Goal: Task Accomplishment & Management: Manage account settings

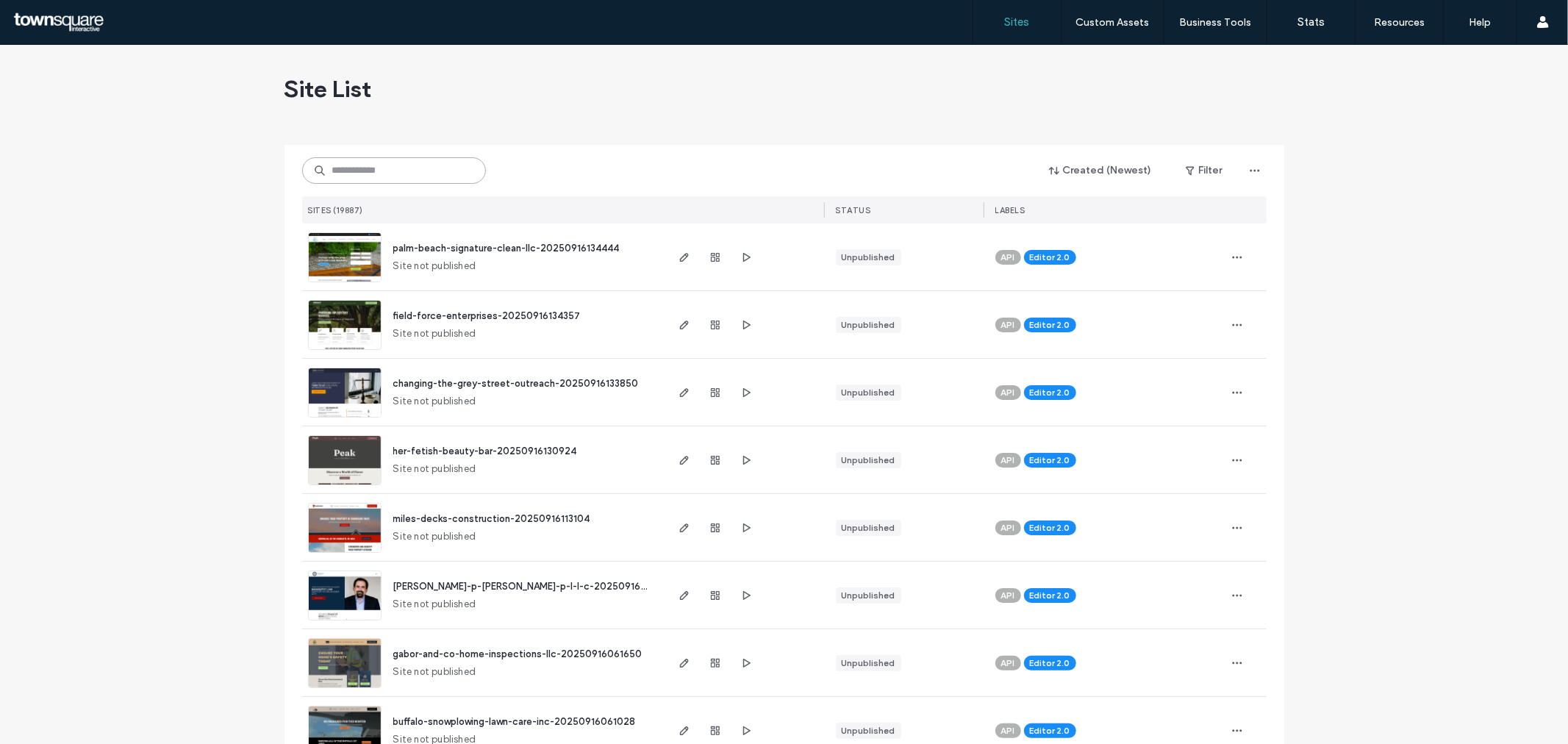
click at [380, 168] on input at bounding box center [394, 171] width 184 height 27
paste input "**********"
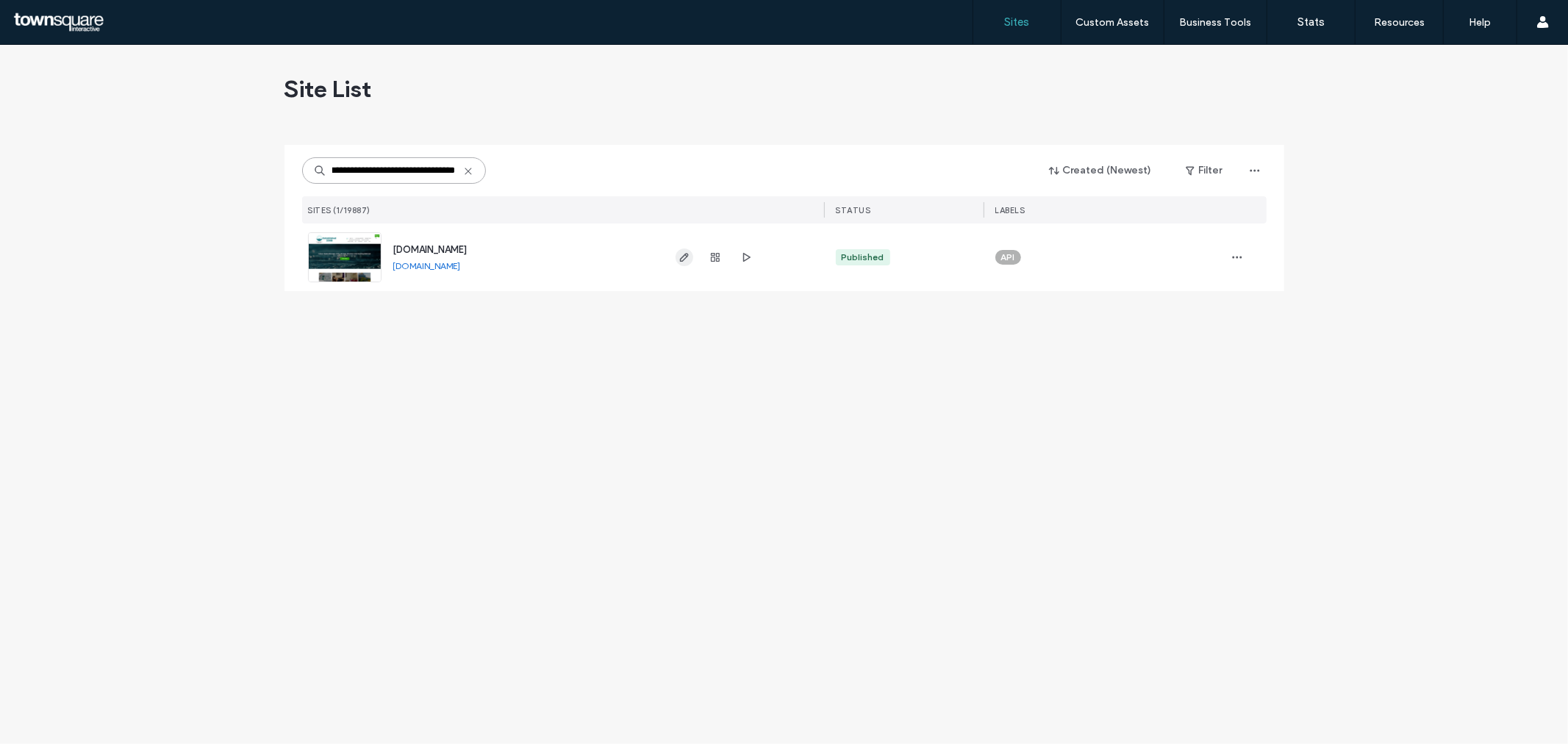
type input "**********"
click at [681, 256] on icon "button" at bounding box center [684, 257] width 11 height 11
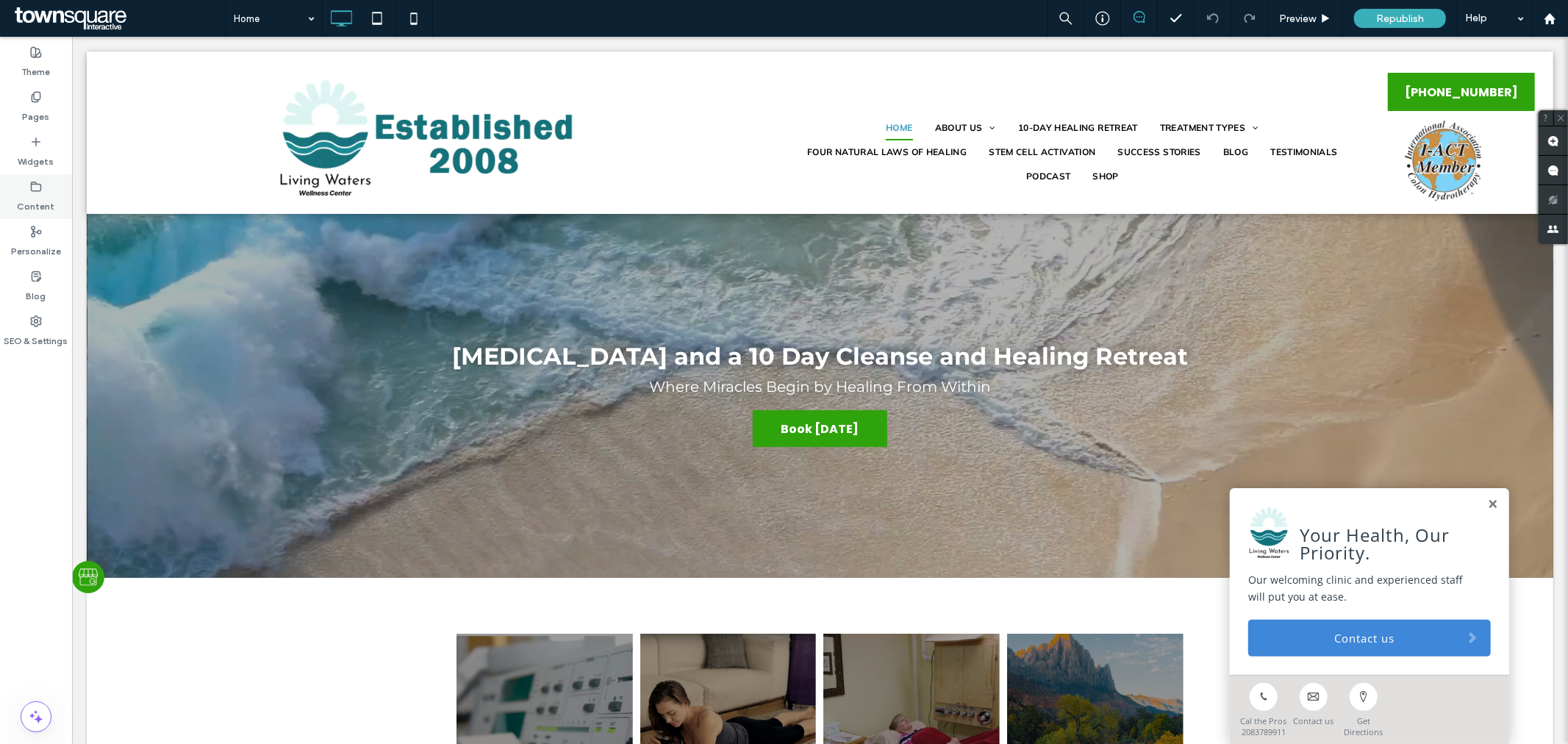
click at [35, 202] on label "Content" at bounding box center [37, 203] width 38 height 21
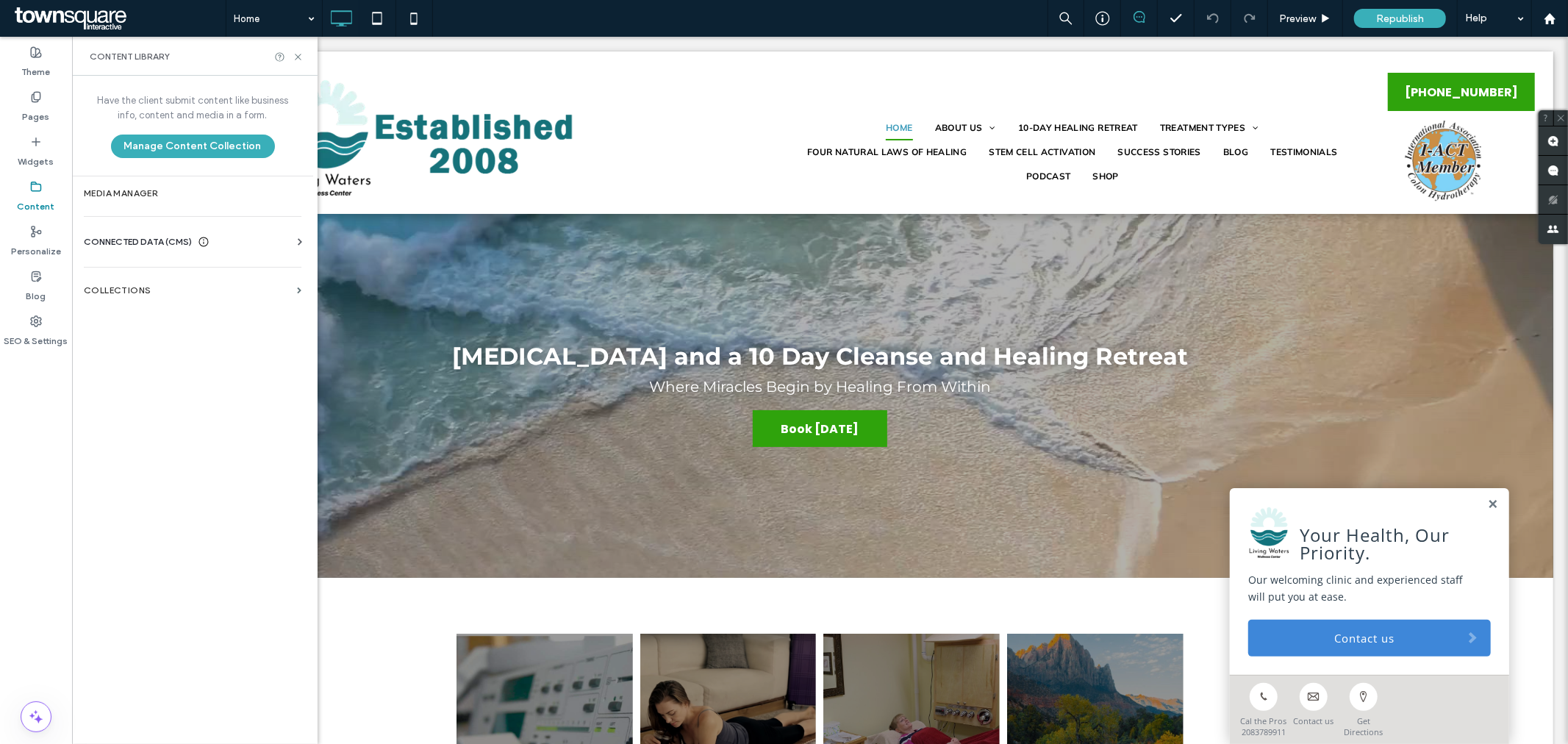
click at [180, 240] on span "CONNECTED DATA (CMS)" at bounding box center [138, 241] width 108 height 14
click at [161, 273] on label "Business Info" at bounding box center [196, 277] width 200 height 10
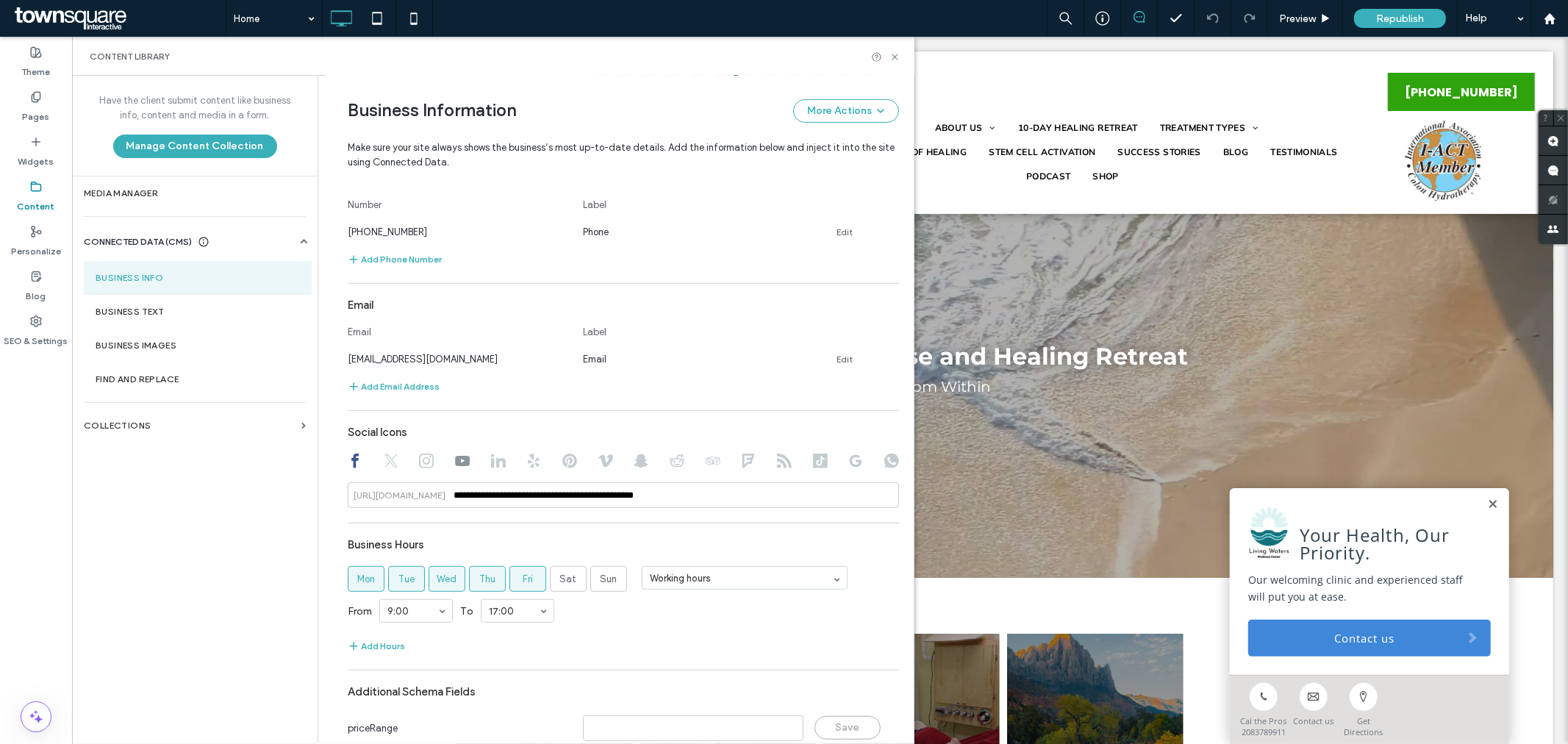
scroll to position [501, 0]
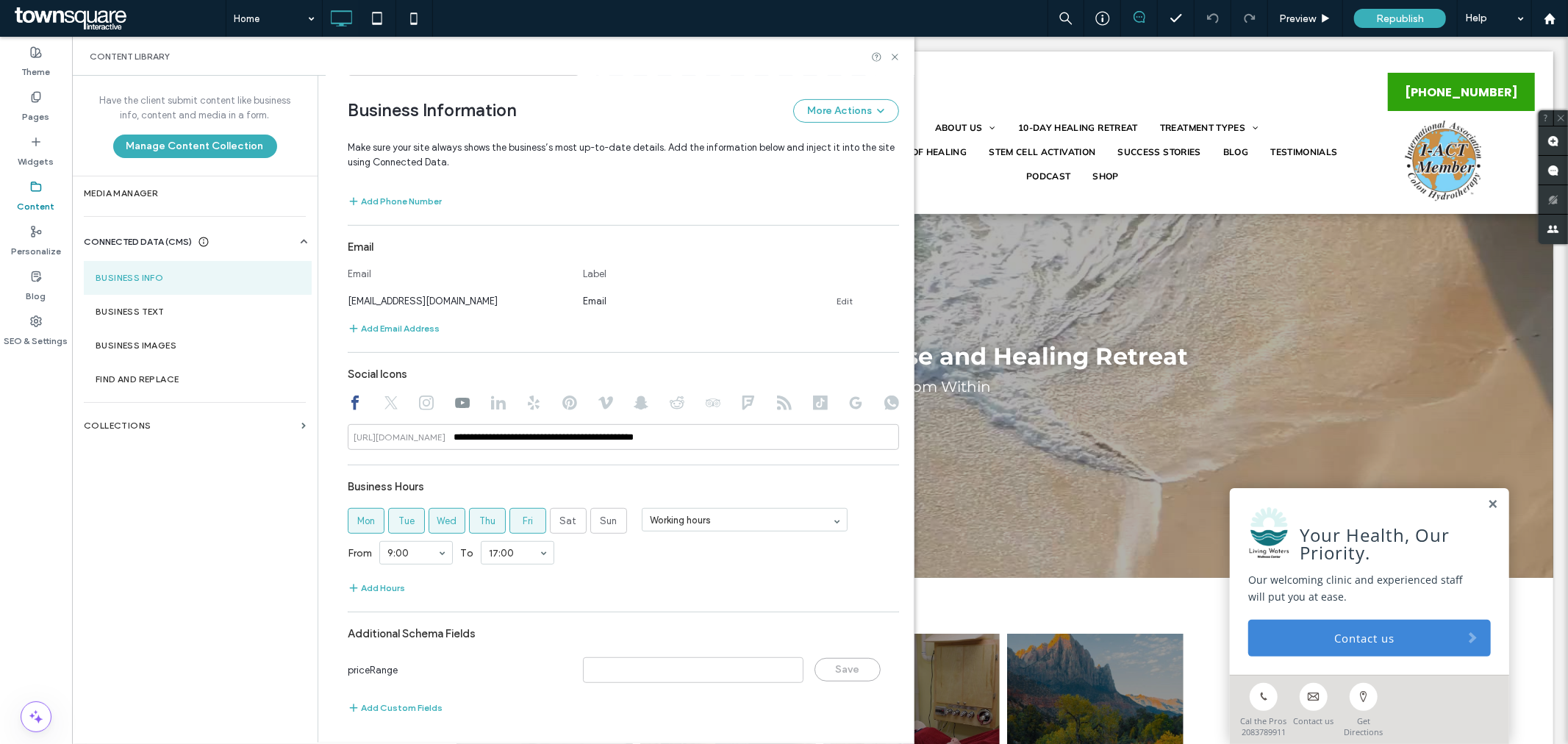
click at [902, 56] on div "Content Library" at bounding box center [494, 56] width 843 height 39
click at [24, 100] on div "Pages" at bounding box center [36, 106] width 72 height 45
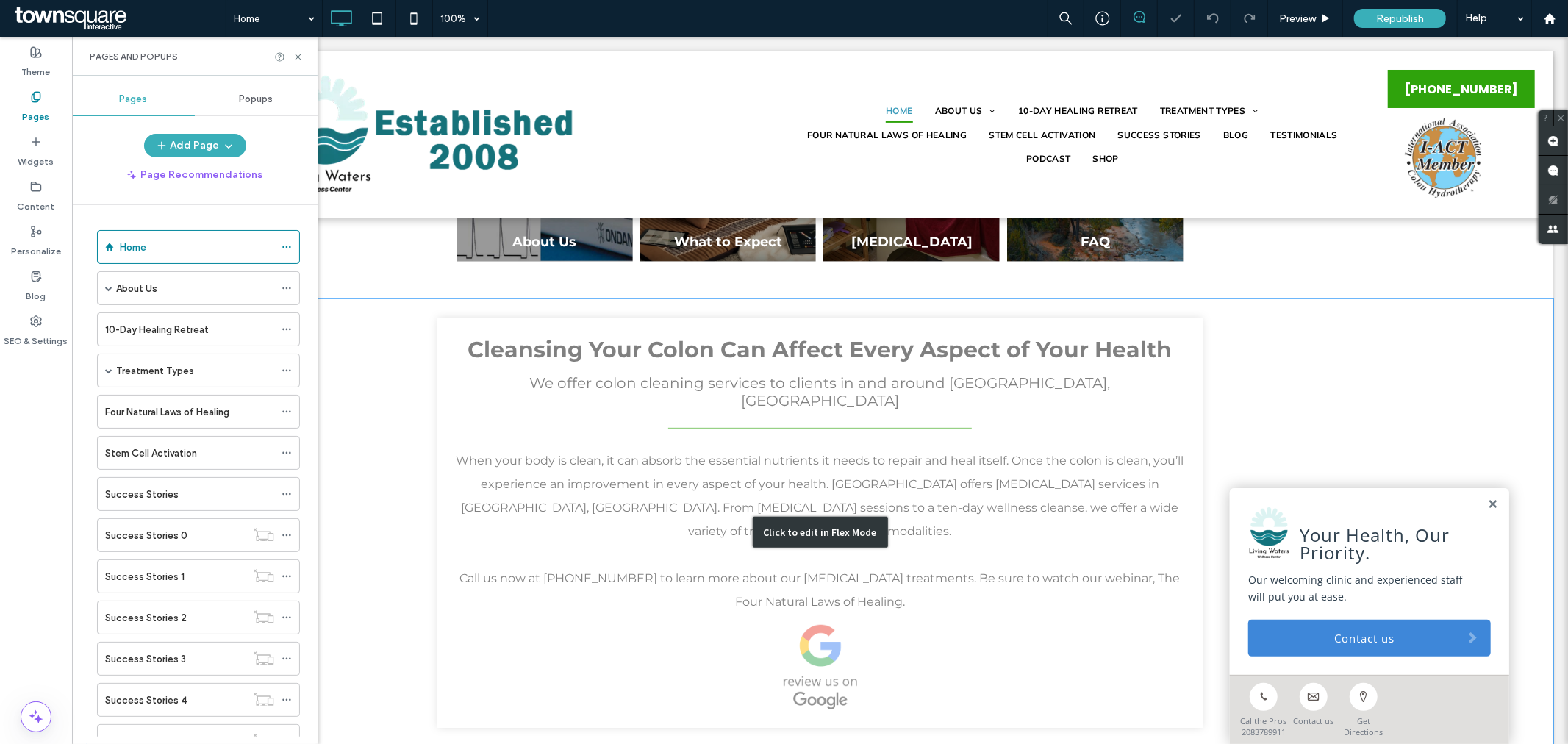
scroll to position [0, 0]
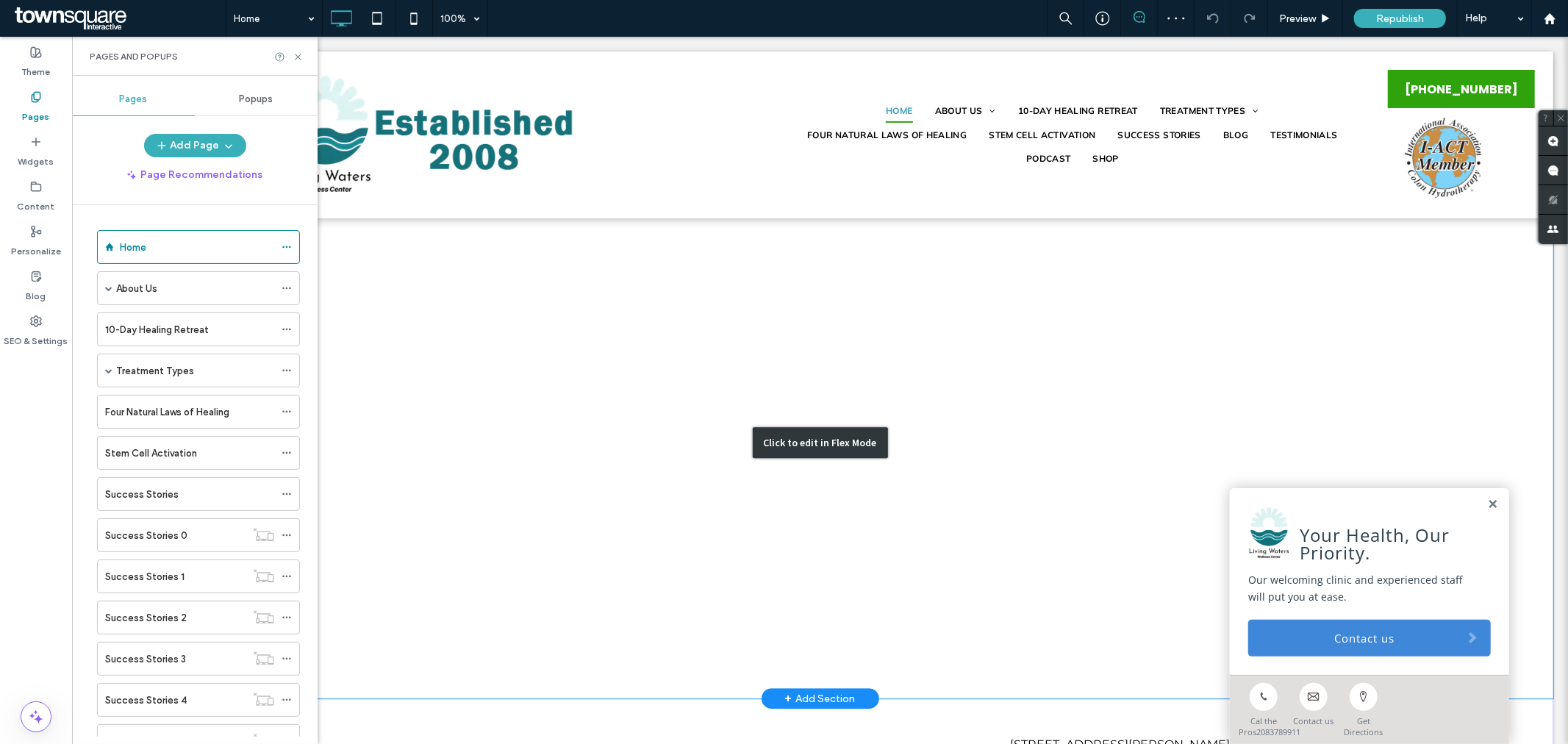
click at [1032, 361] on div "Click to edit in Flex Mode" at bounding box center [819, 441] width 1466 height 512
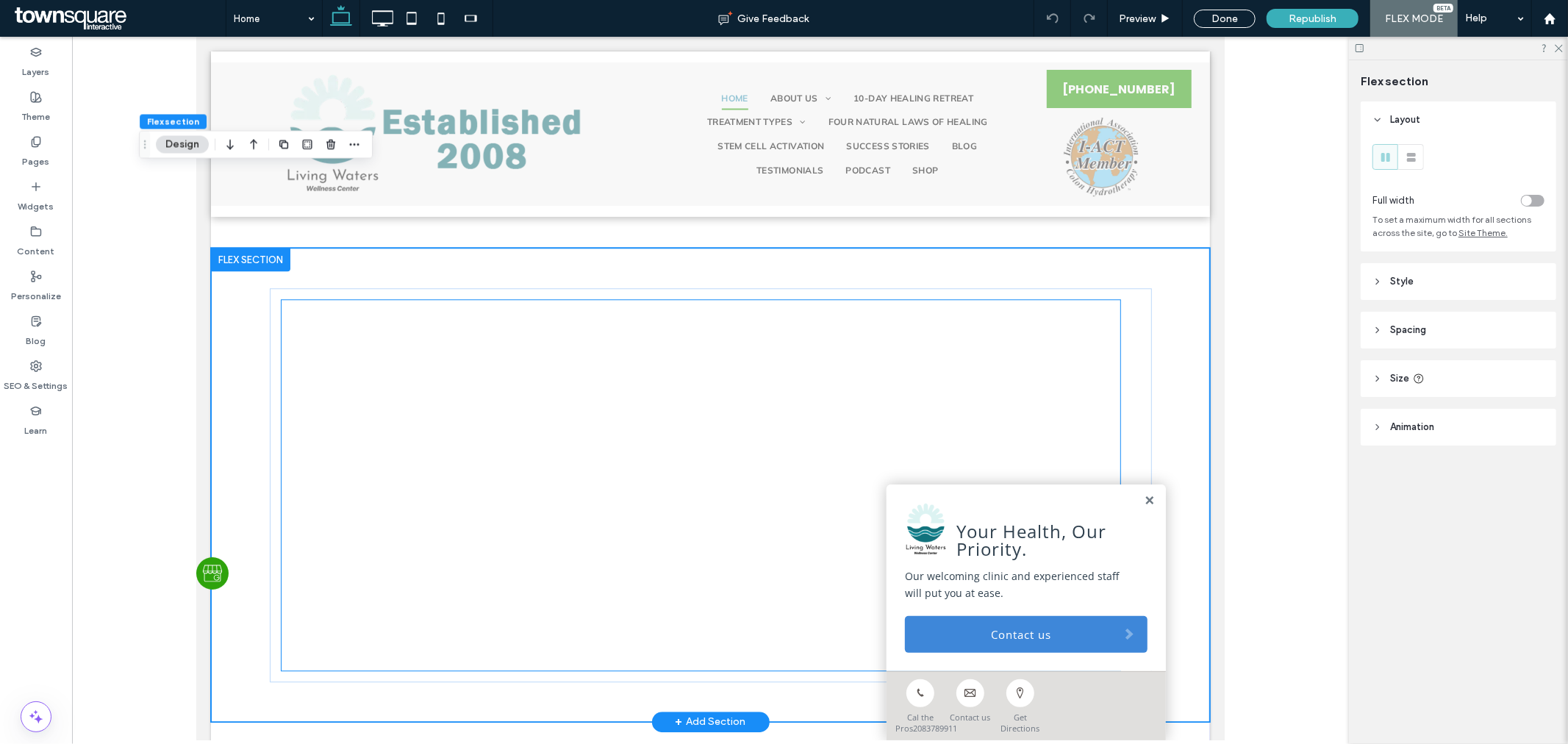
scroll to position [3201, 0]
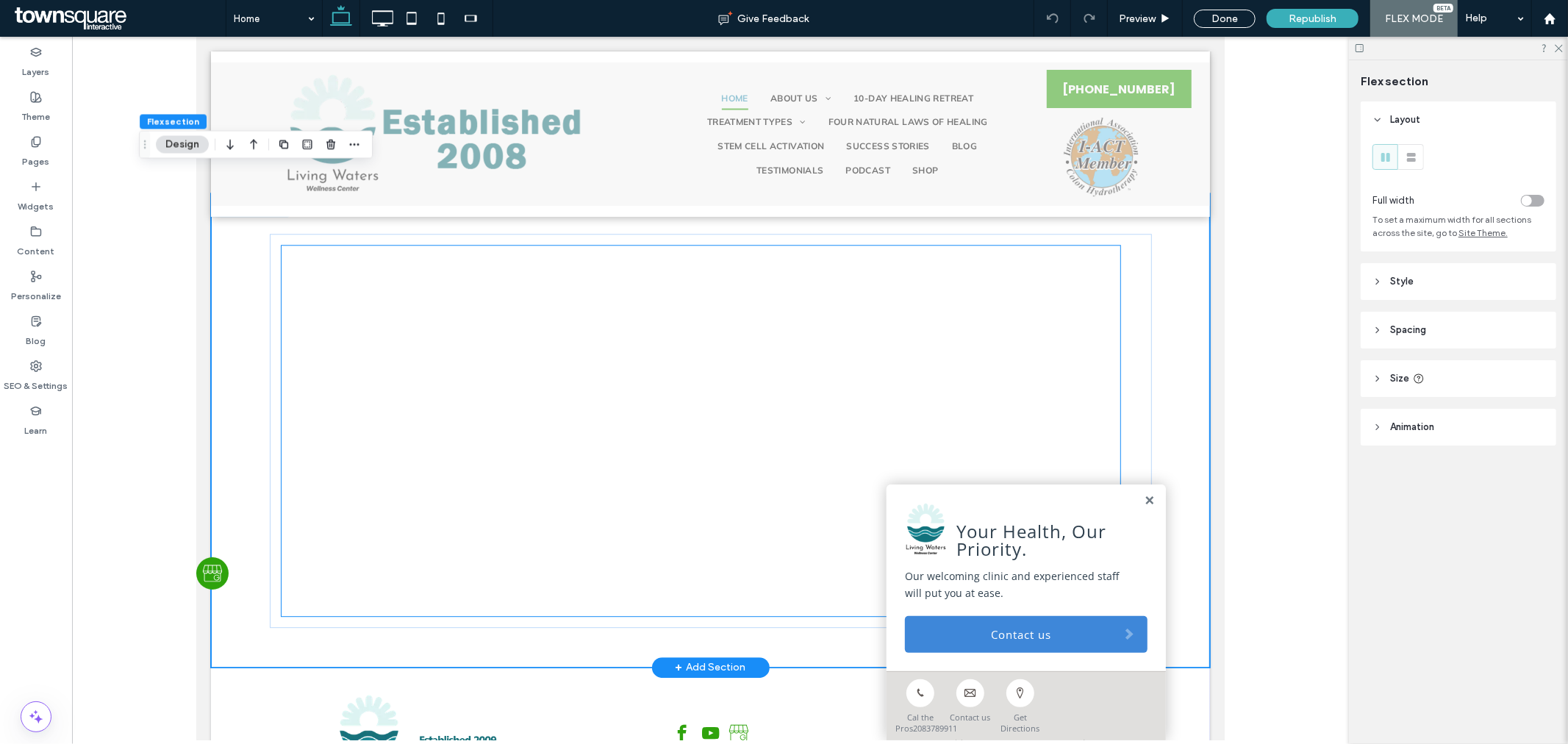
click at [879, 297] on div at bounding box center [700, 428] width 839 height 367
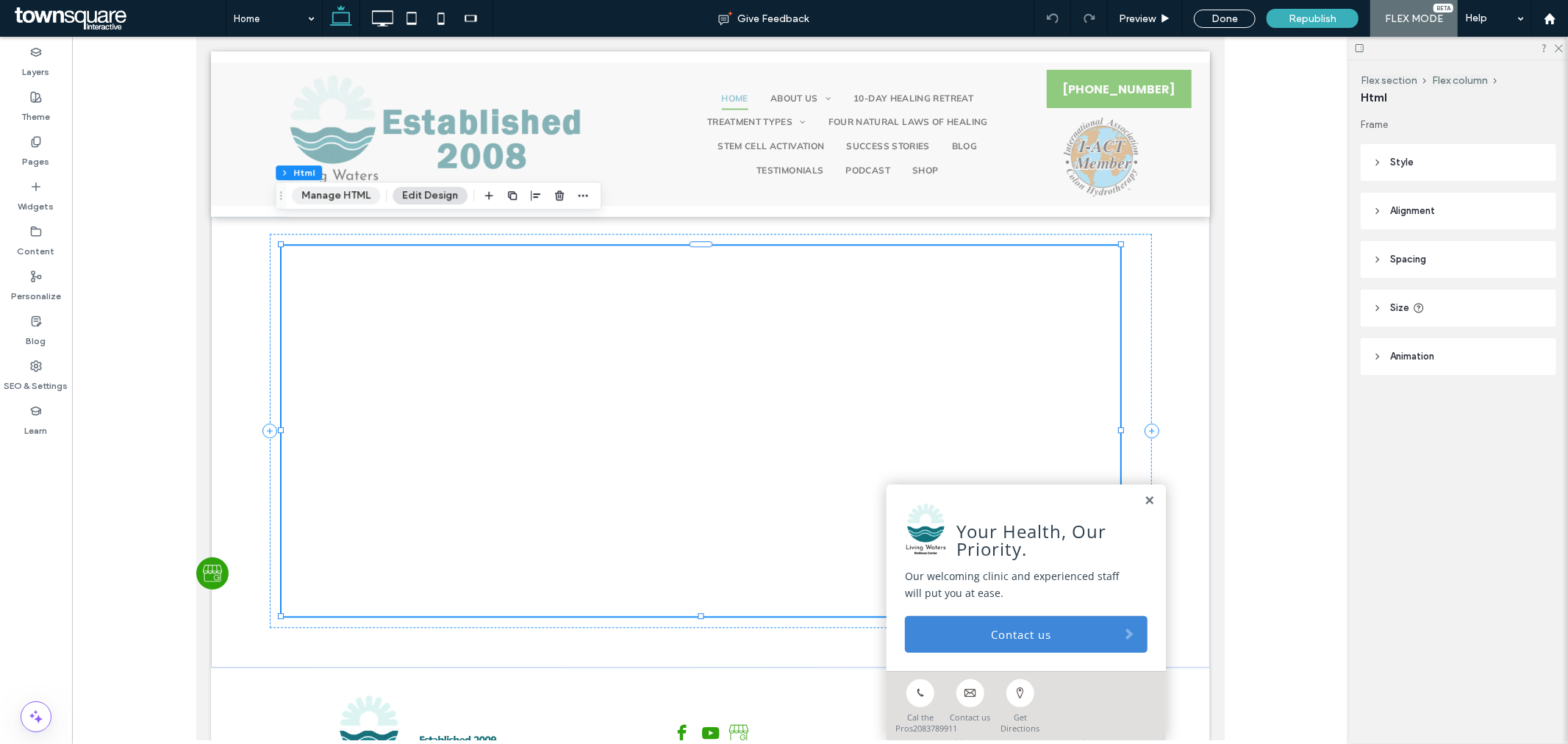
click at [349, 197] on button "Manage HTML" at bounding box center [335, 195] width 88 height 18
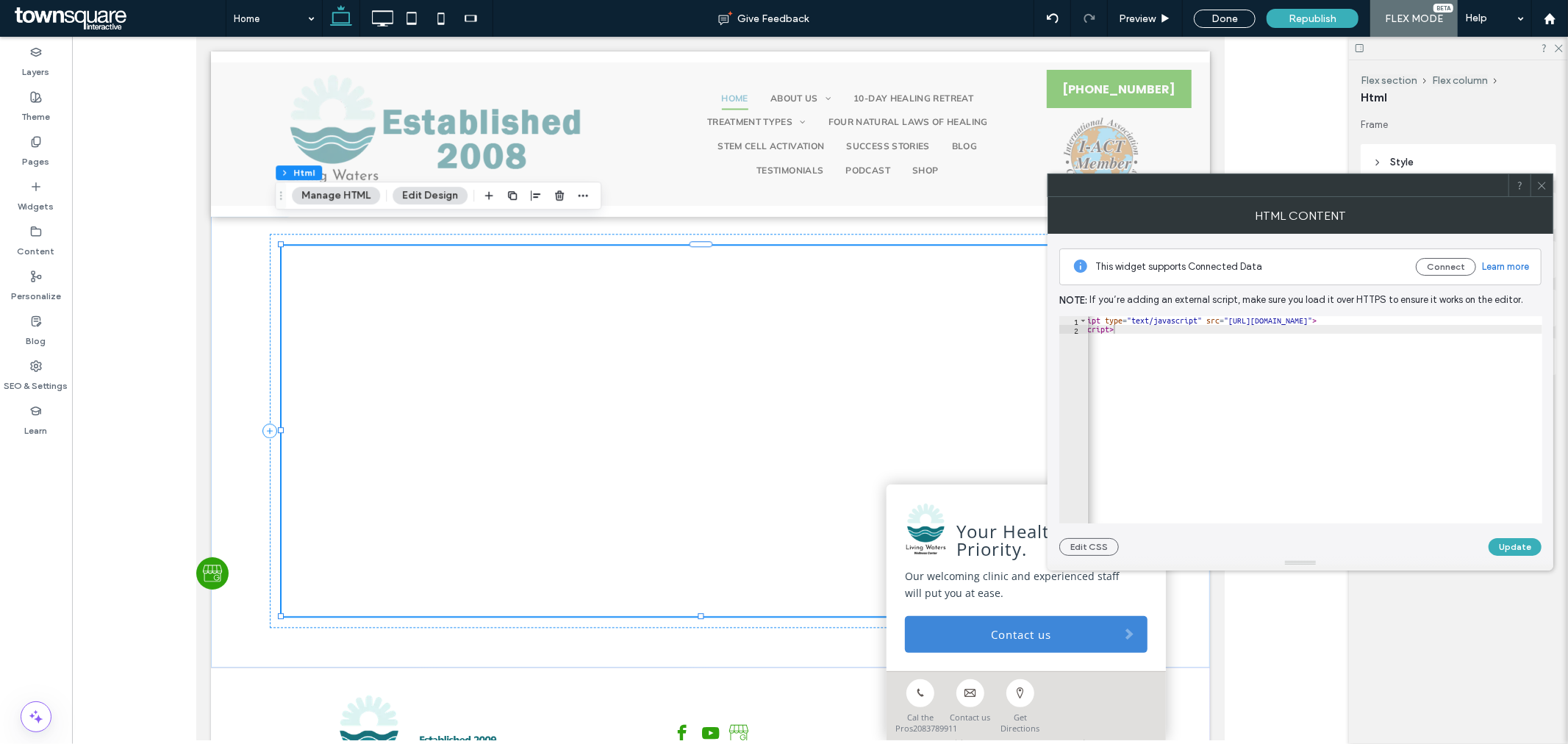
scroll to position [0, 66]
click at [1538, 188] on icon at bounding box center [1542, 186] width 11 height 11
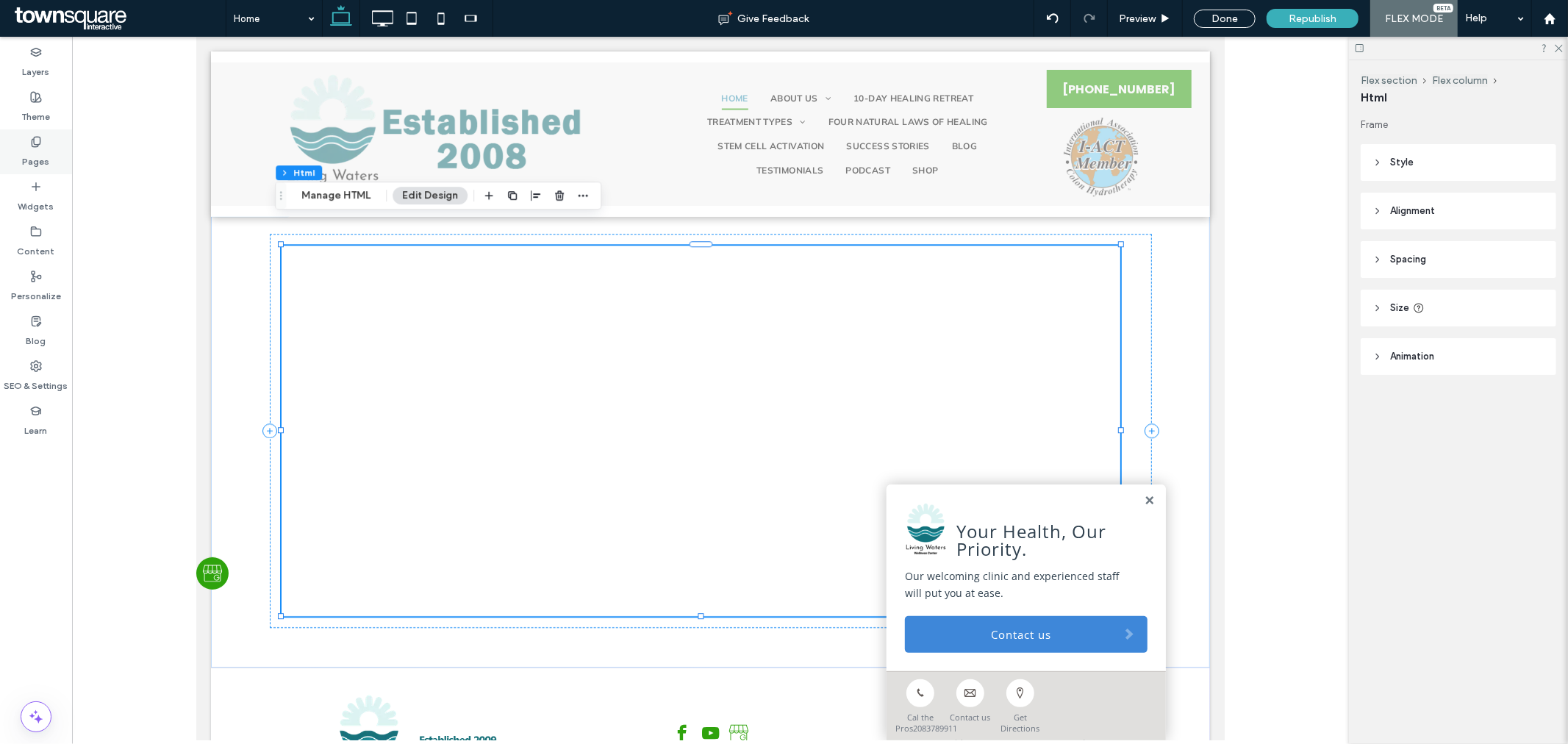
click at [38, 153] on label "Pages" at bounding box center [36, 158] width 28 height 21
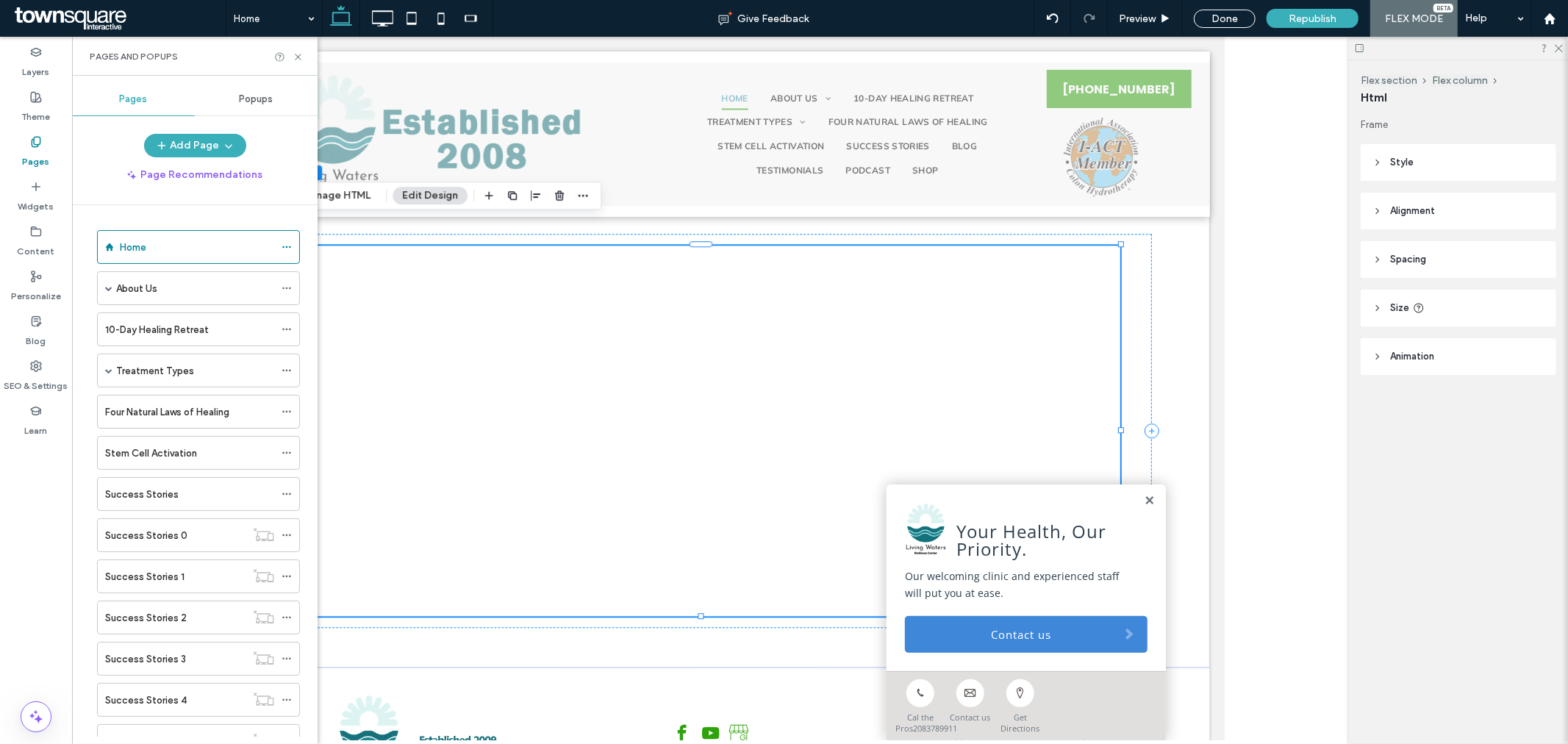
click at [152, 291] on label "About Us" at bounding box center [136, 288] width 41 height 26
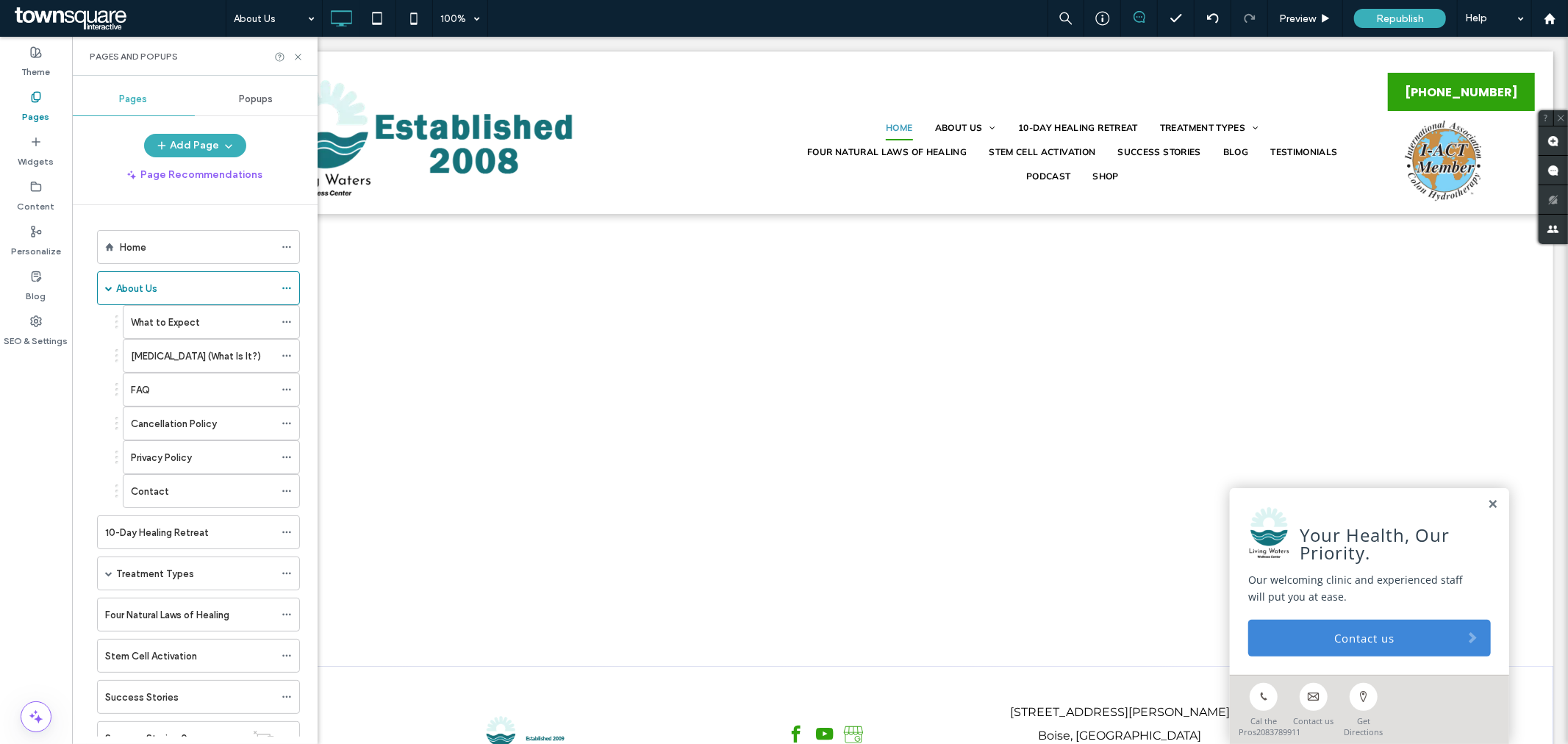
click at [110, 291] on div at bounding box center [784, 372] width 1568 height 744
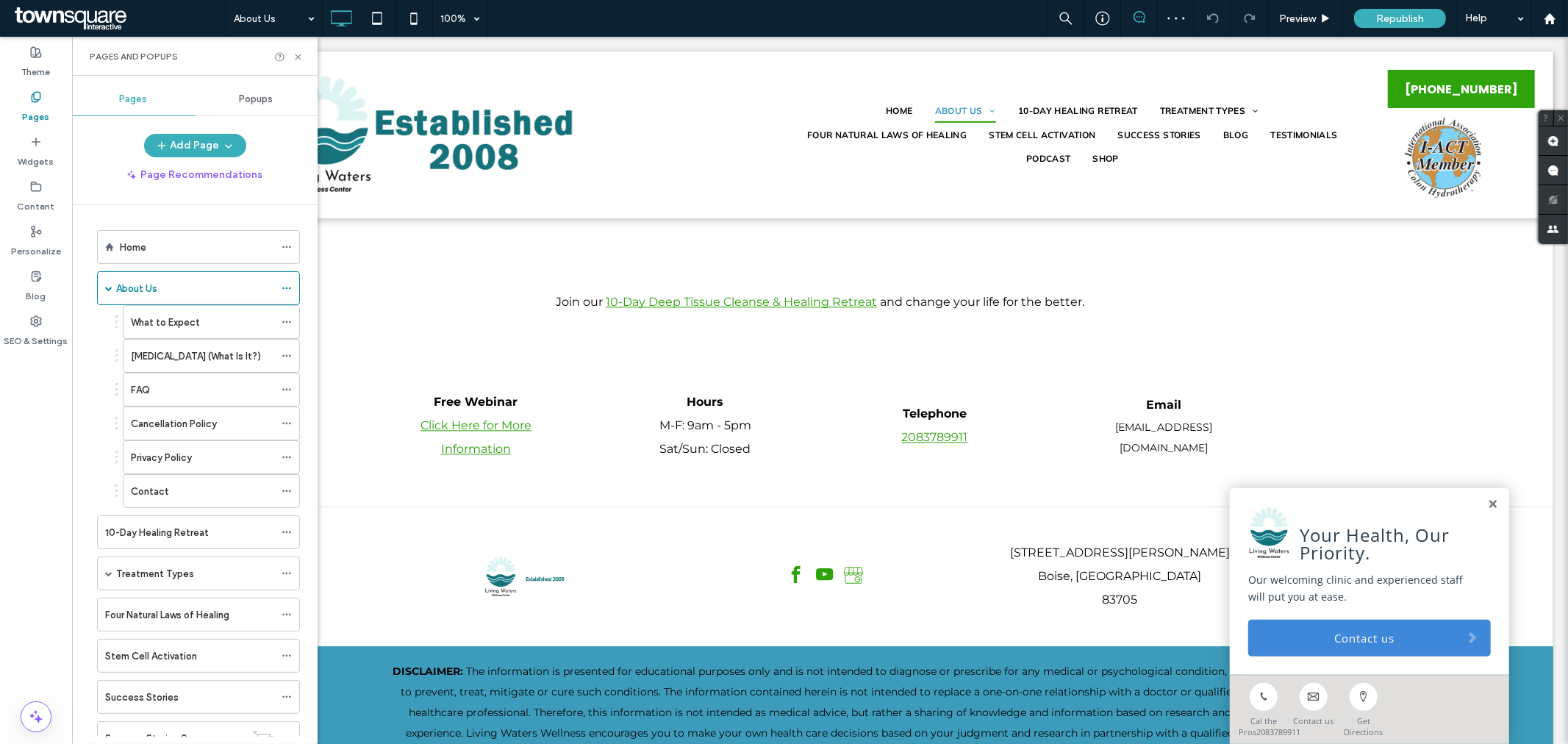
scroll to position [2655, 0]
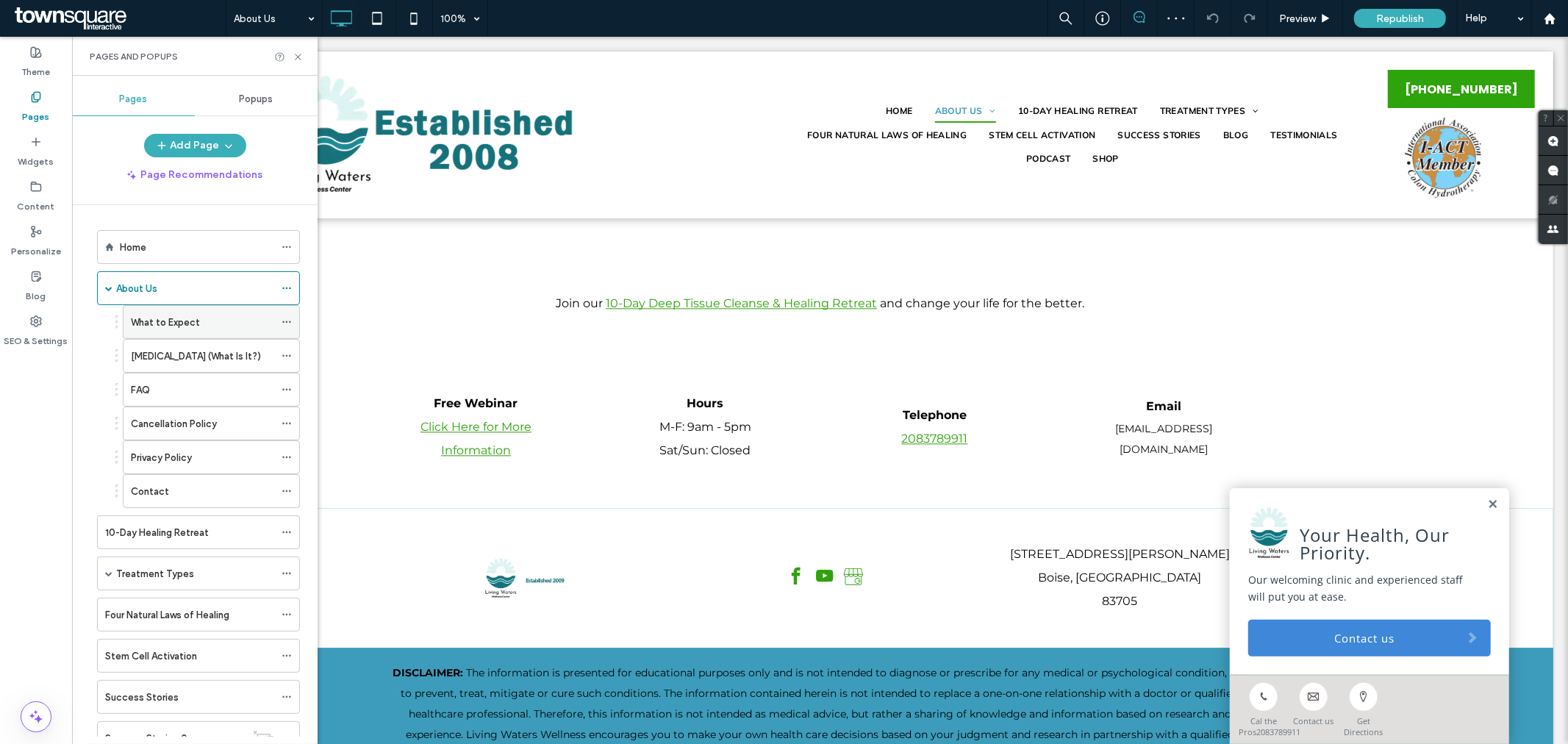
click at [161, 320] on label "What to Expect" at bounding box center [165, 322] width 69 height 26
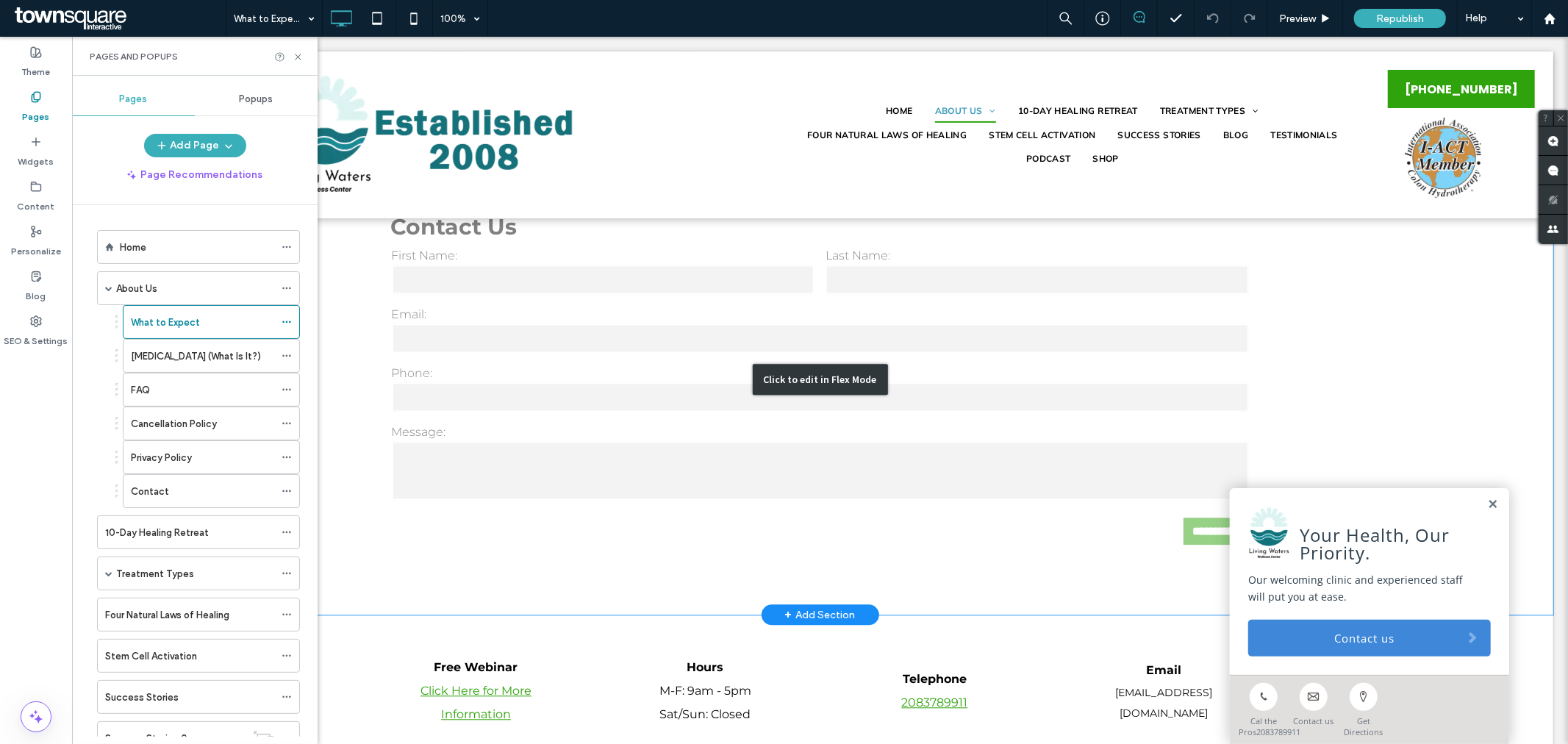
click at [1291, 328] on div "Click to edit in Flex Mode" at bounding box center [819, 378] width 1466 height 472
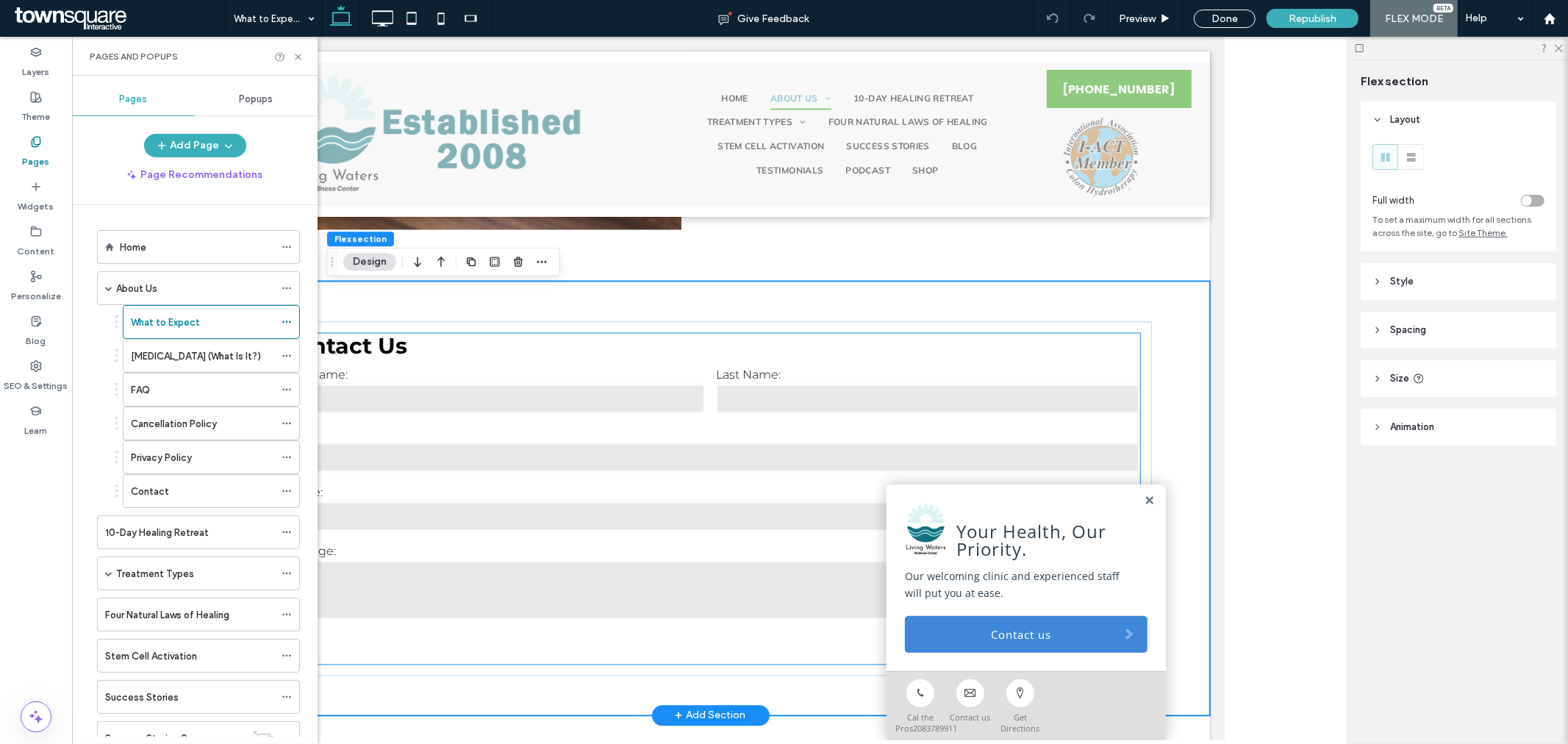
scroll to position [2370, 0]
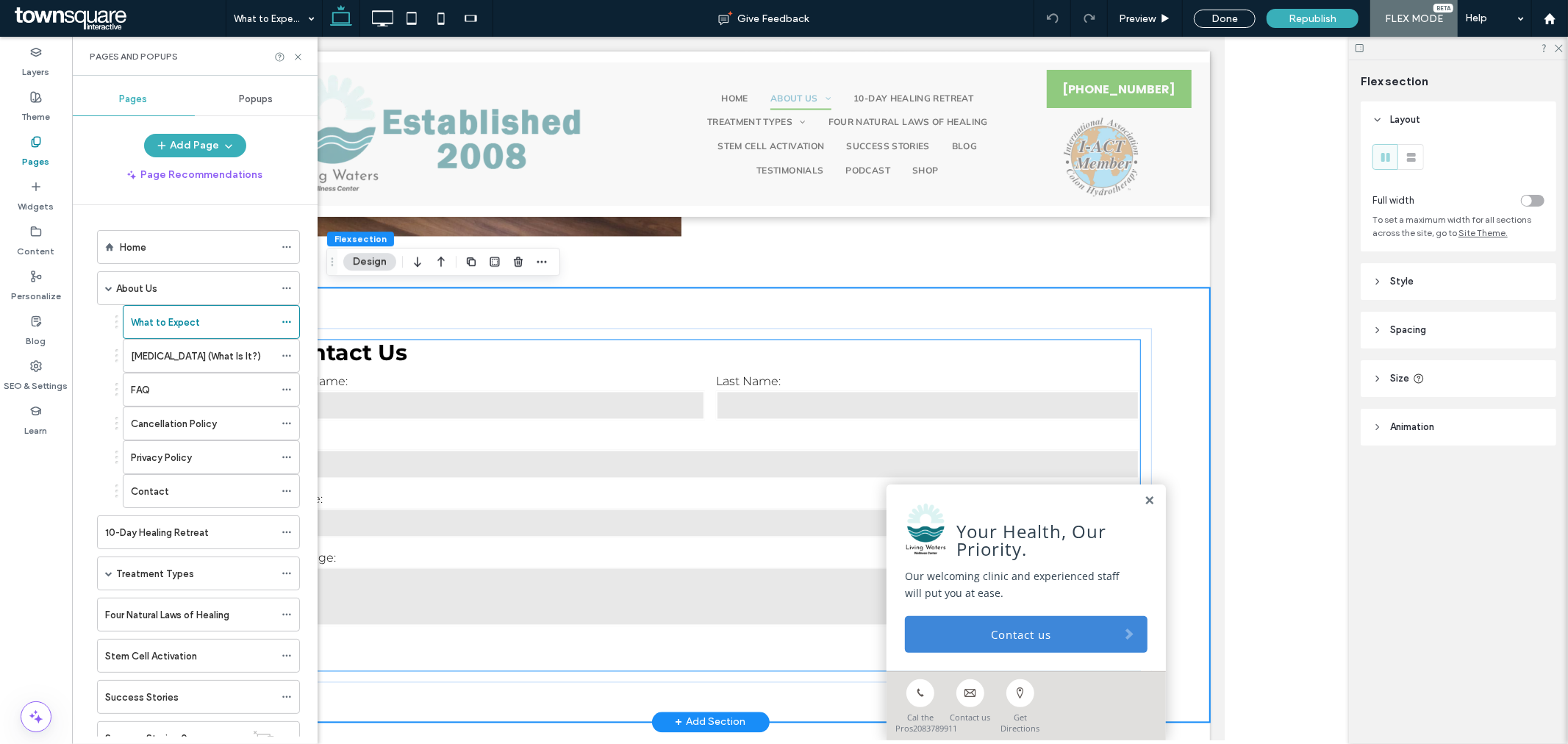
click at [702, 360] on h3 "Contact Us" at bounding box center [710, 353] width 859 height 27
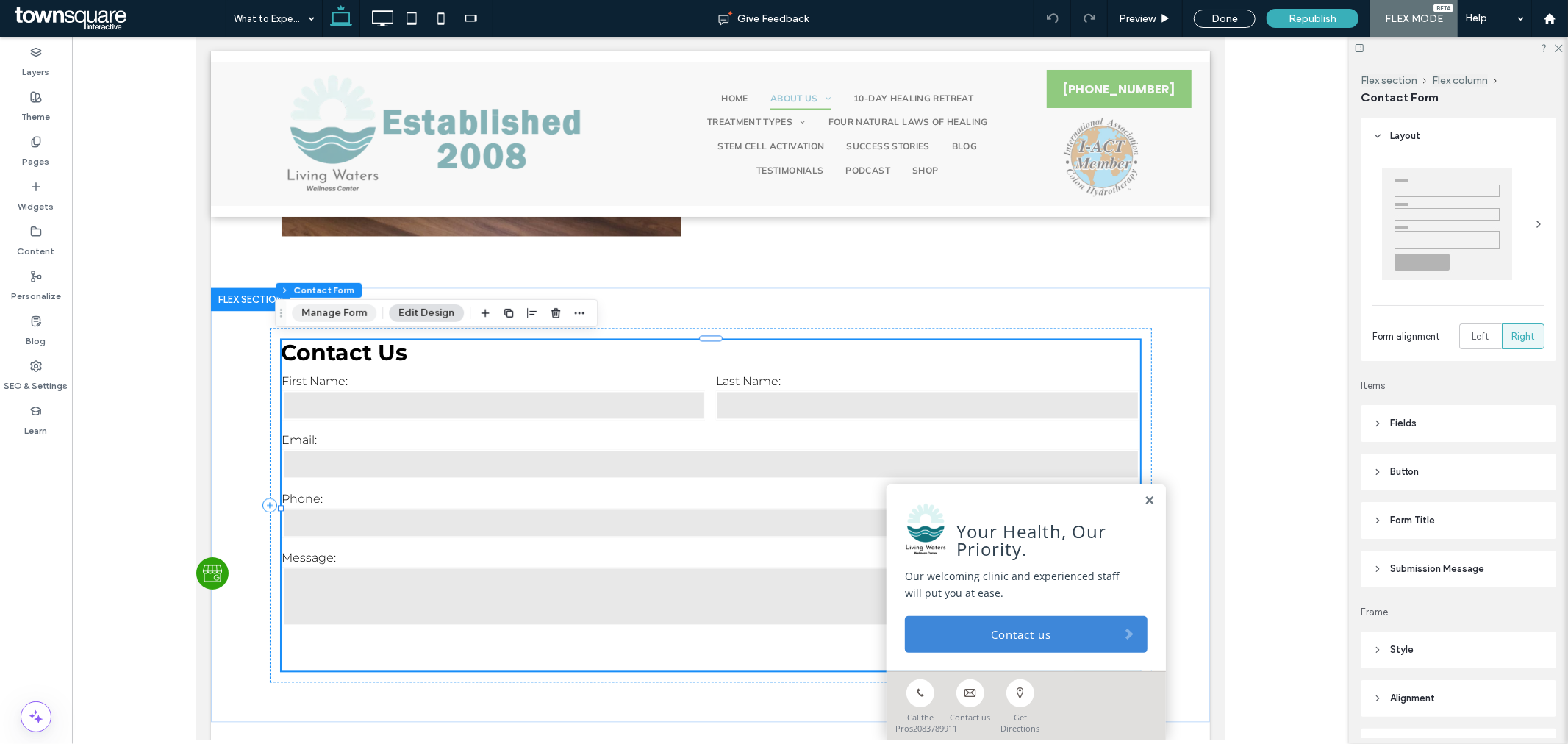
click at [347, 315] on button "Manage Form" at bounding box center [333, 313] width 84 height 18
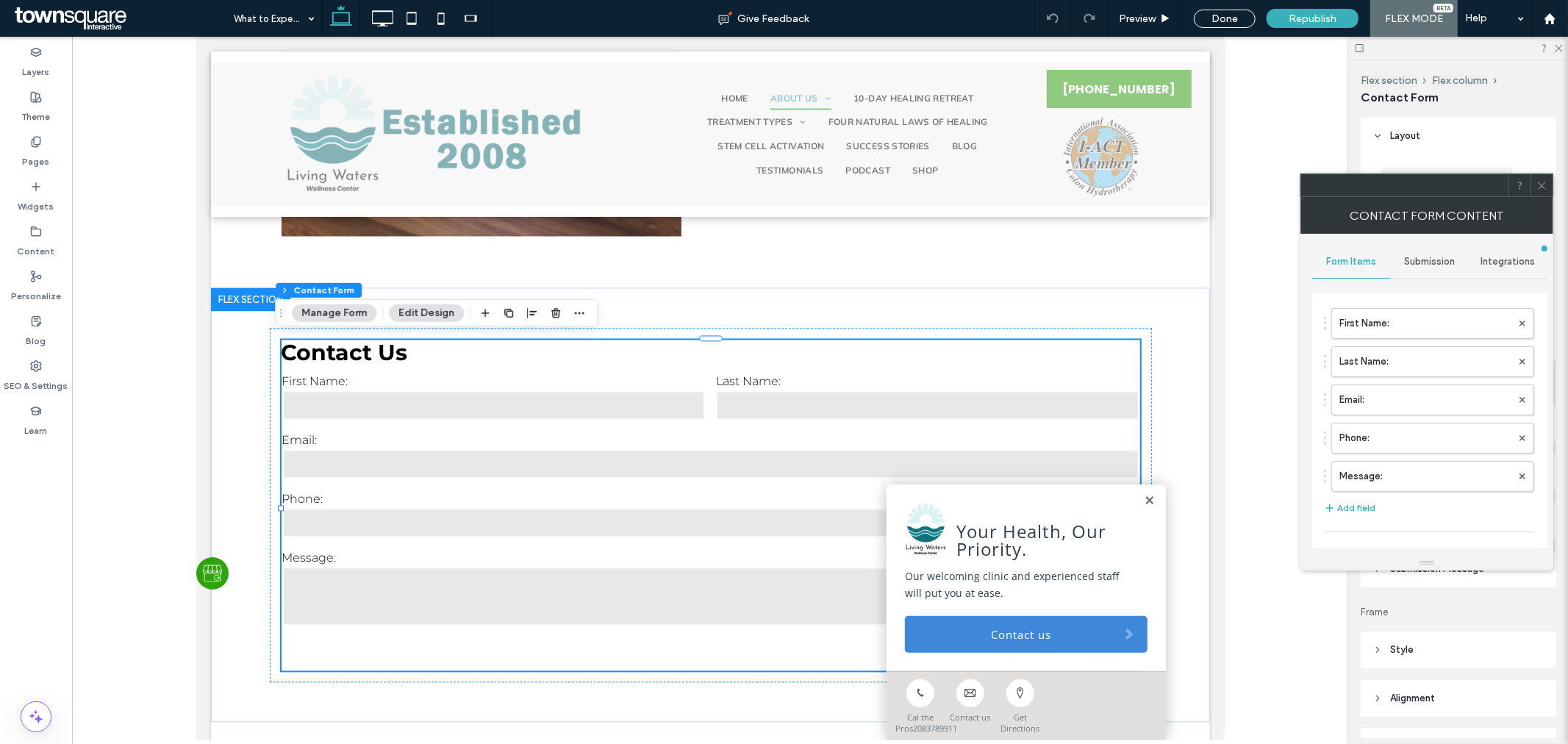
click at [1453, 263] on span "Submission" at bounding box center [1429, 262] width 50 height 11
click at [1505, 263] on span "Integrations" at bounding box center [1508, 262] width 54 height 11
drag, startPoint x: 1463, startPoint y: 265, endPoint x: 1408, endPoint y: 268, distance: 55.1
click at [1408, 268] on div "Form Items Submission Integrations" at bounding box center [1430, 262] width 235 height 32
click at [1369, 265] on span "Form Items" at bounding box center [1351, 262] width 50 height 11
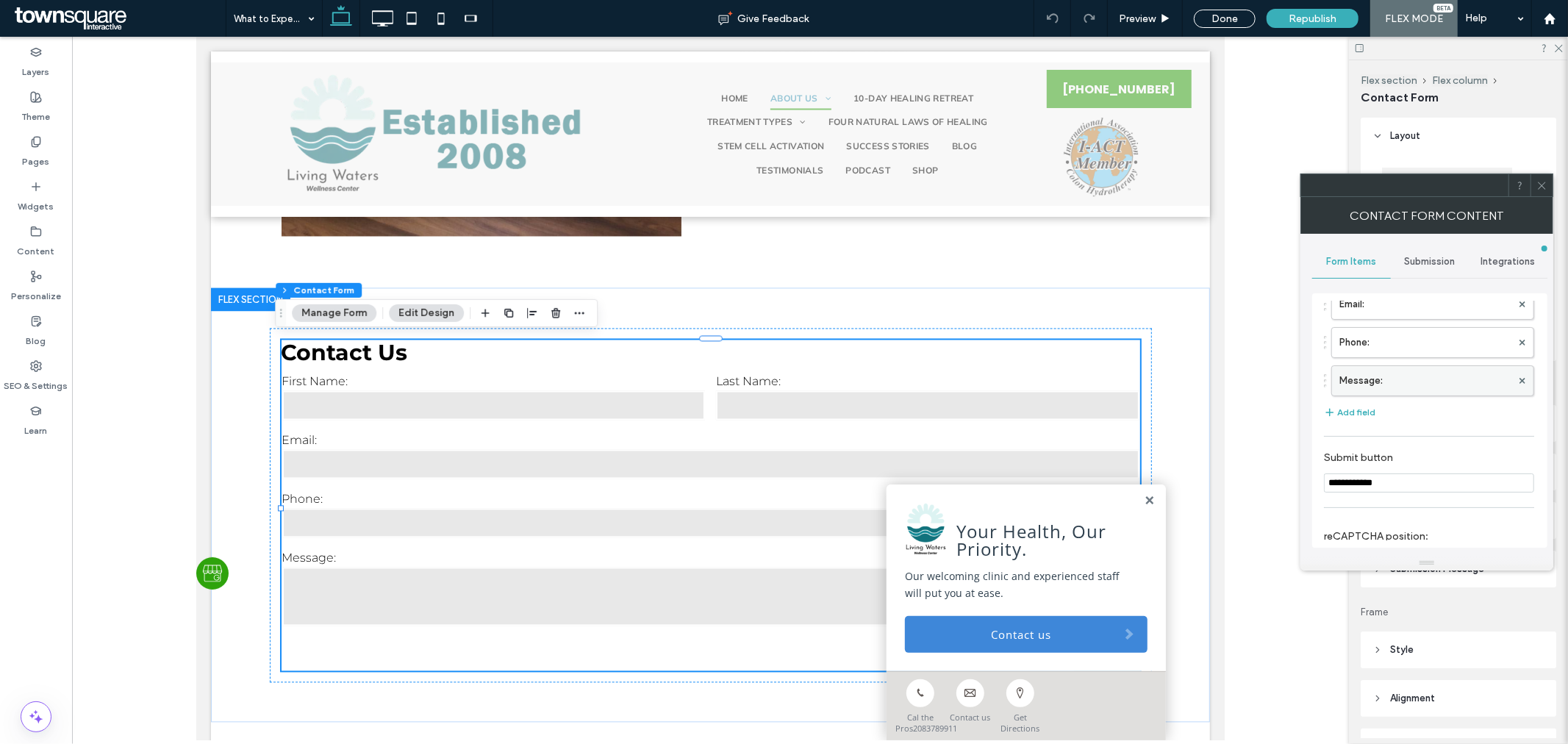
scroll to position [282, 0]
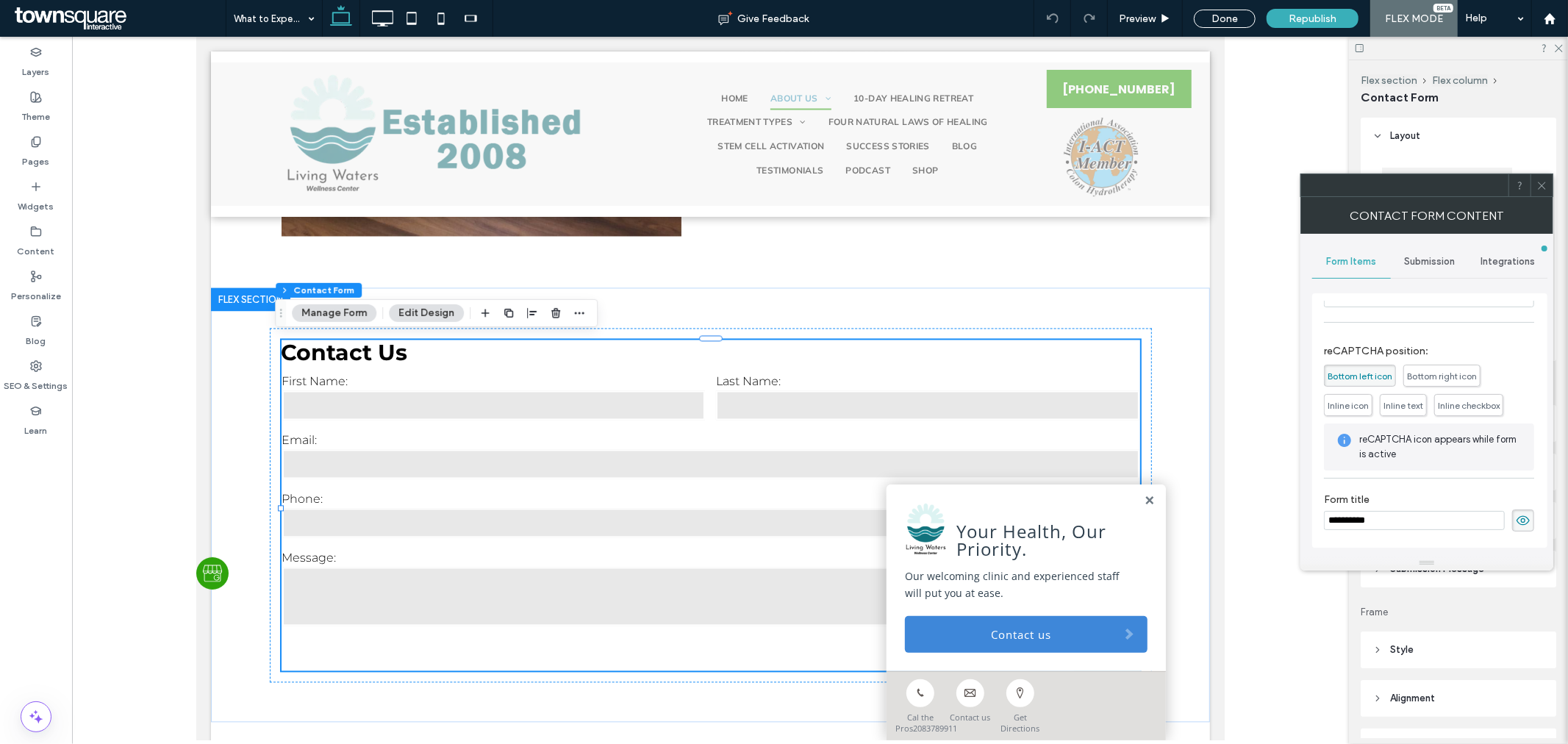
click at [1451, 270] on div "Submission" at bounding box center [1429, 262] width 79 height 32
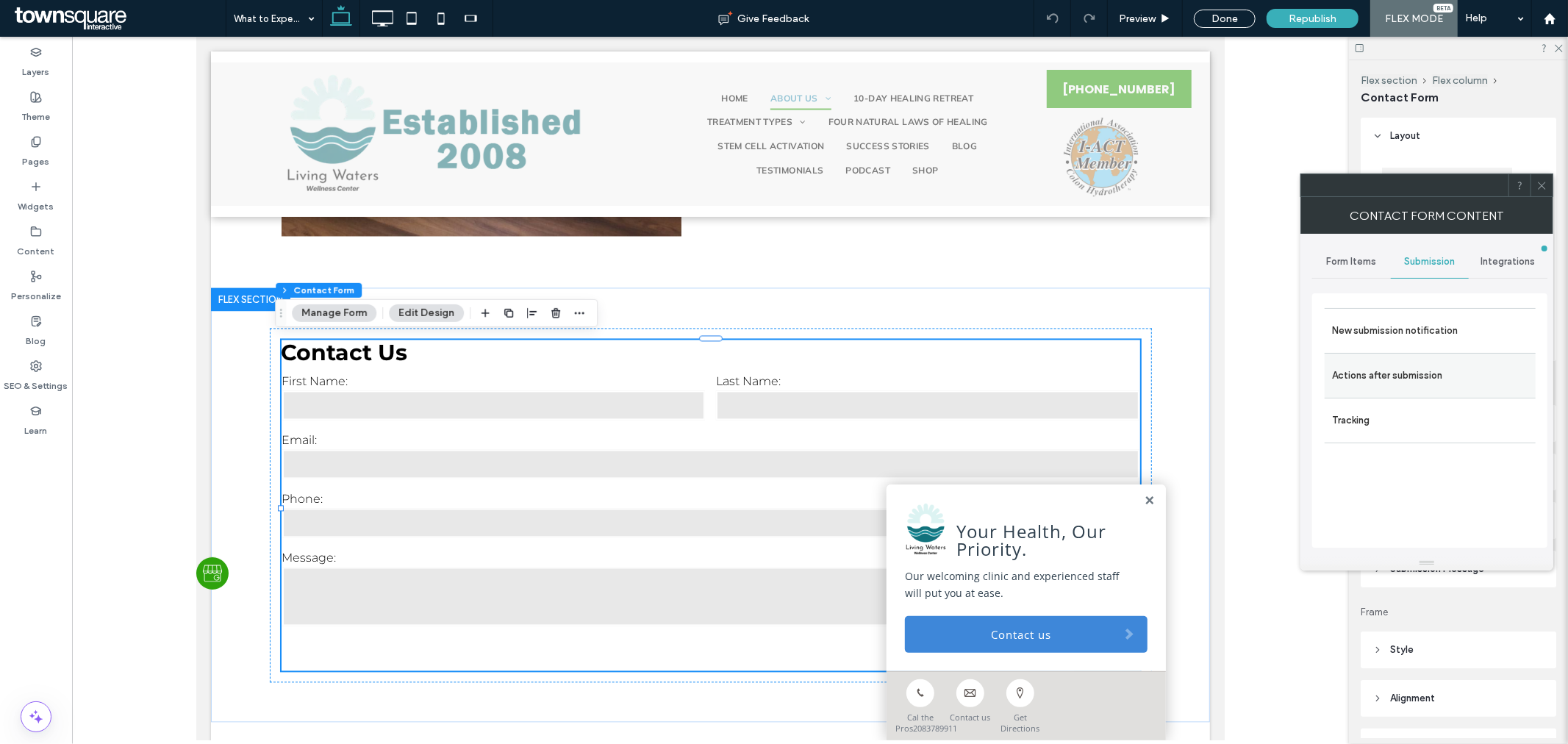
click at [1436, 383] on label "Actions after submission" at bounding box center [1430, 375] width 196 height 29
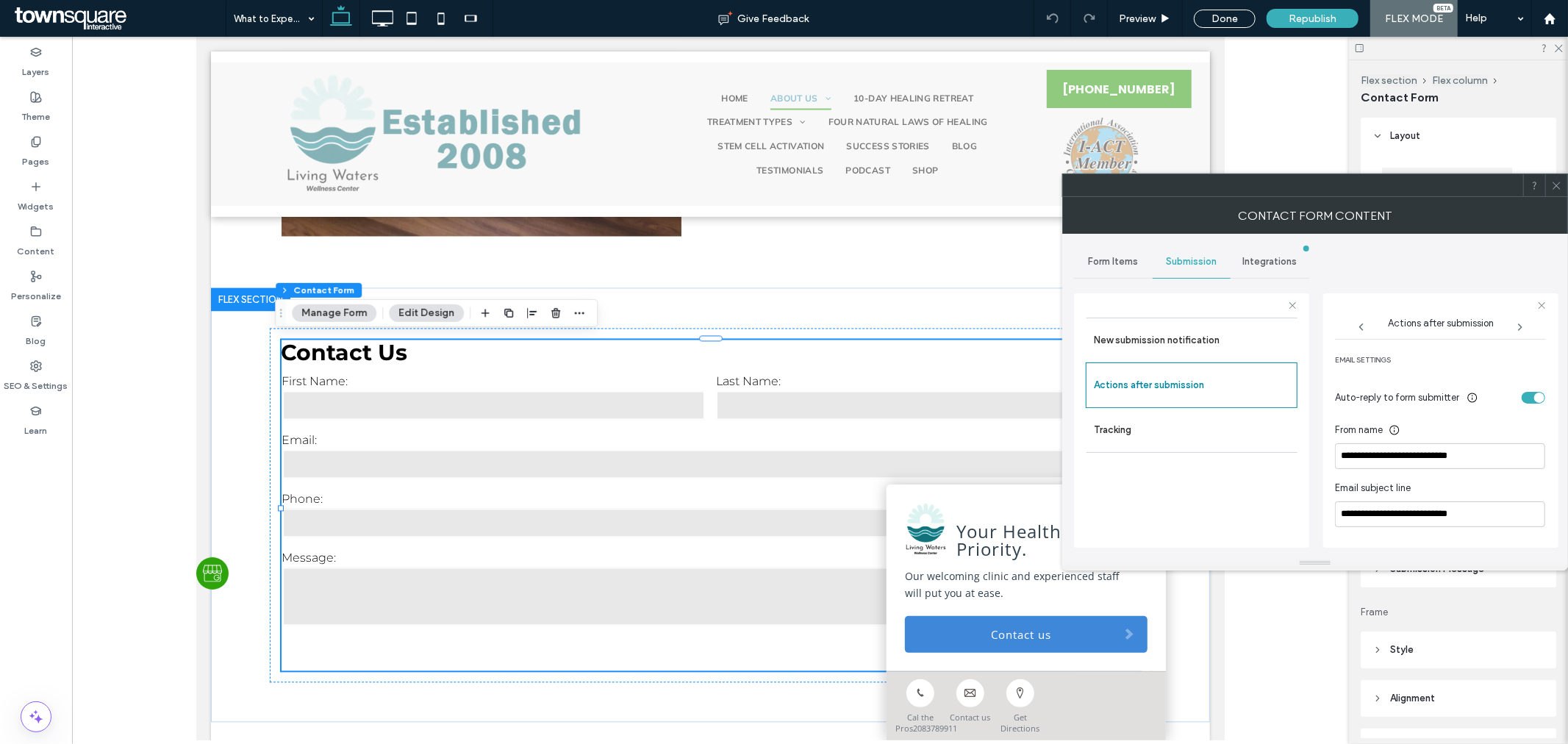
scroll to position [408, 0]
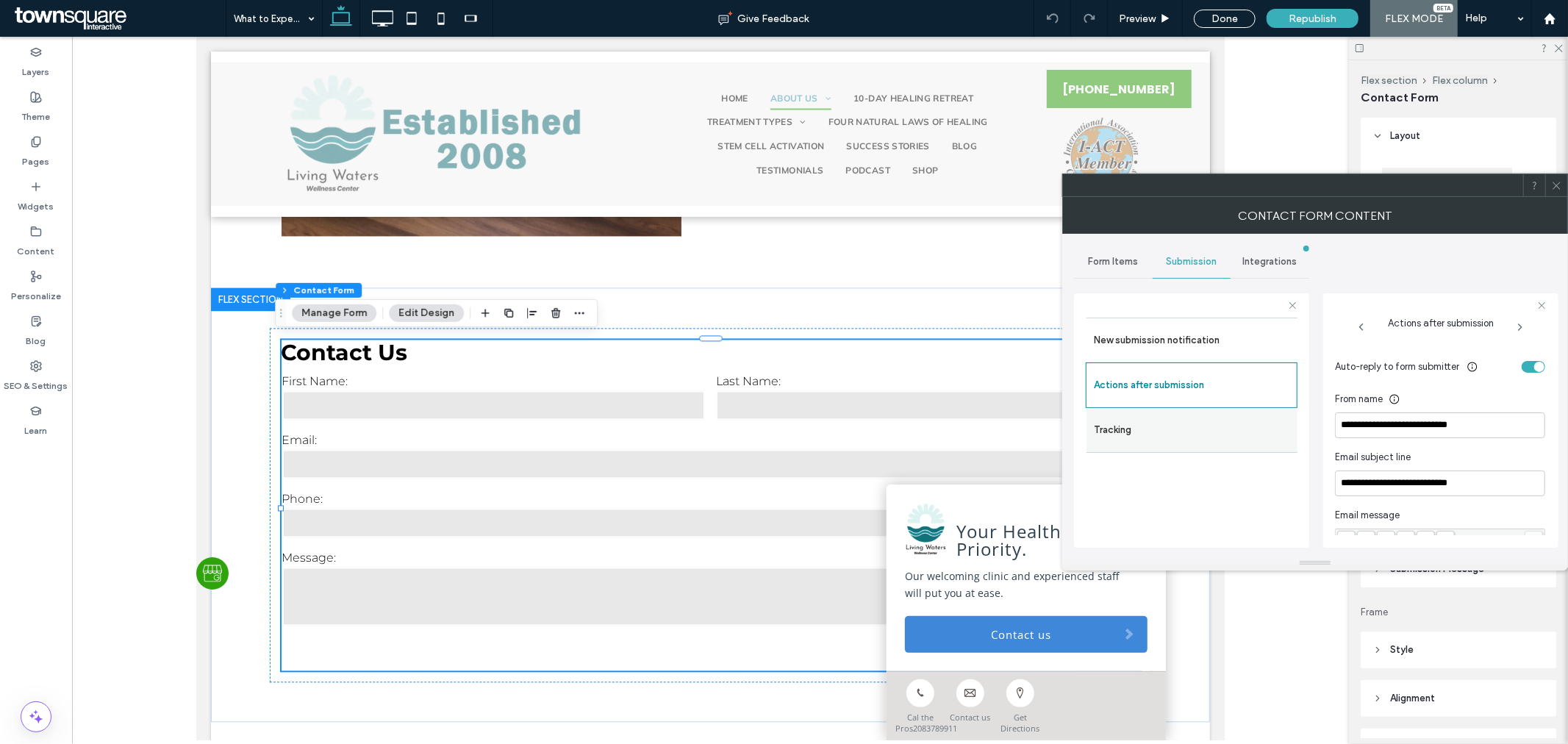
click at [1197, 429] on label "Tracking" at bounding box center [1192, 430] width 196 height 29
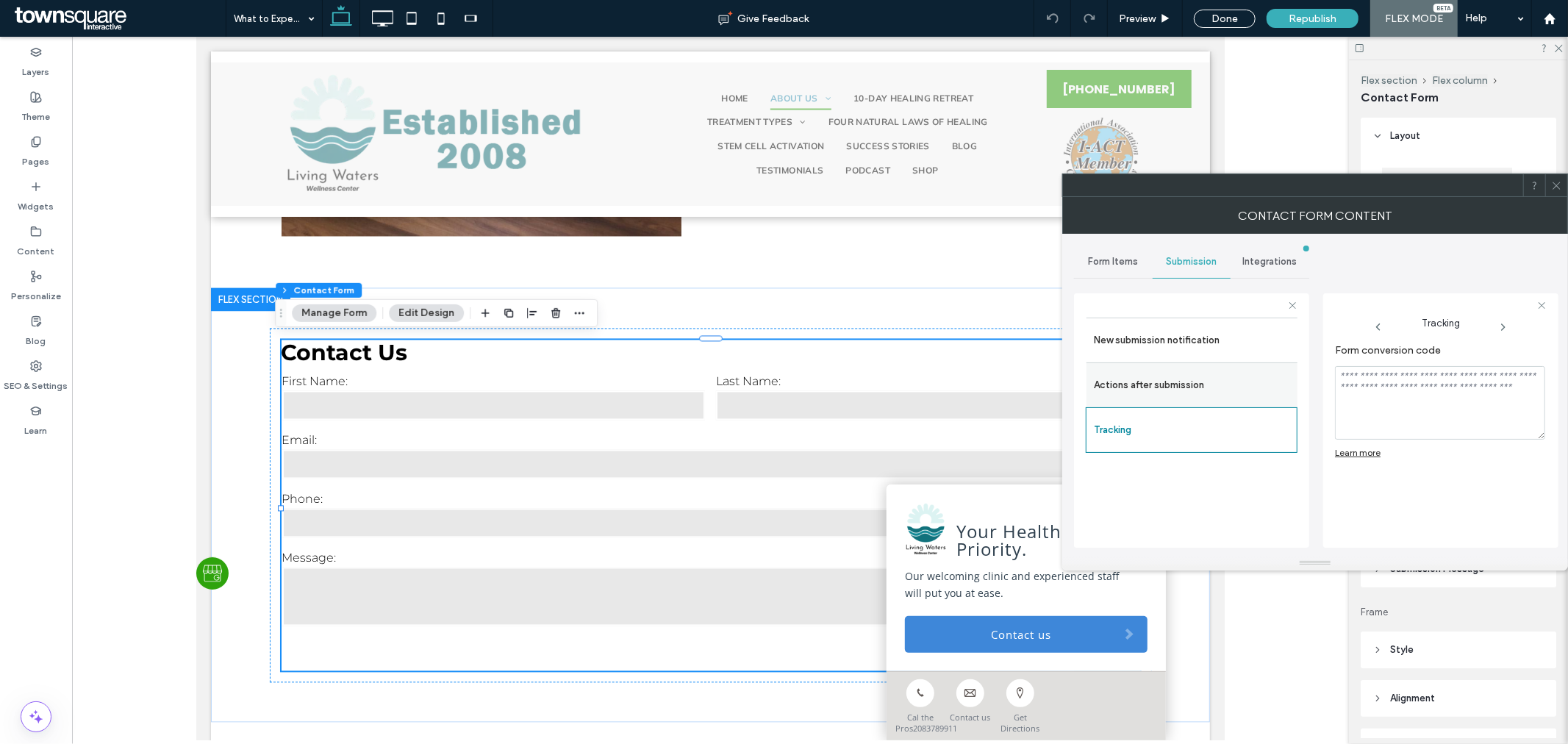
click at [1202, 377] on label "Actions after submission" at bounding box center [1192, 384] width 196 height 29
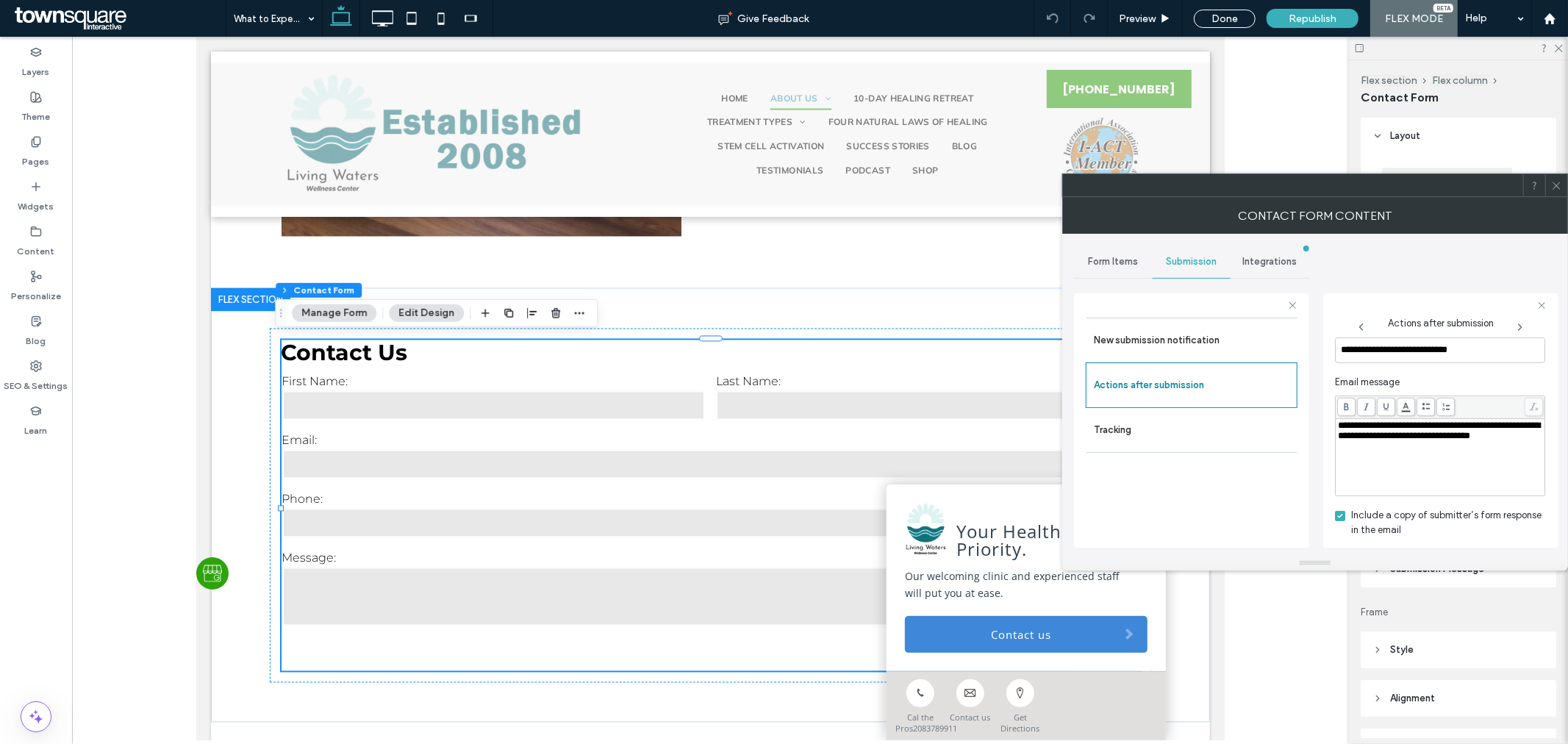
scroll to position [544, 0]
click at [1267, 263] on span "Integrations" at bounding box center [1270, 262] width 54 height 11
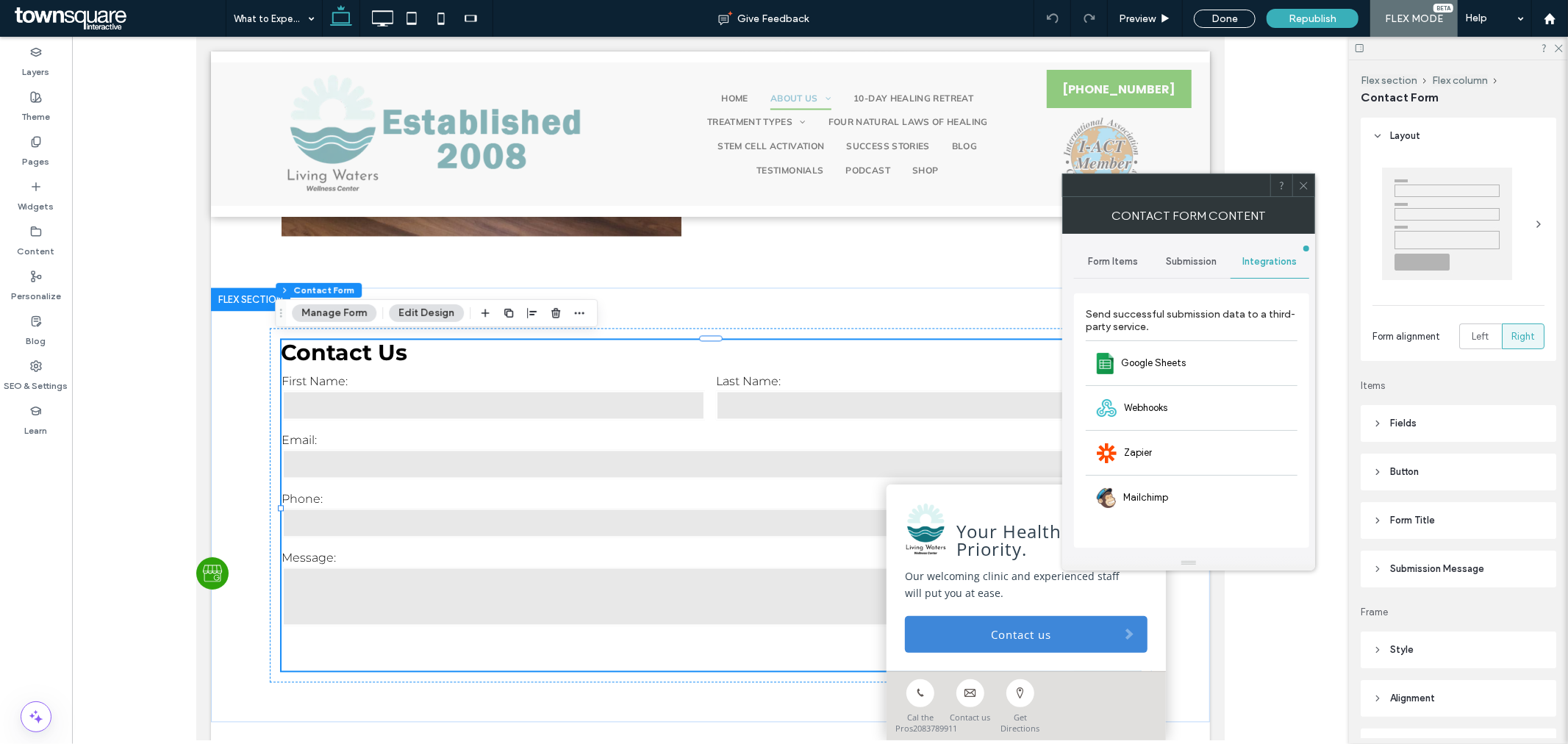
click at [1178, 263] on span "Submission" at bounding box center [1191, 262] width 50 height 11
click at [1204, 325] on label "New submission notification" at bounding box center [1192, 330] width 196 height 29
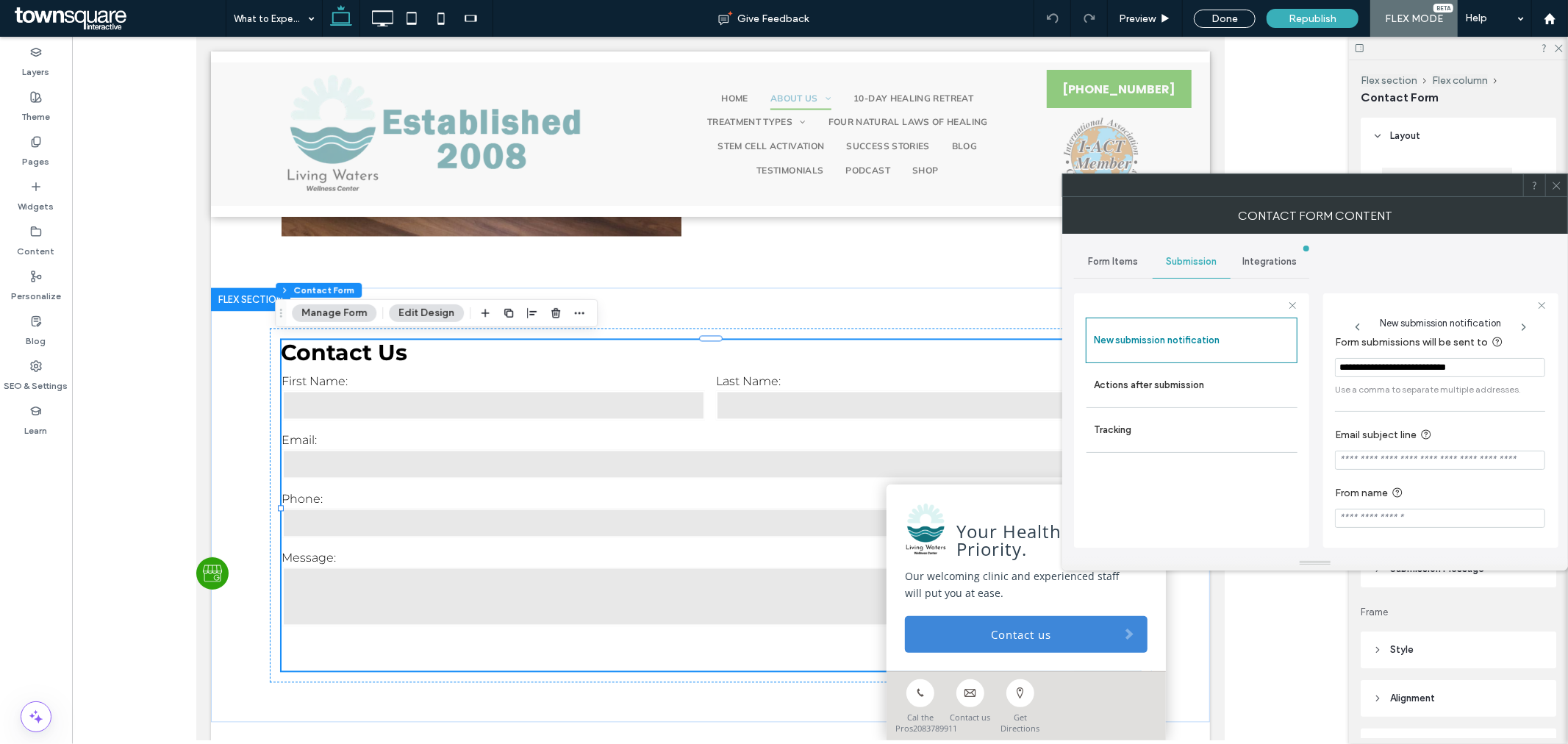
scroll to position [13, 0]
click at [1562, 191] on div at bounding box center [1556, 185] width 22 height 22
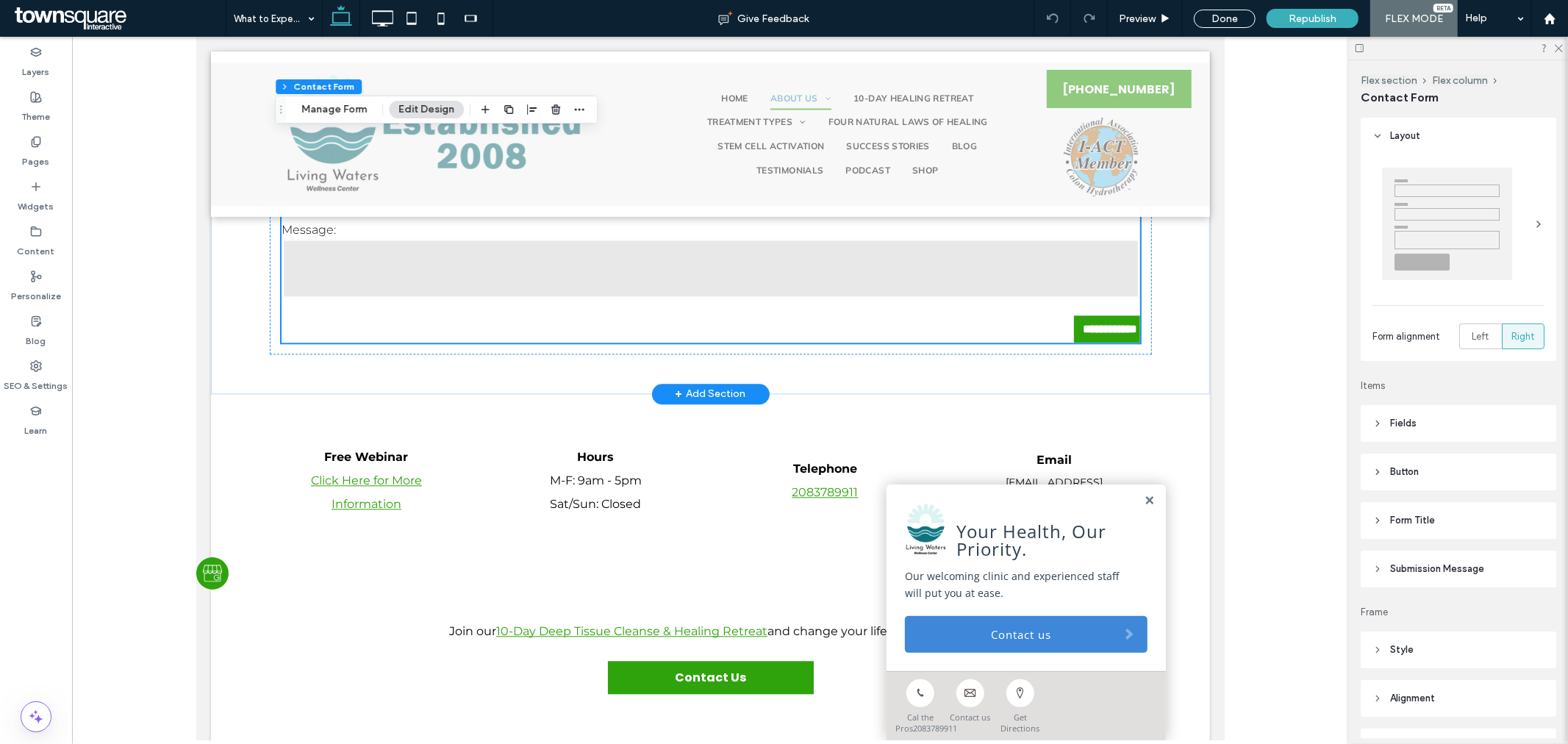
scroll to position [3023, 0]
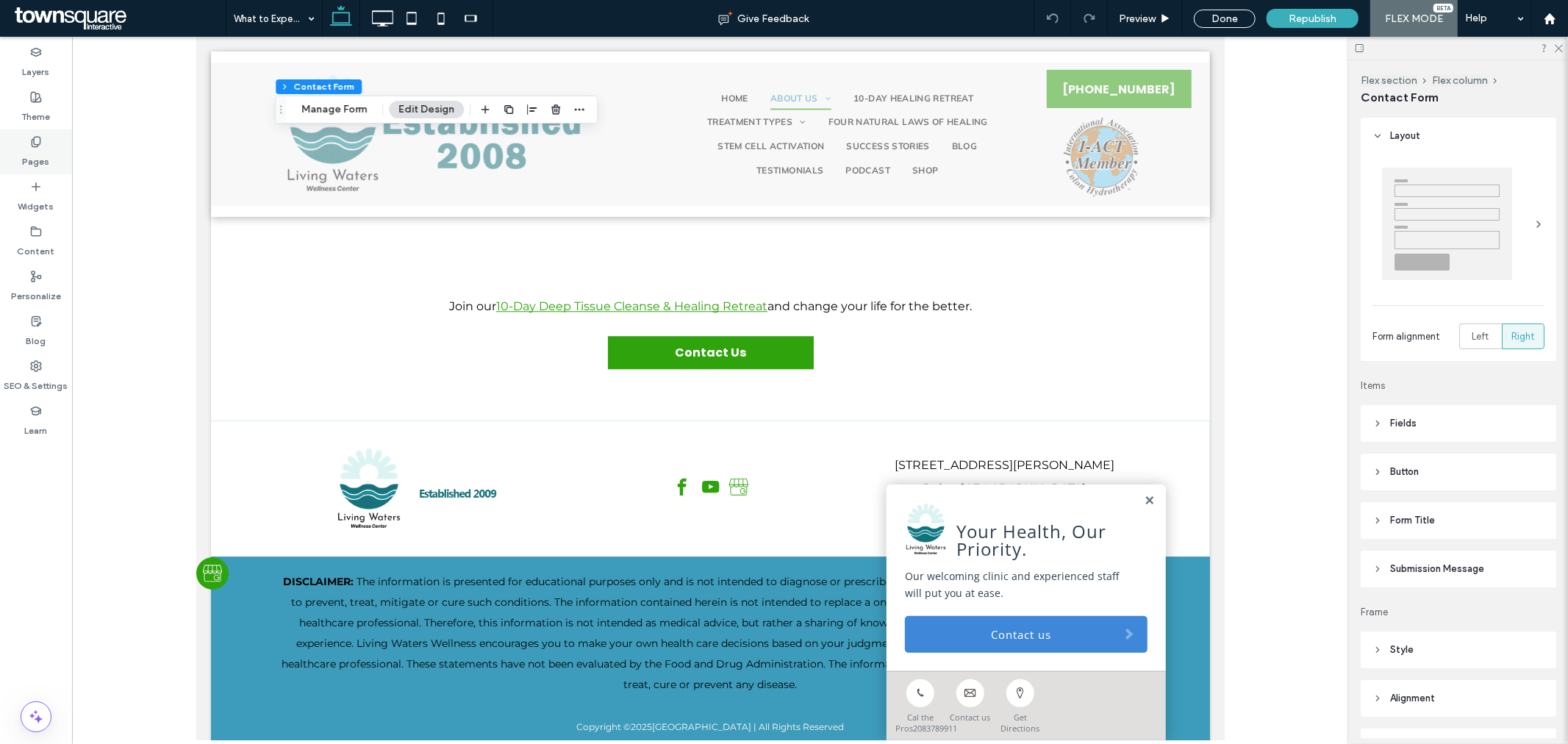
click at [53, 157] on div "Pages" at bounding box center [36, 151] width 72 height 45
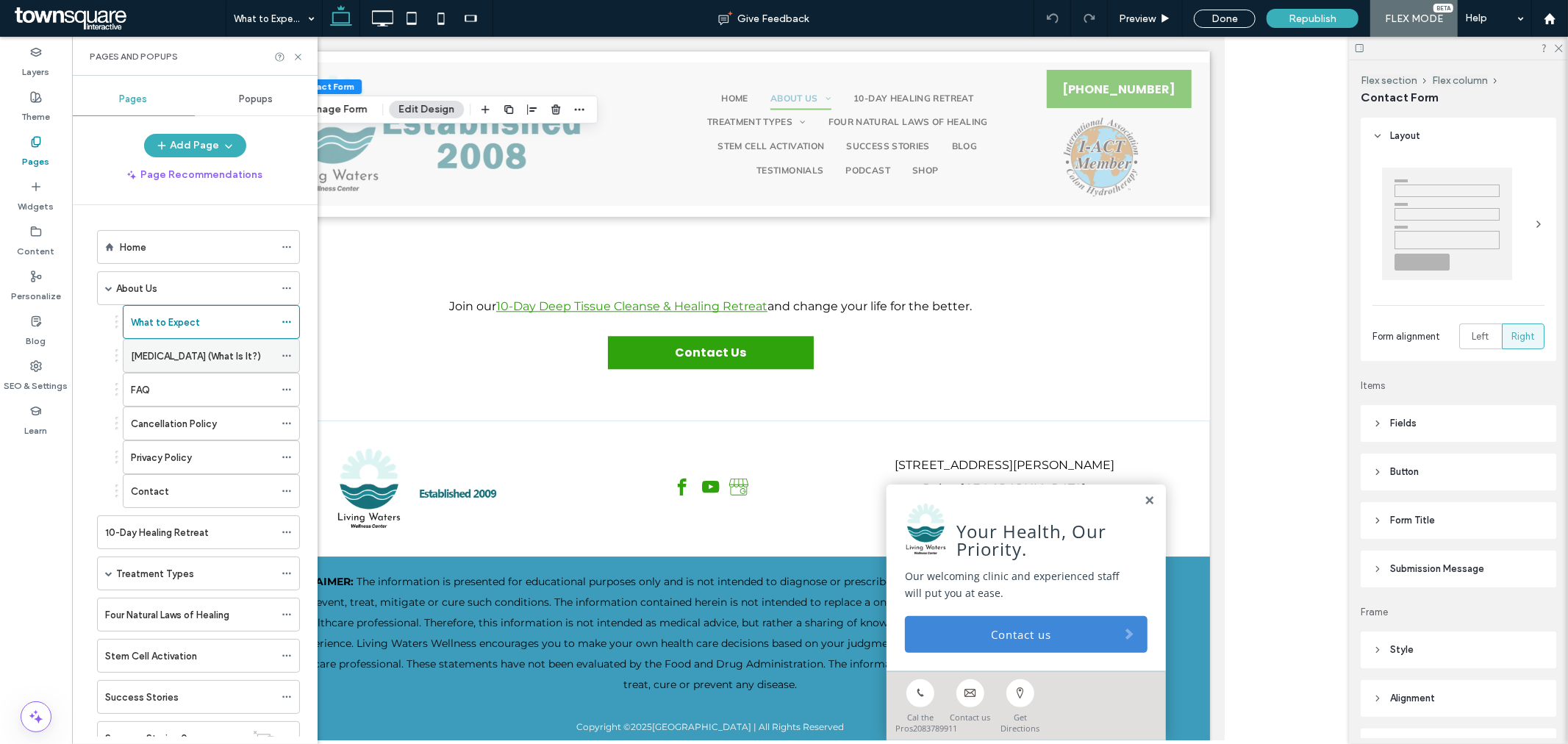
click at [184, 361] on label "[MEDICAL_DATA] (What Is It?)" at bounding box center [196, 356] width 130 height 26
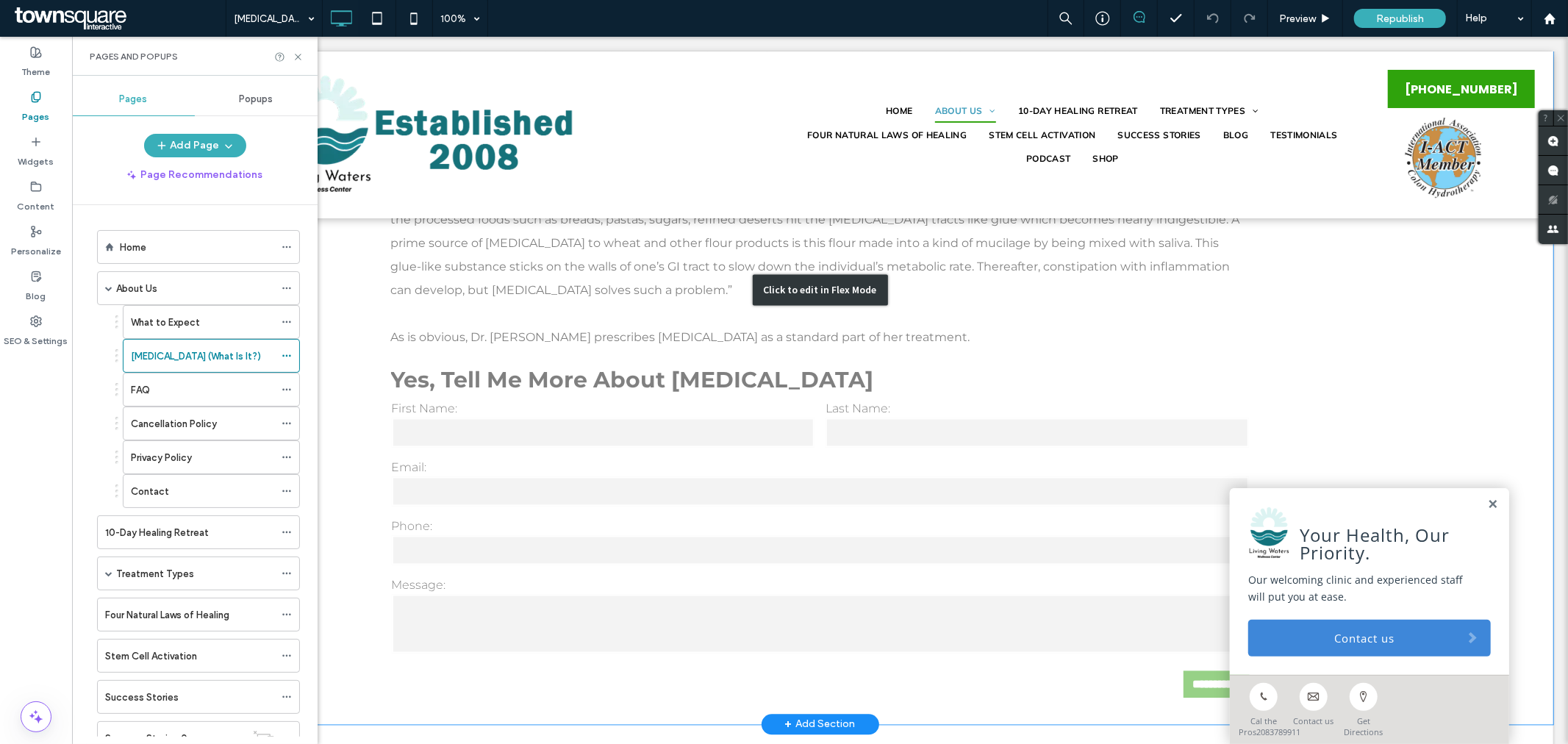
click at [1009, 274] on div "Click to edit in Flex Mode" at bounding box center [819, 289] width 1466 height 869
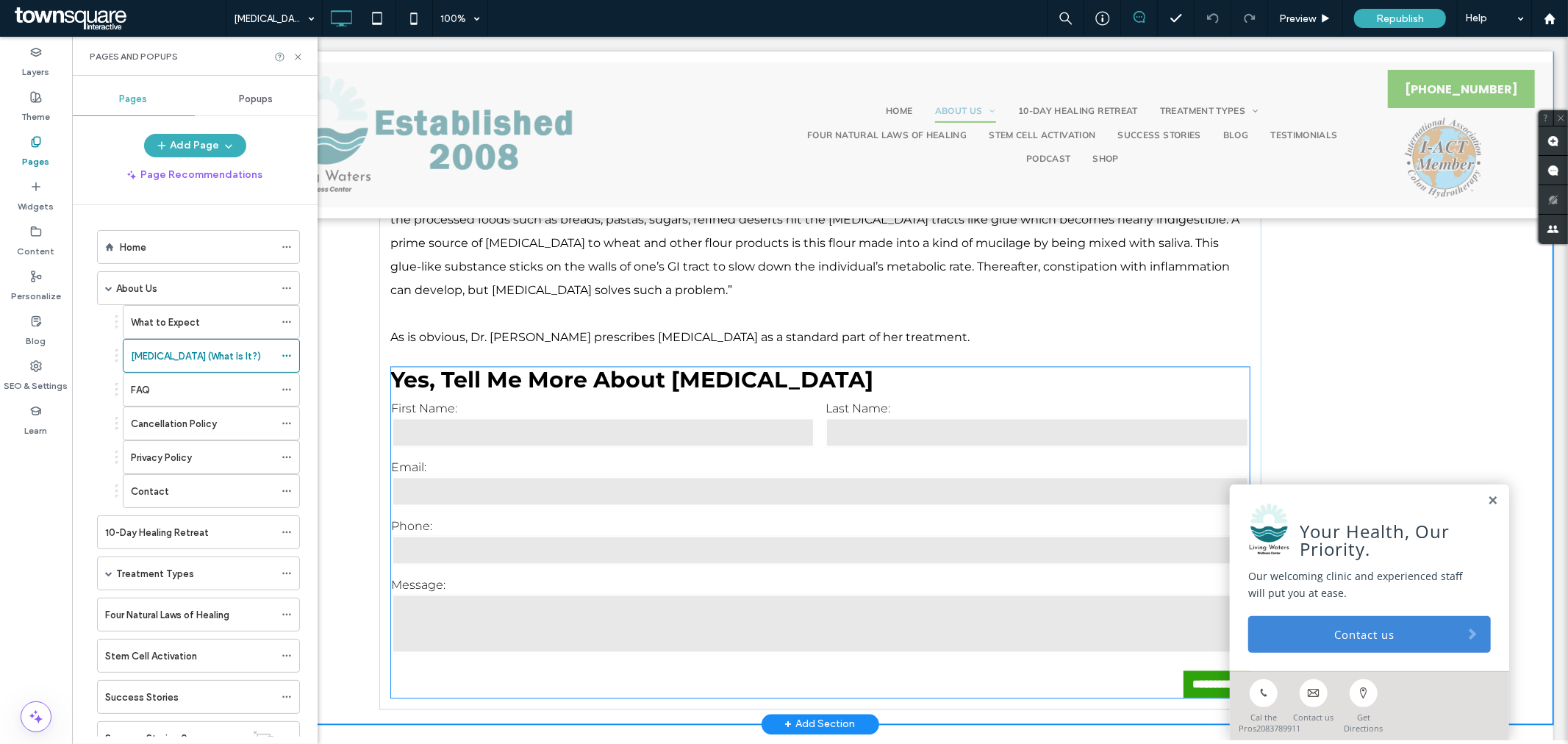
scroll to position [6621, 0]
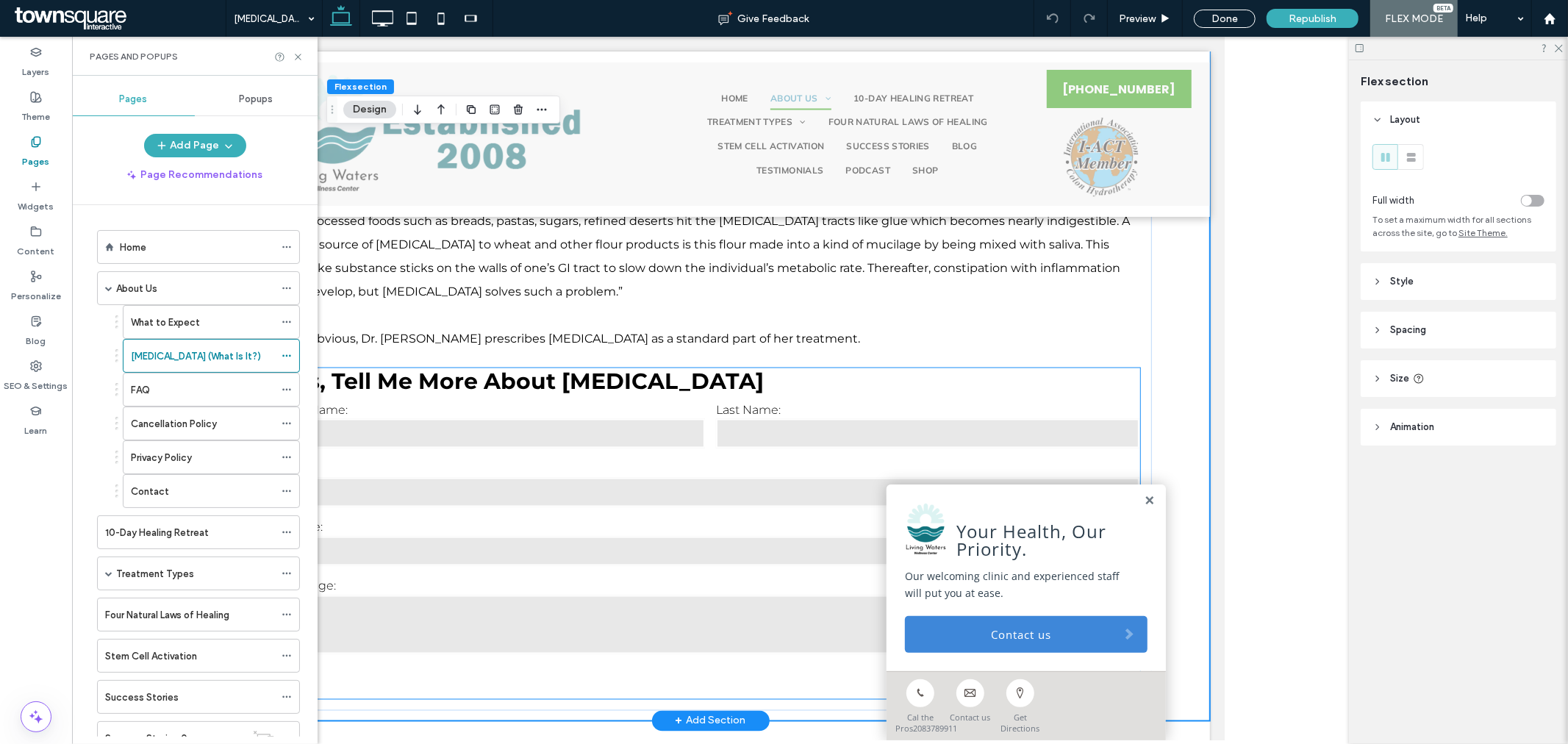
click at [905, 367] on div "**********" at bounding box center [710, 532] width 859 height 331
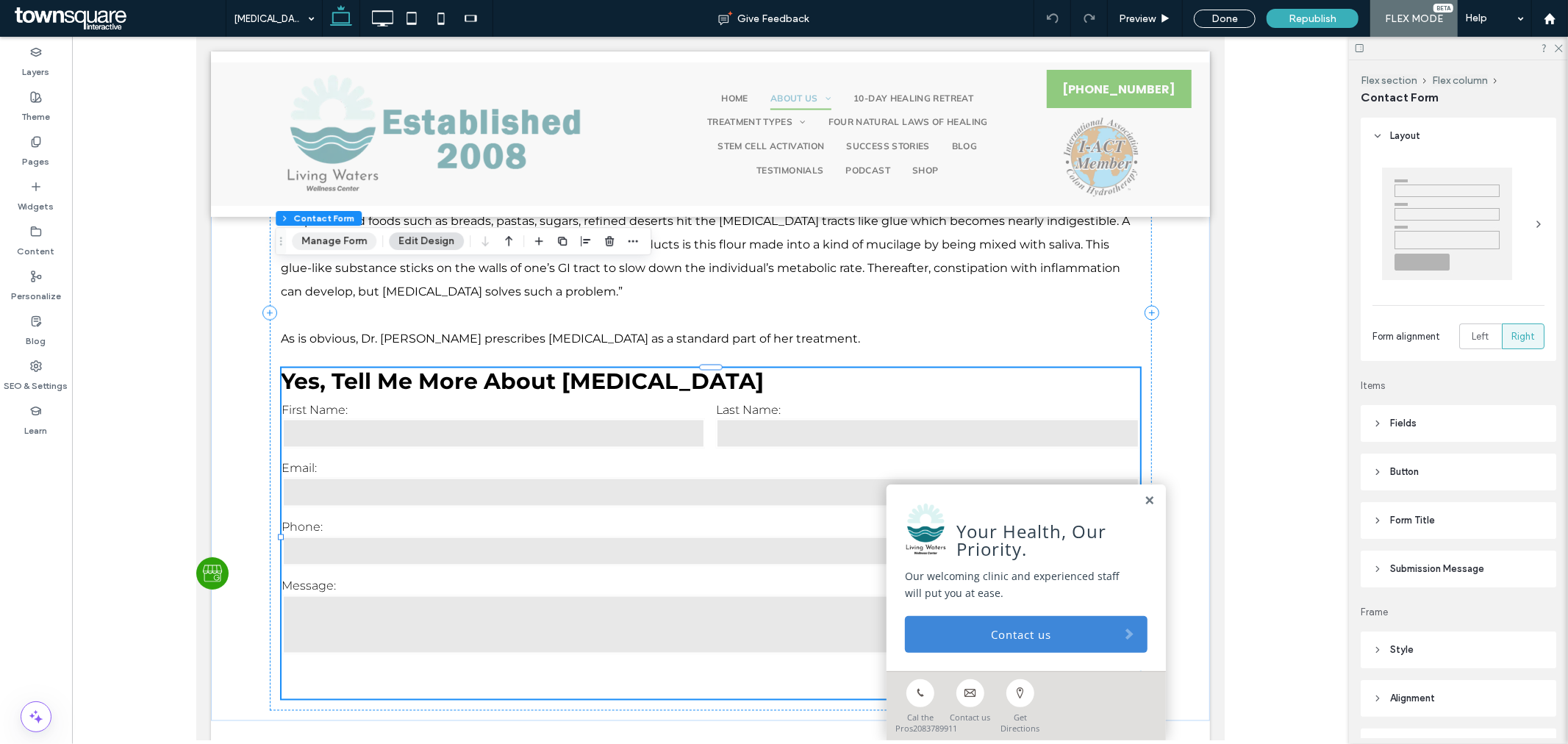
click at [354, 243] on button "Manage Form" at bounding box center [333, 241] width 84 height 18
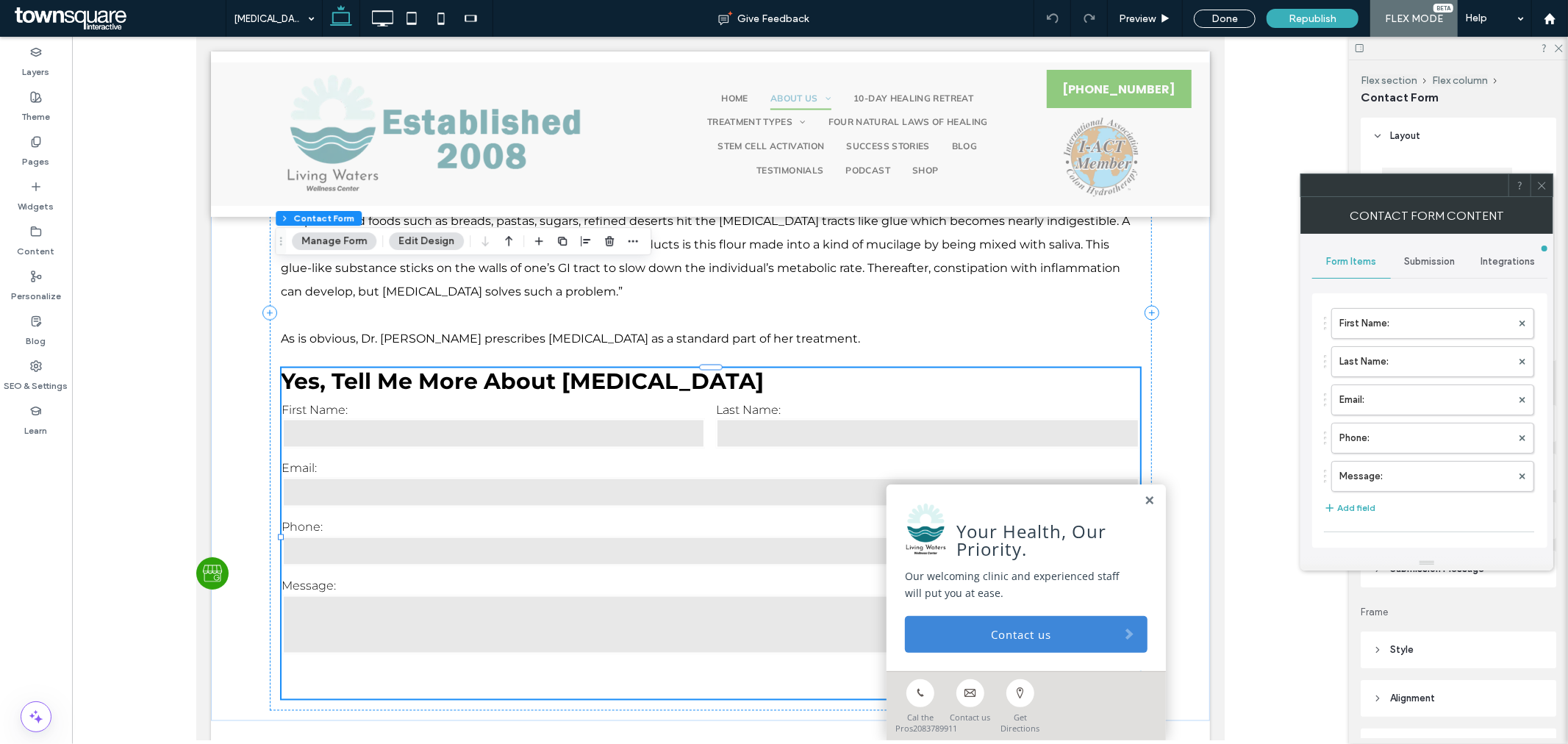
click at [1430, 268] on div "Submission" at bounding box center [1429, 262] width 79 height 32
click at [1409, 328] on label "New submission notification" at bounding box center [1430, 330] width 196 height 29
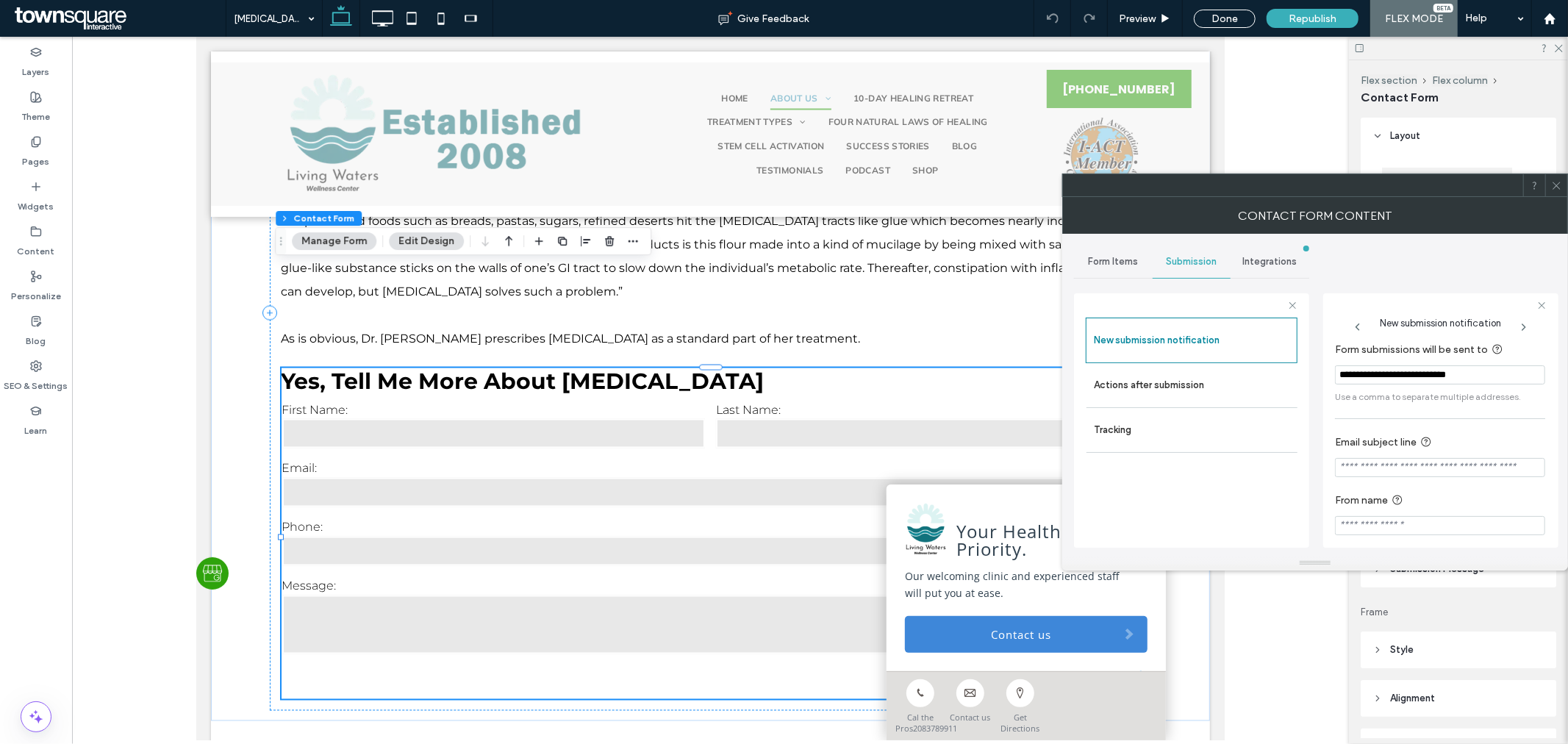
scroll to position [0, 0]
click at [227, 399] on div "Colon hydrotherapy is best used in combination with adequate nutrient and fluid…" at bounding box center [710, 297] width 999 height 846
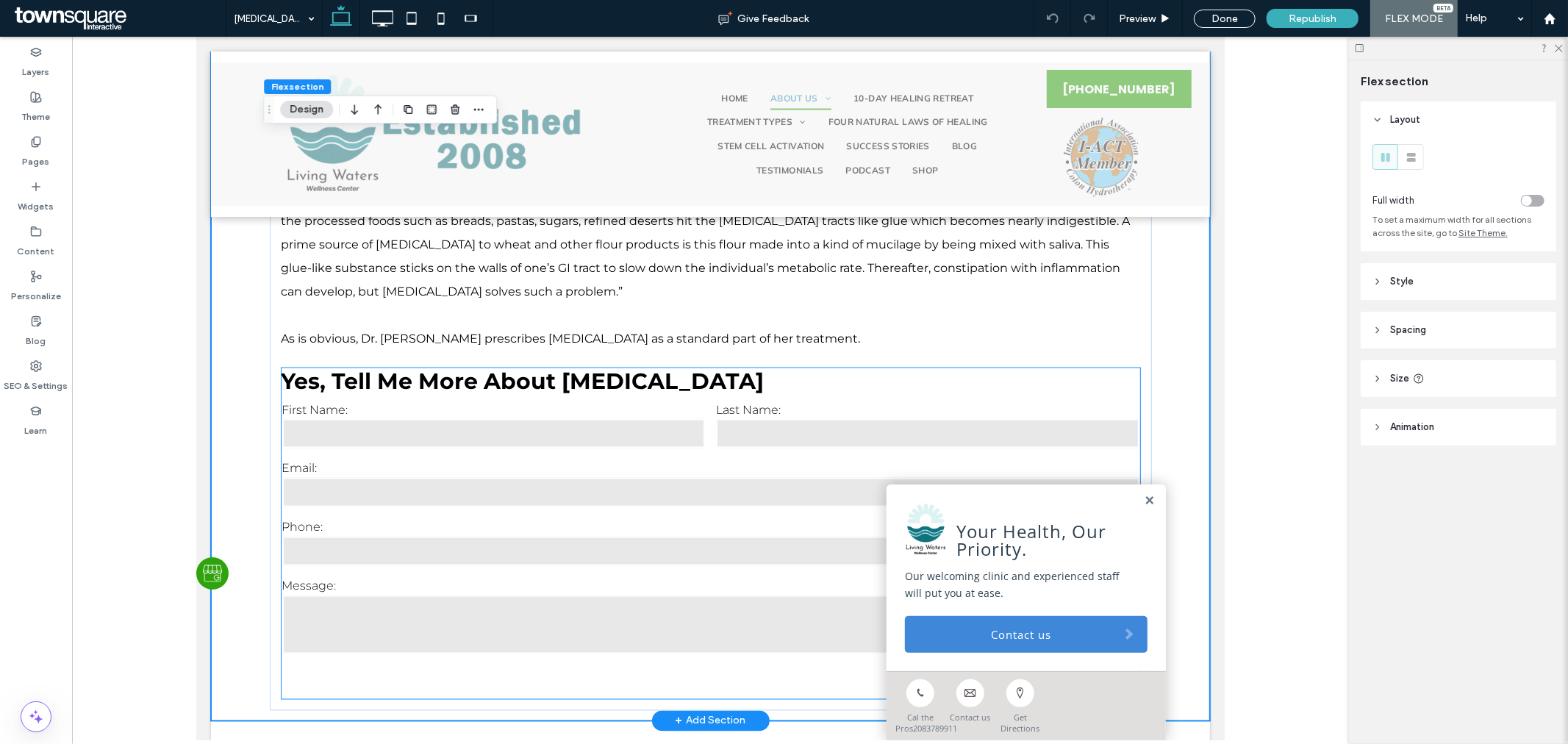
click at [900, 367] on h3 "Yes, Tell me more about Colon Hydrotherapy" at bounding box center [710, 381] width 859 height 27
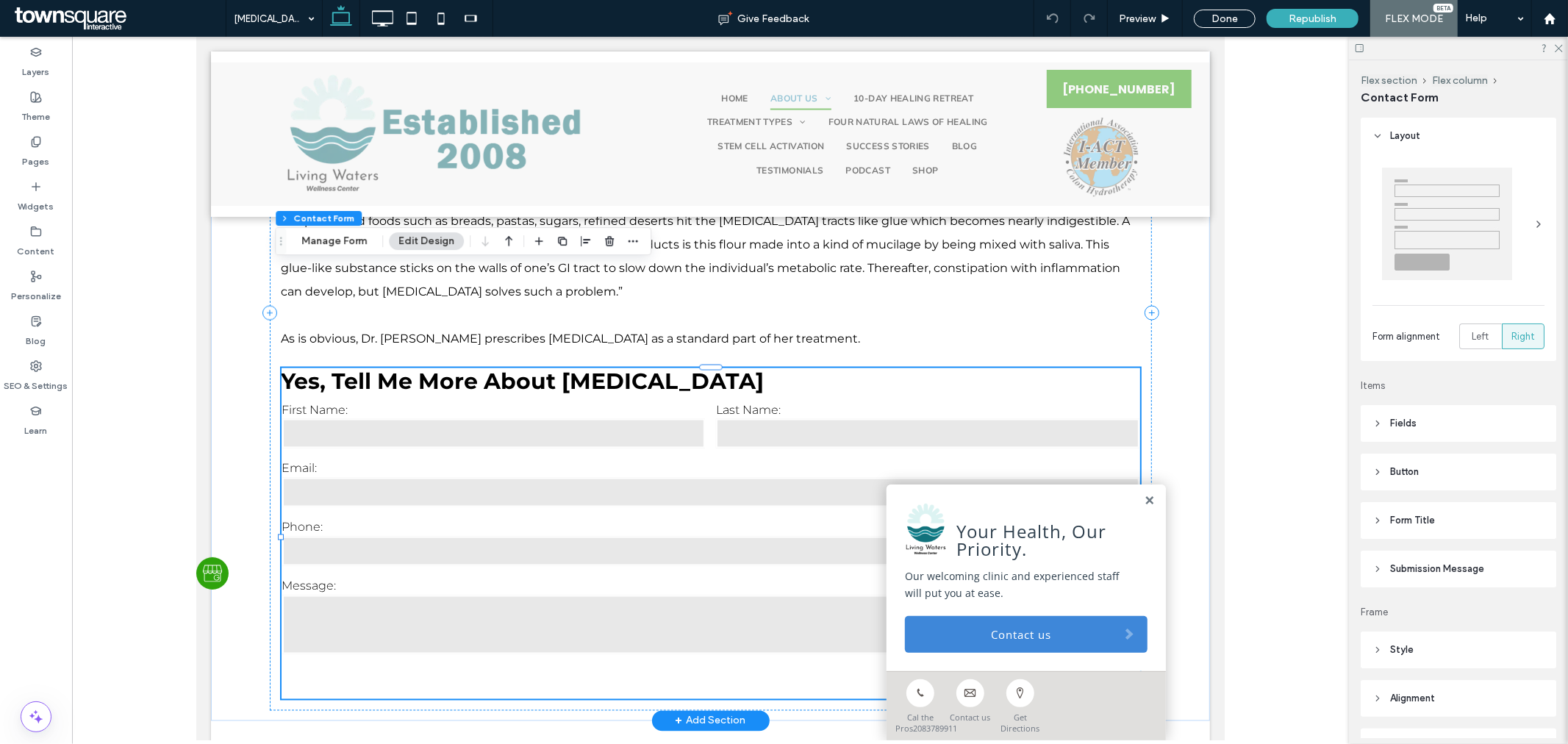
type input "*"
type input "***"
click at [335, 236] on button "Manage Form" at bounding box center [333, 241] width 84 height 18
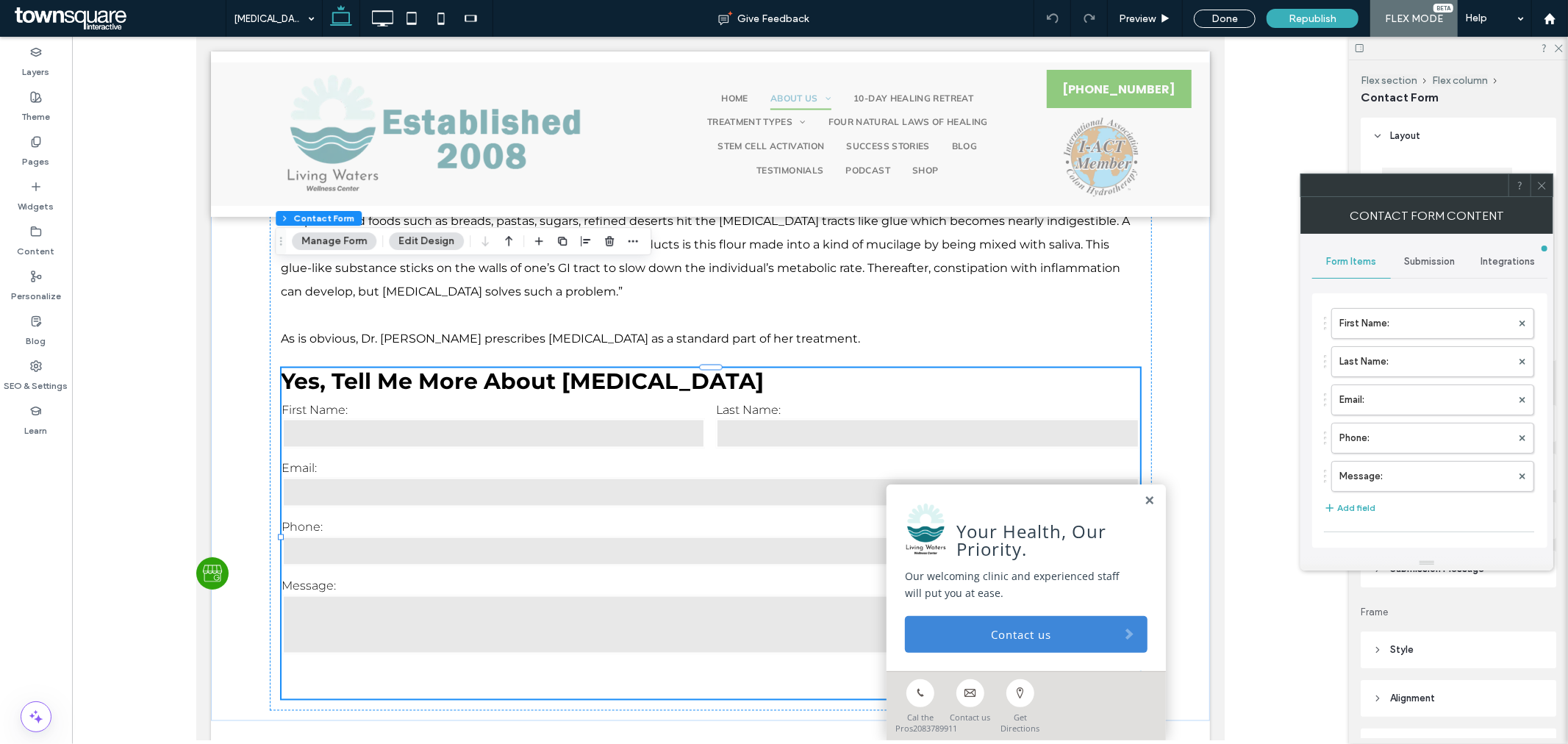
click at [1451, 266] on span "Submission" at bounding box center [1429, 262] width 50 height 11
click at [1429, 334] on label "New submission notification" at bounding box center [1430, 330] width 196 height 29
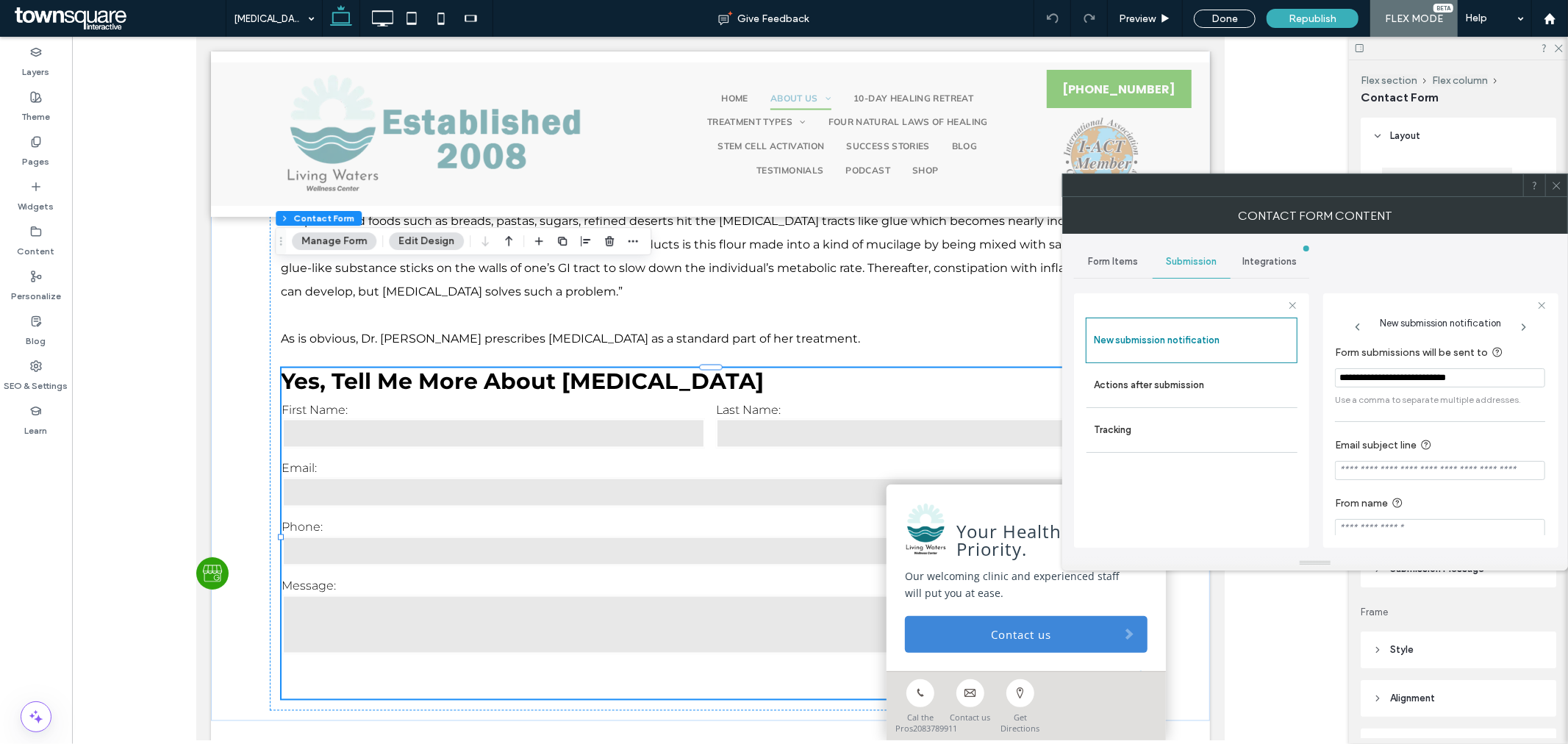
click at [1521, 329] on icon at bounding box center [1523, 326] width 11 height 11
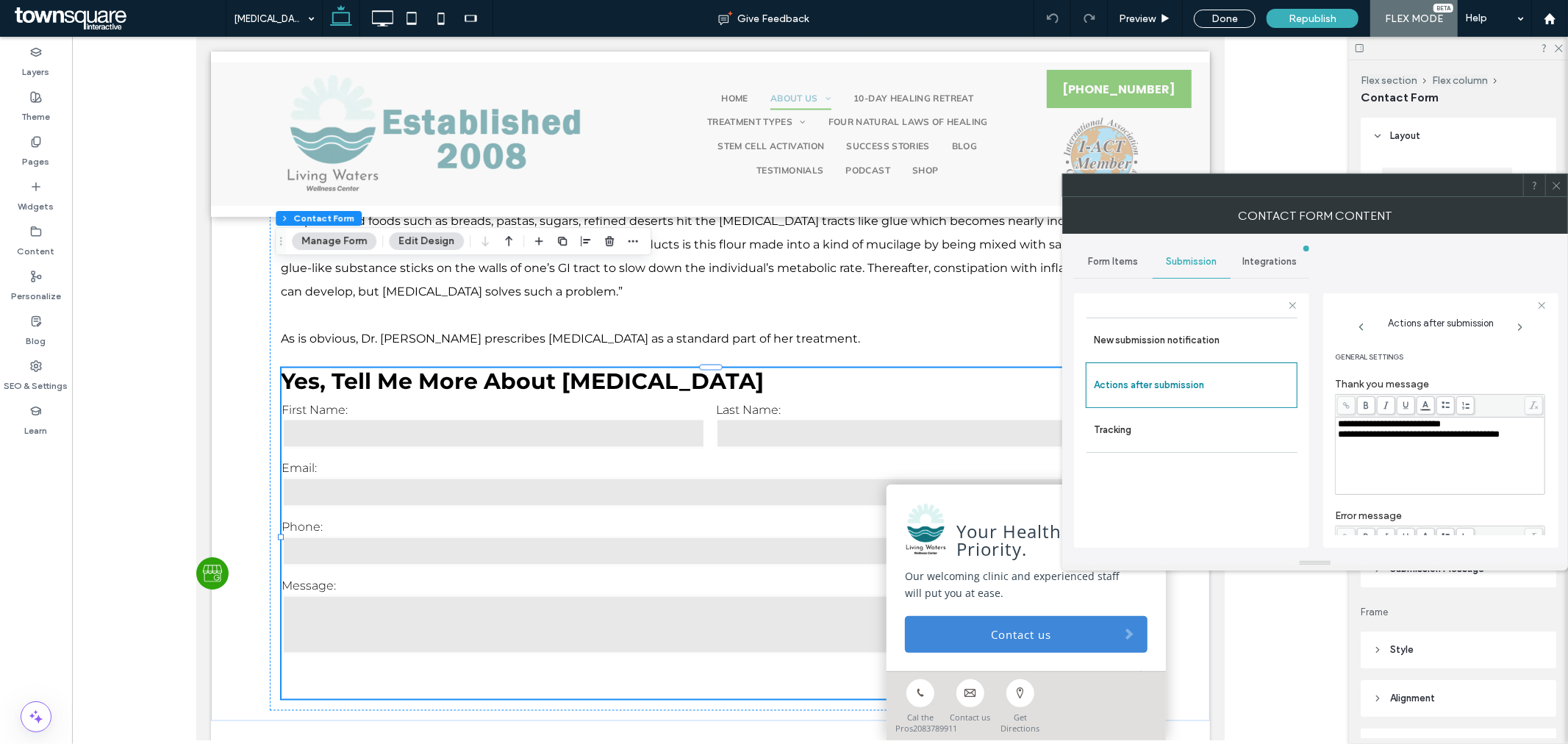
click at [1358, 327] on icon at bounding box center [1361, 326] width 11 height 11
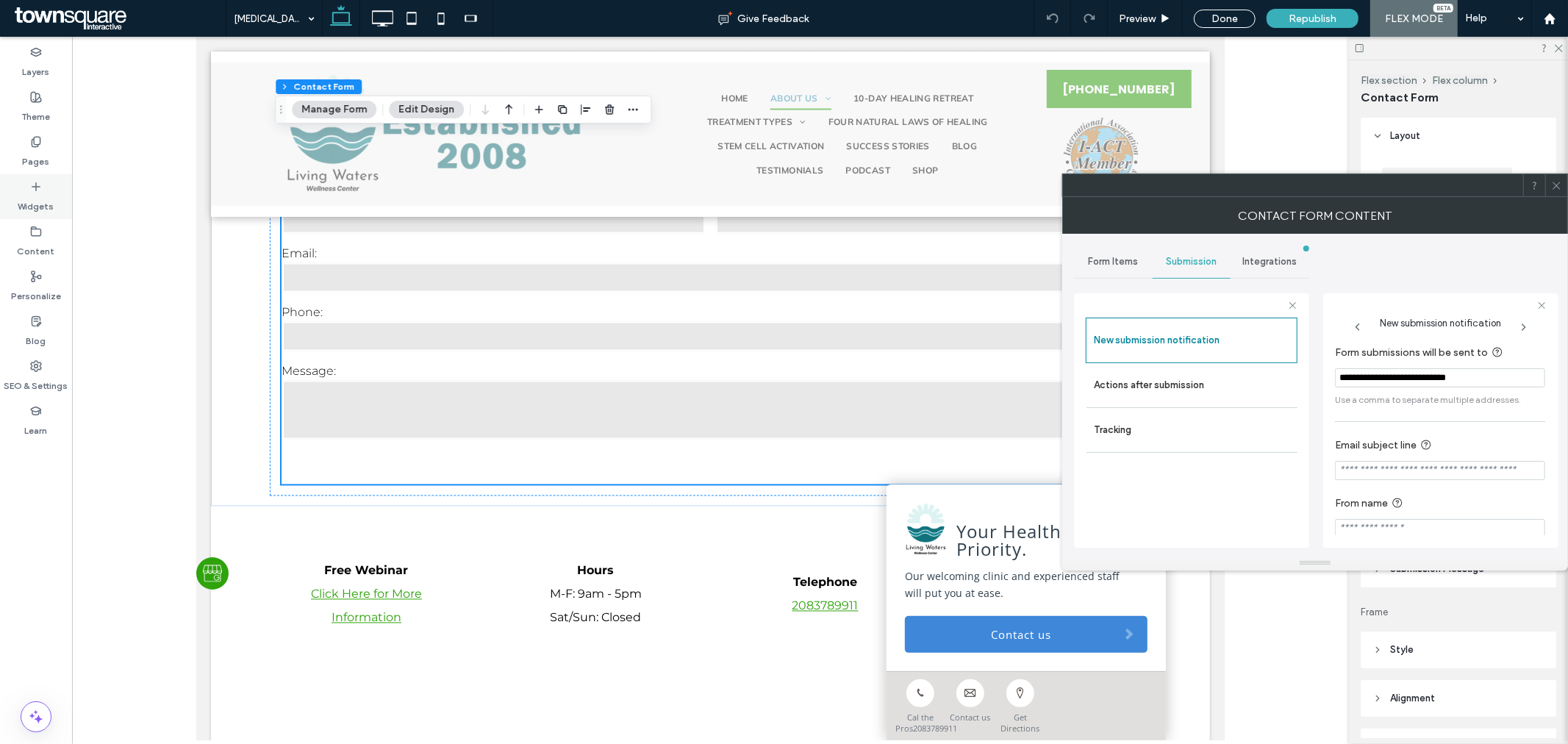
scroll to position [6785, 0]
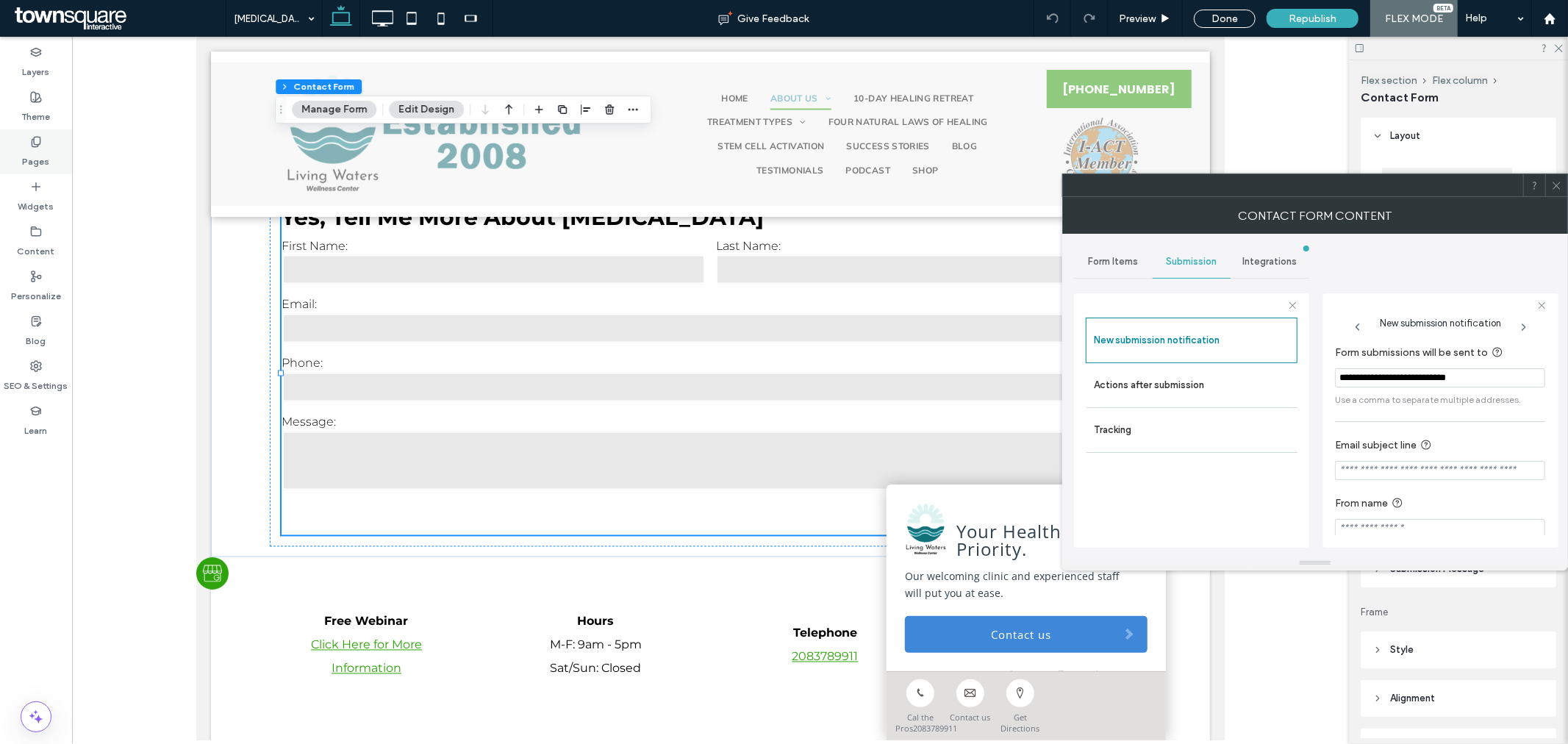
click at [40, 129] on div "Pages" at bounding box center [36, 151] width 72 height 45
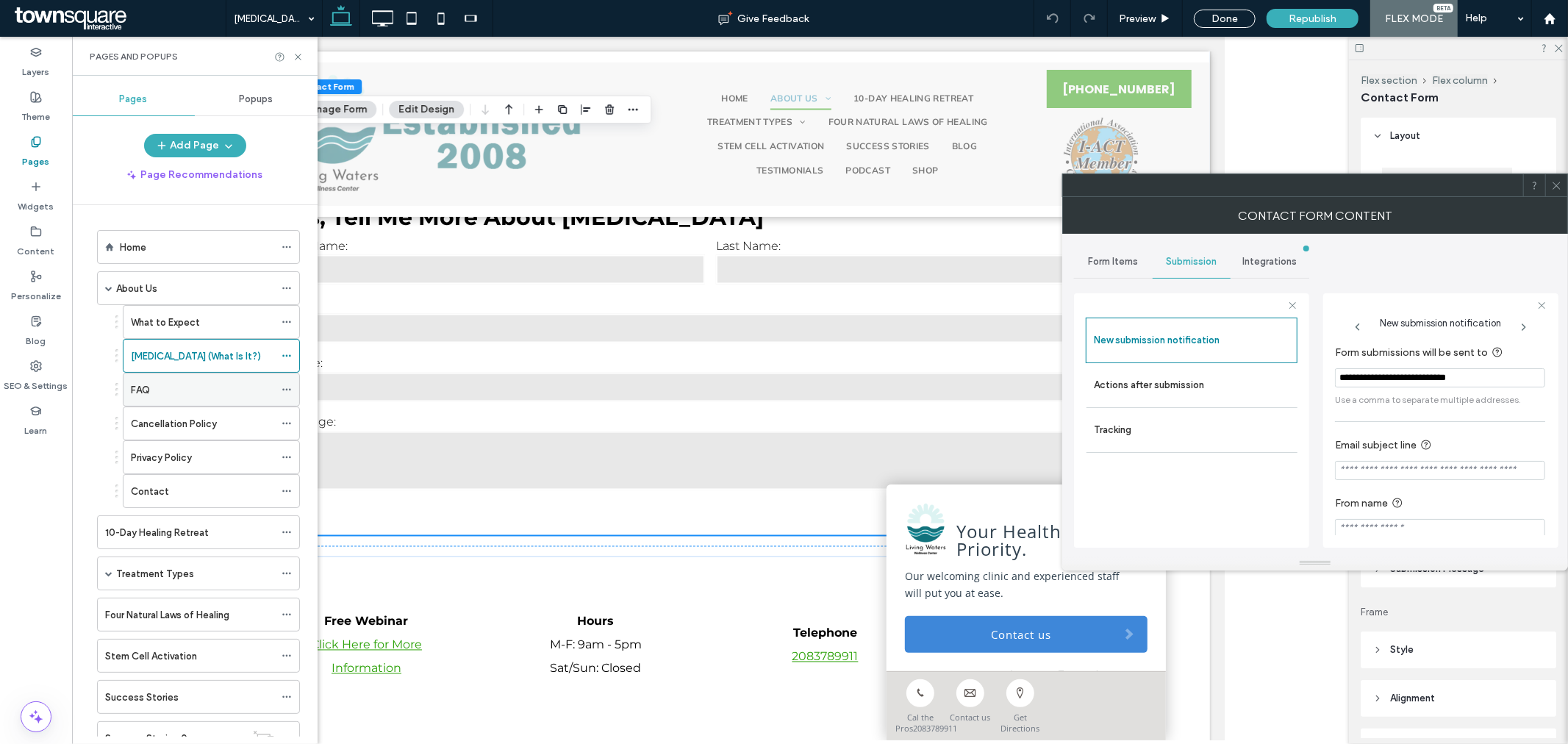
click at [219, 399] on div "FAQ" at bounding box center [202, 389] width 143 height 32
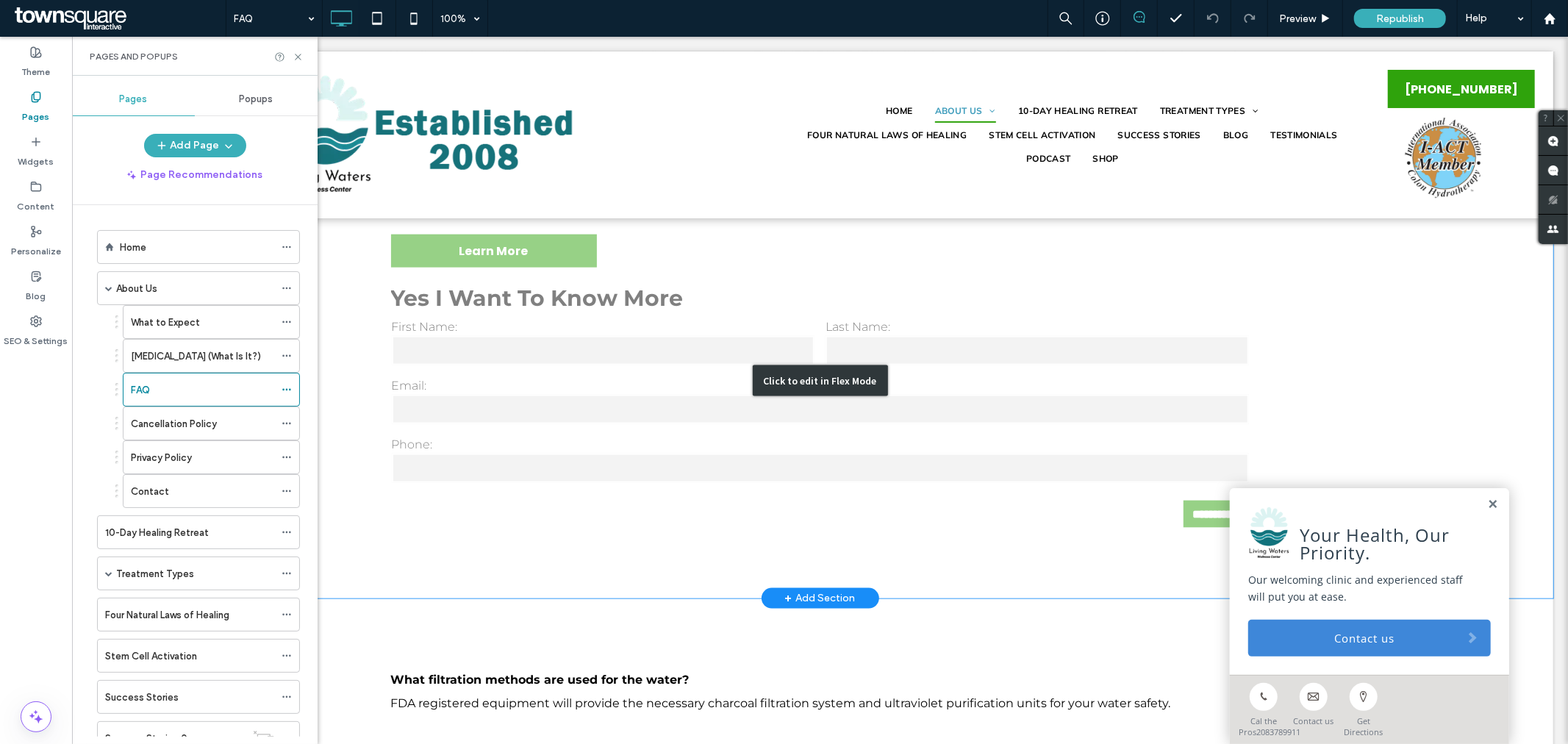
click at [813, 288] on div "Click to edit in Flex Mode" at bounding box center [819, 381] width 1466 height 435
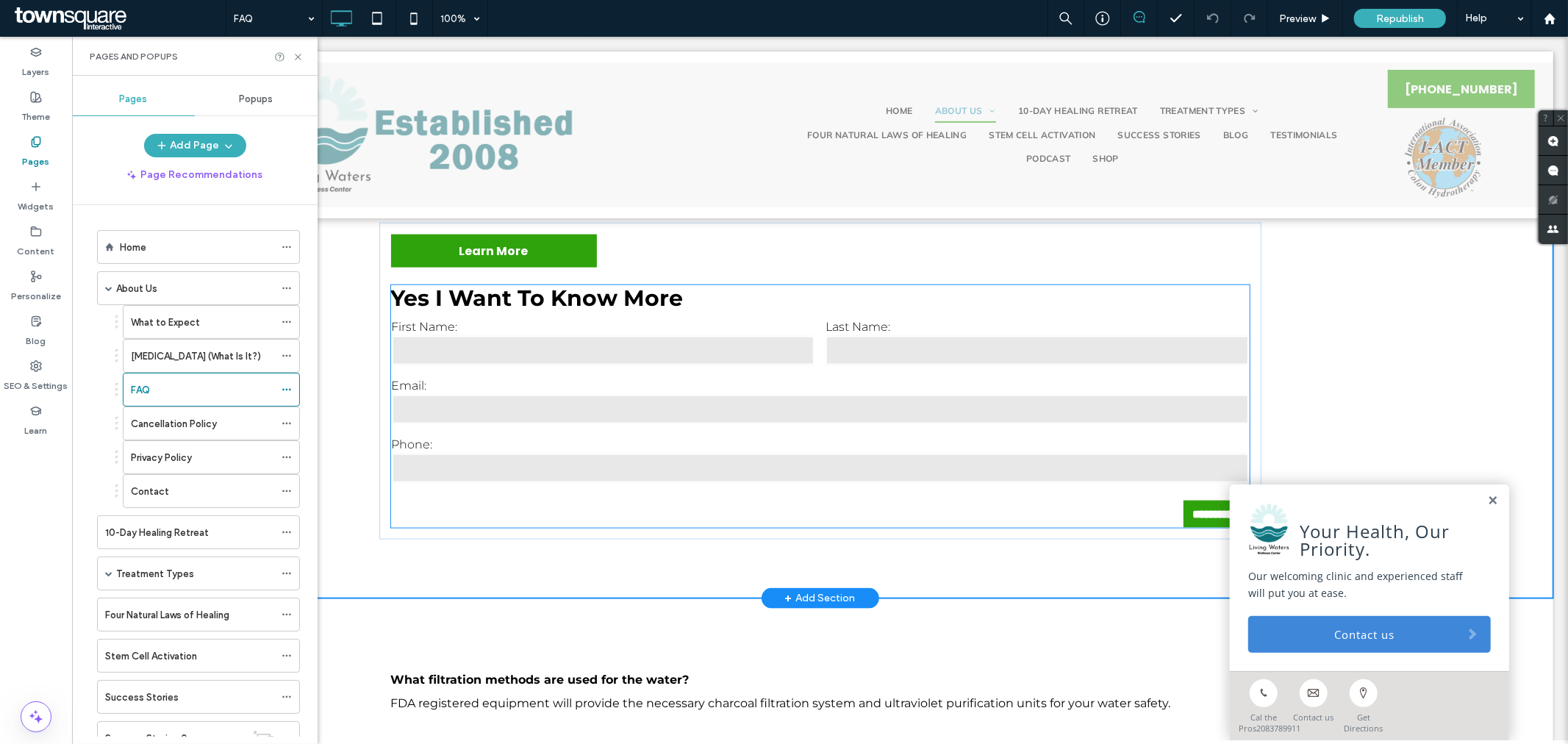
scroll to position [1451, 0]
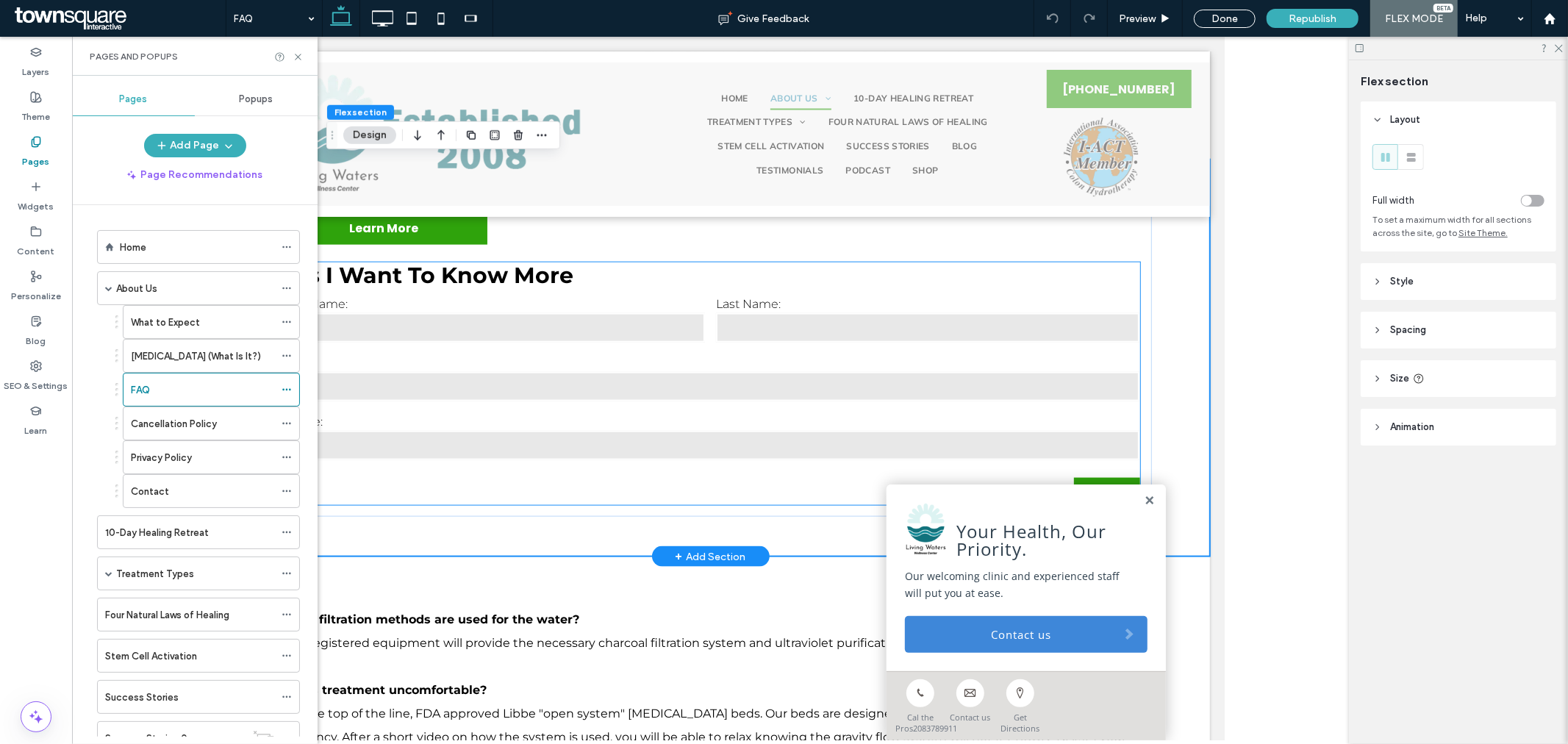
click at [702, 280] on h3 "Yes I Want To Know More" at bounding box center [710, 275] width 859 height 27
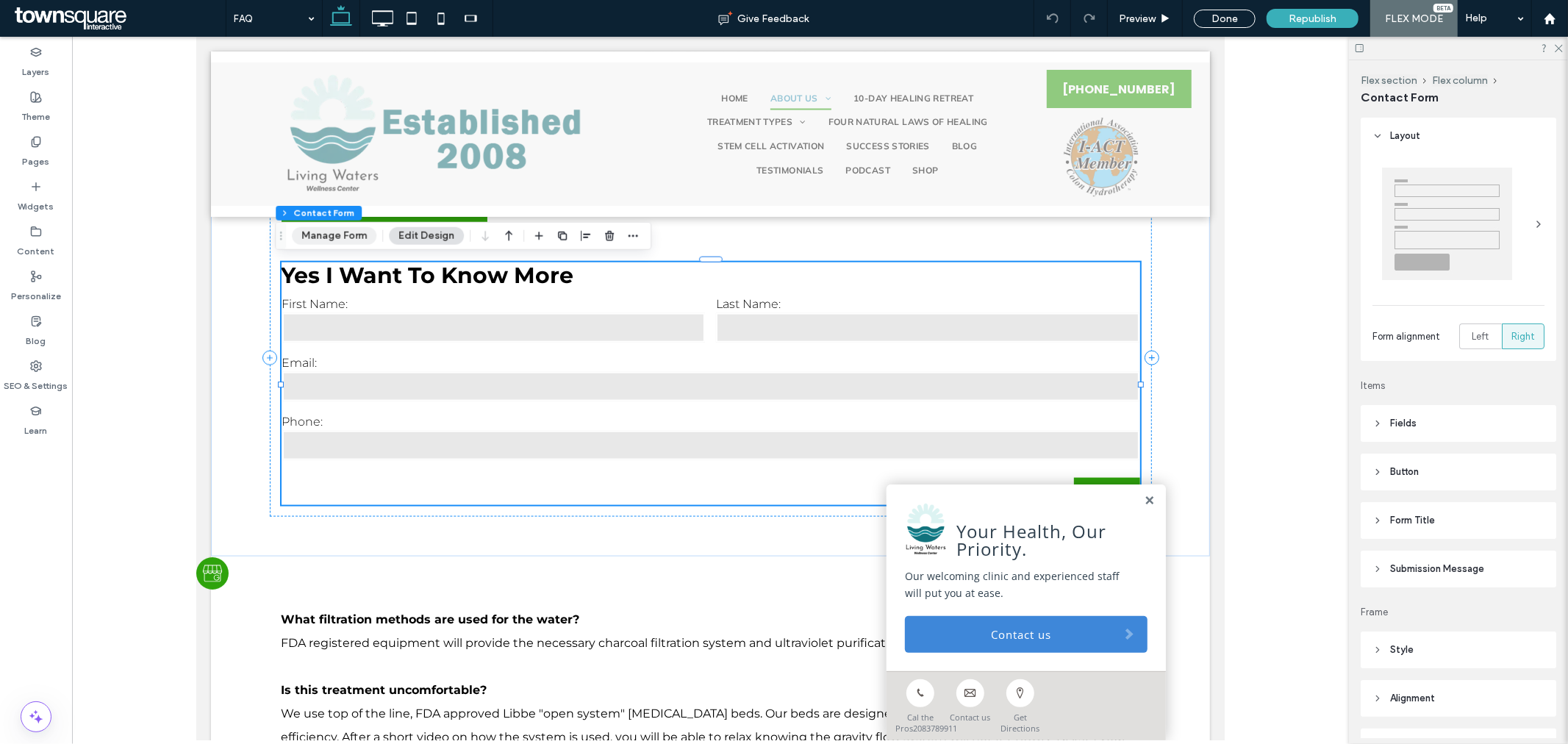
click at [347, 240] on button "Manage Form" at bounding box center [333, 235] width 84 height 18
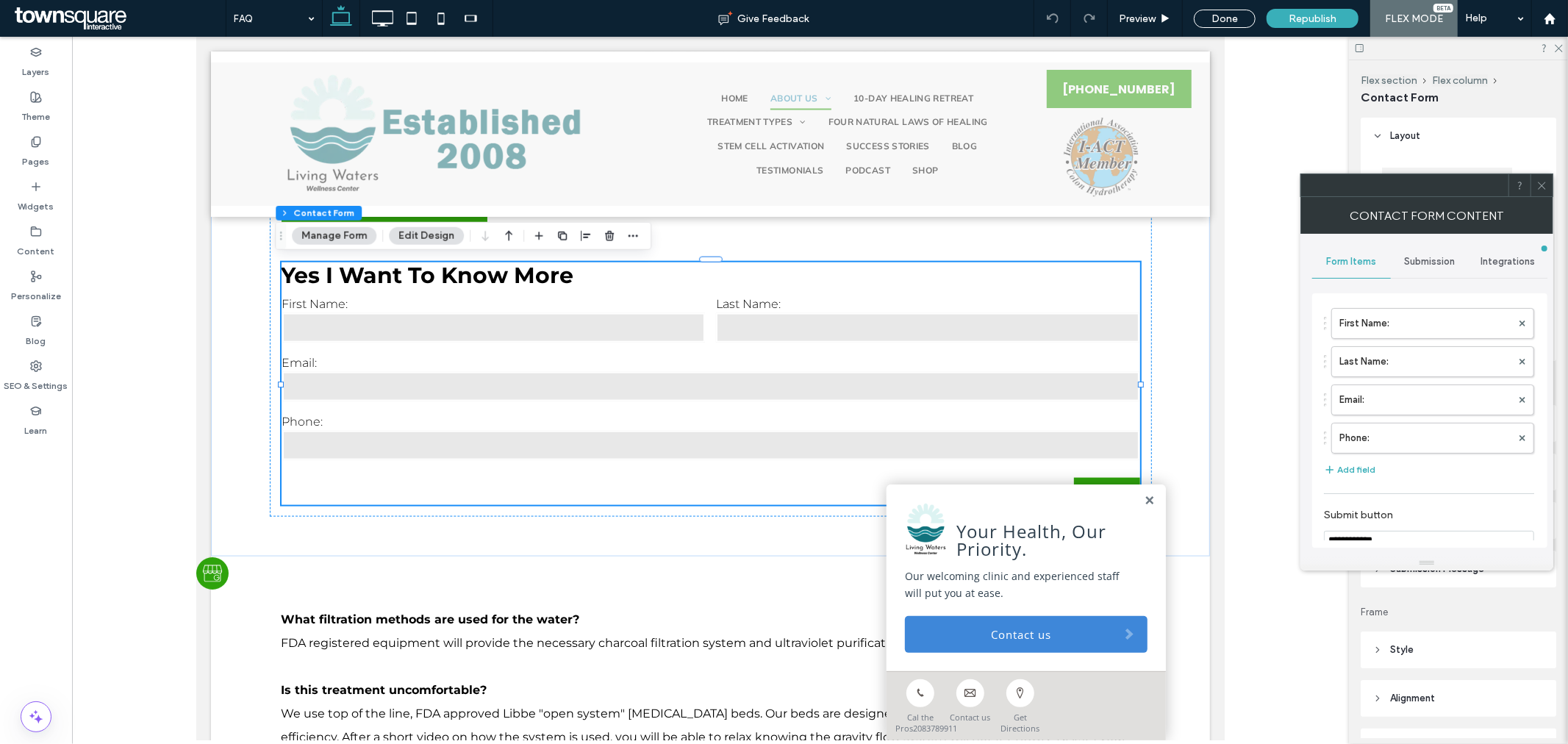
click at [1435, 258] on span "Submission" at bounding box center [1429, 262] width 50 height 11
click at [1409, 325] on label "New submission notification" at bounding box center [1430, 330] width 196 height 29
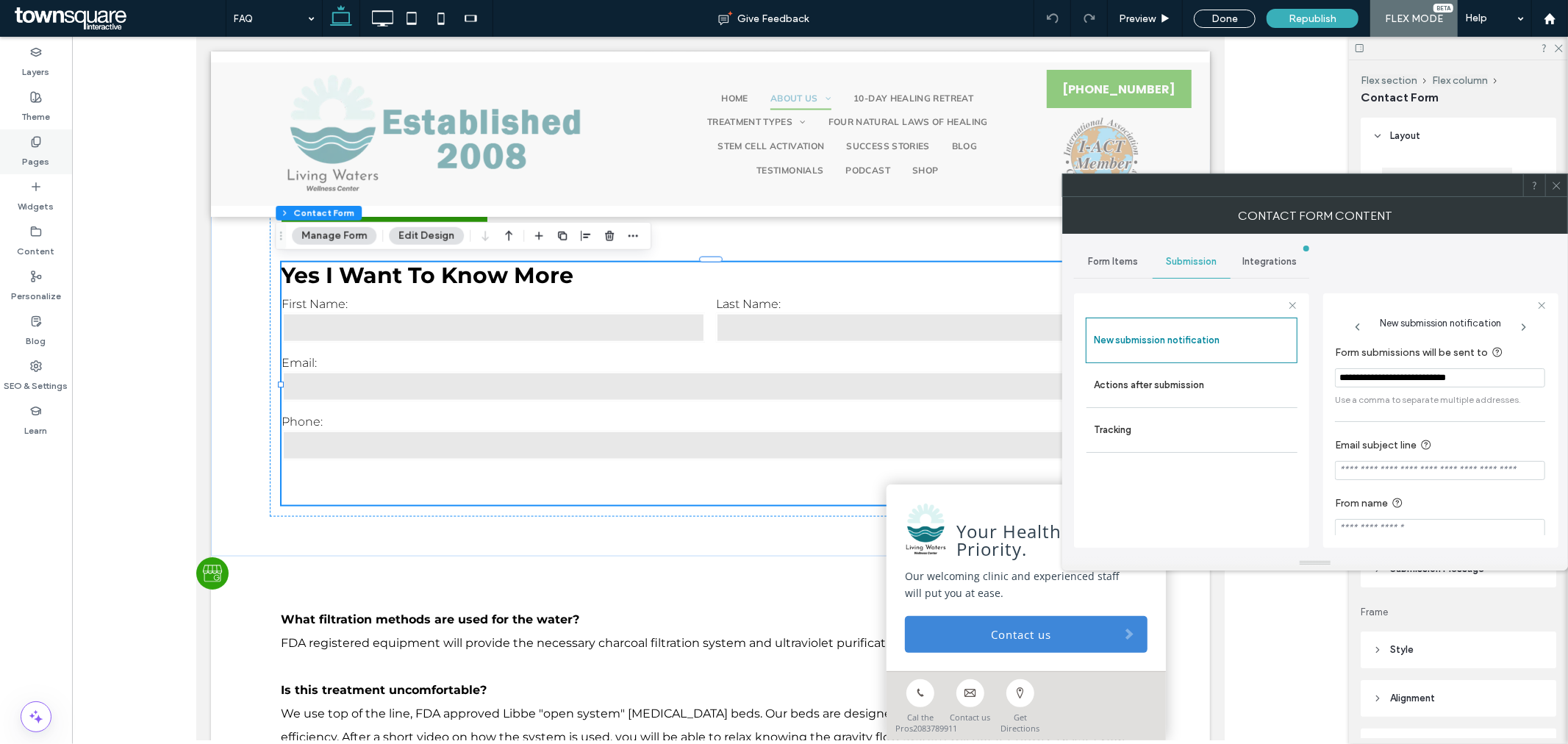
click at [31, 145] on use at bounding box center [35, 141] width 9 height 9
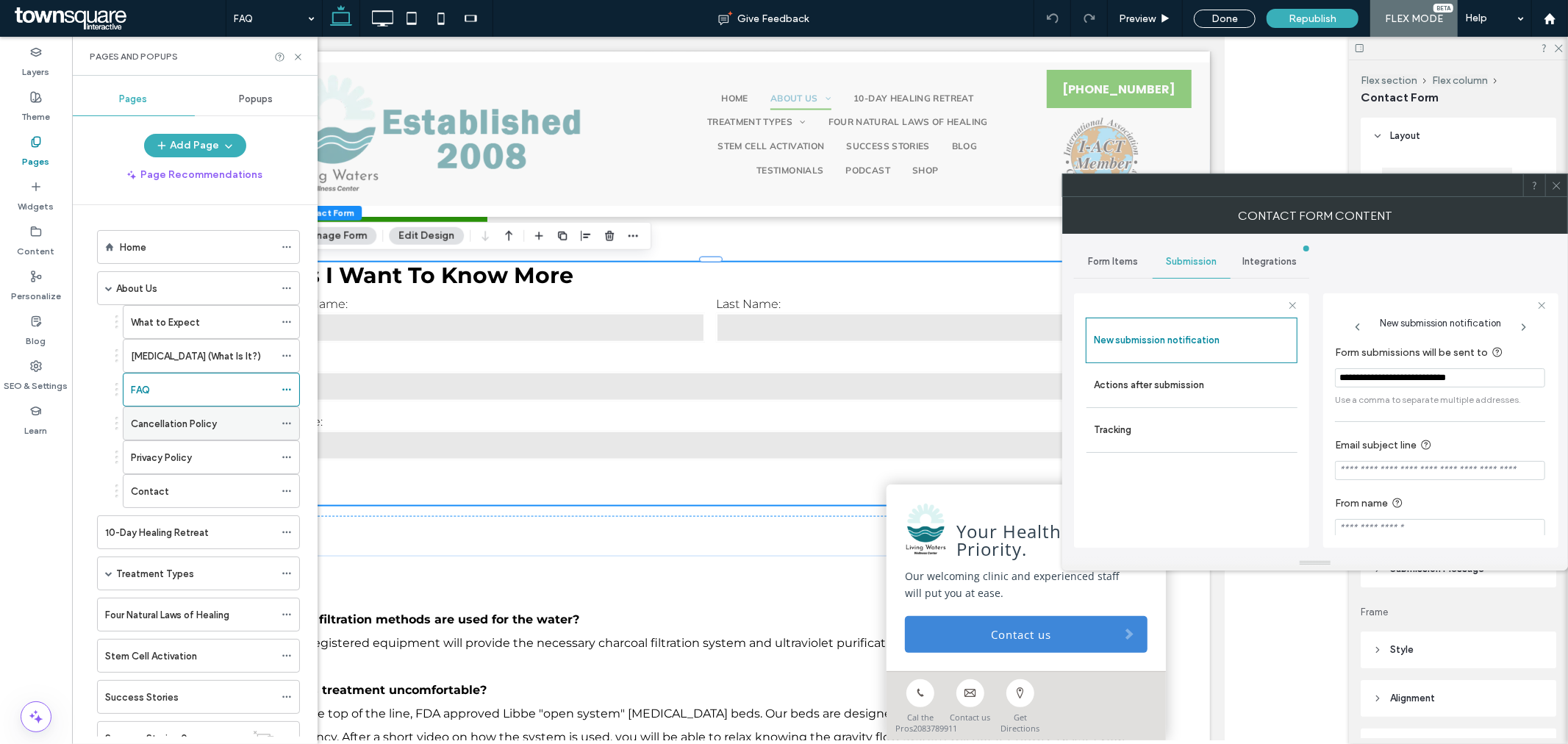
click at [184, 422] on label "Cancellation Policy" at bounding box center [174, 423] width 86 height 26
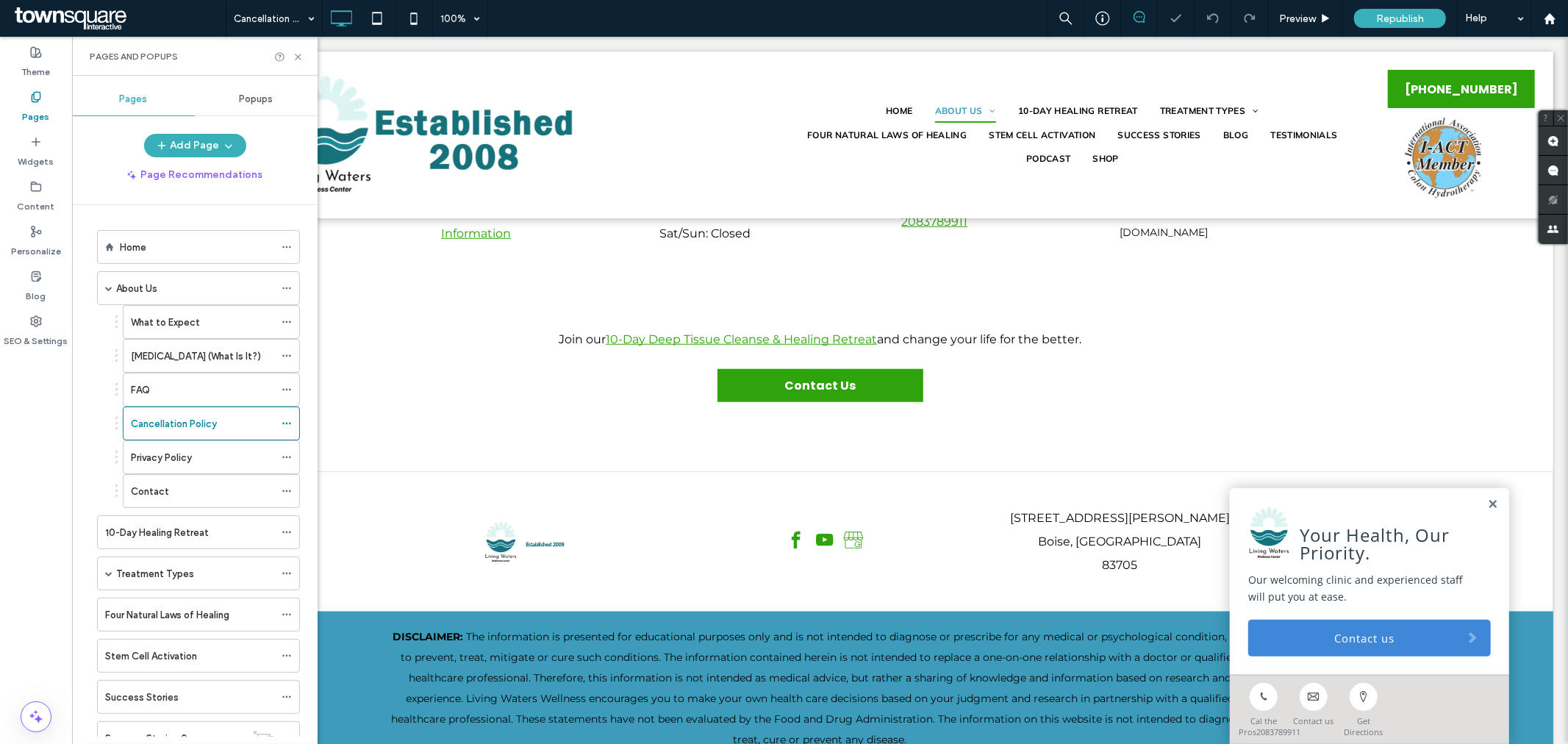
scroll to position [1046, 0]
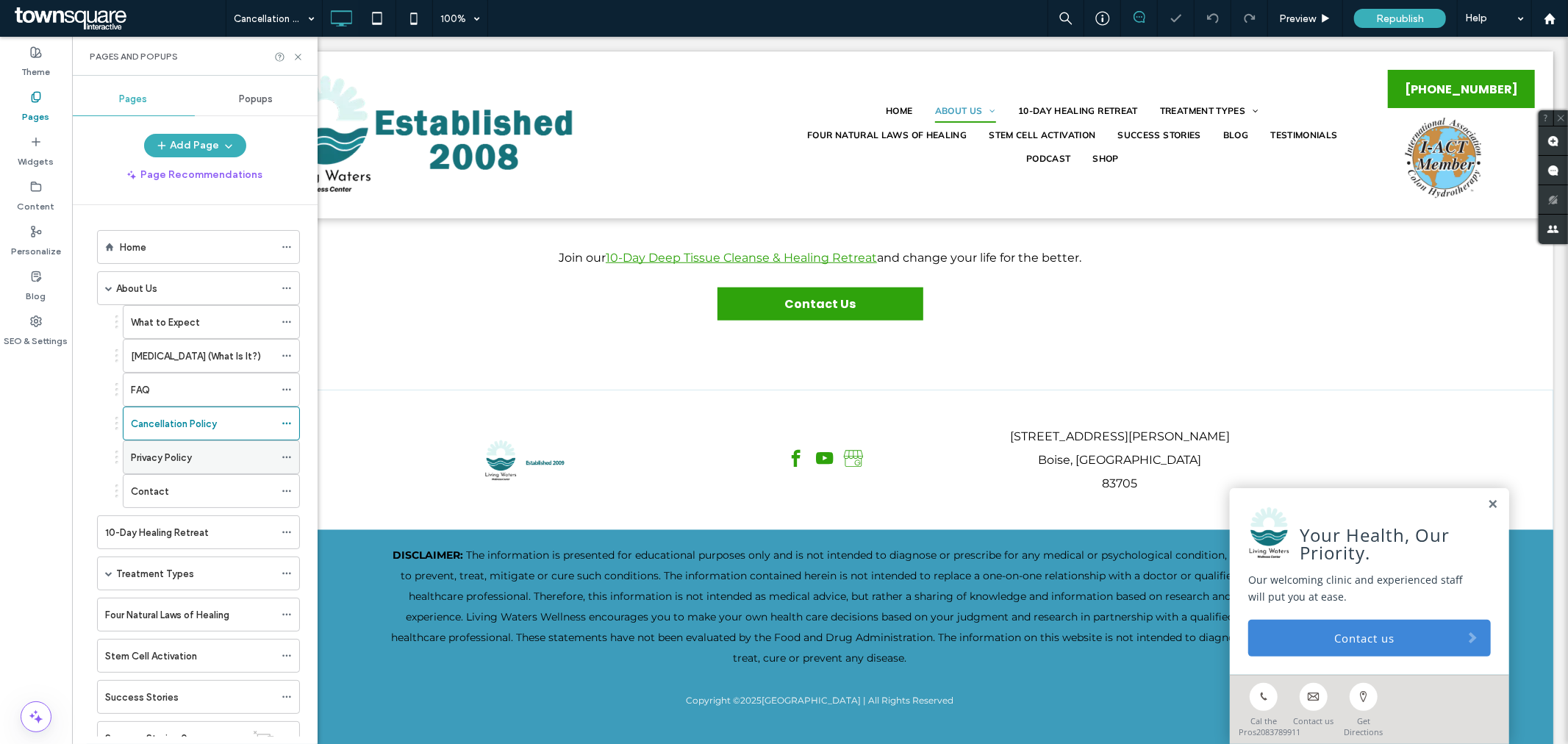
click at [194, 447] on div "Privacy Policy" at bounding box center [202, 457] width 143 height 32
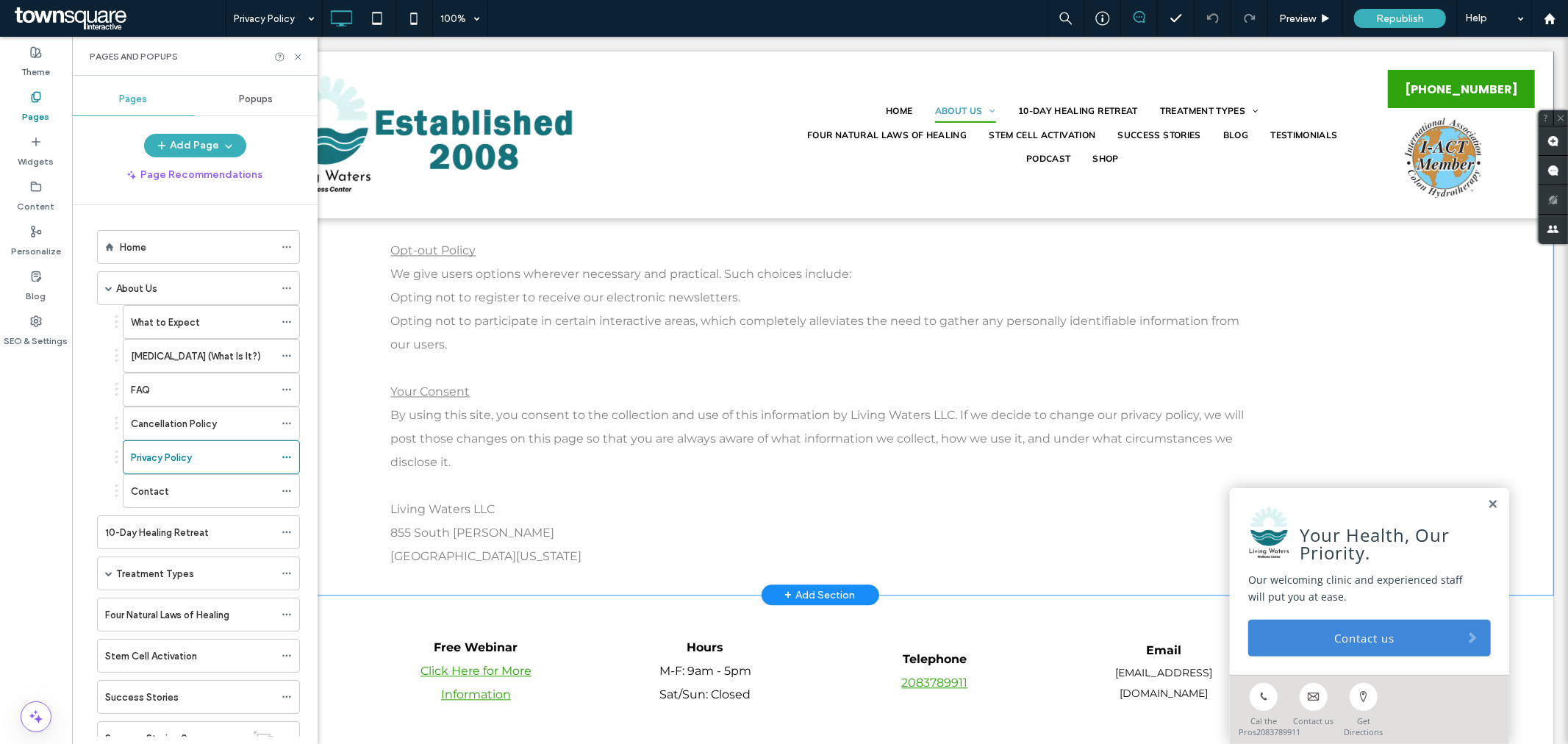
scroll to position [2857, 0]
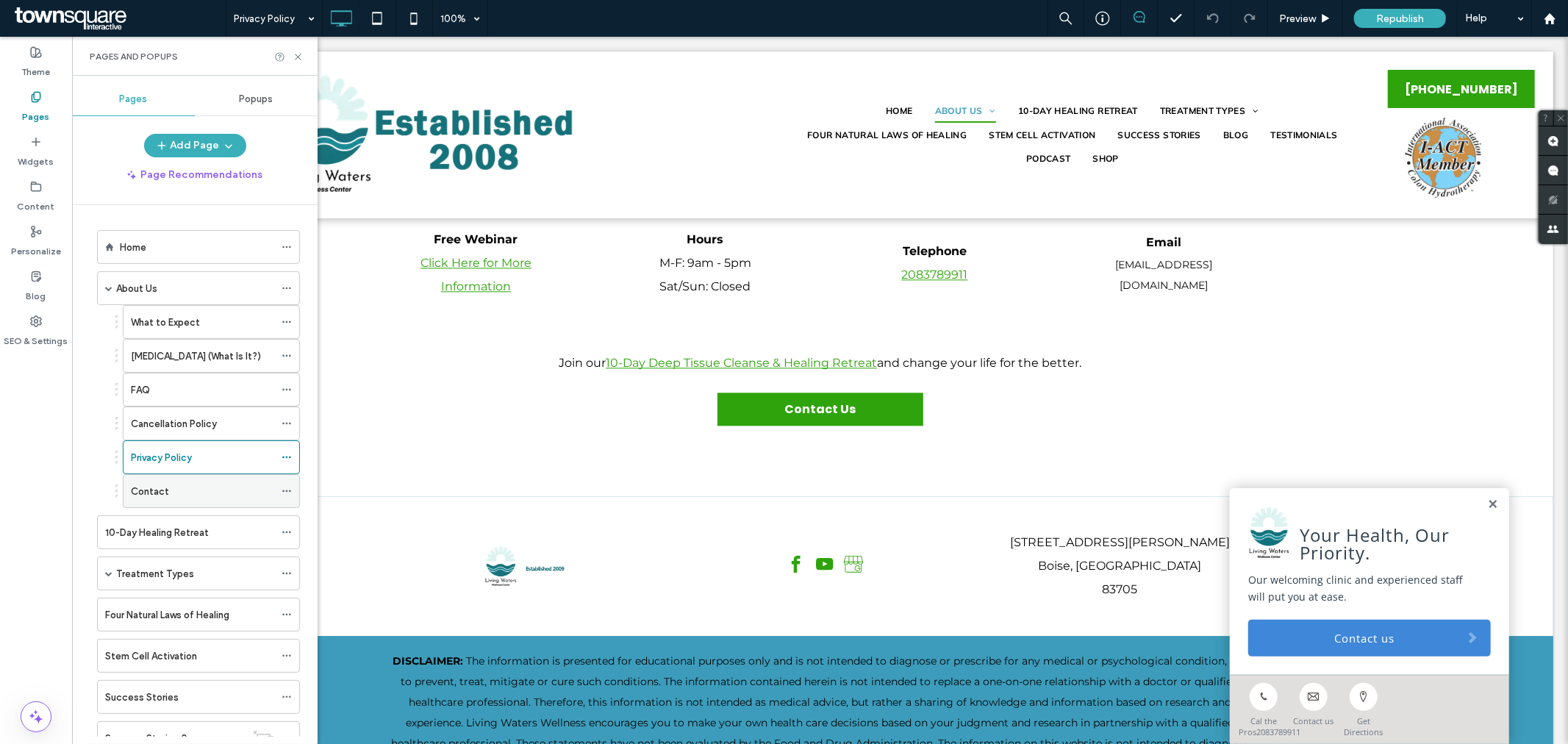
click at [177, 493] on div "Contact" at bounding box center [202, 492] width 143 height 15
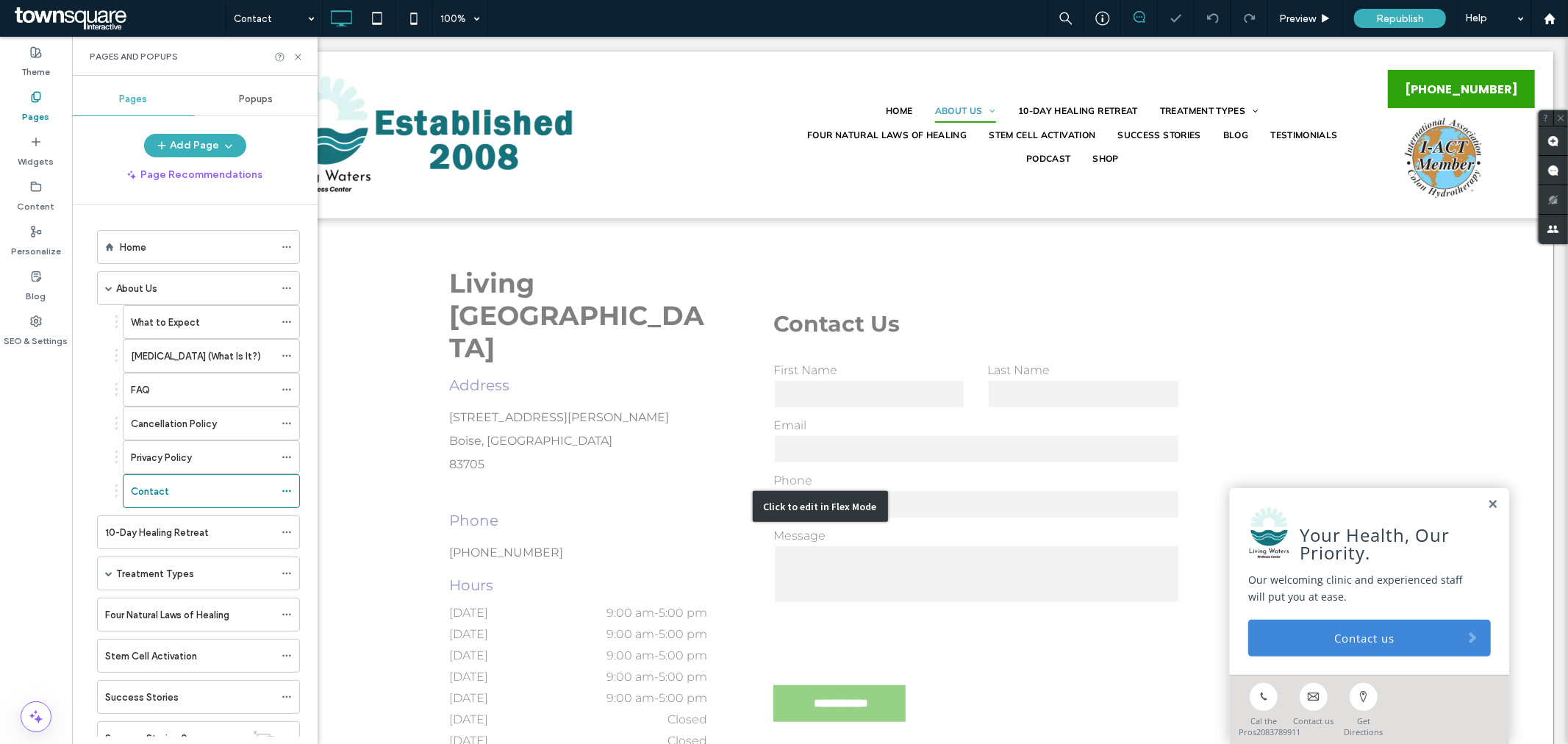
click at [875, 268] on div "Click to edit in Flex Mode" at bounding box center [819, 506] width 1466 height 579
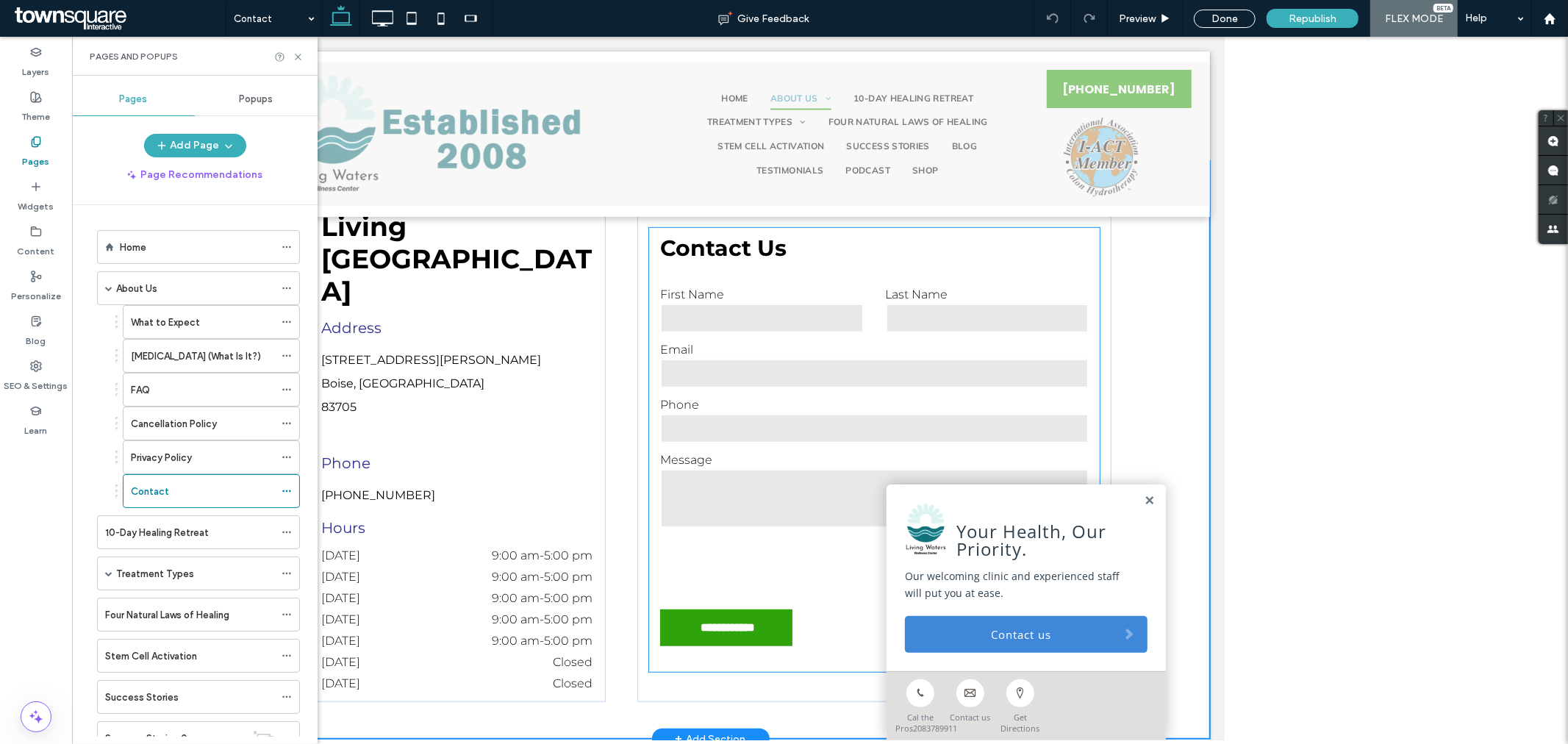
scroll to position [553, 0]
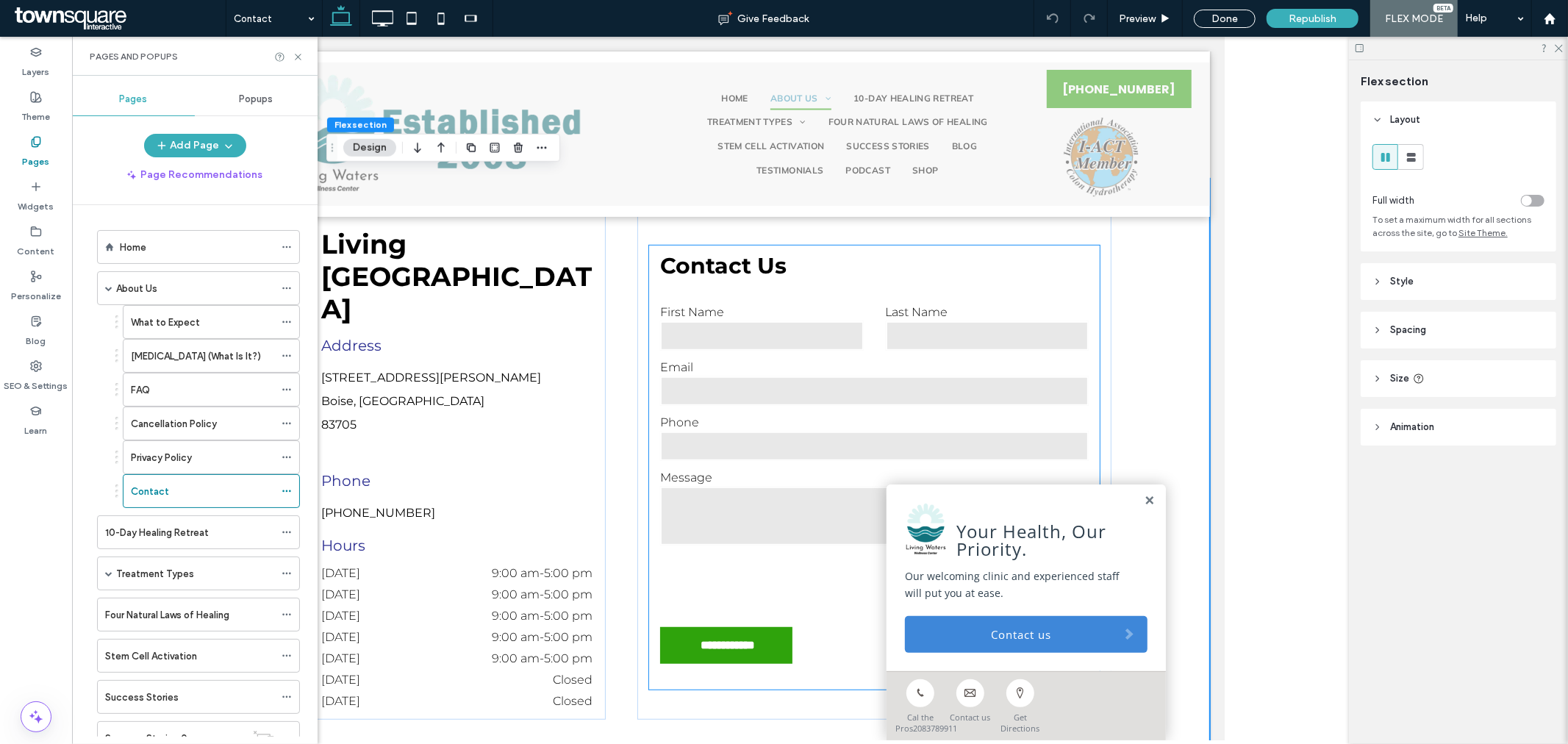
click at [863, 262] on div "**********" at bounding box center [873, 474] width 451 height 444
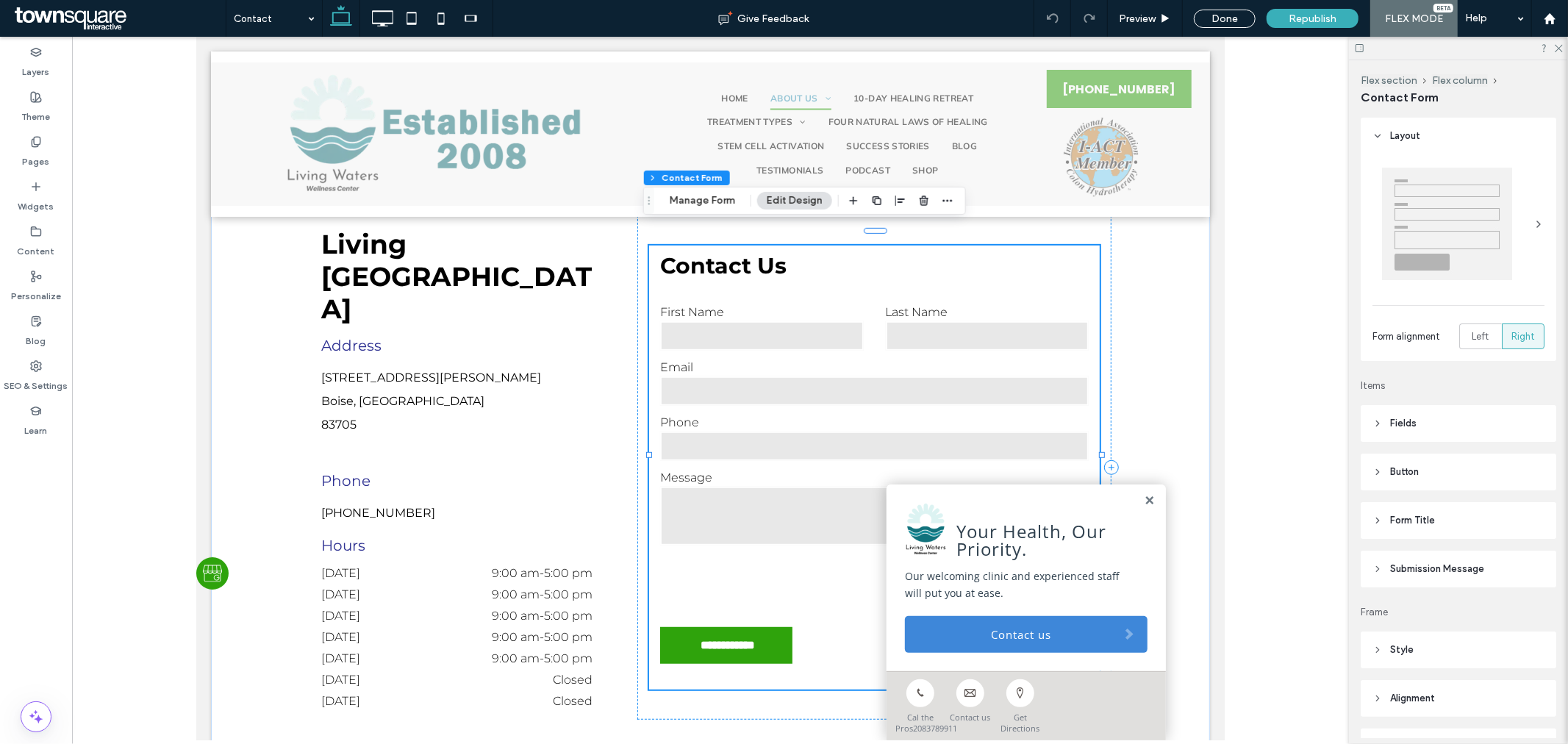
type input "*"
type input "***"
click at [689, 201] on button "Manage Form" at bounding box center [702, 200] width 84 height 18
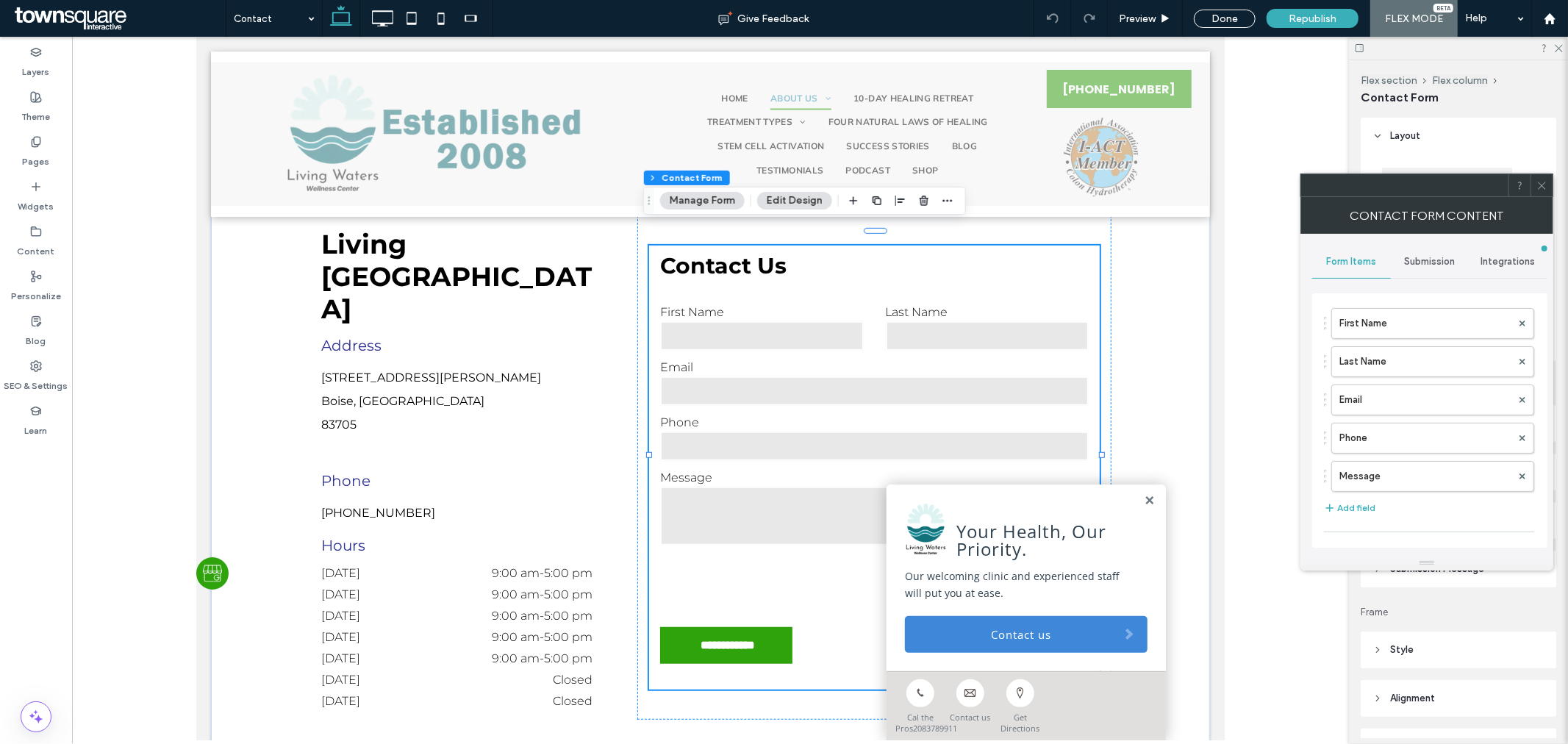
click at [1449, 260] on span "Submission" at bounding box center [1429, 262] width 50 height 11
click at [1406, 327] on label "New submission notification" at bounding box center [1430, 330] width 196 height 29
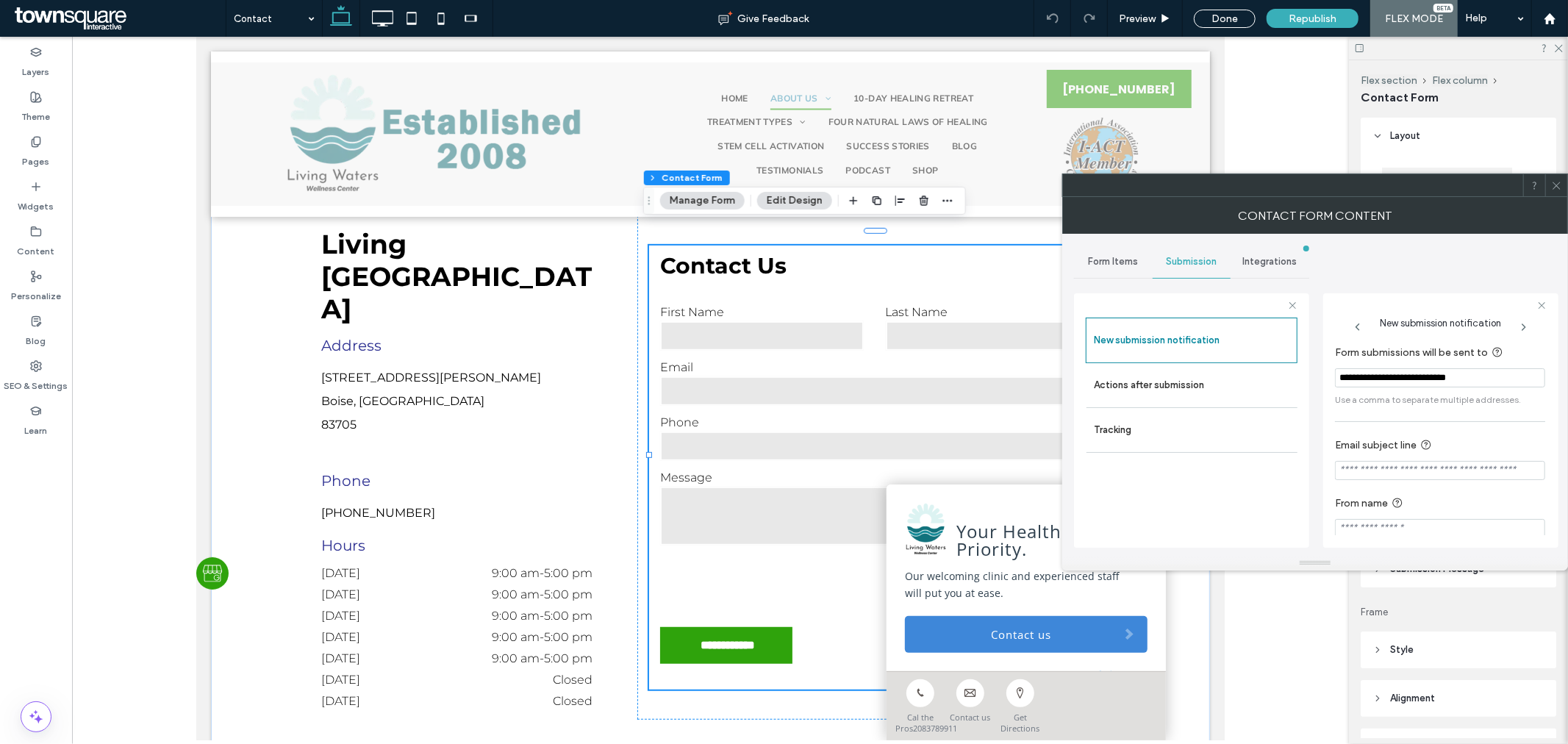
click at [1554, 193] on span at bounding box center [1557, 185] width 11 height 22
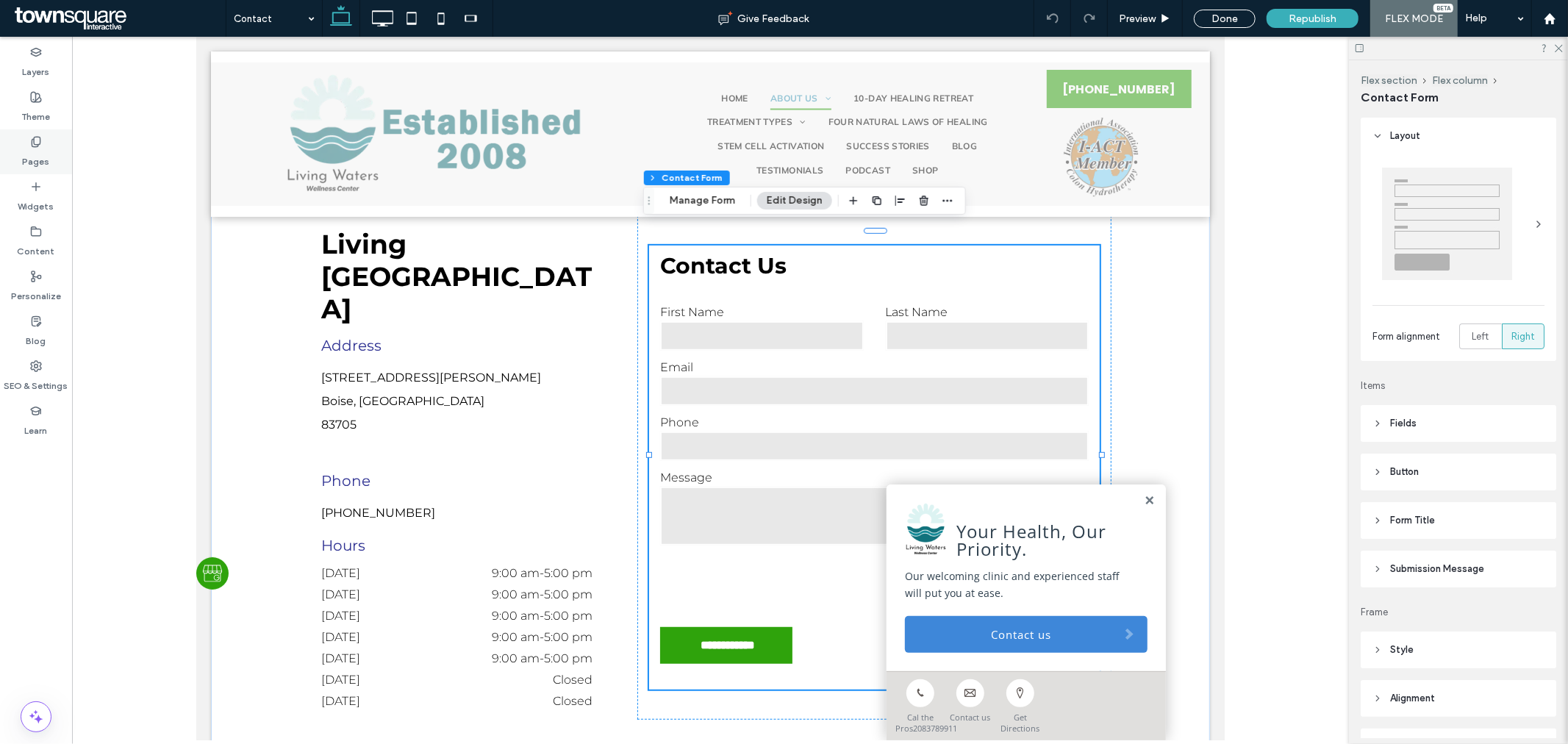
click at [32, 143] on icon at bounding box center [36, 141] width 11 height 11
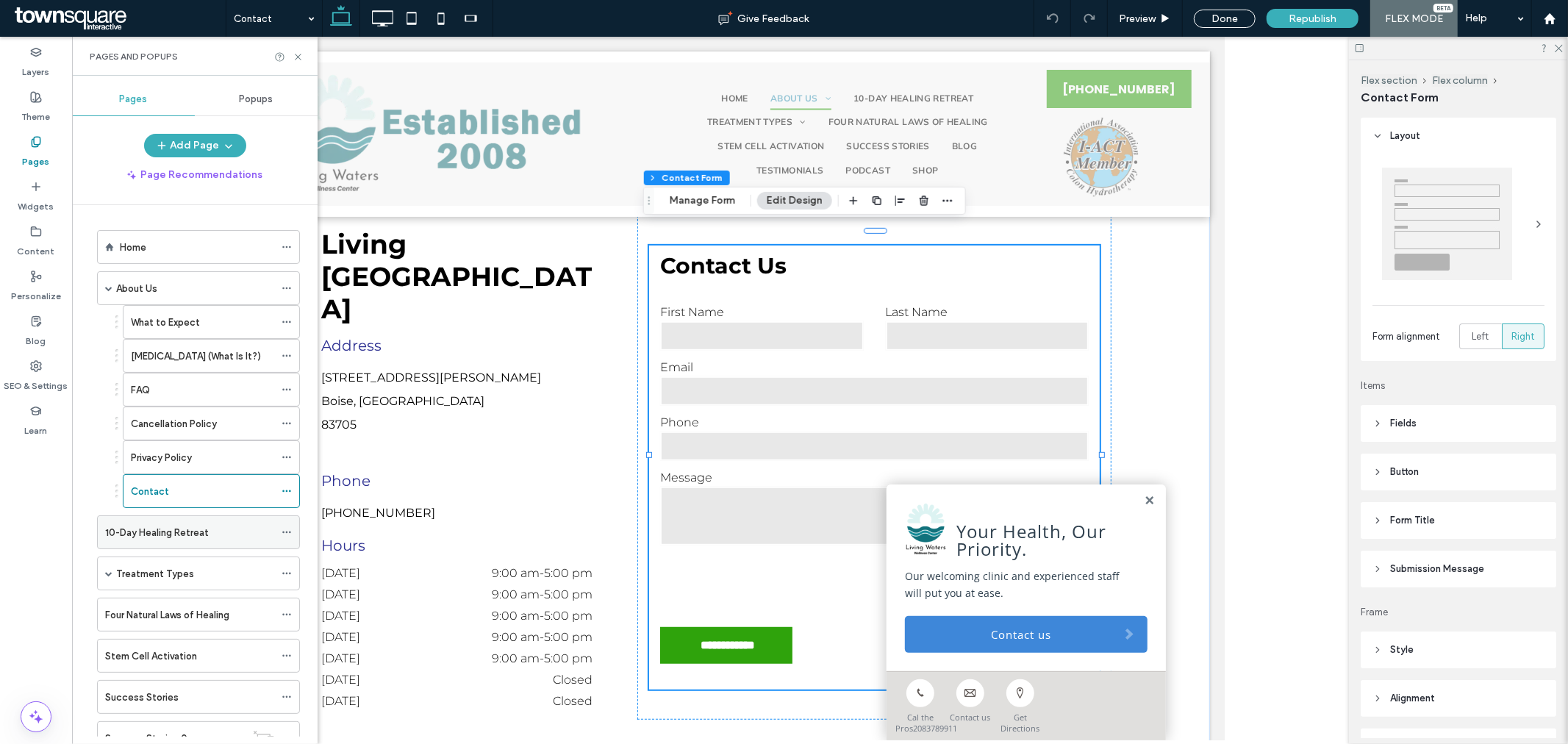
click at [189, 536] on label "10-Day Healing Retreat" at bounding box center [157, 532] width 103 height 26
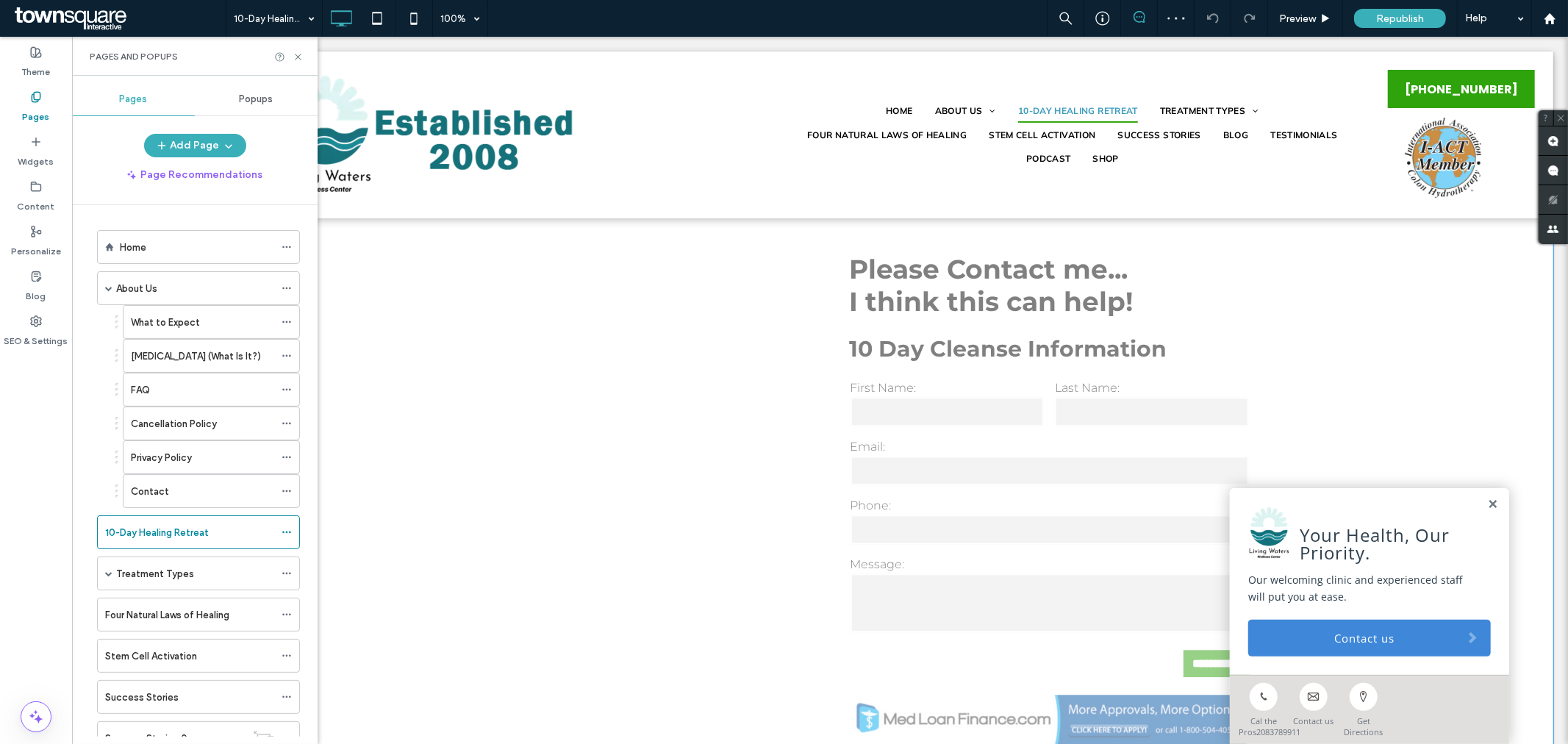
scroll to position [2779, 0]
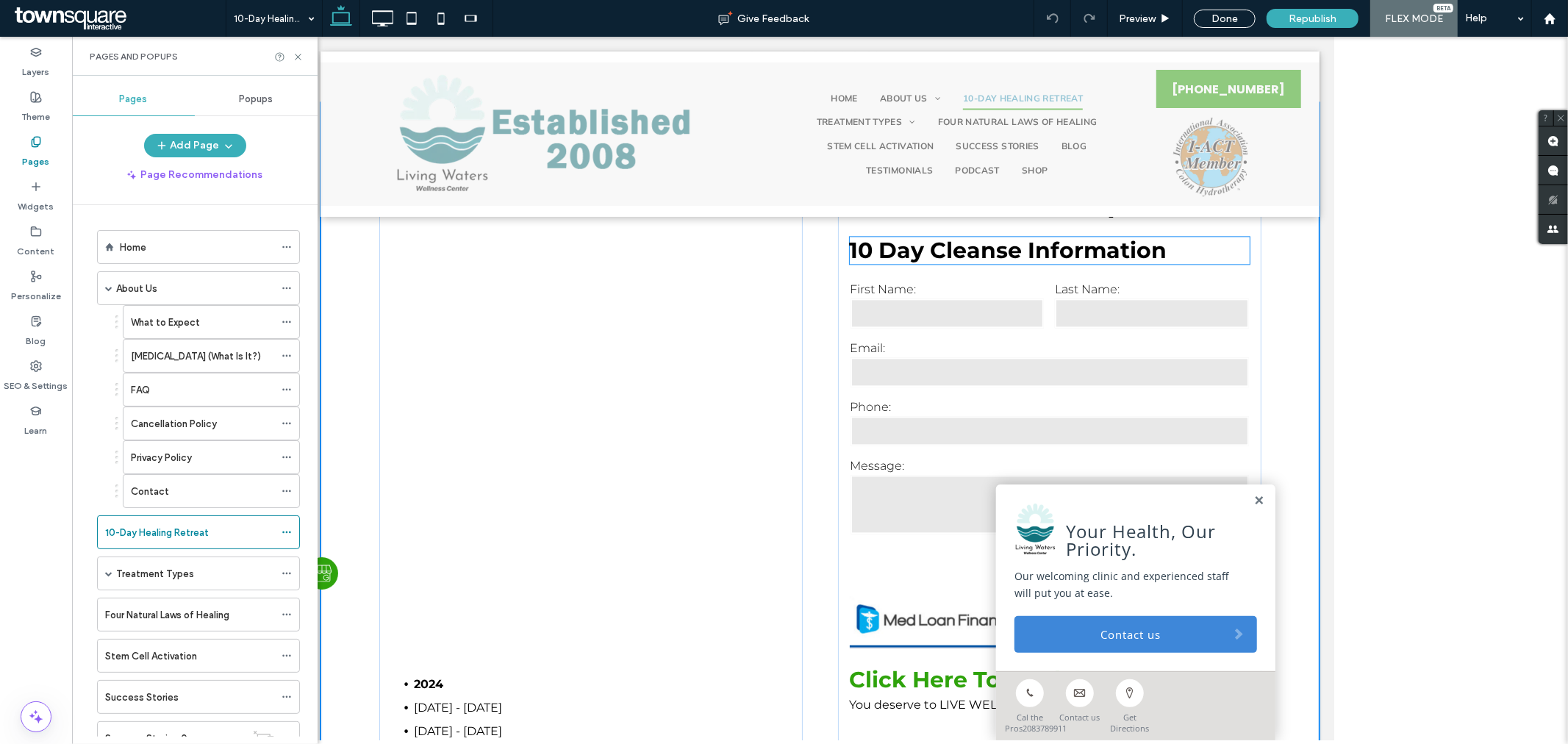
scroll to position [2716, 0]
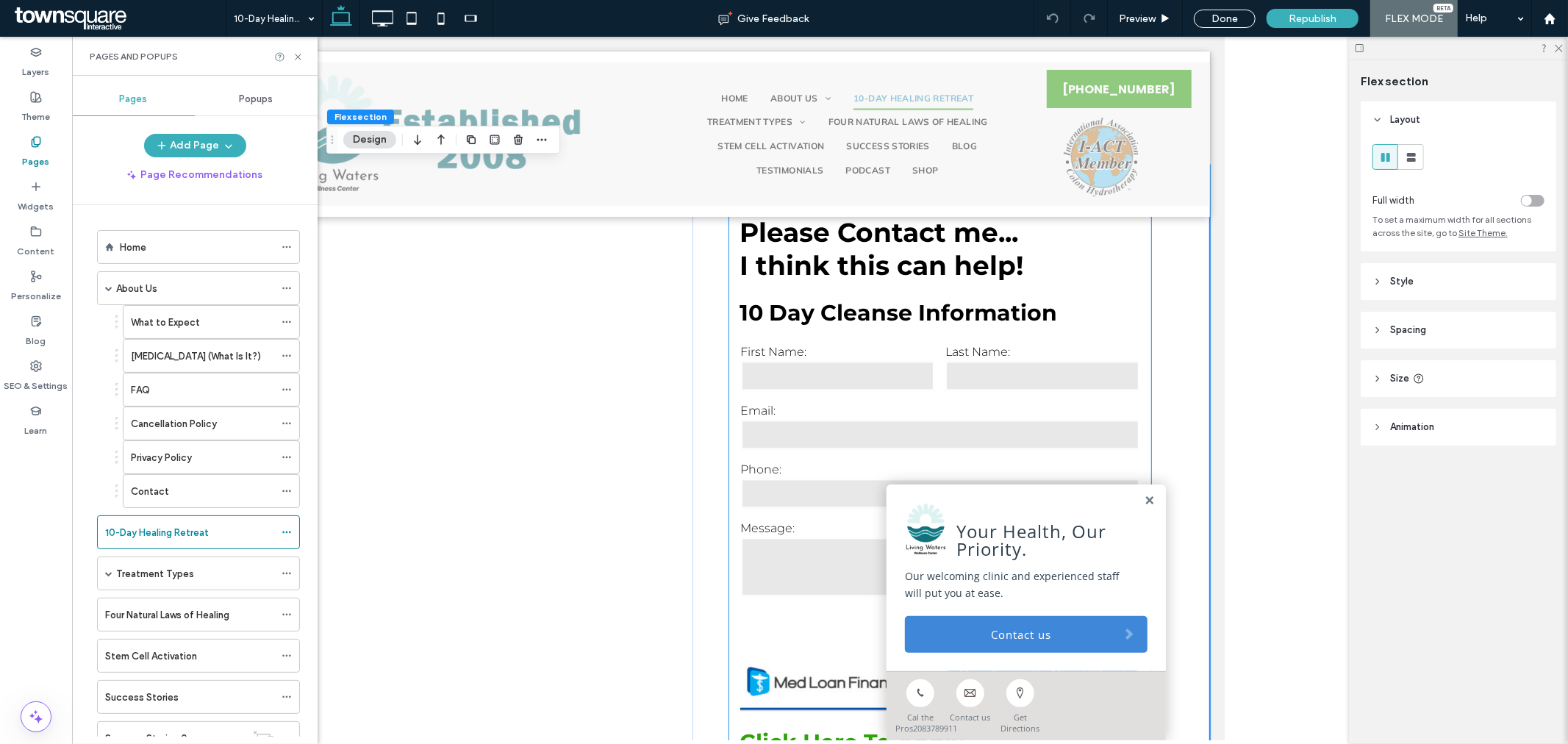
click at [1136, 227] on div "**********" at bounding box center [940, 744] width 423 height 1081
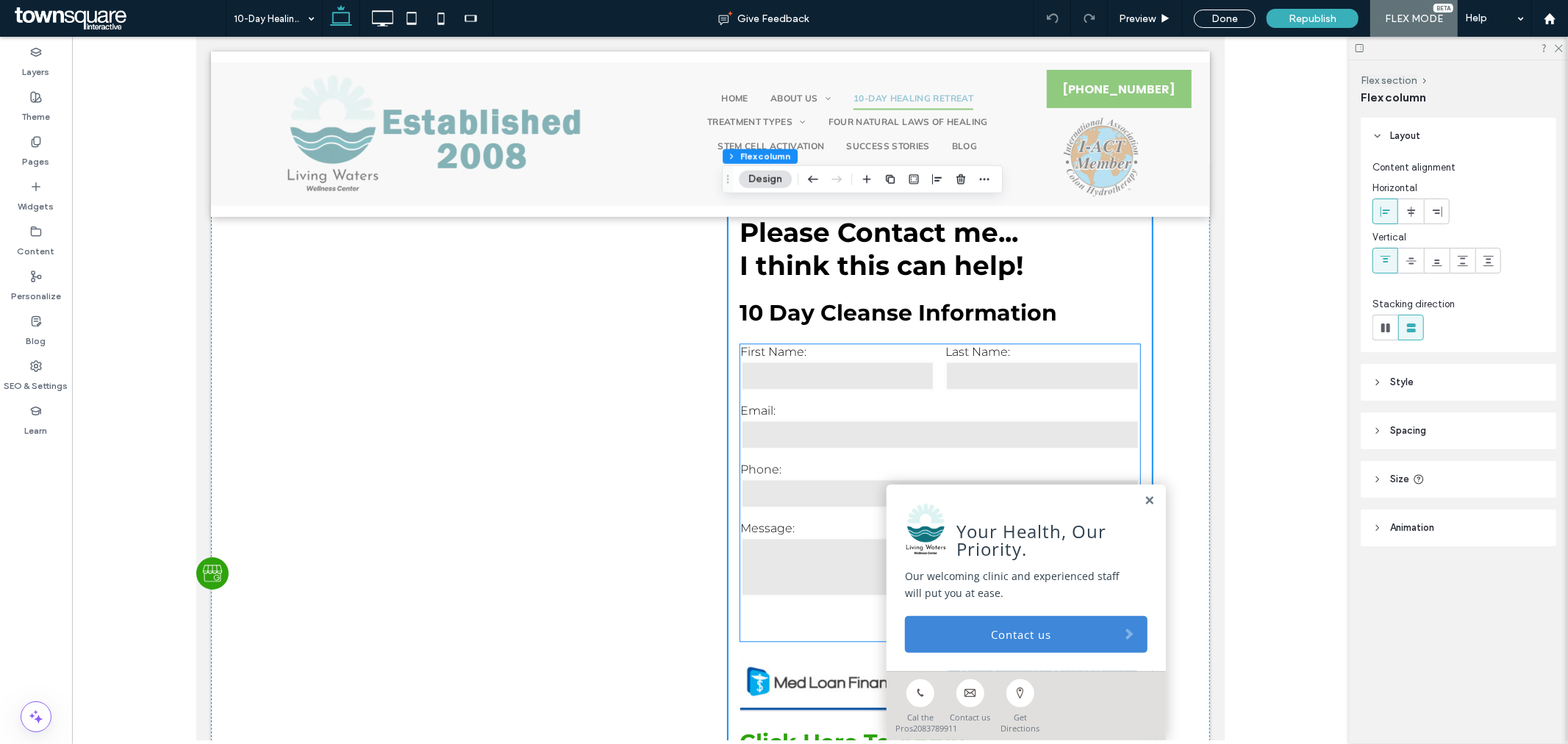
click at [1074, 354] on label "Last Name:" at bounding box center [1041, 350] width 194 height 14
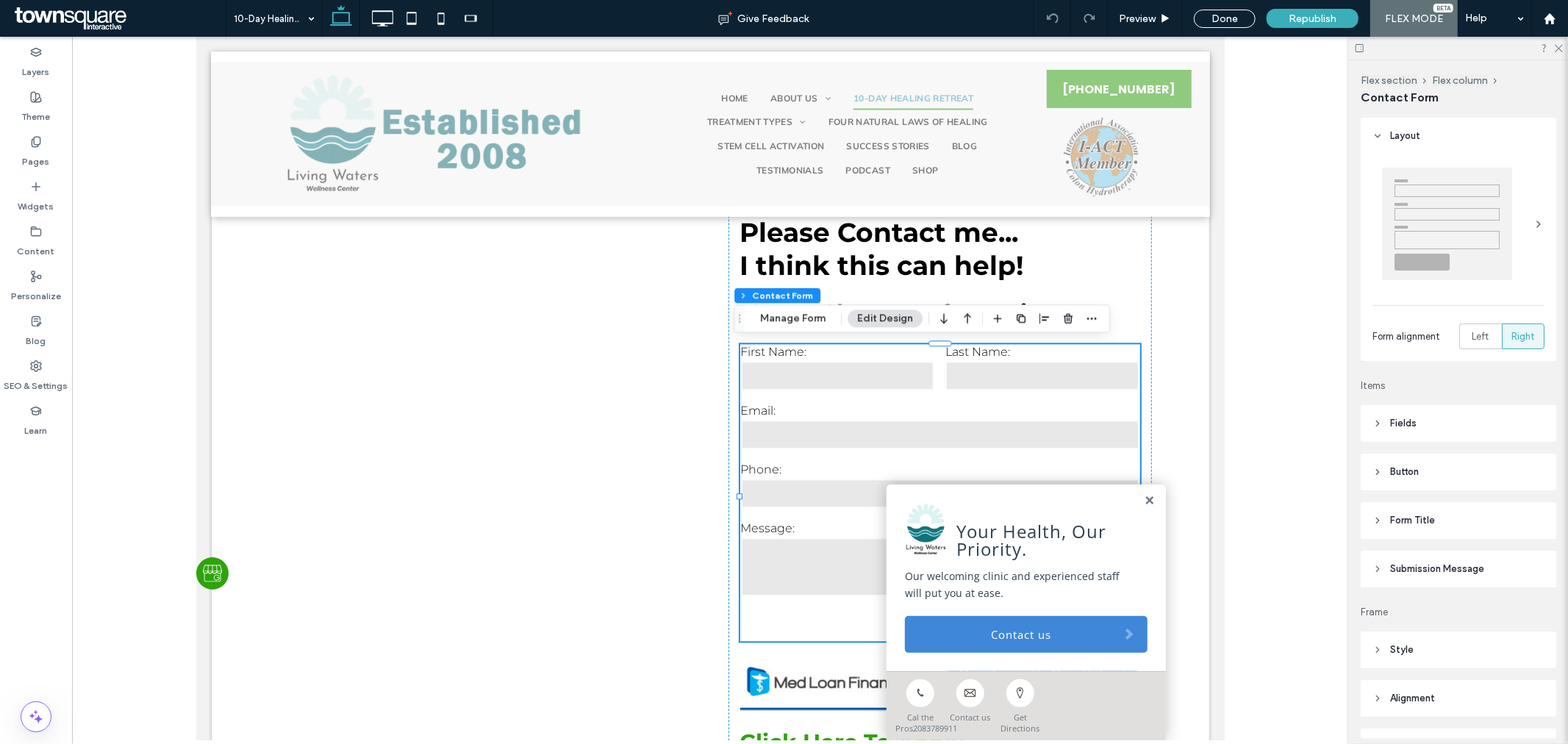
type input "*"
type input "***"
click at [802, 314] on button "Manage Form" at bounding box center [793, 318] width 84 height 18
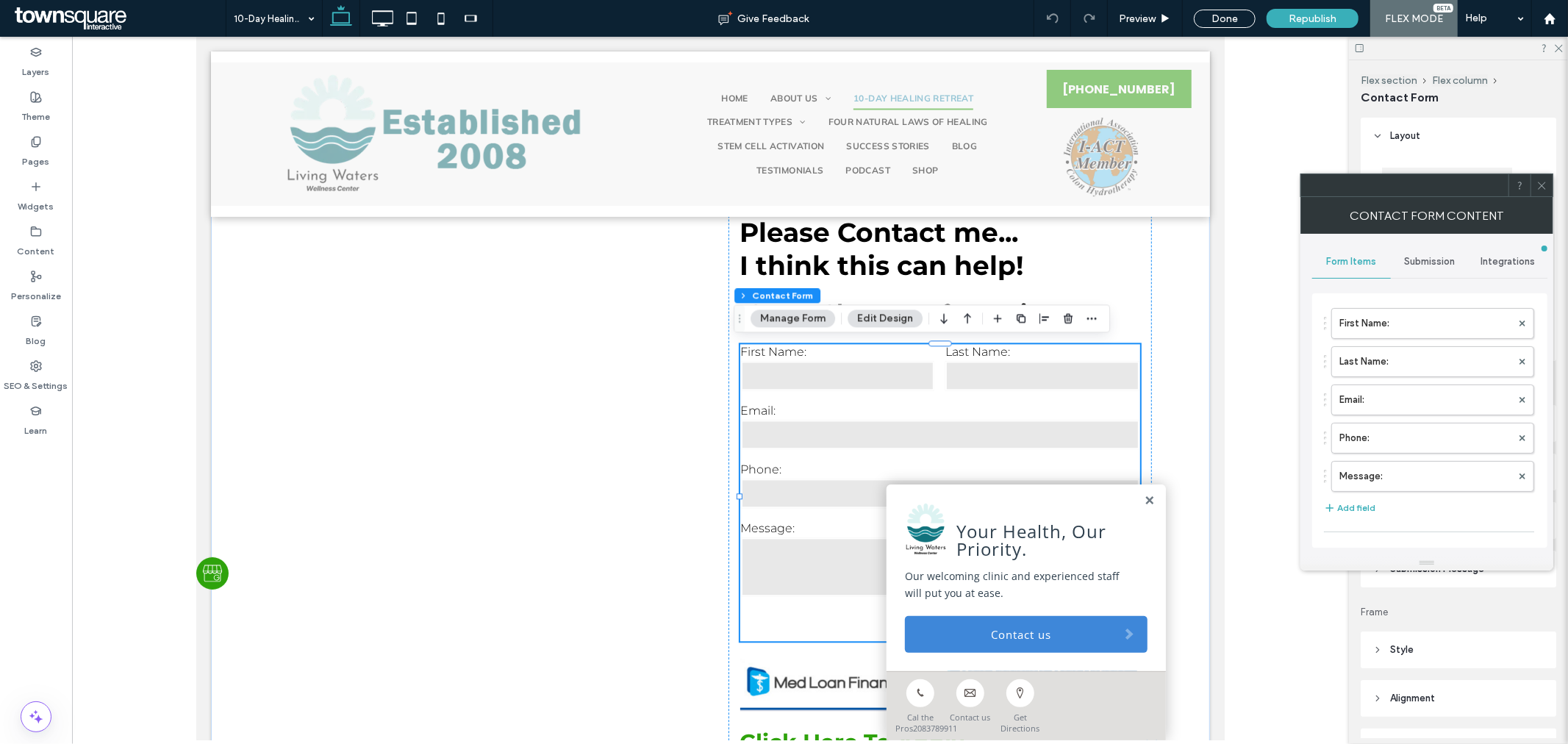
click at [1424, 262] on span "Submission" at bounding box center [1429, 262] width 50 height 11
click at [1408, 335] on label "New submission notification" at bounding box center [1430, 330] width 196 height 29
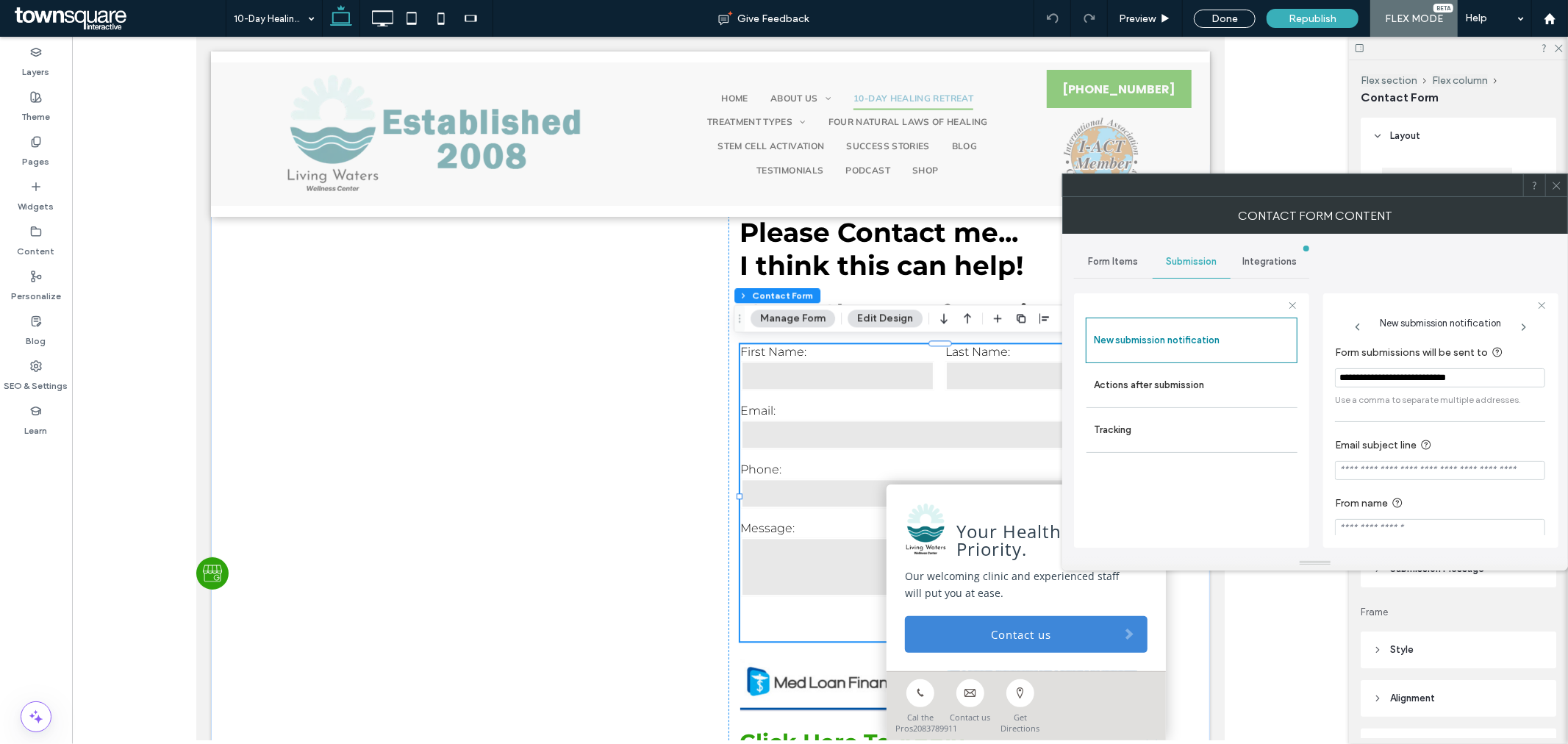
click at [1552, 190] on icon at bounding box center [1557, 186] width 11 height 11
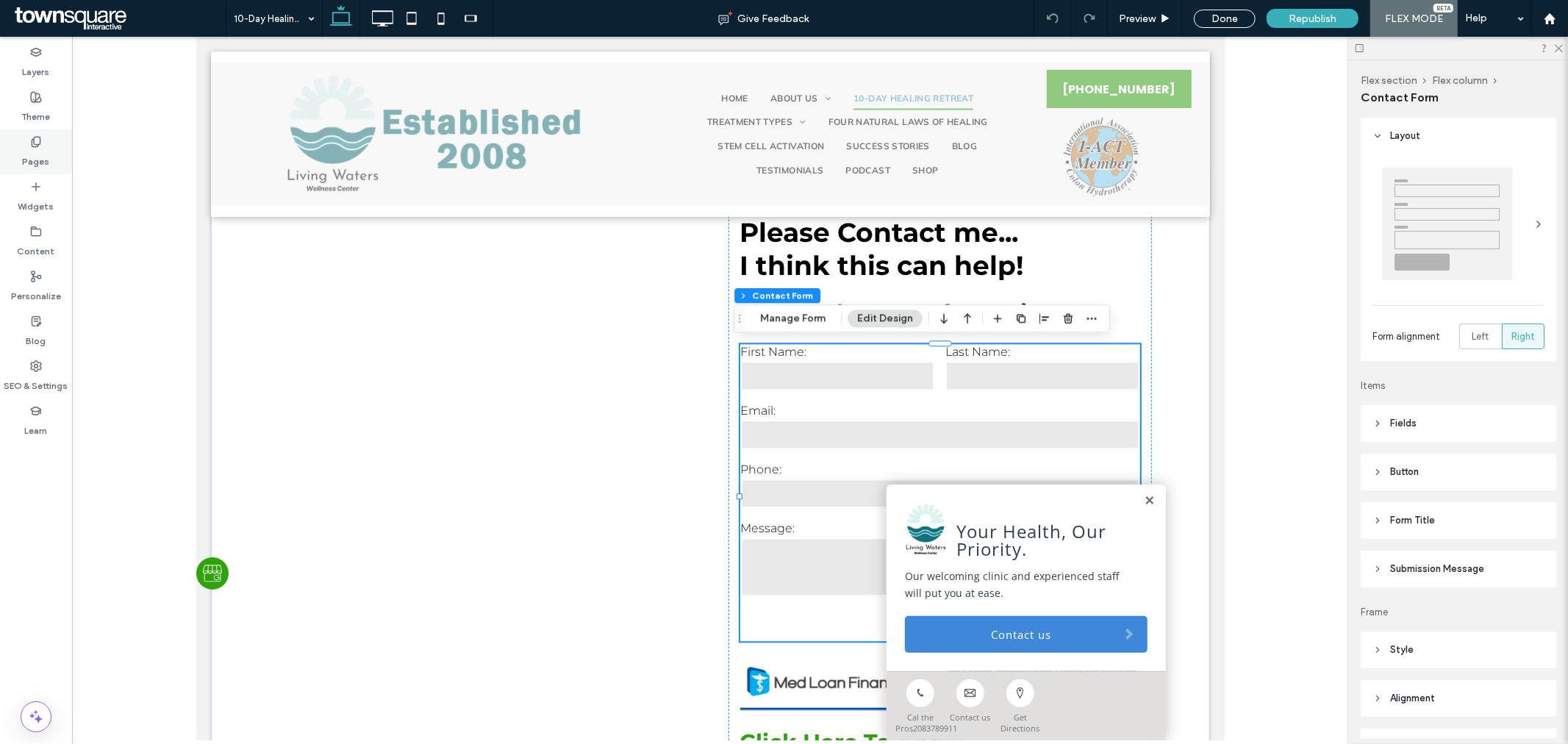
click at [26, 159] on label "Pages" at bounding box center [36, 158] width 28 height 21
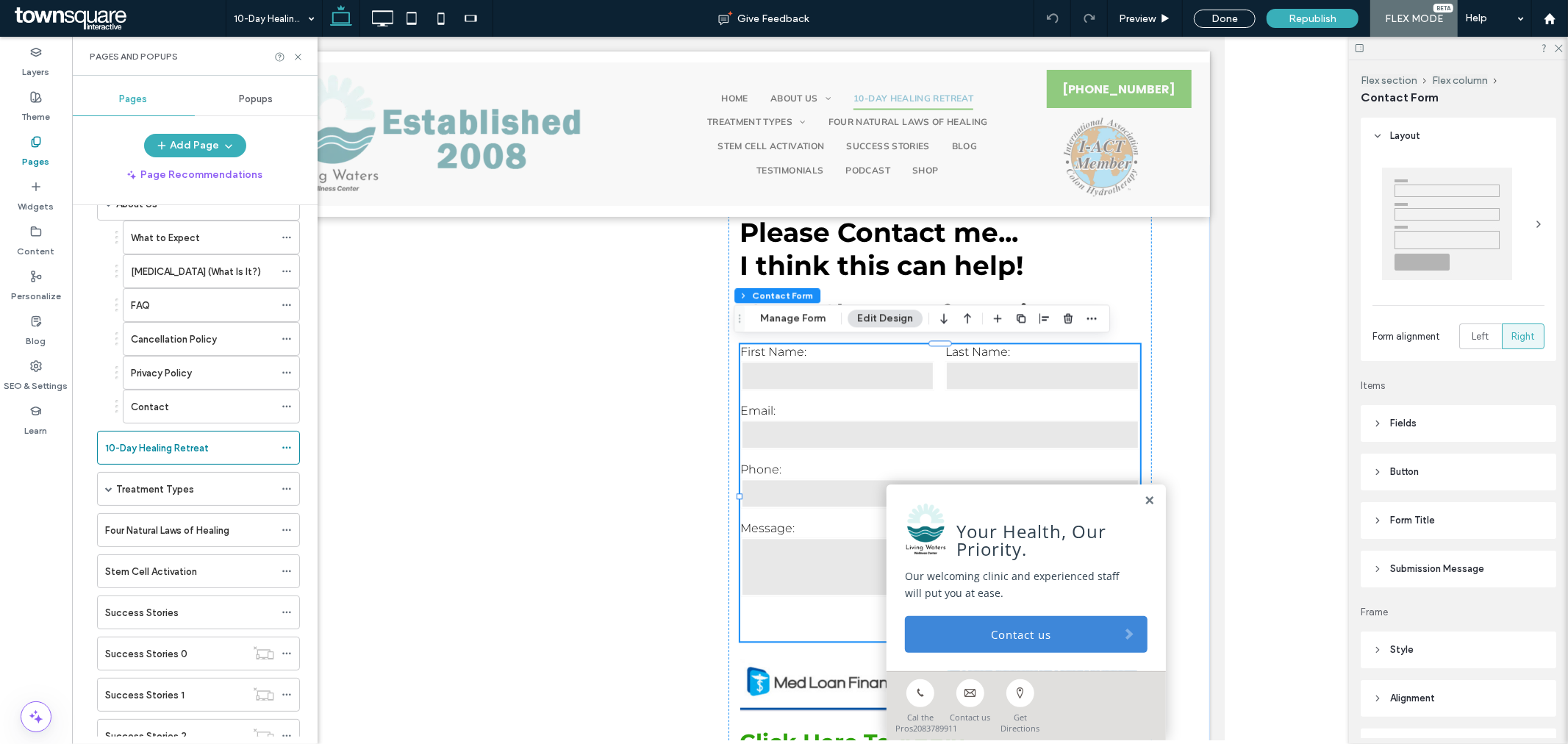
scroll to position [163, 0]
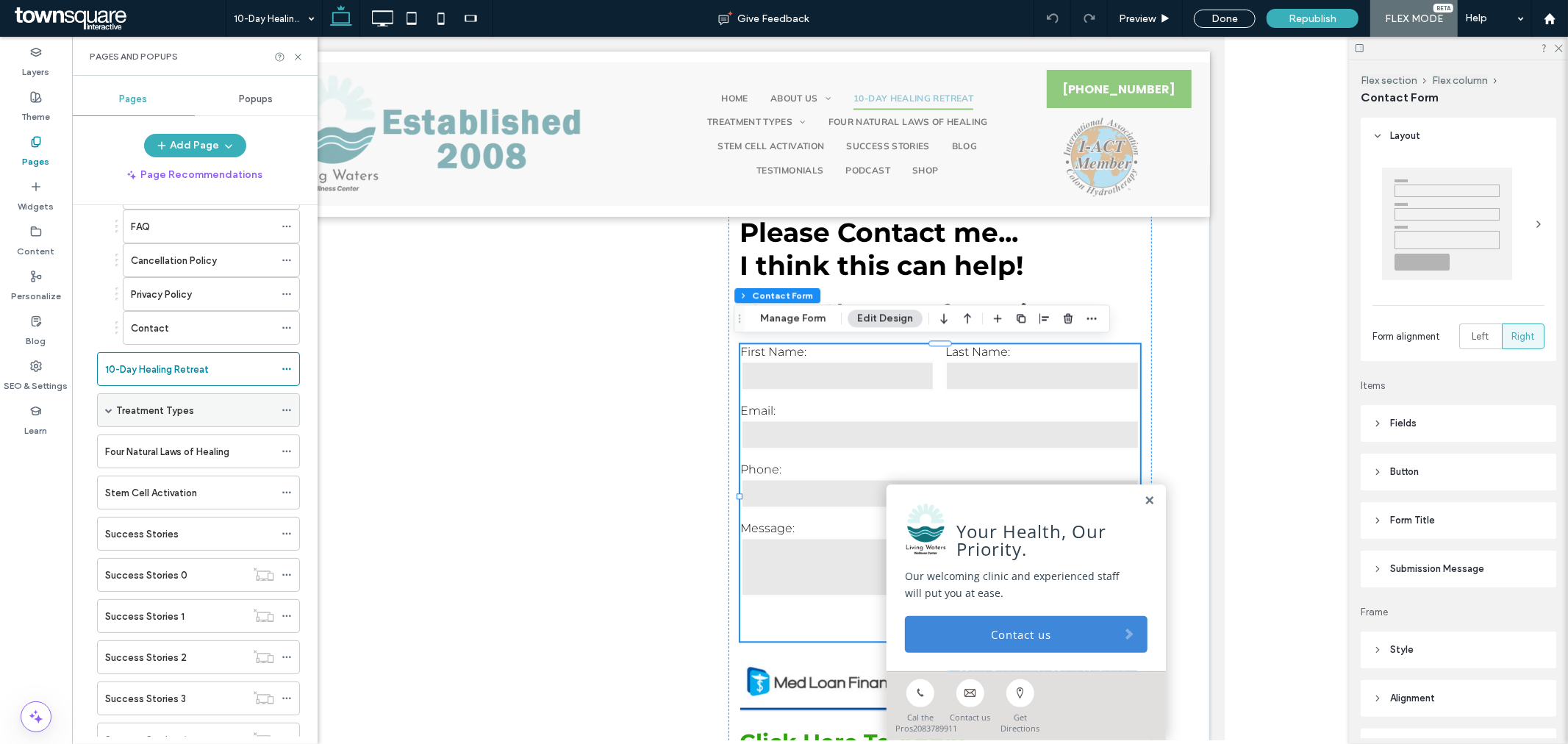
click at [127, 410] on label "Treatment Types" at bounding box center [155, 410] width 78 height 26
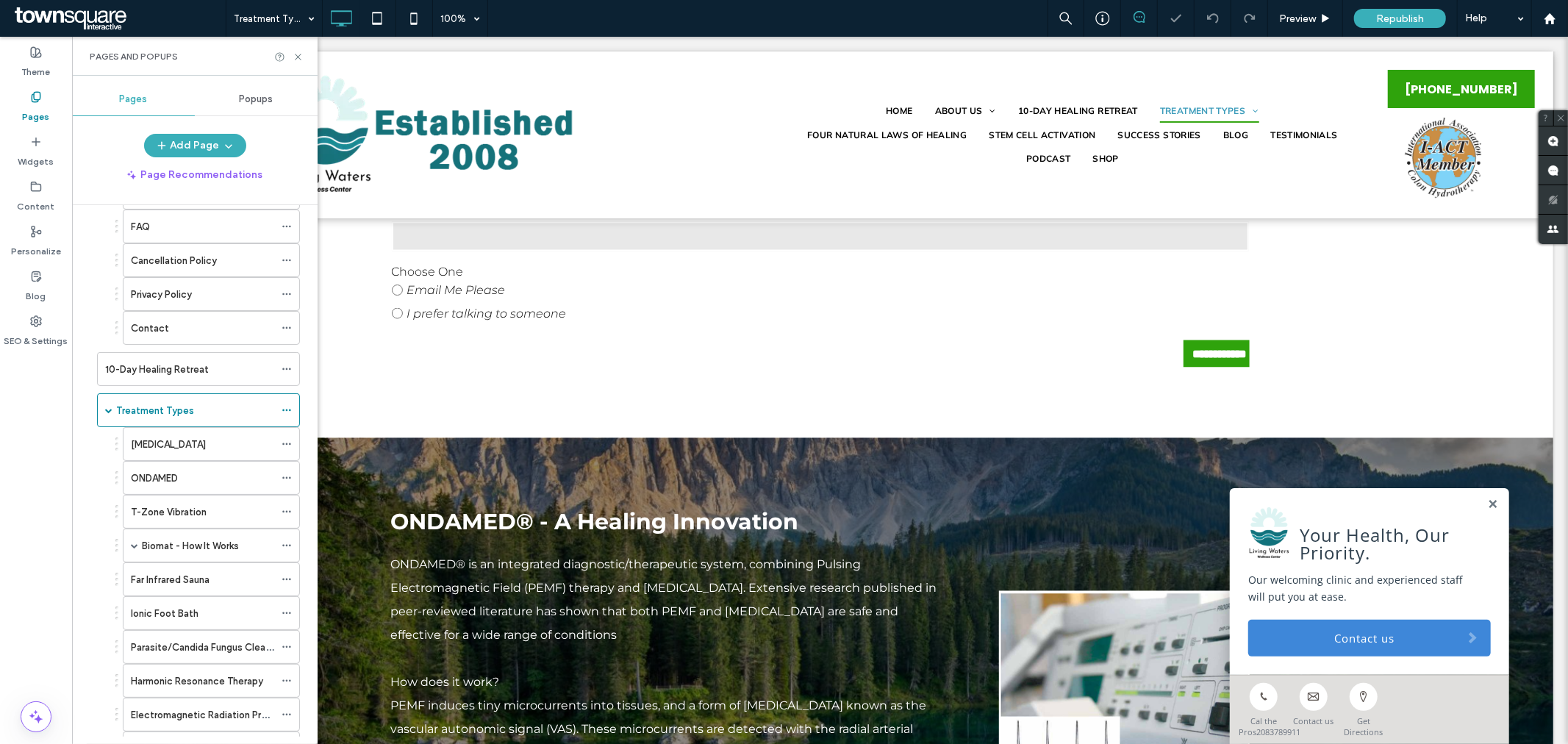
scroll to position [1715, 0]
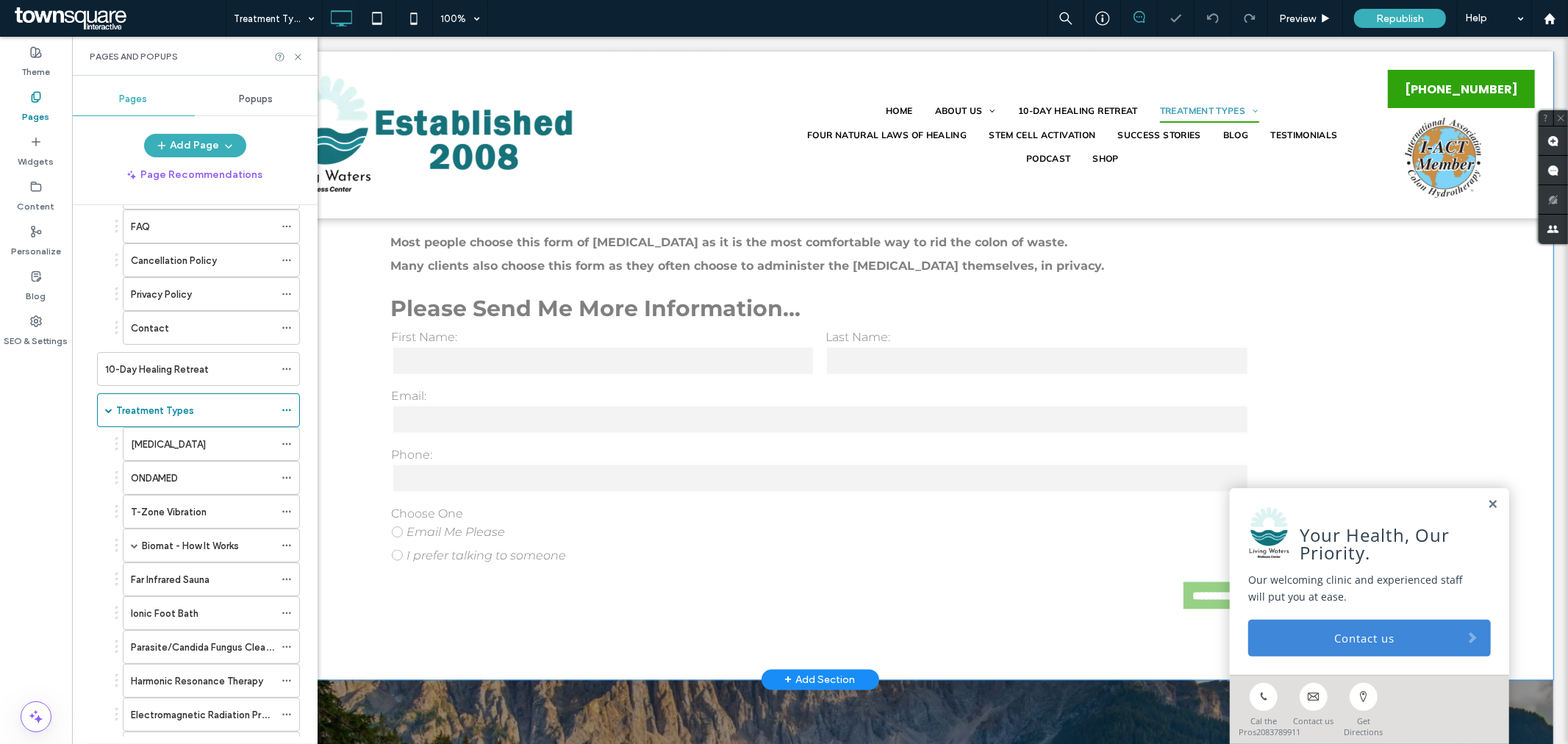
click at [936, 298] on div "Click to edit in Flex Mode" at bounding box center [819, 18] width 1466 height 1323
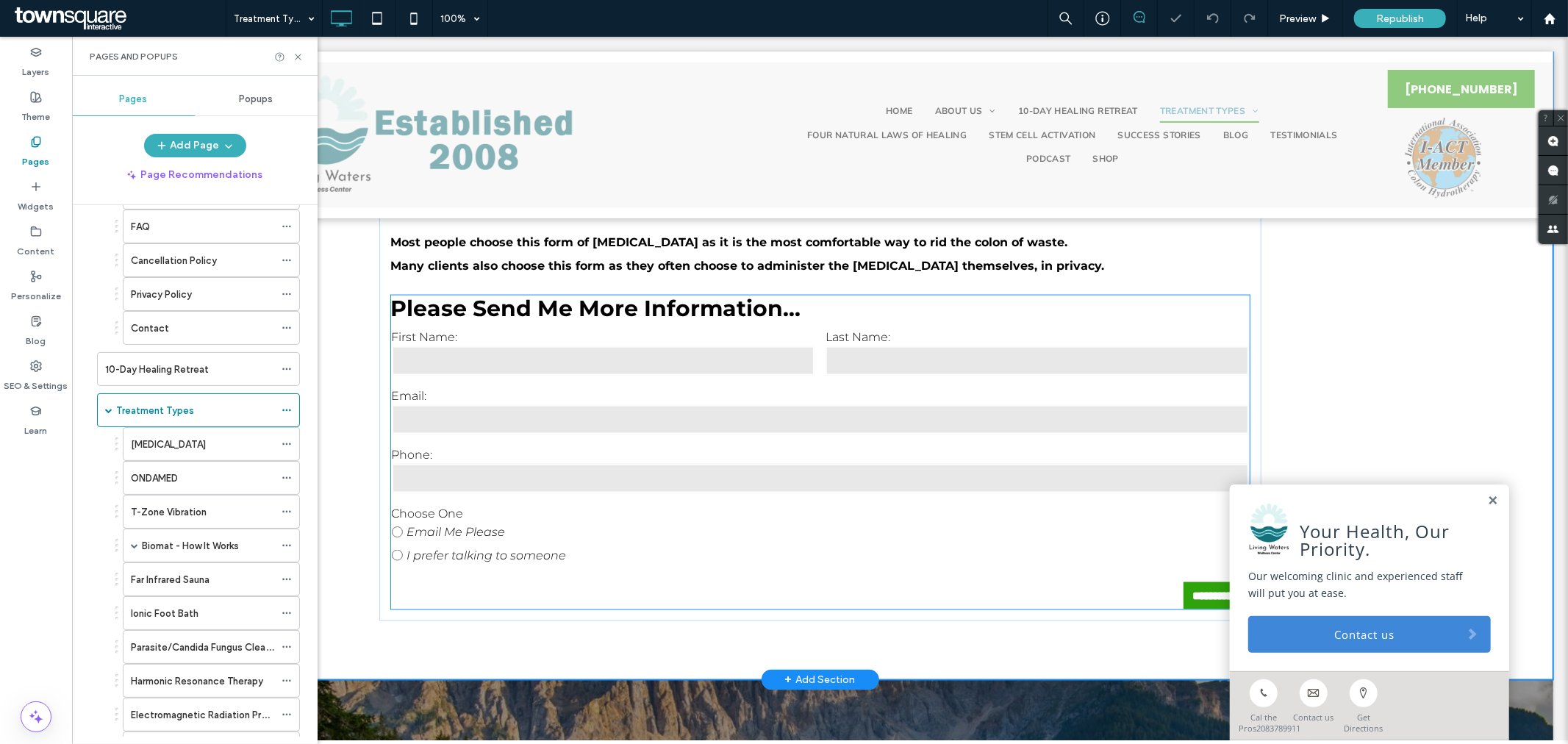
scroll to position [1649, 0]
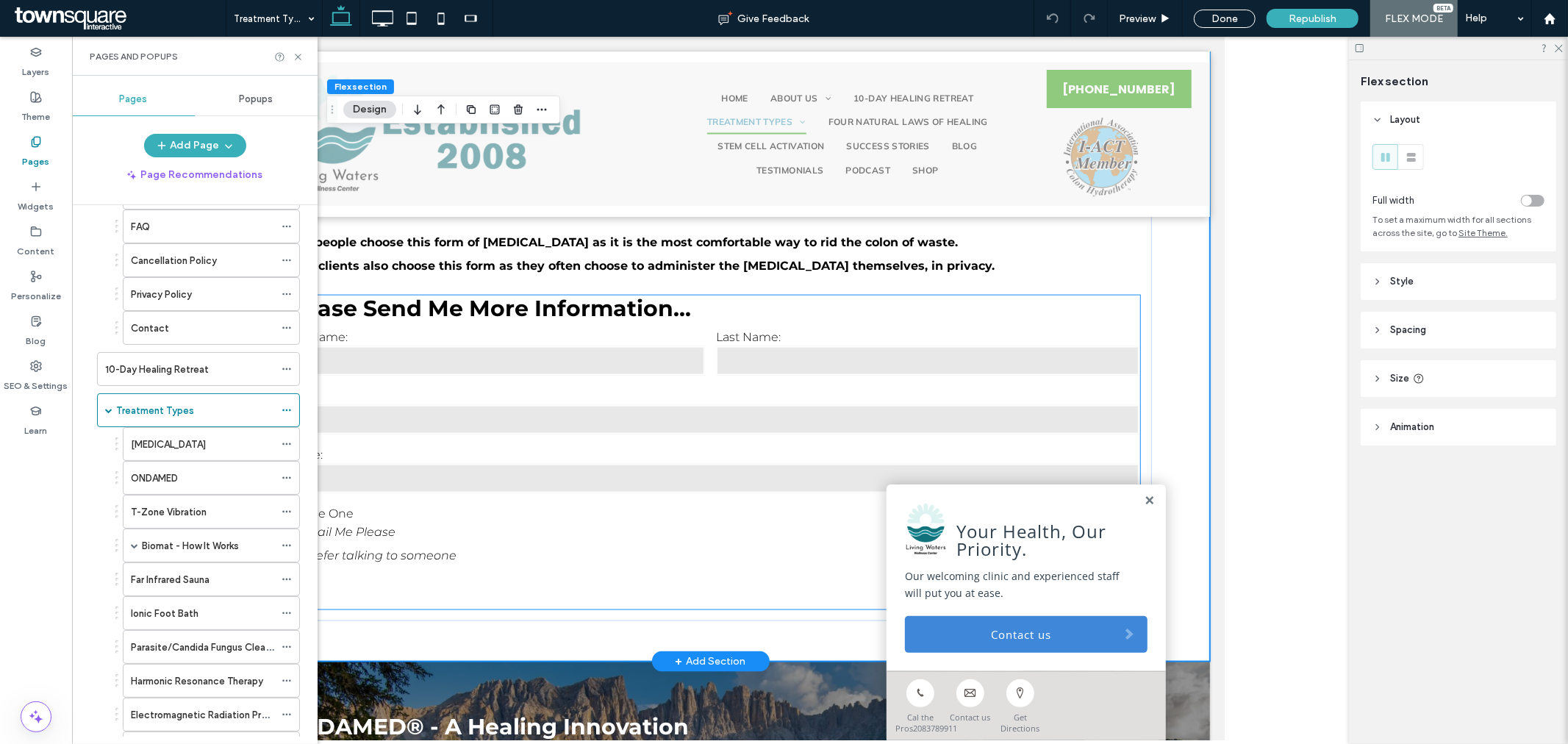
click at [775, 305] on h3 "Please send me more information..." at bounding box center [710, 308] width 859 height 27
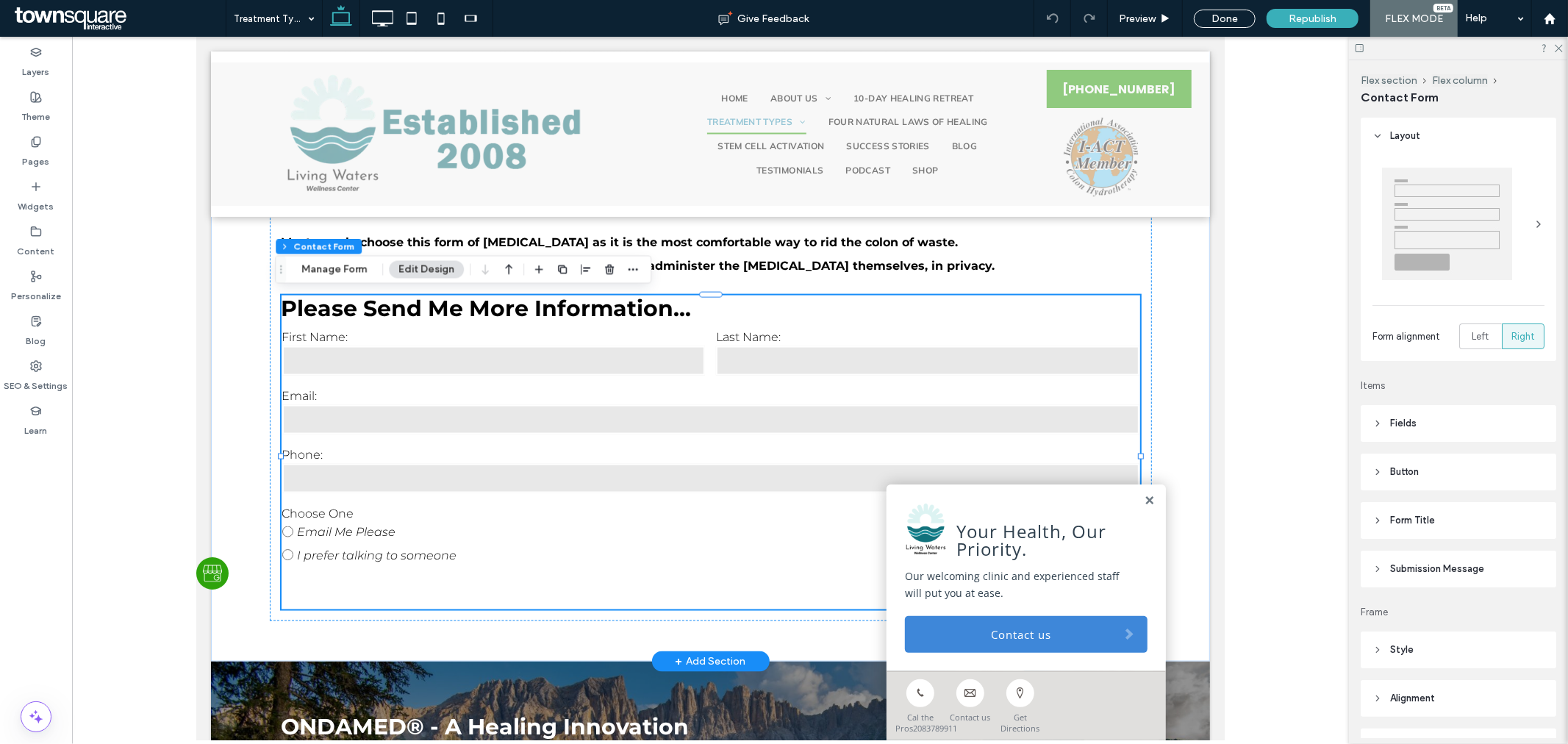
type input "*"
type input "***"
click at [320, 272] on button "Manage Form" at bounding box center [333, 270] width 84 height 18
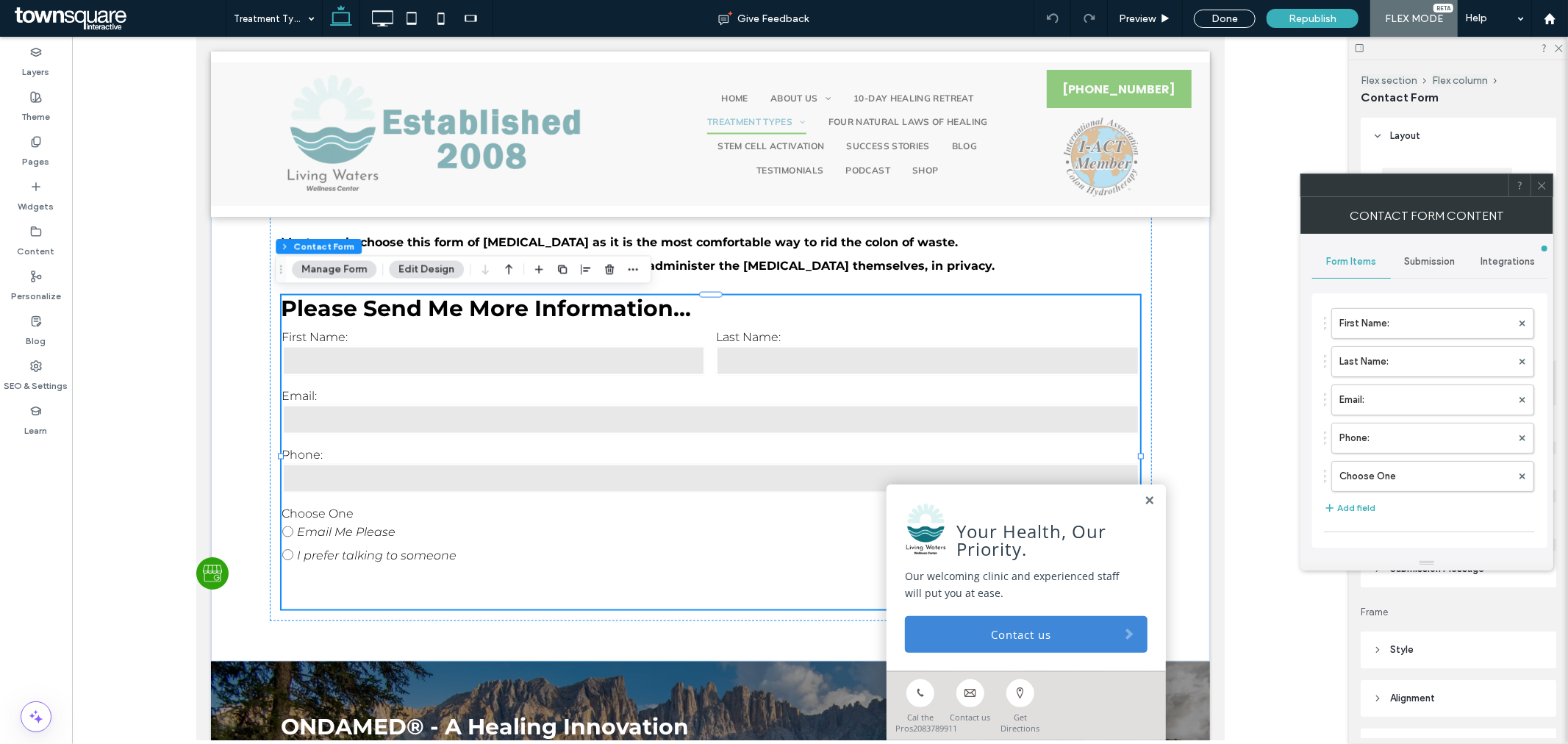
click at [1436, 272] on div "Submission" at bounding box center [1429, 262] width 79 height 32
click at [1440, 322] on label "New submission notification" at bounding box center [1430, 330] width 196 height 29
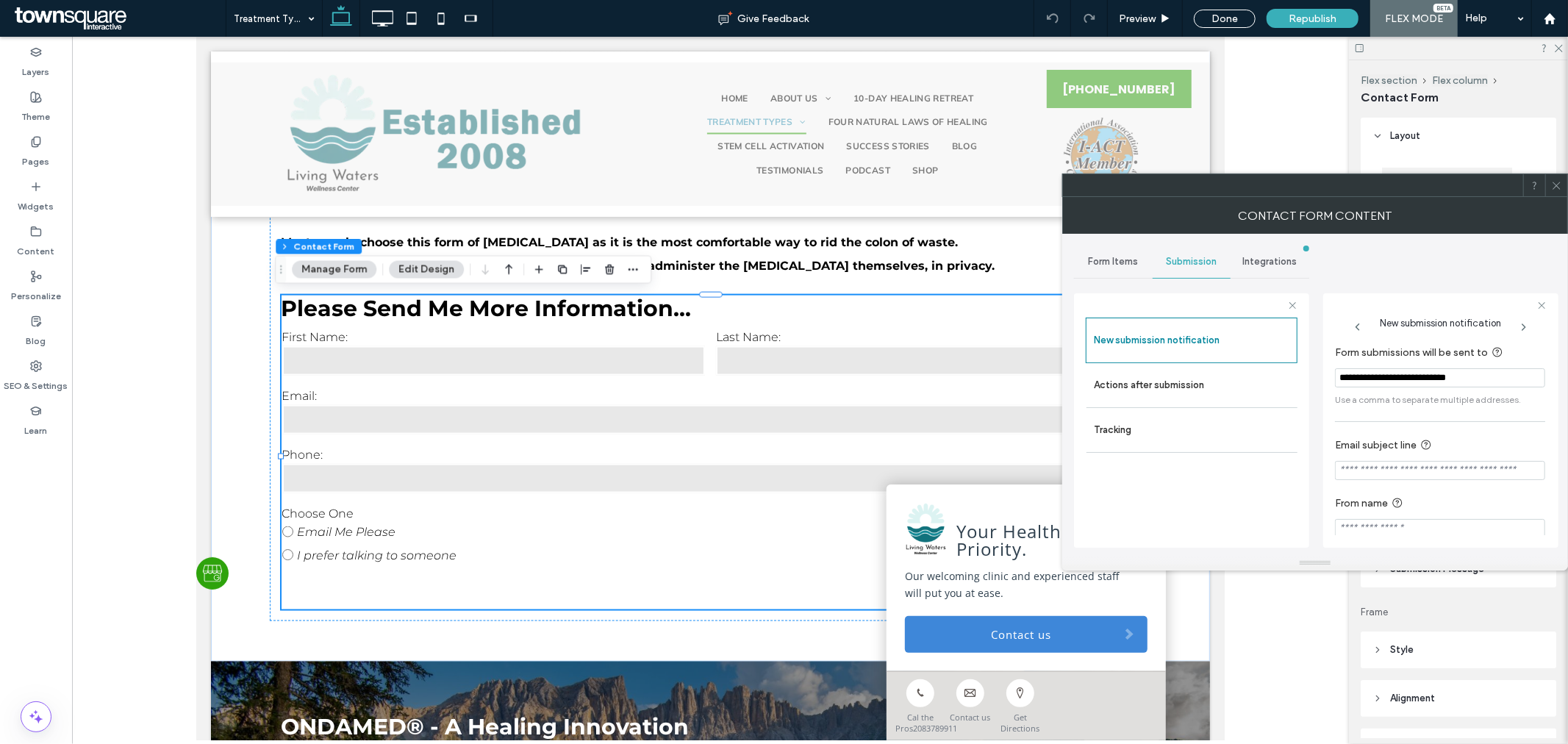
click at [1563, 187] on div at bounding box center [1556, 185] width 22 height 22
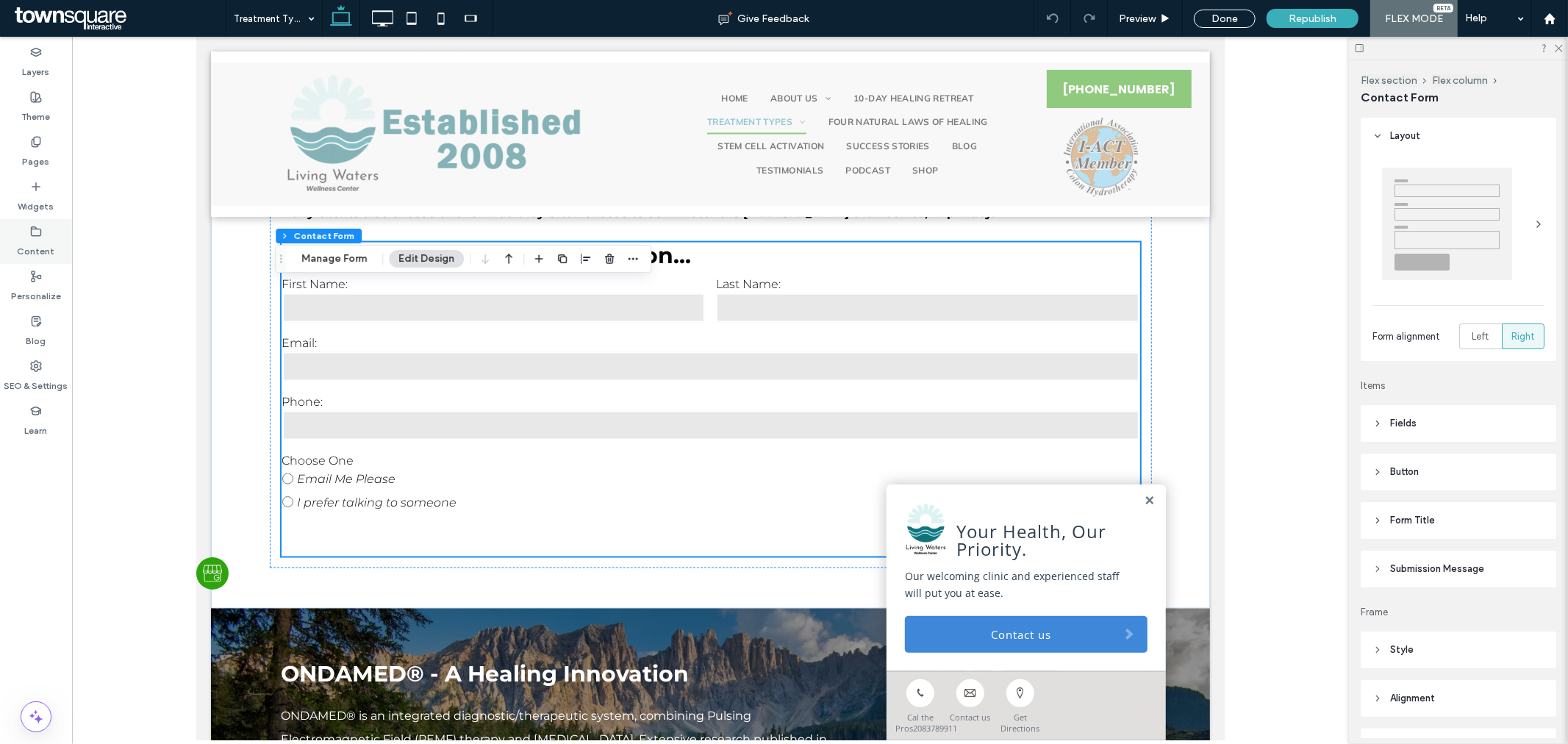
scroll to position [1731, 0]
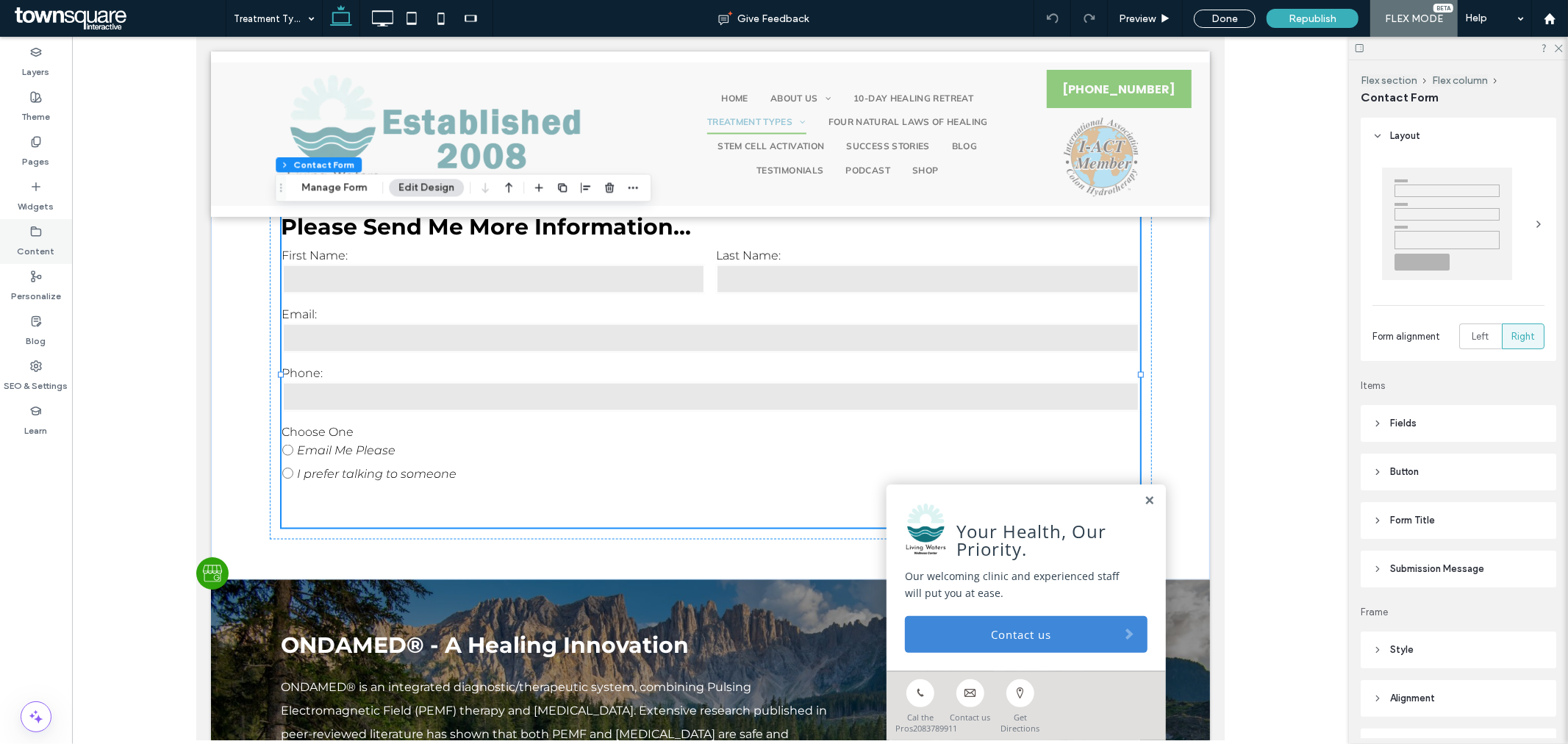
click at [38, 231] on icon at bounding box center [36, 232] width 11 height 11
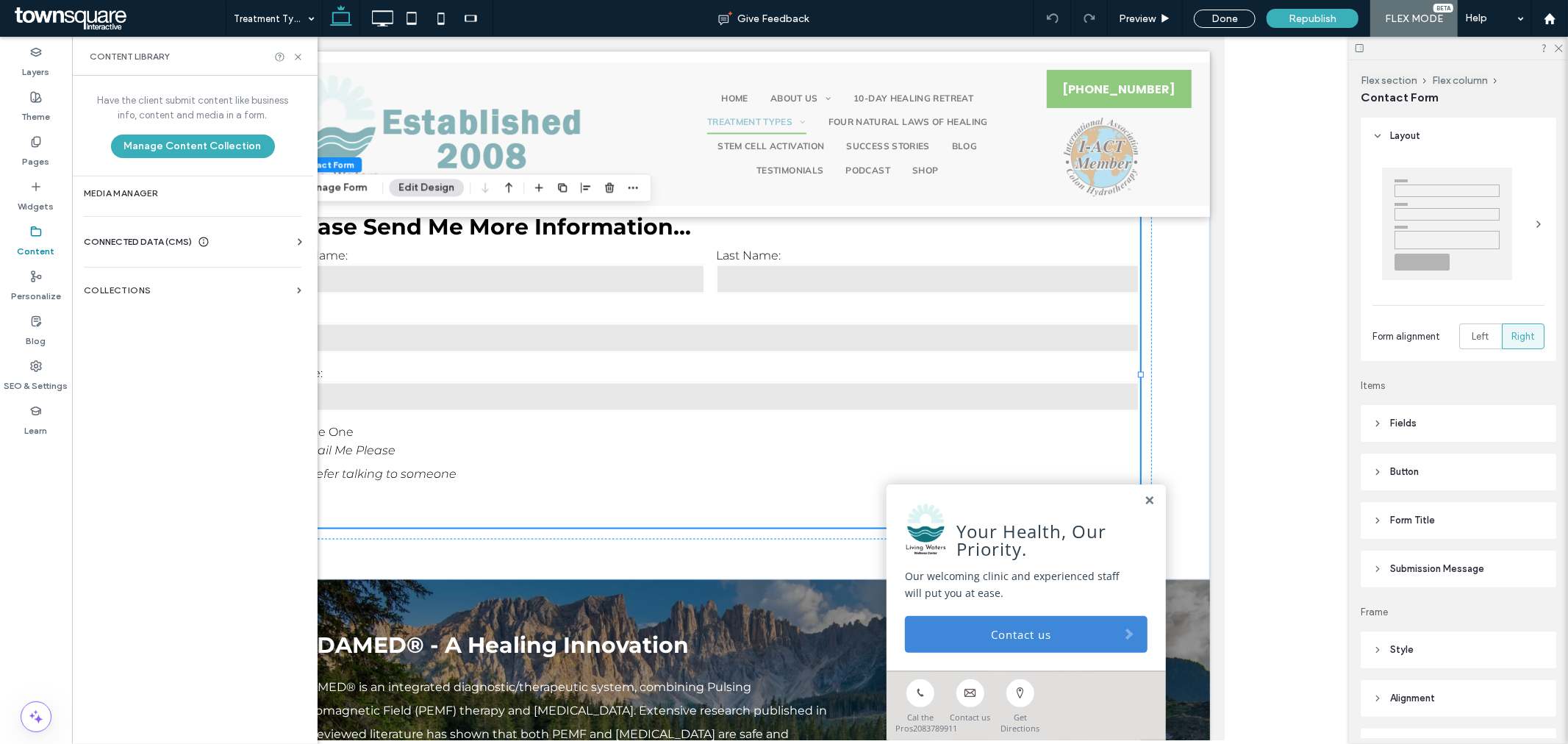
click at [41, 230] on use at bounding box center [36, 231] width 9 height 9
click at [594, 248] on label "First Name:" at bounding box center [494, 254] width 423 height 14
type input "*"
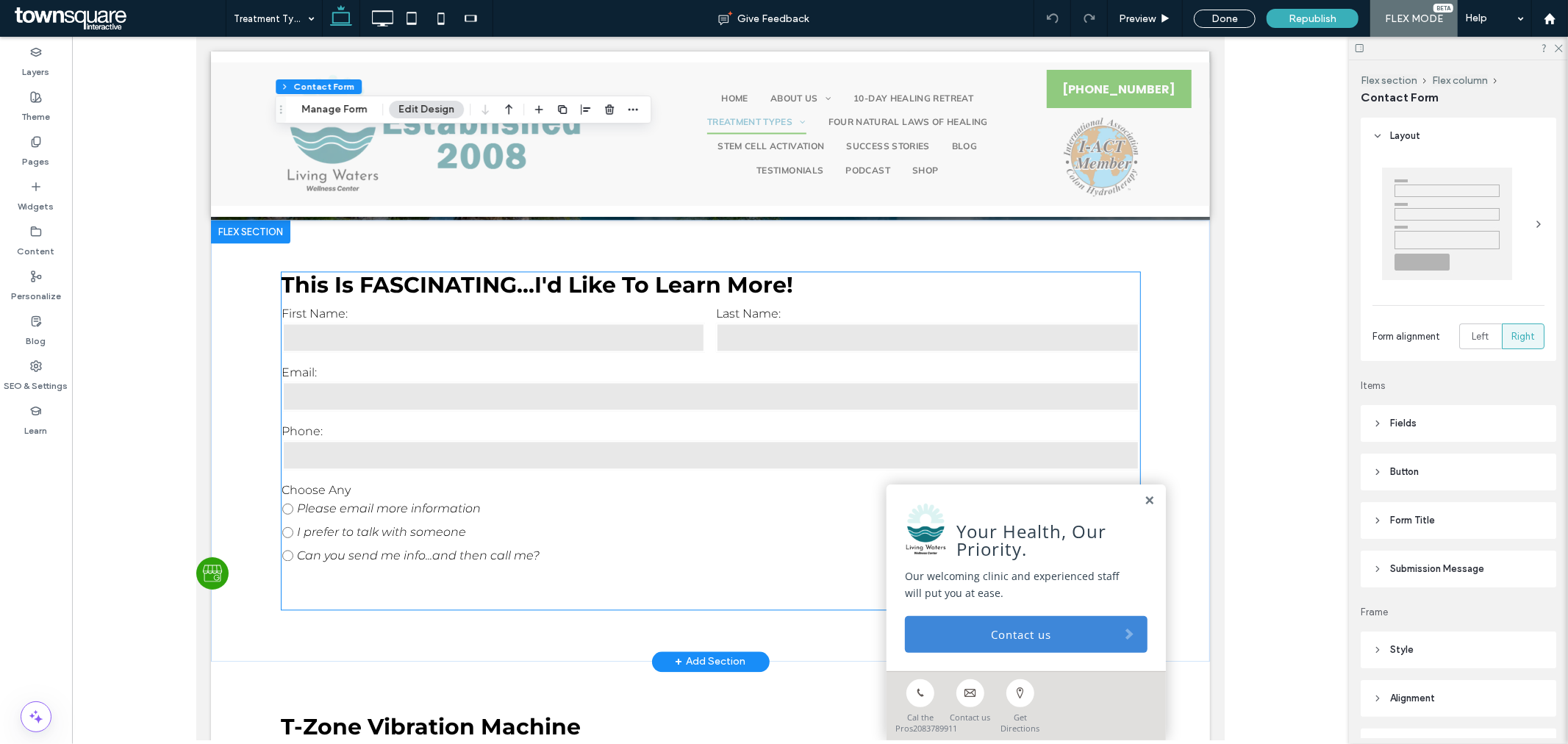
scroll to position [2548, 0]
click at [901, 286] on h3 "This is FASCINATING...I'd like to learn more!" at bounding box center [710, 286] width 859 height 27
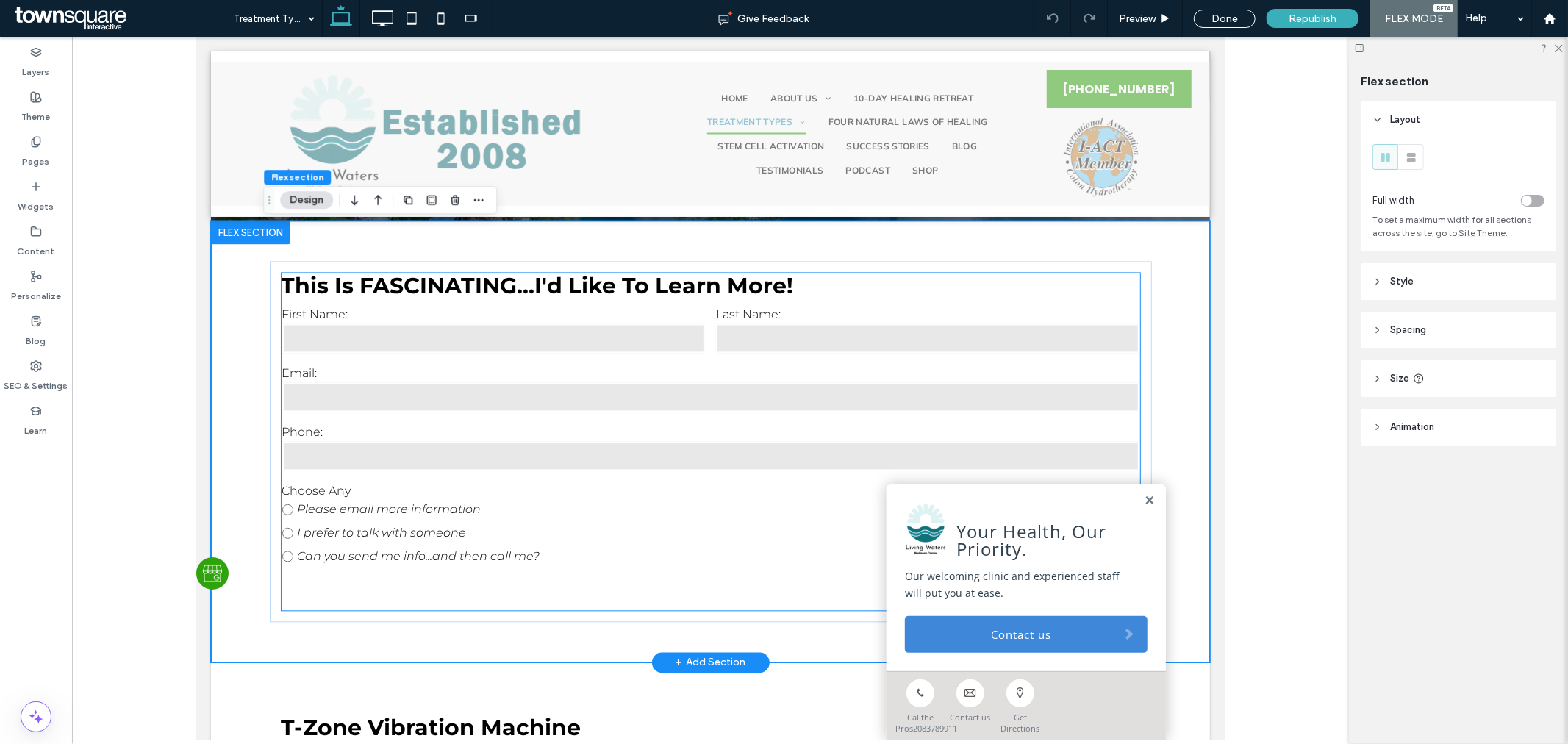
click at [351, 290] on h3 "This is FASCINATING...I'd like to learn more!" at bounding box center [710, 286] width 859 height 27
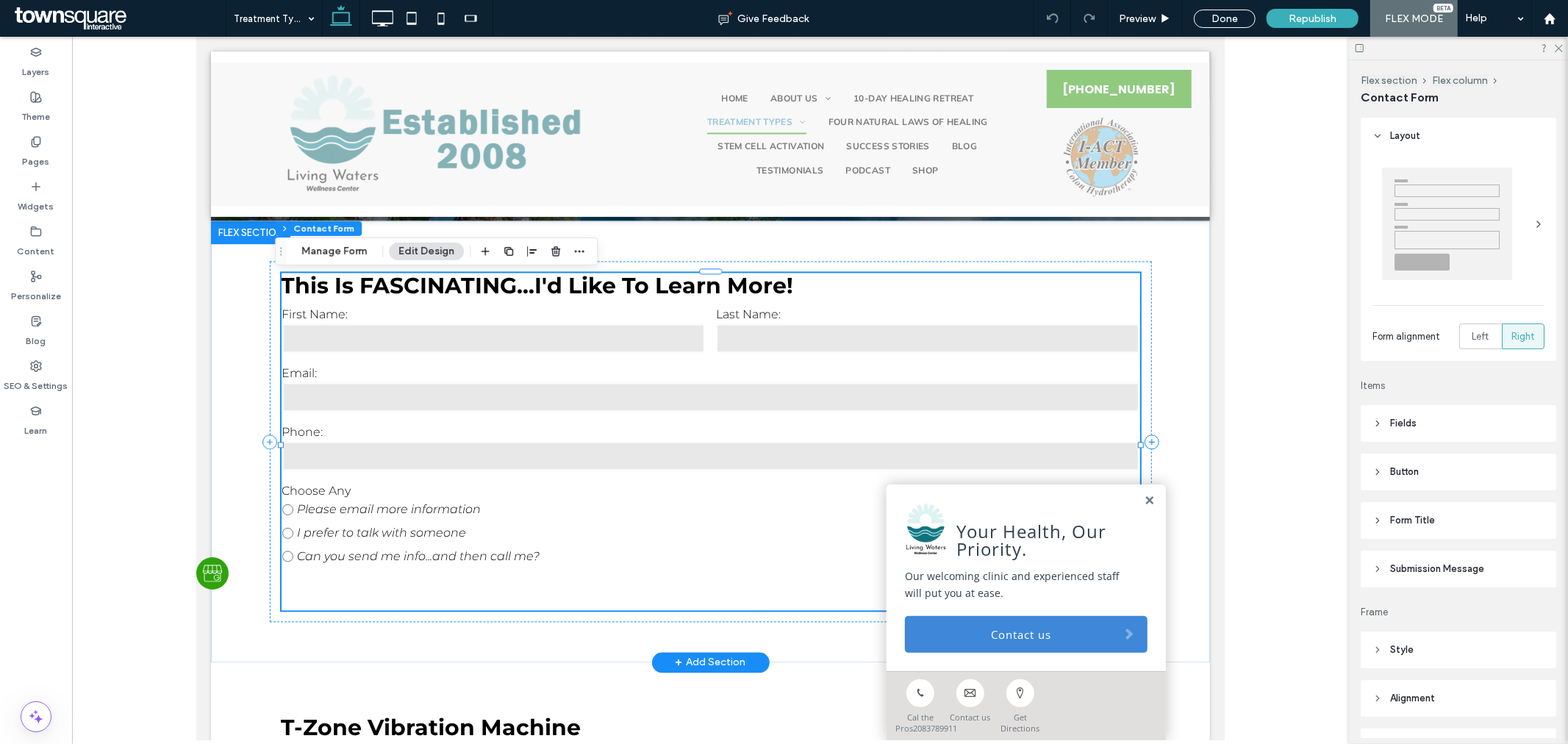
type input "*"
type input "***"
click at [335, 253] on button "Manage Form" at bounding box center [333, 251] width 84 height 18
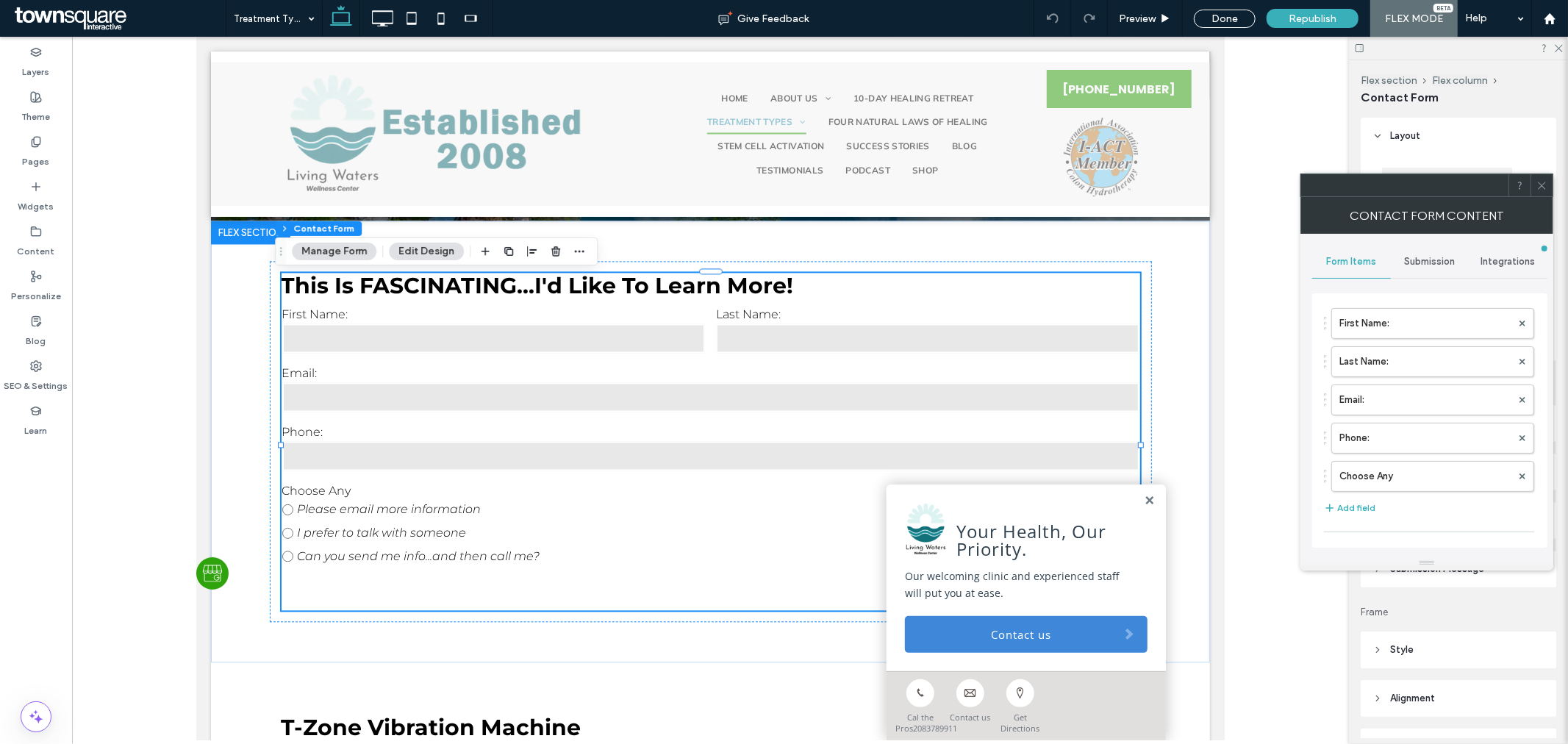
click at [1429, 262] on span "Submission" at bounding box center [1429, 262] width 50 height 11
click at [1424, 318] on label "New submission notification" at bounding box center [1430, 330] width 196 height 29
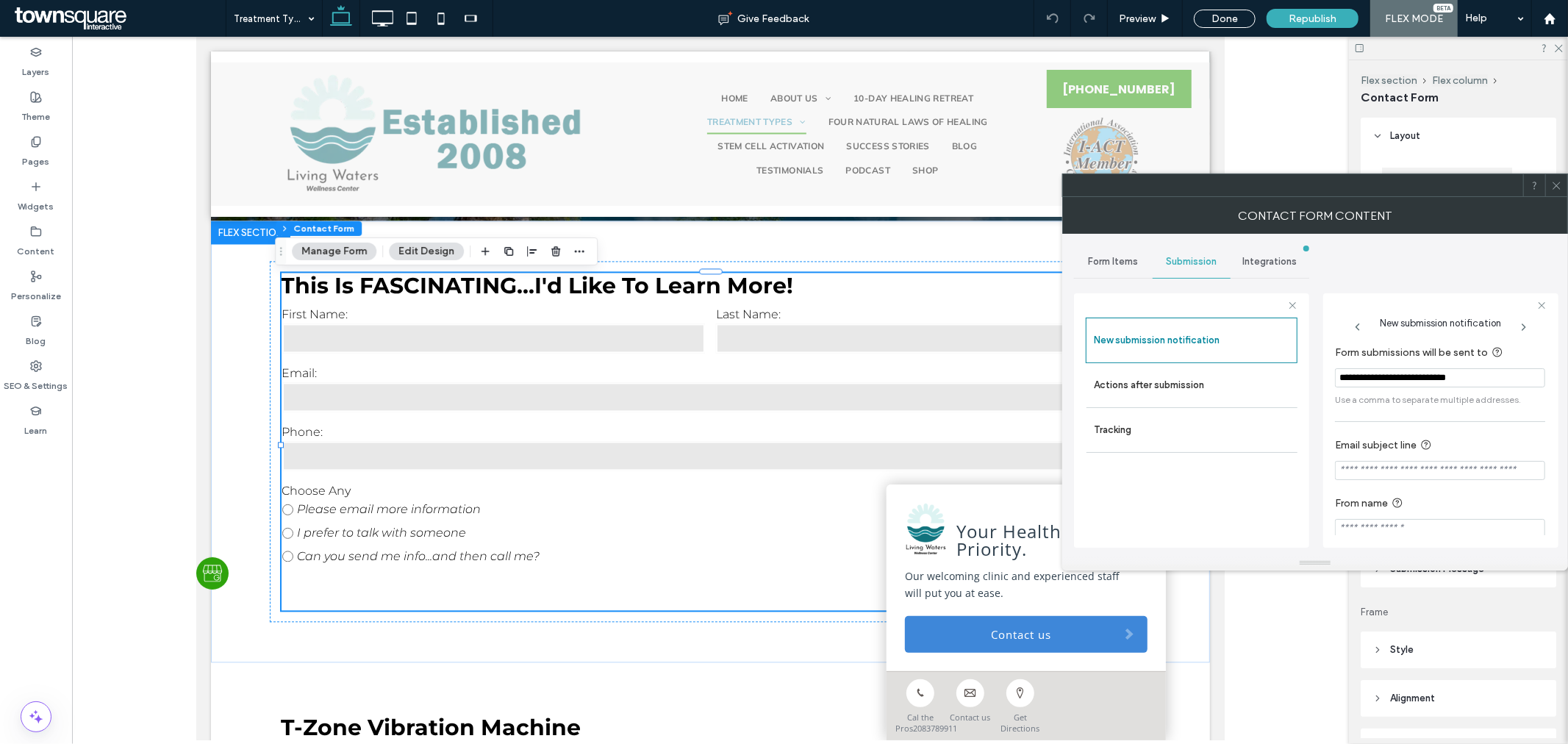
click at [1559, 181] on icon at bounding box center [1557, 186] width 11 height 11
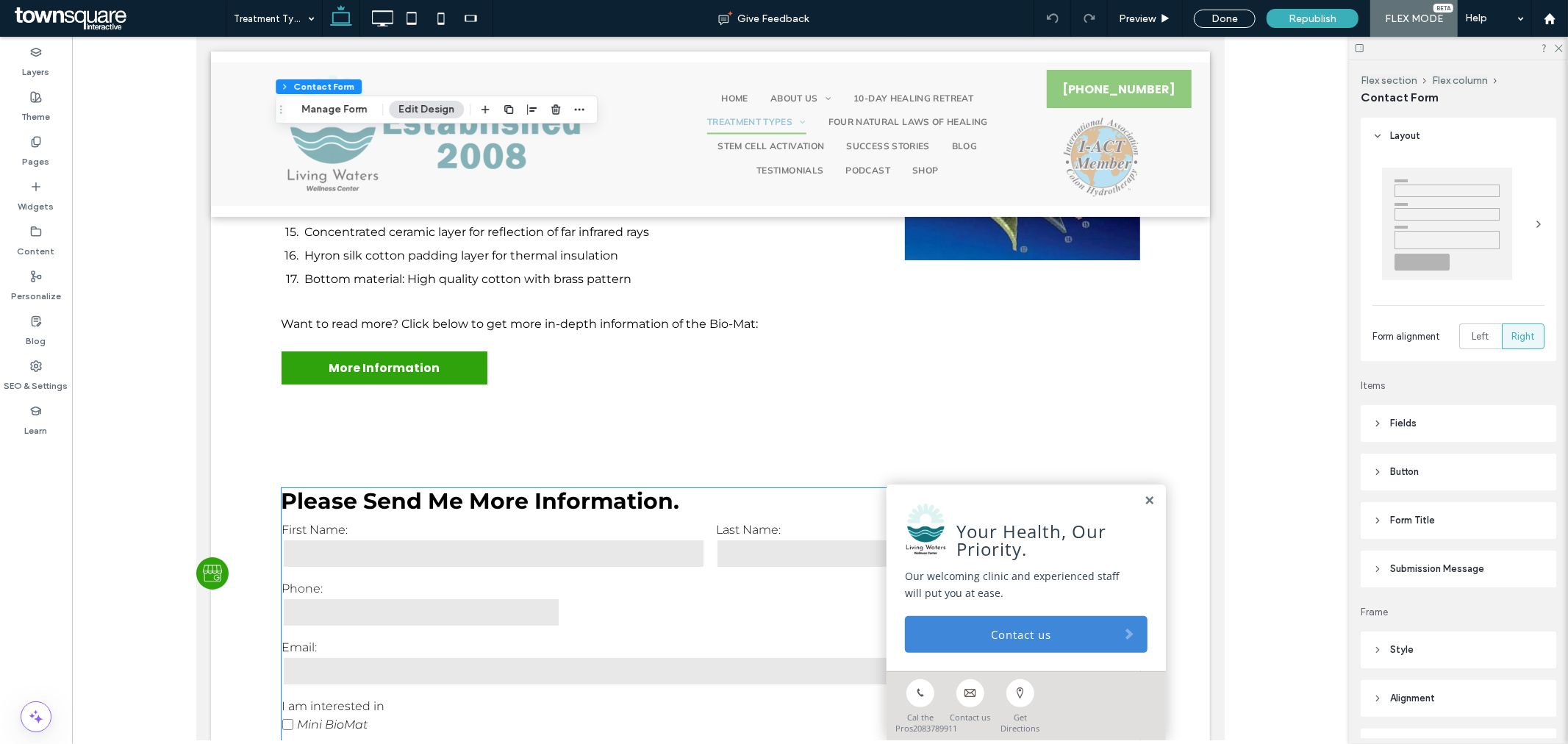
scroll to position [4671, 0]
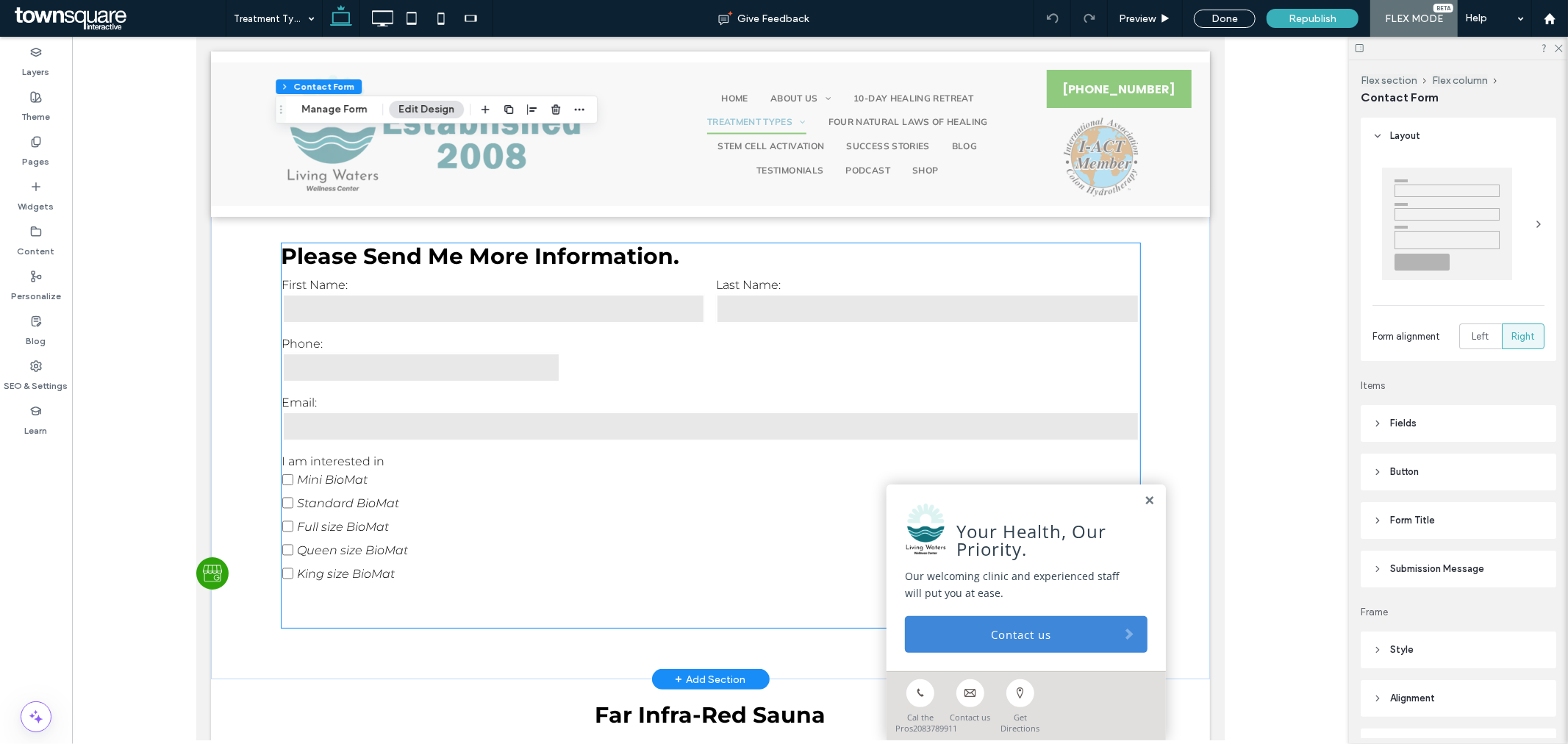
click at [761, 259] on h3 "Please send me more Information." at bounding box center [710, 256] width 859 height 27
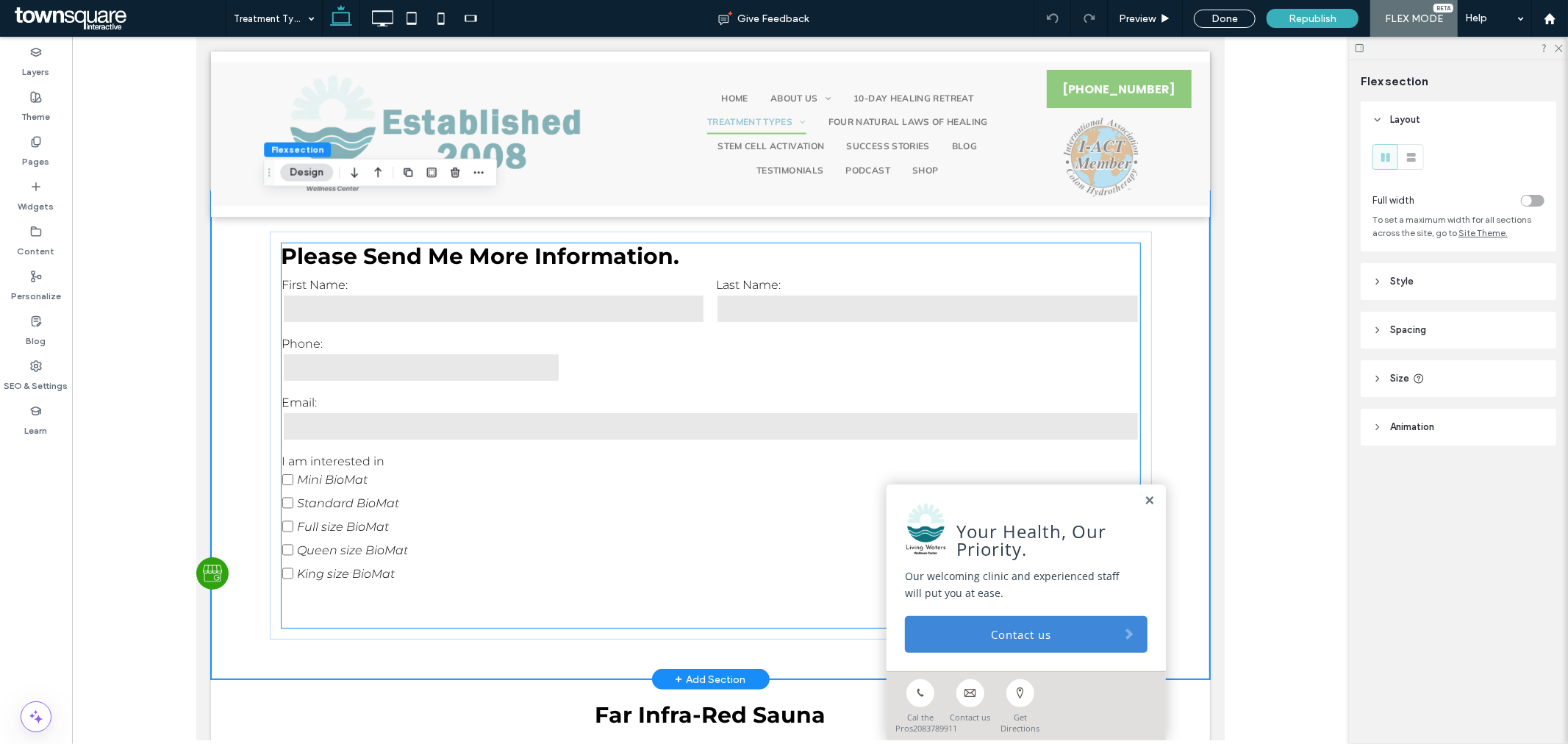
click at [726, 269] on h3 "Please send me more Information." at bounding box center [710, 256] width 859 height 27
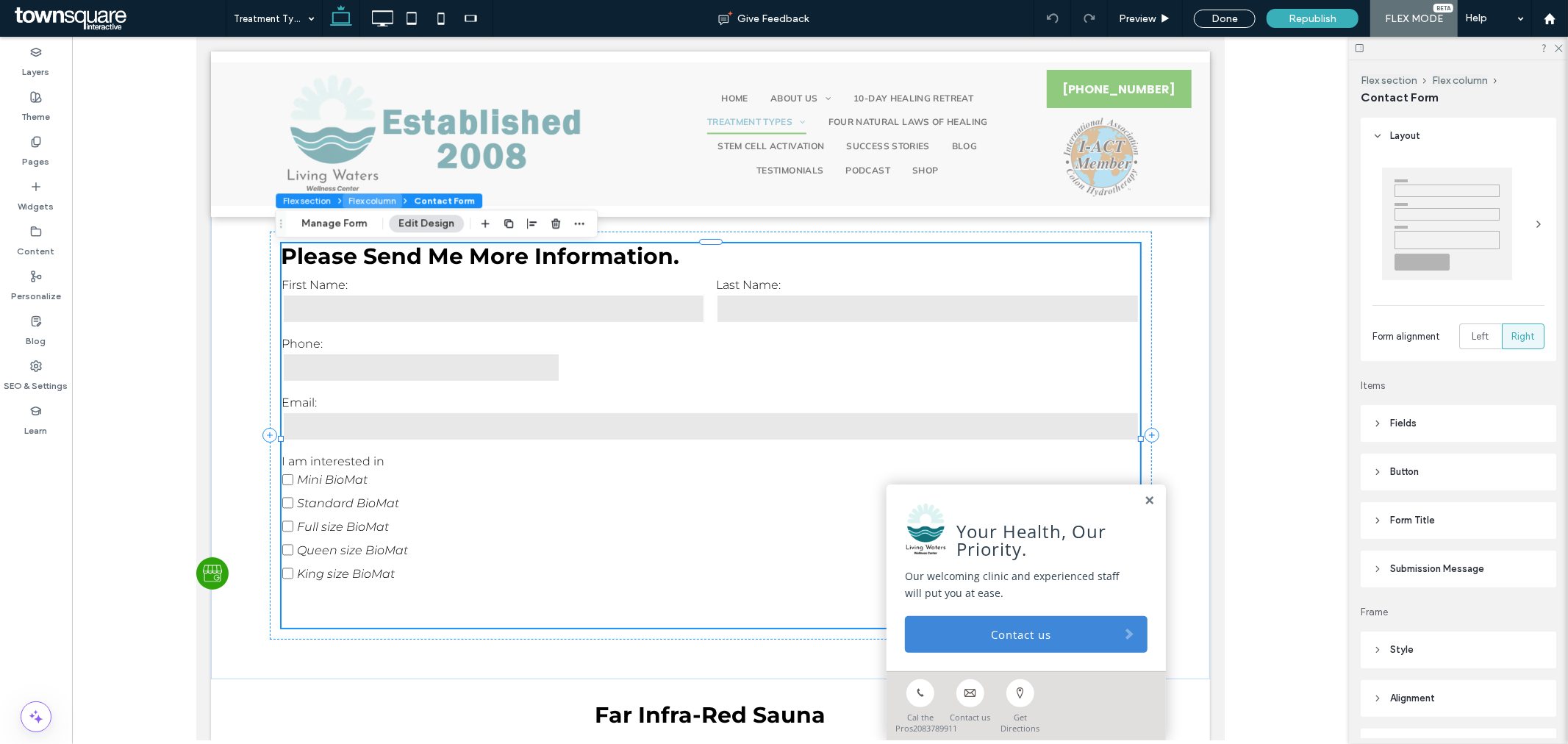
type input "*"
type input "***"
click at [344, 226] on button "Manage Form" at bounding box center [333, 223] width 84 height 18
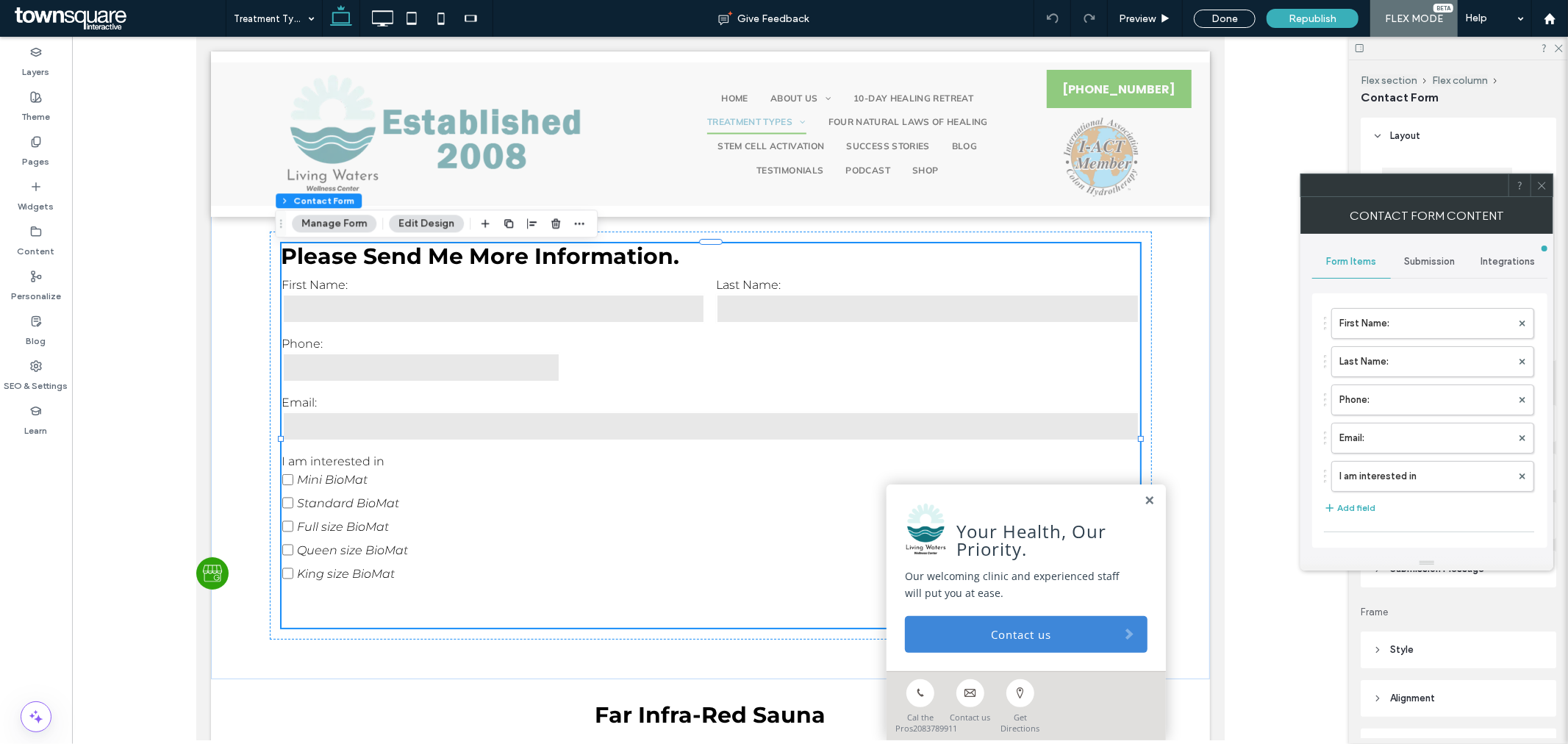
click at [1423, 252] on div "Submission" at bounding box center [1429, 262] width 79 height 32
click at [1429, 320] on label "New submission notification" at bounding box center [1430, 330] width 196 height 29
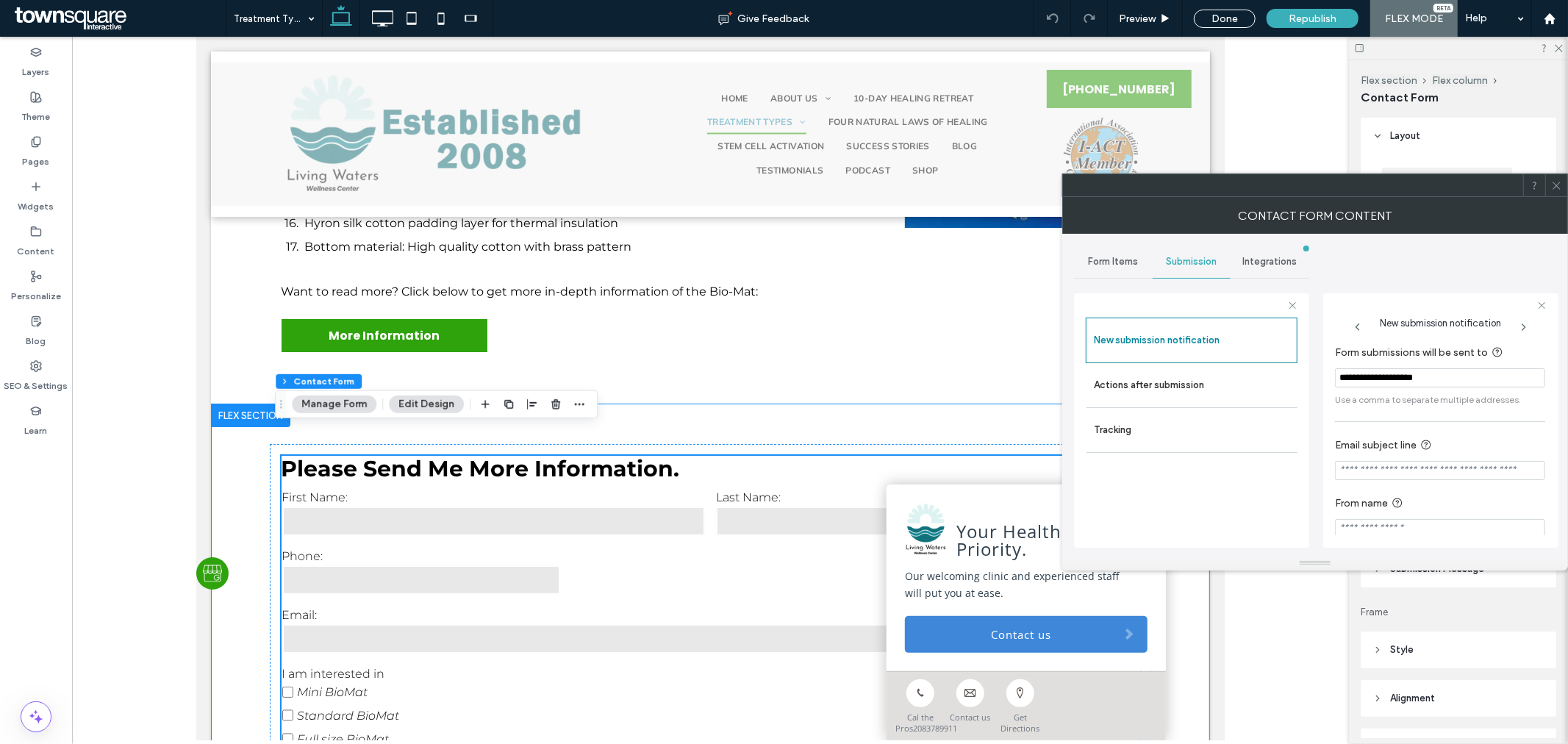
scroll to position [4508, 0]
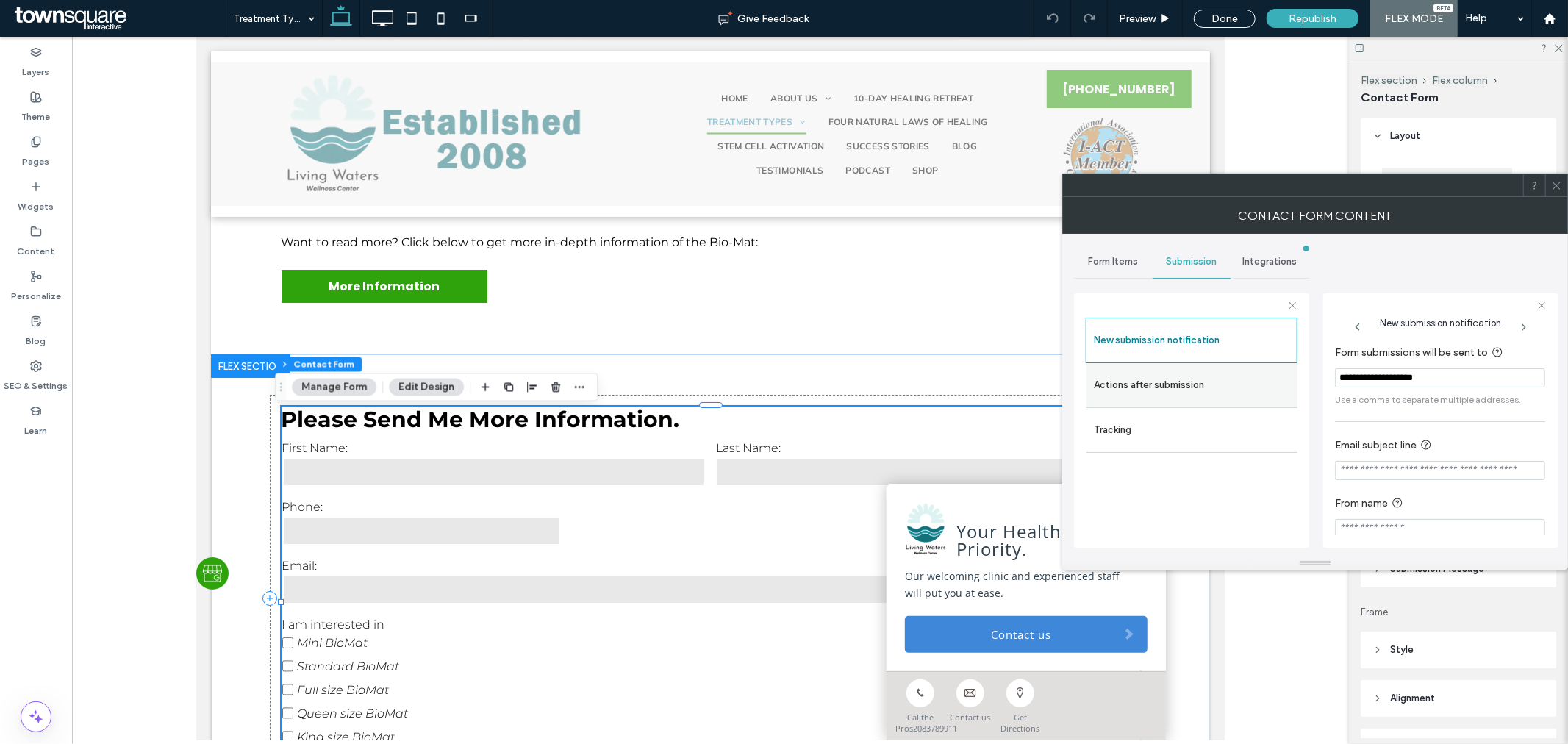
drag, startPoint x: 1194, startPoint y: 380, endPoint x: 1150, endPoint y: 381, distance: 44.0
click at [1153, 381] on div "**********" at bounding box center [1192, 418] width 235 height 273
paste input "*********"
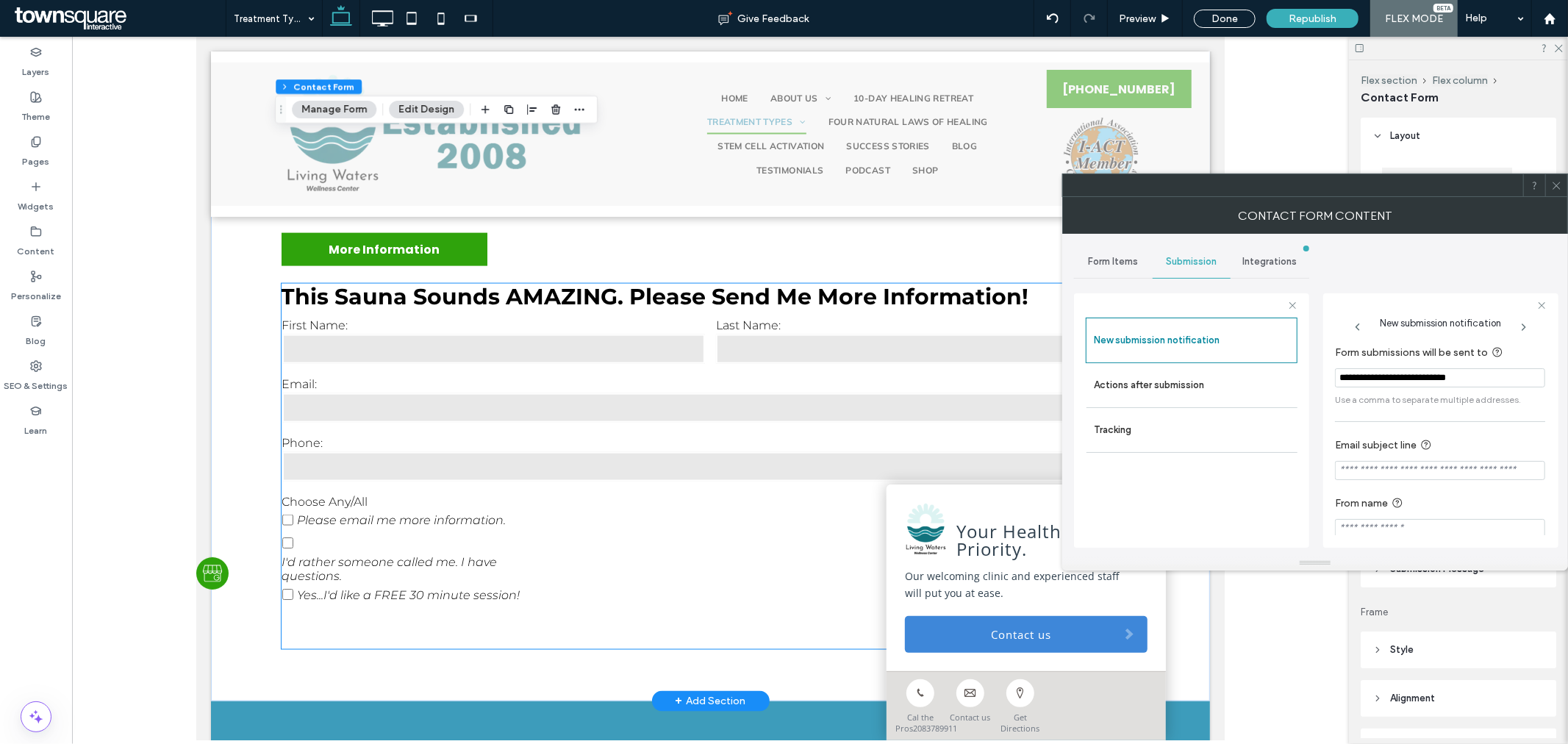
click at [683, 308] on h3 "This Sauna sounds AMAZING. Please send me more information!" at bounding box center [710, 296] width 859 height 27
type input "**********"
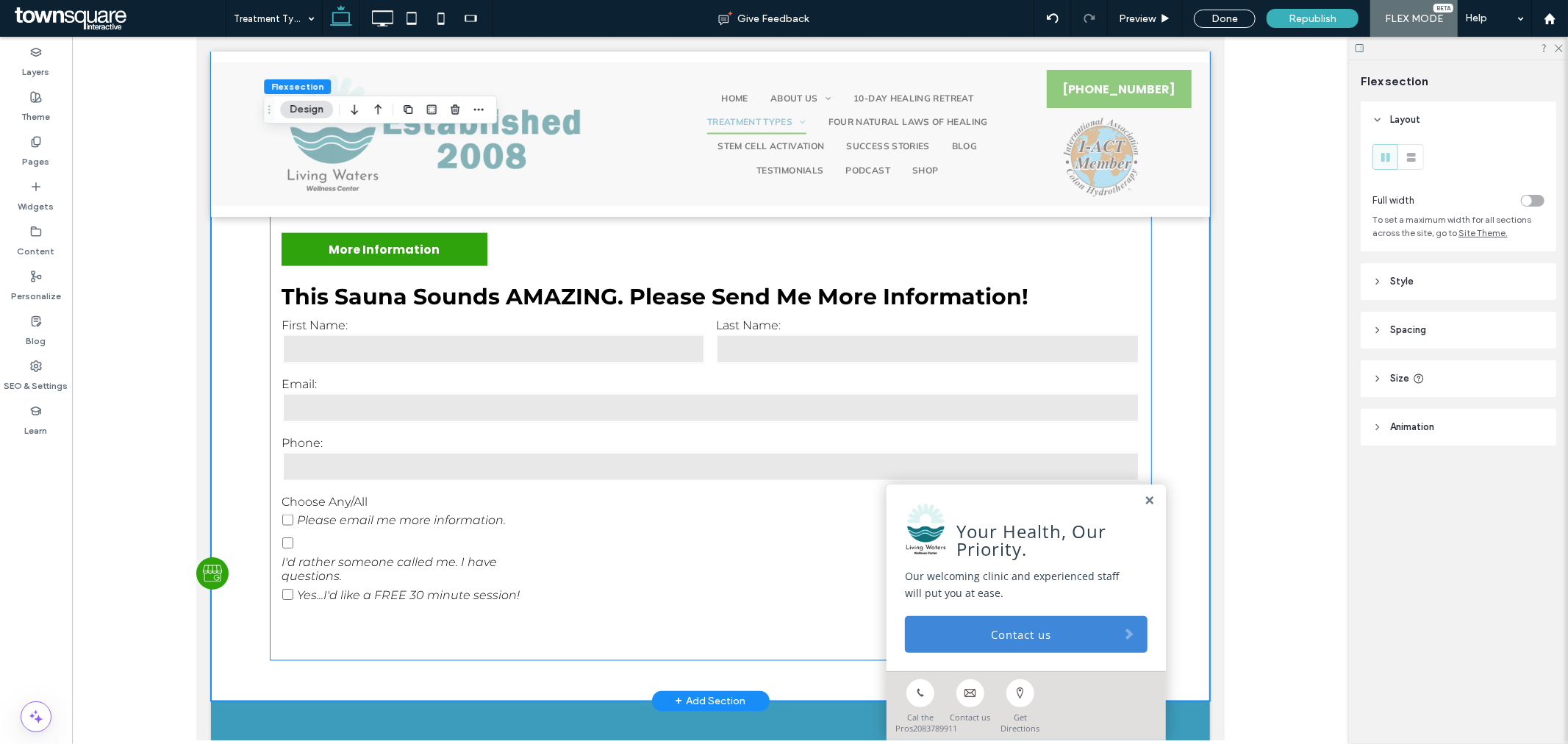
scroll to position [6351, 0]
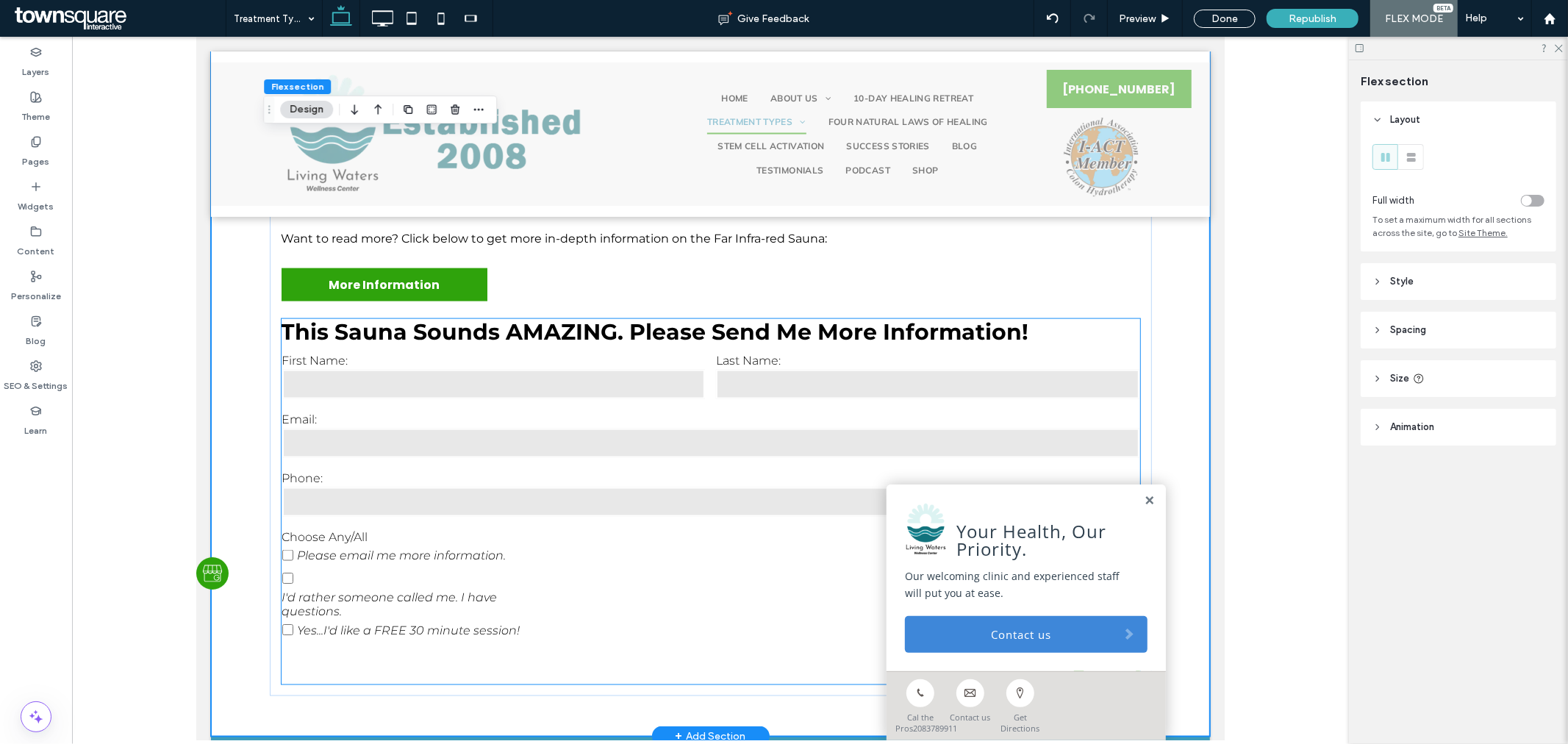
click at [719, 344] on h3 "This Sauna sounds AMAZING. Please send me more information!" at bounding box center [710, 331] width 859 height 27
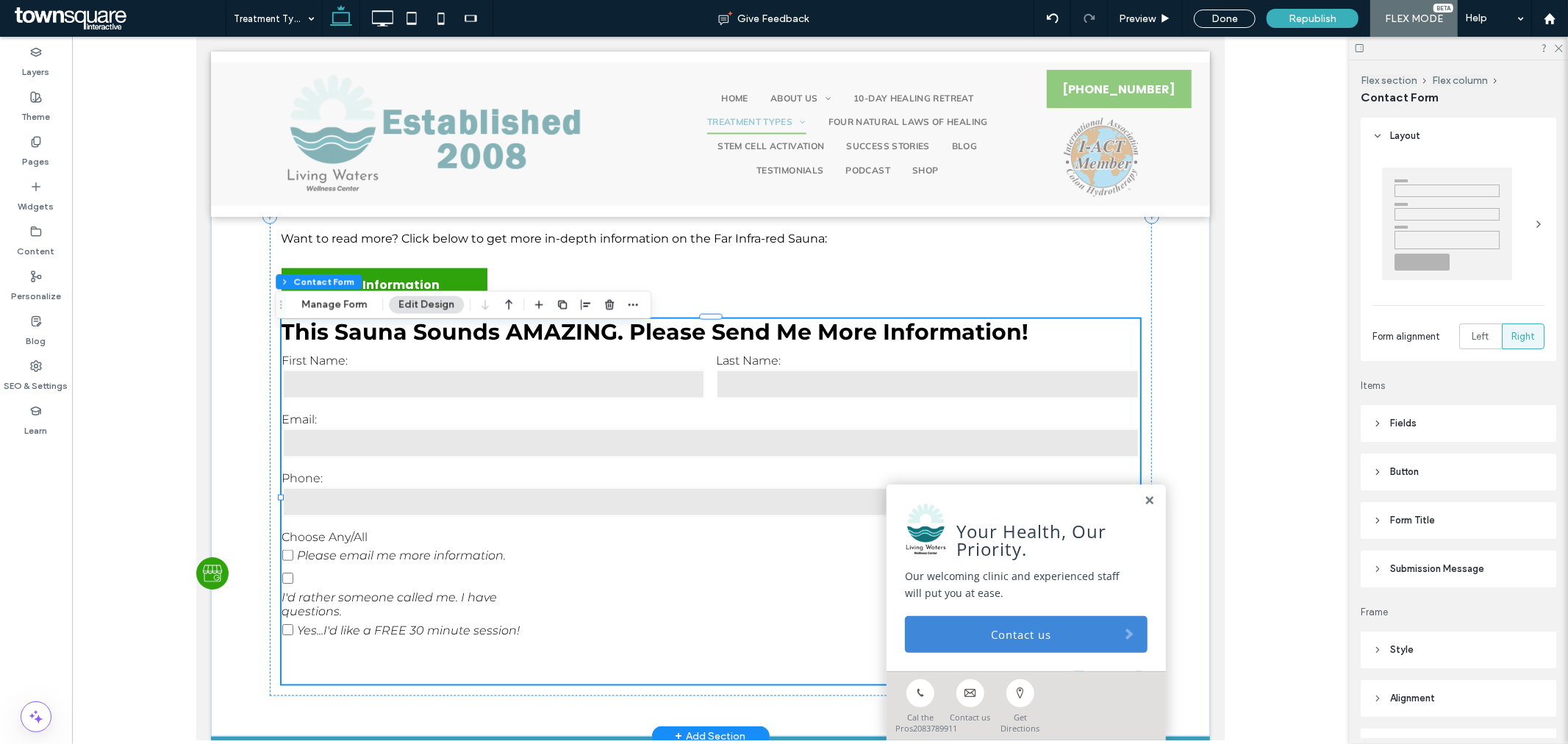
type input "*"
type input "***"
click at [344, 309] on button "Manage Form" at bounding box center [333, 305] width 84 height 18
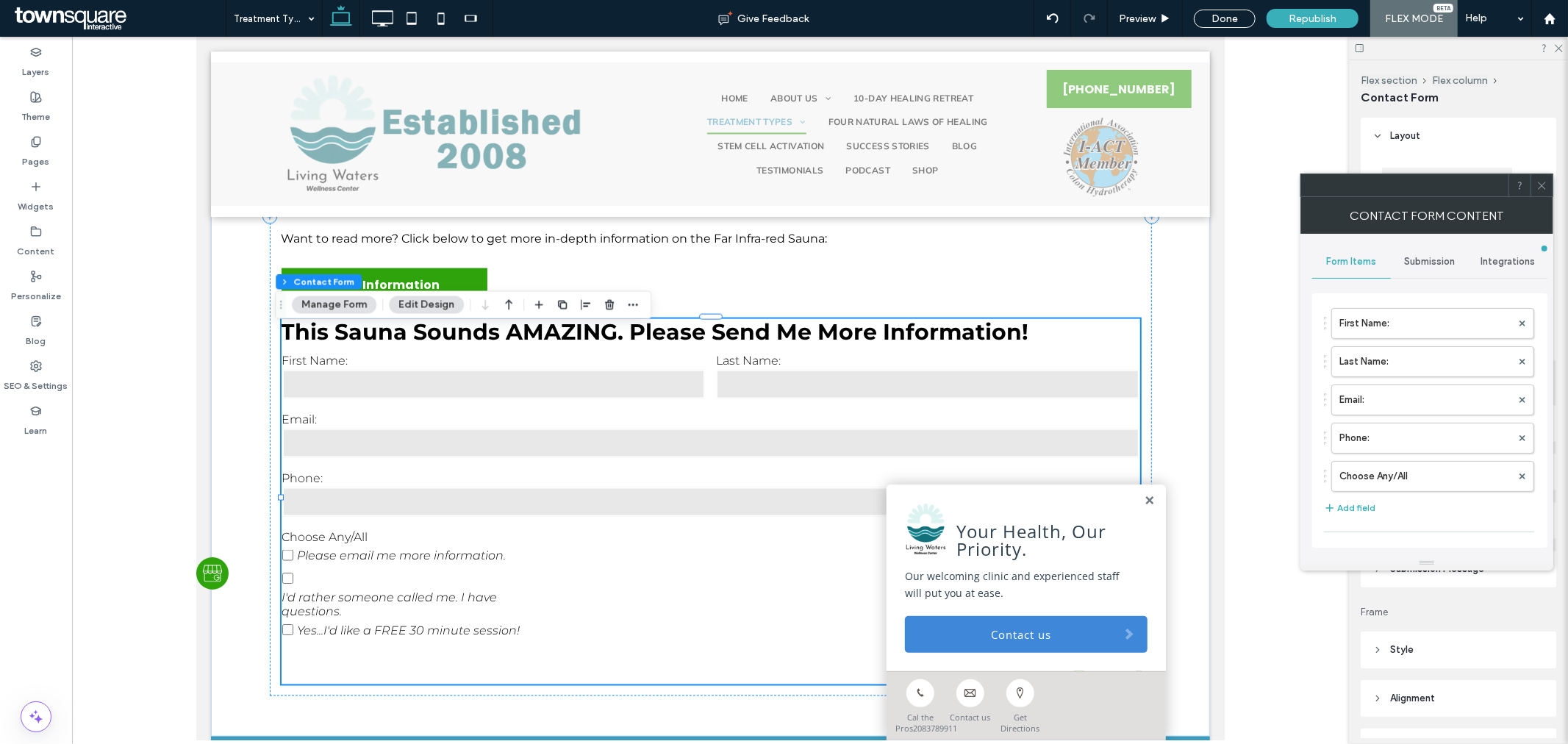
click at [1431, 267] on span "Submission" at bounding box center [1429, 262] width 50 height 11
click at [1428, 332] on label "New submission notification" at bounding box center [1430, 330] width 196 height 29
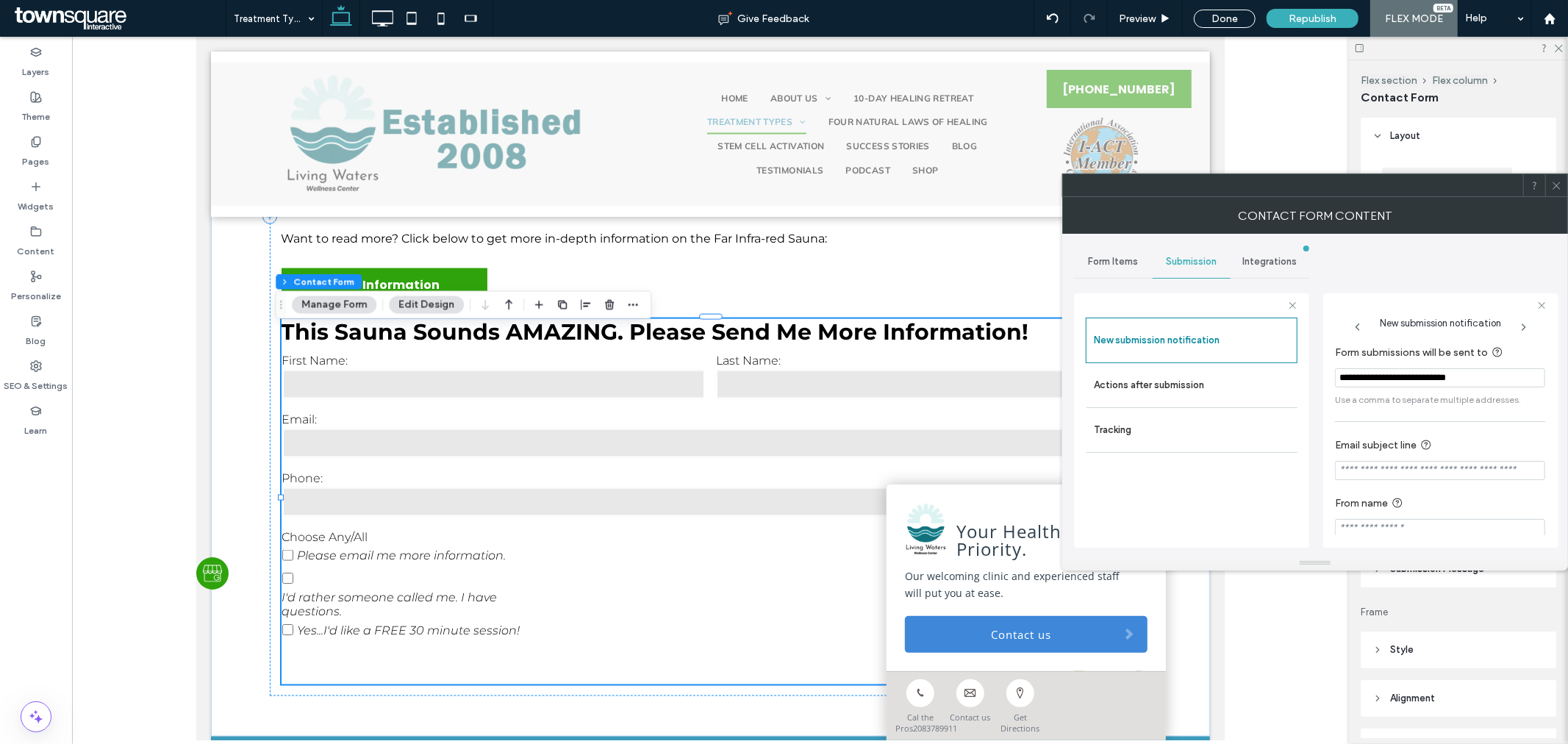
click at [1559, 188] on icon at bounding box center [1557, 186] width 11 height 11
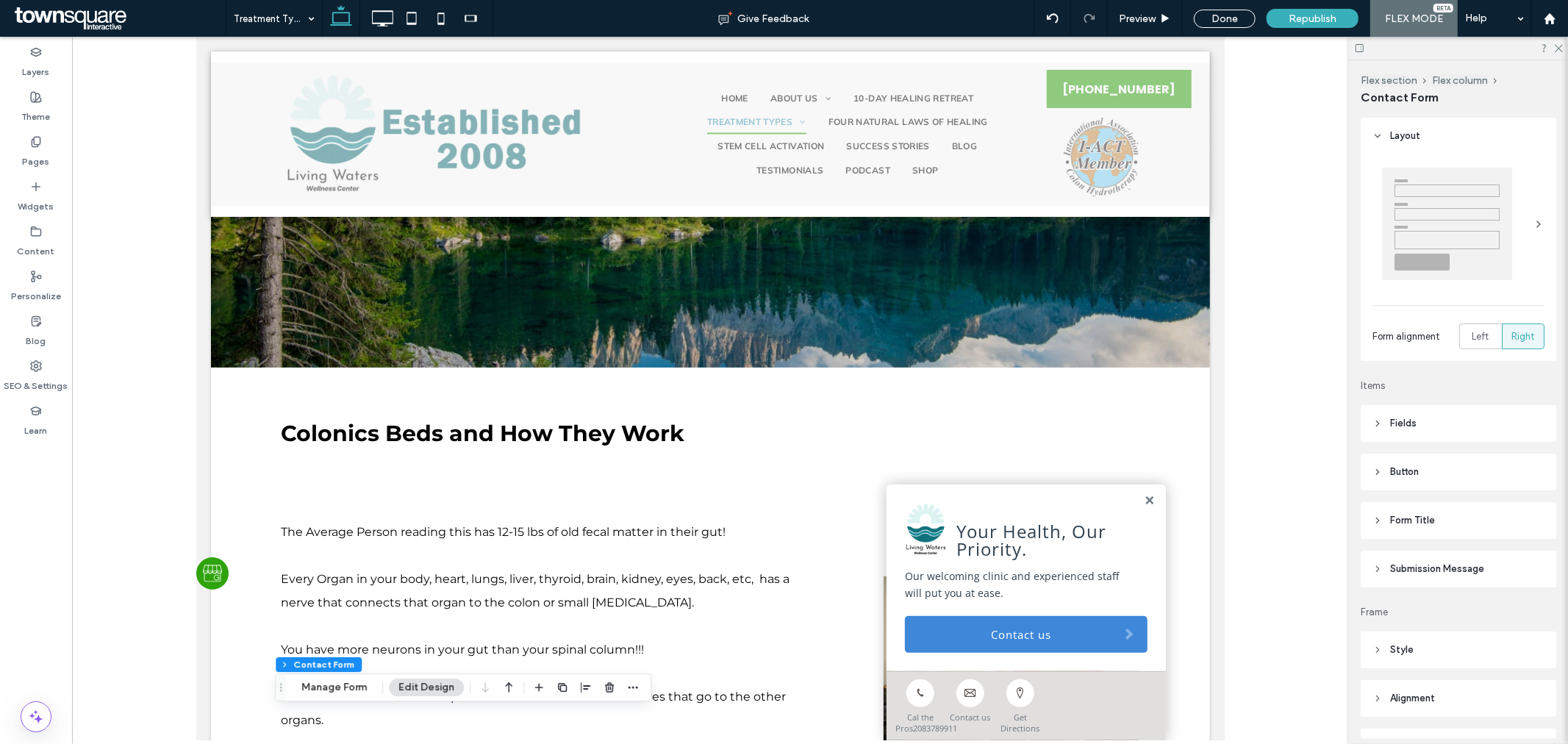
scroll to position [0, 0]
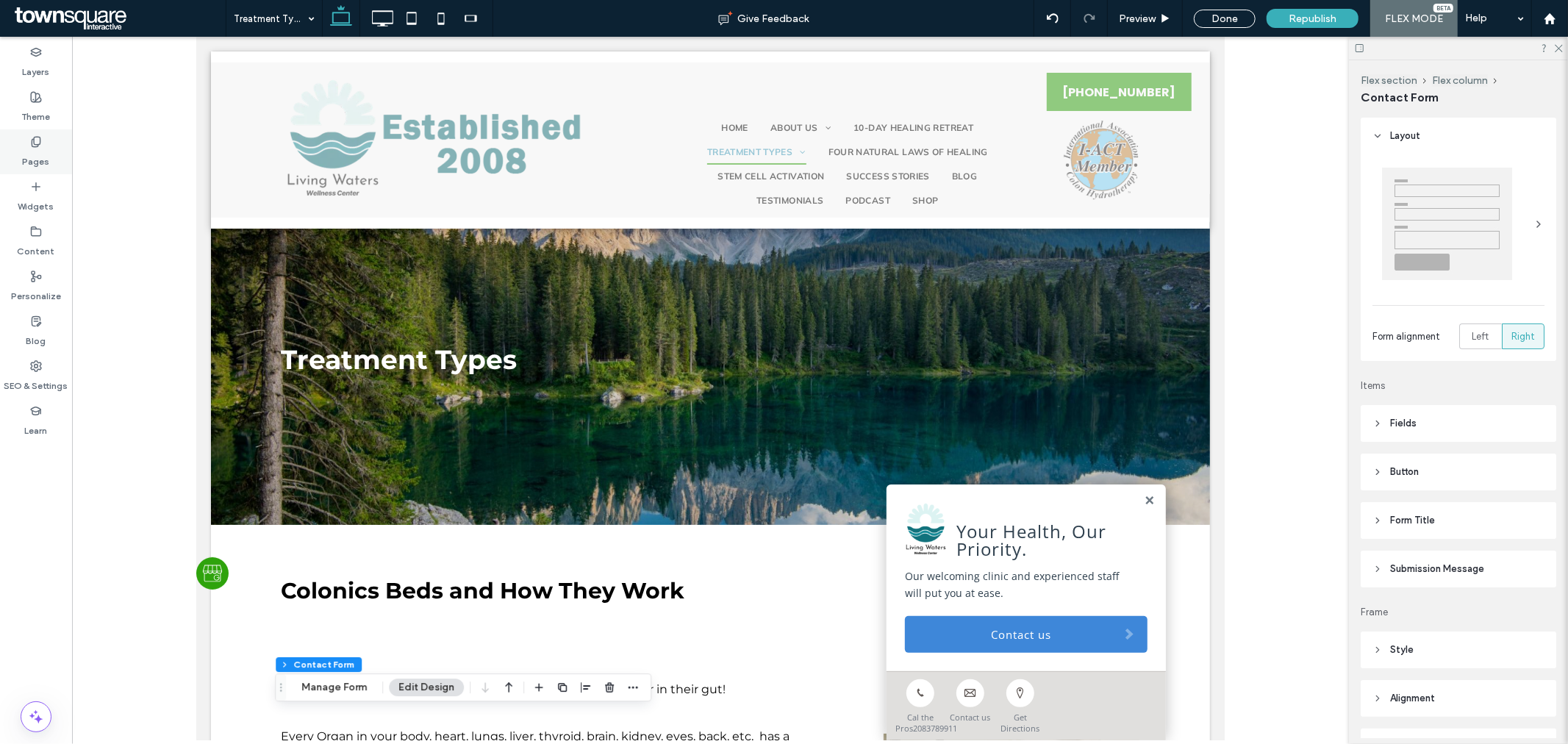
click at [48, 165] on div "Pages" at bounding box center [36, 151] width 72 height 45
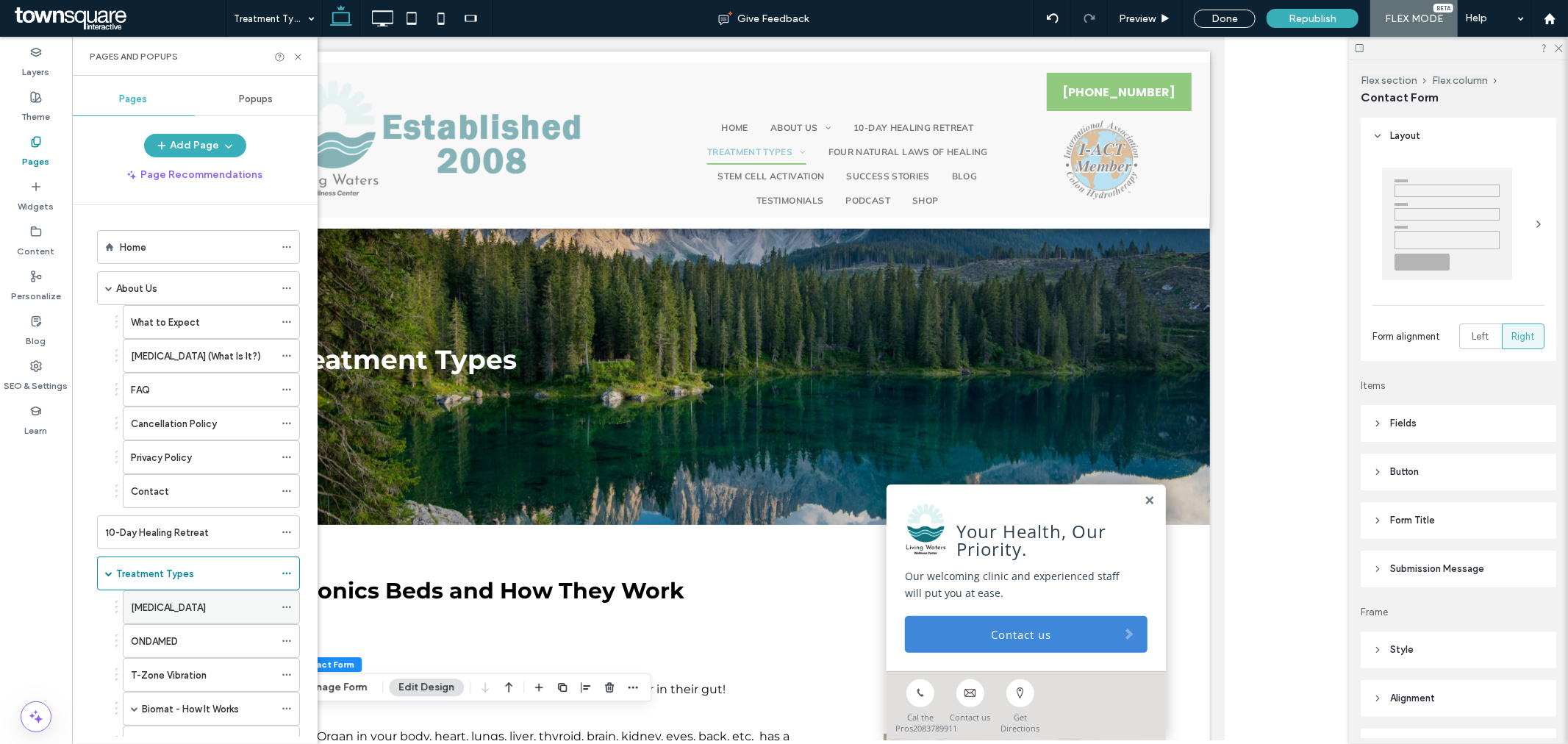
click at [203, 616] on label "[MEDICAL_DATA]" at bounding box center [168, 607] width 75 height 26
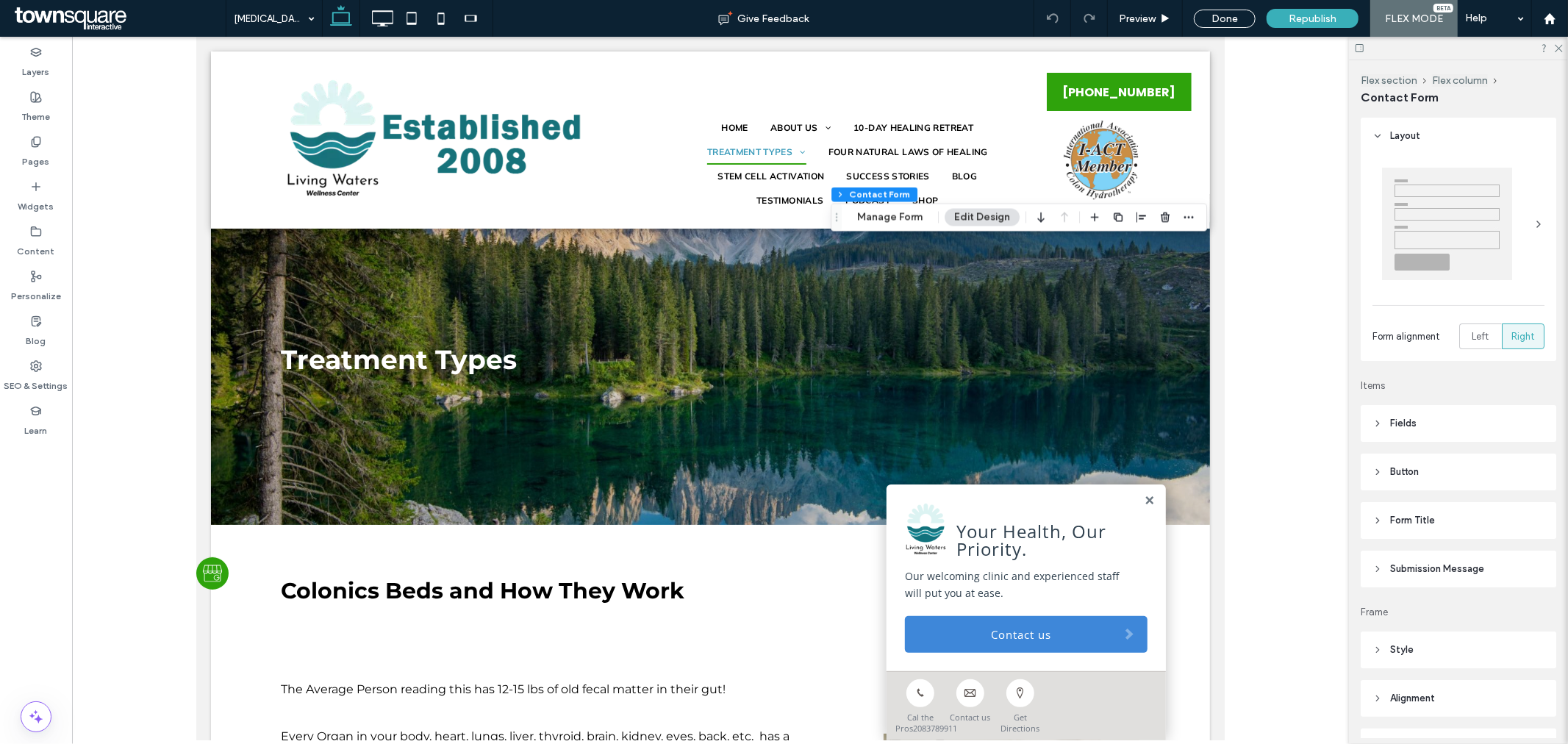
click at [892, 228] on div "Flex section Flex column Contact Form Manage Form Edit Design" at bounding box center [1018, 217] width 377 height 28
click at [885, 216] on button "Manage Form" at bounding box center [889, 217] width 84 height 18
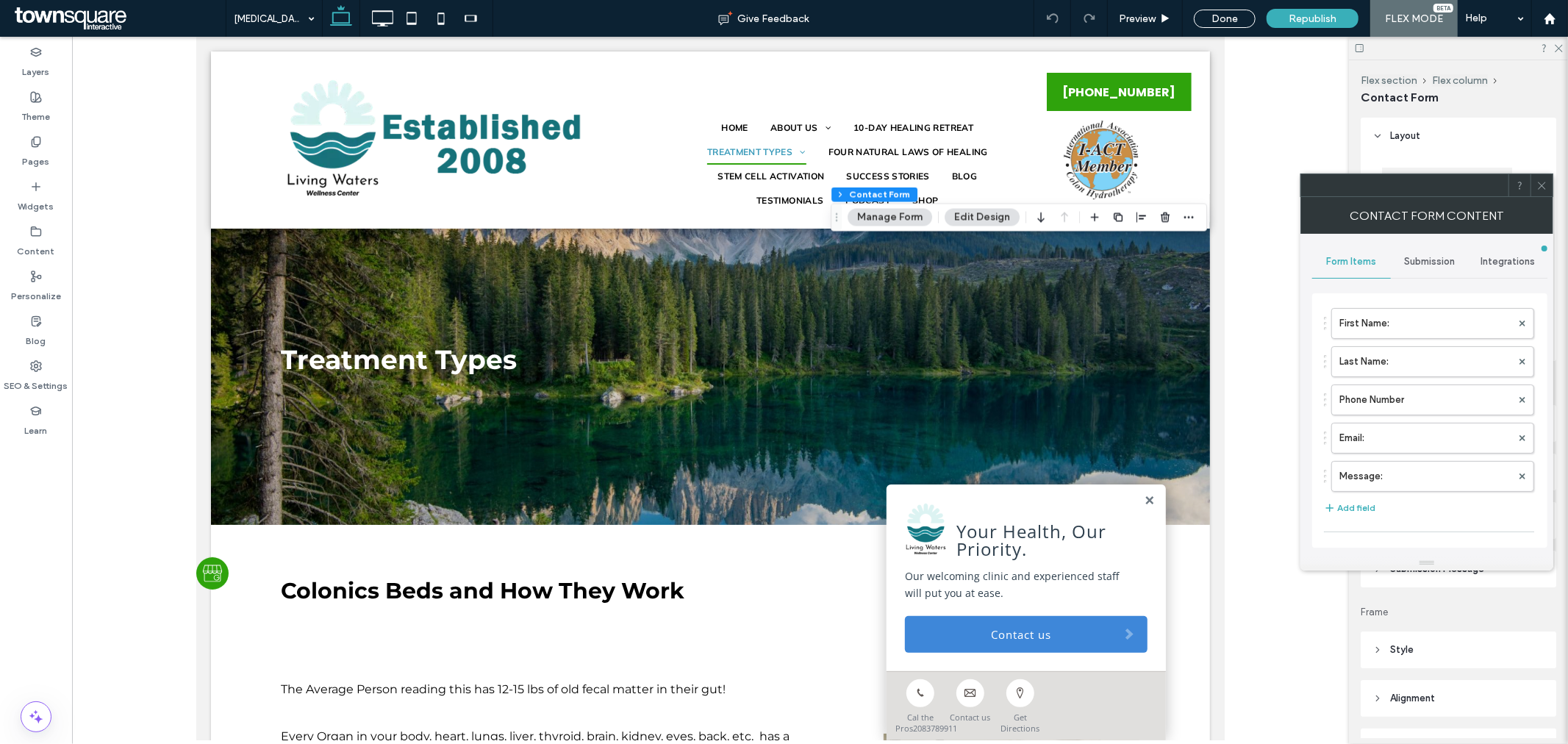
click at [1440, 257] on span "Submission" at bounding box center [1429, 262] width 50 height 11
click at [1414, 327] on label "New submission notification" at bounding box center [1430, 330] width 196 height 29
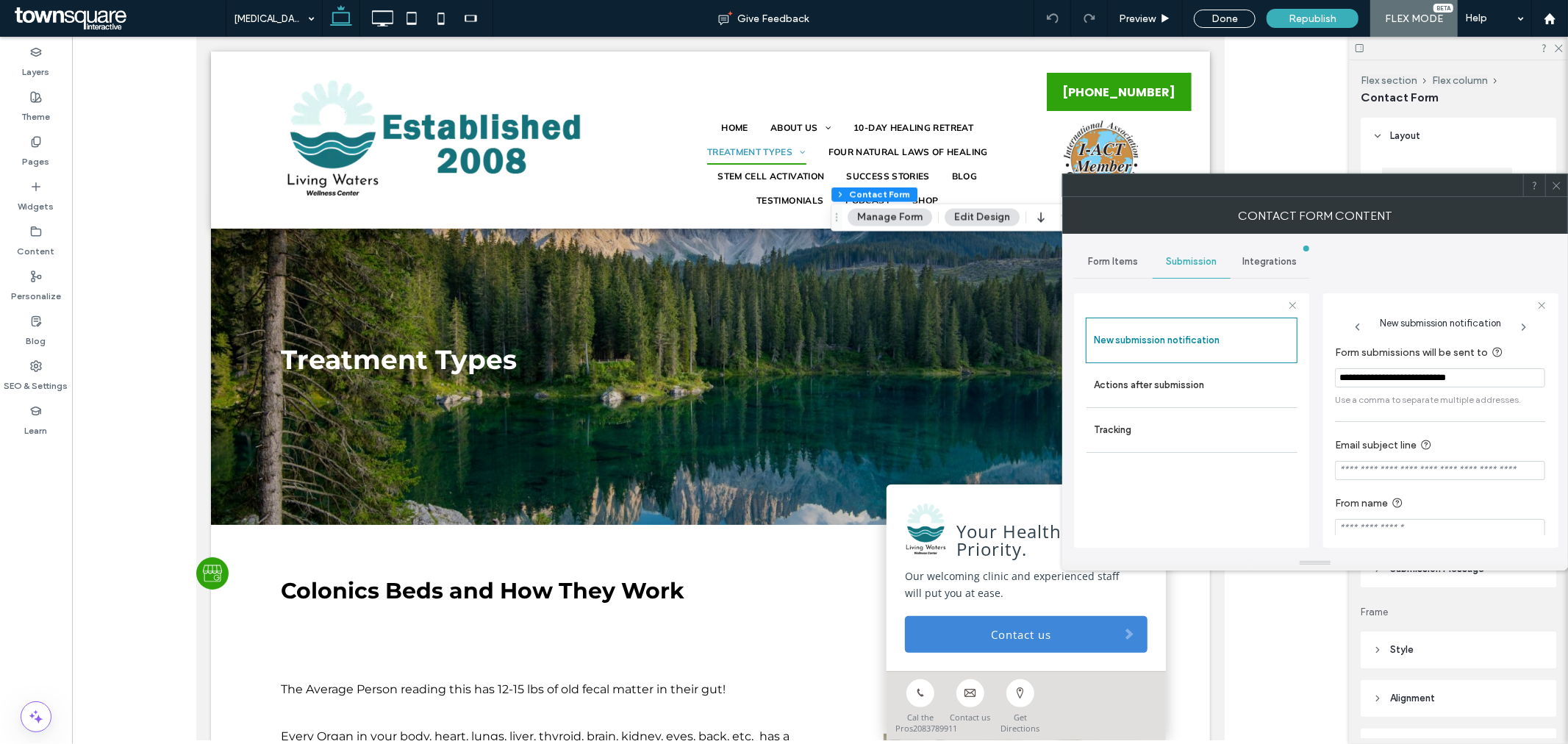
click at [1562, 188] on div at bounding box center [1556, 185] width 22 height 22
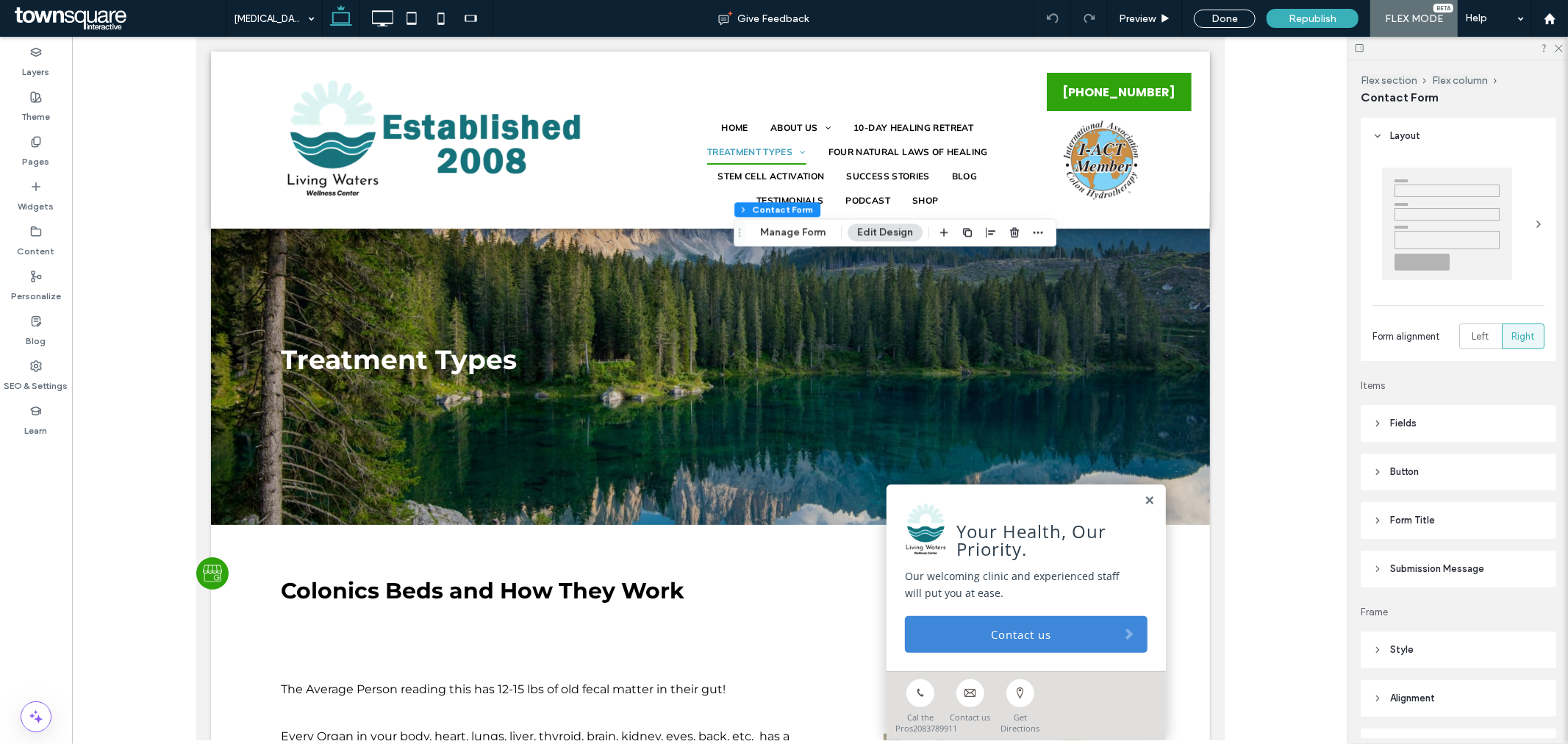
type input "*"
type input "***"
click at [803, 232] on button "Manage Form" at bounding box center [793, 232] width 84 height 18
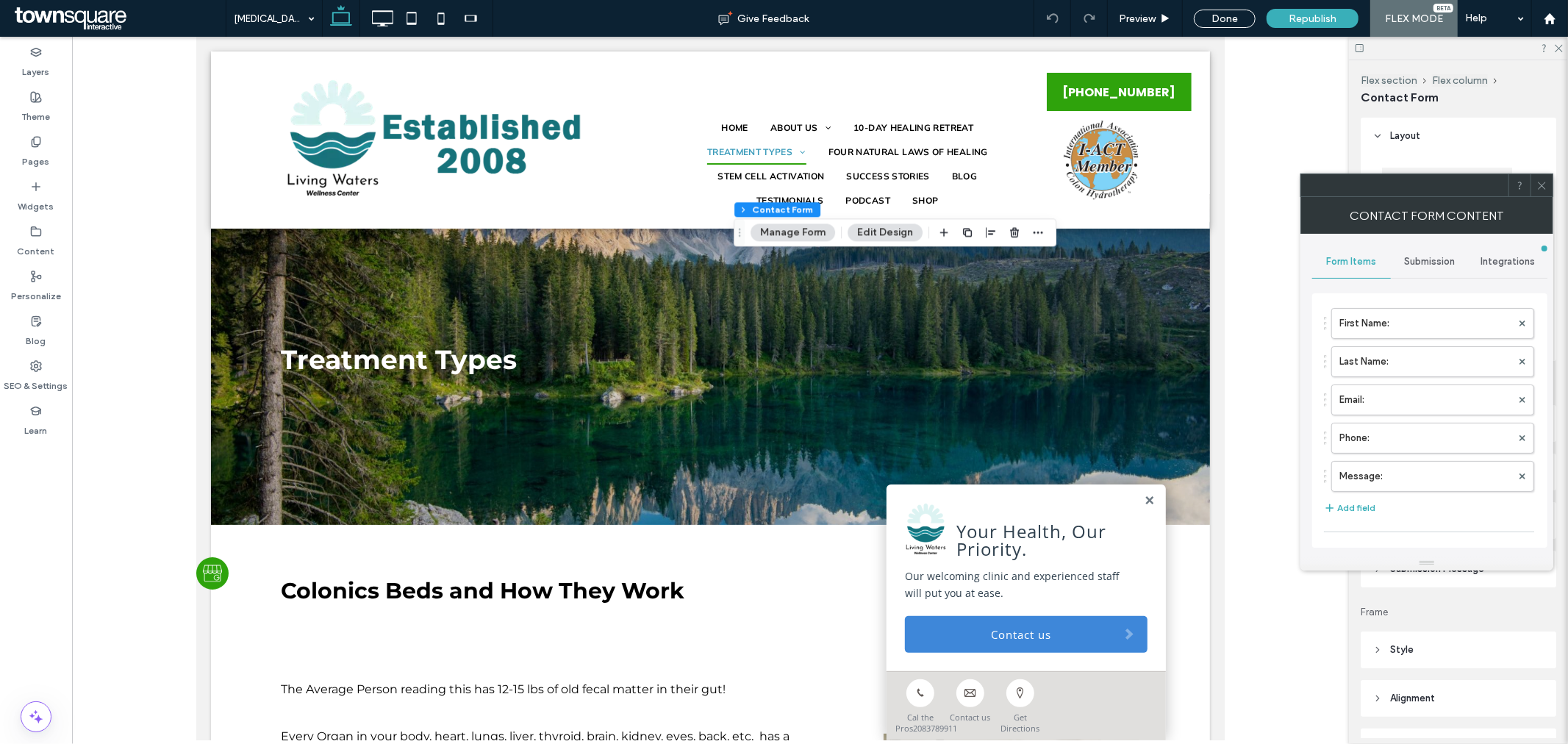
click at [1422, 263] on span "Submission" at bounding box center [1429, 262] width 50 height 11
click at [1428, 318] on label "New submission notification" at bounding box center [1430, 330] width 196 height 29
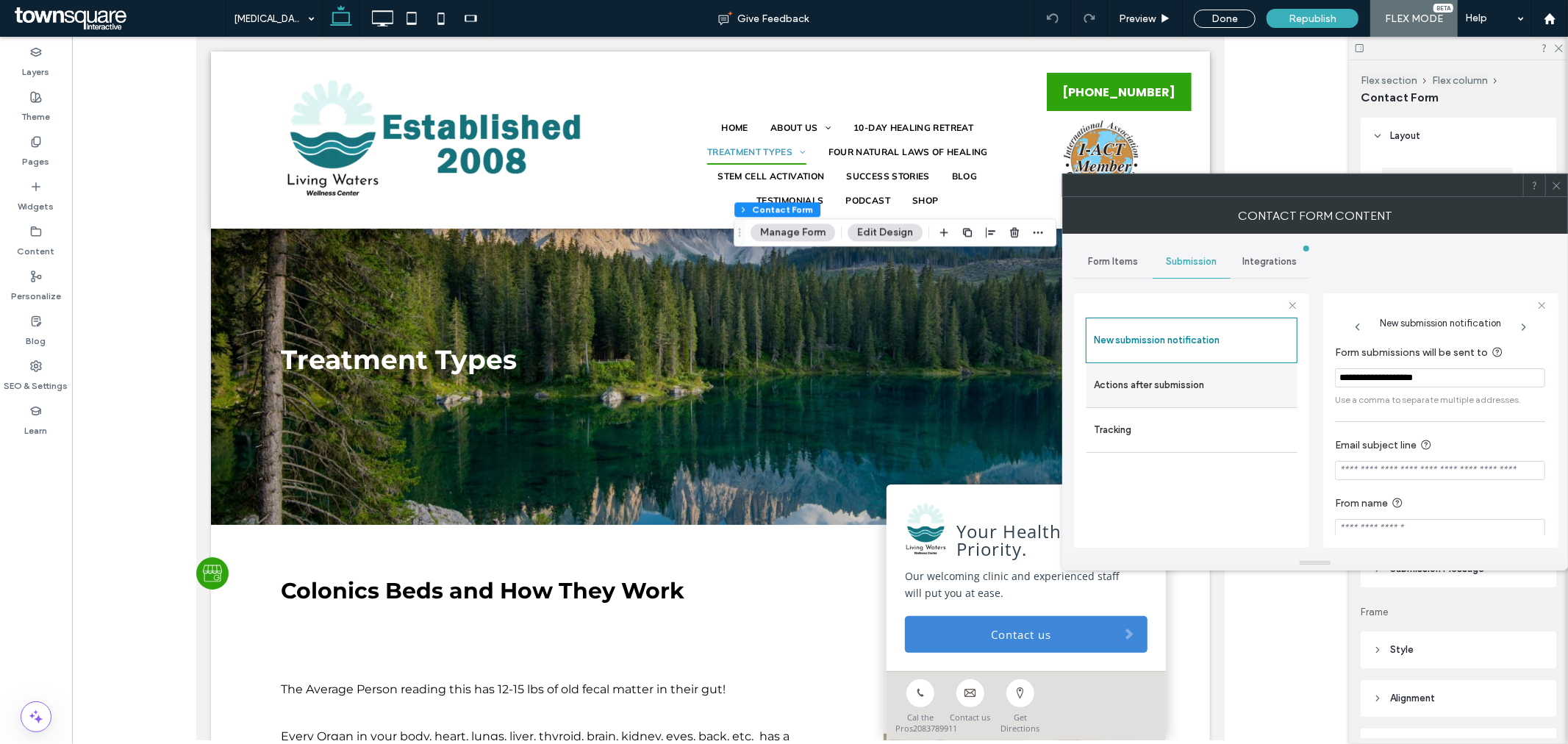
drag, startPoint x: 1468, startPoint y: 375, endPoint x: 1195, endPoint y: 383, distance: 273.1
click at [1203, 382] on div "**********" at bounding box center [1192, 418] width 235 height 273
paste input "*********"
type input "**********"
click at [1560, 182] on icon at bounding box center [1557, 186] width 11 height 11
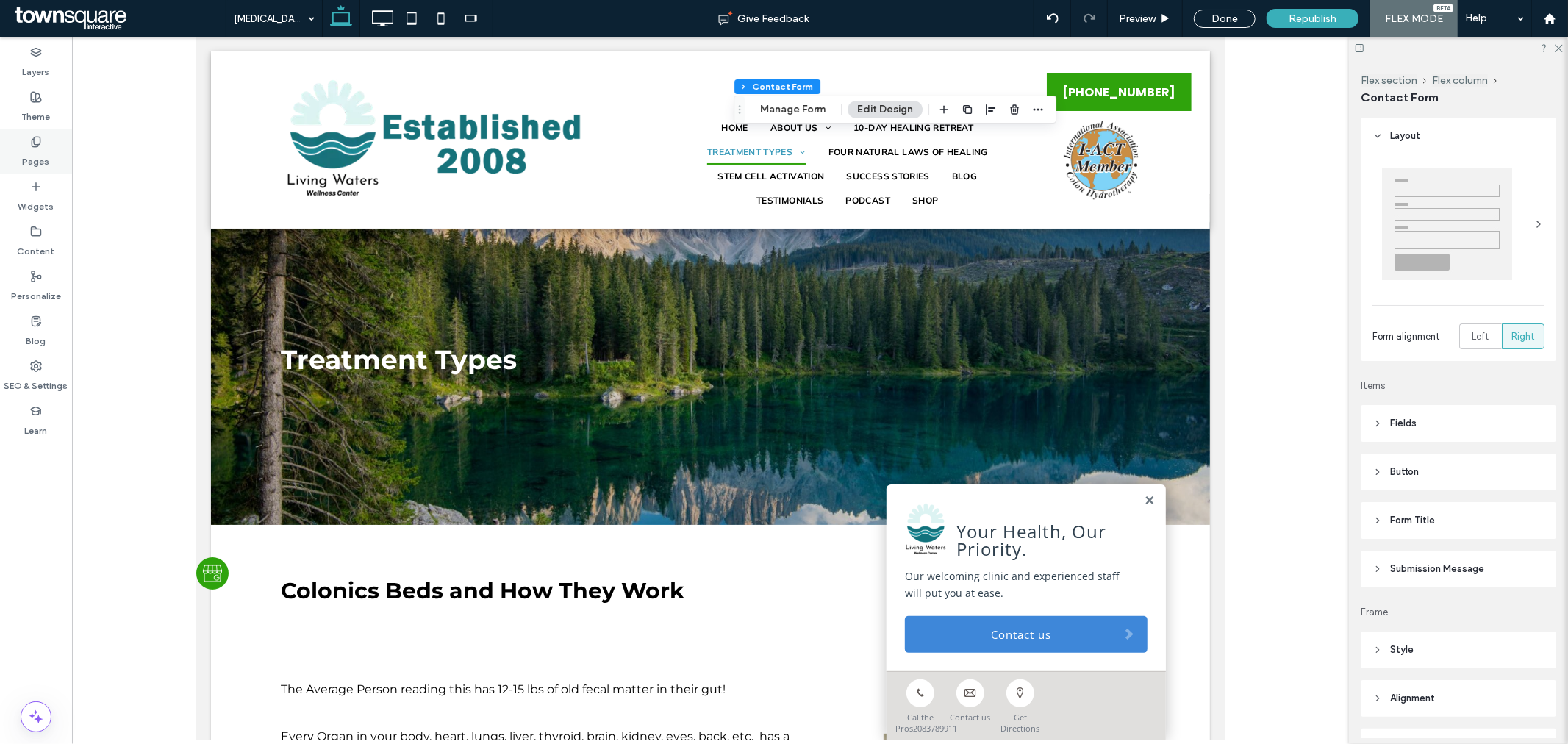
click at [54, 155] on div "Pages" at bounding box center [36, 151] width 72 height 45
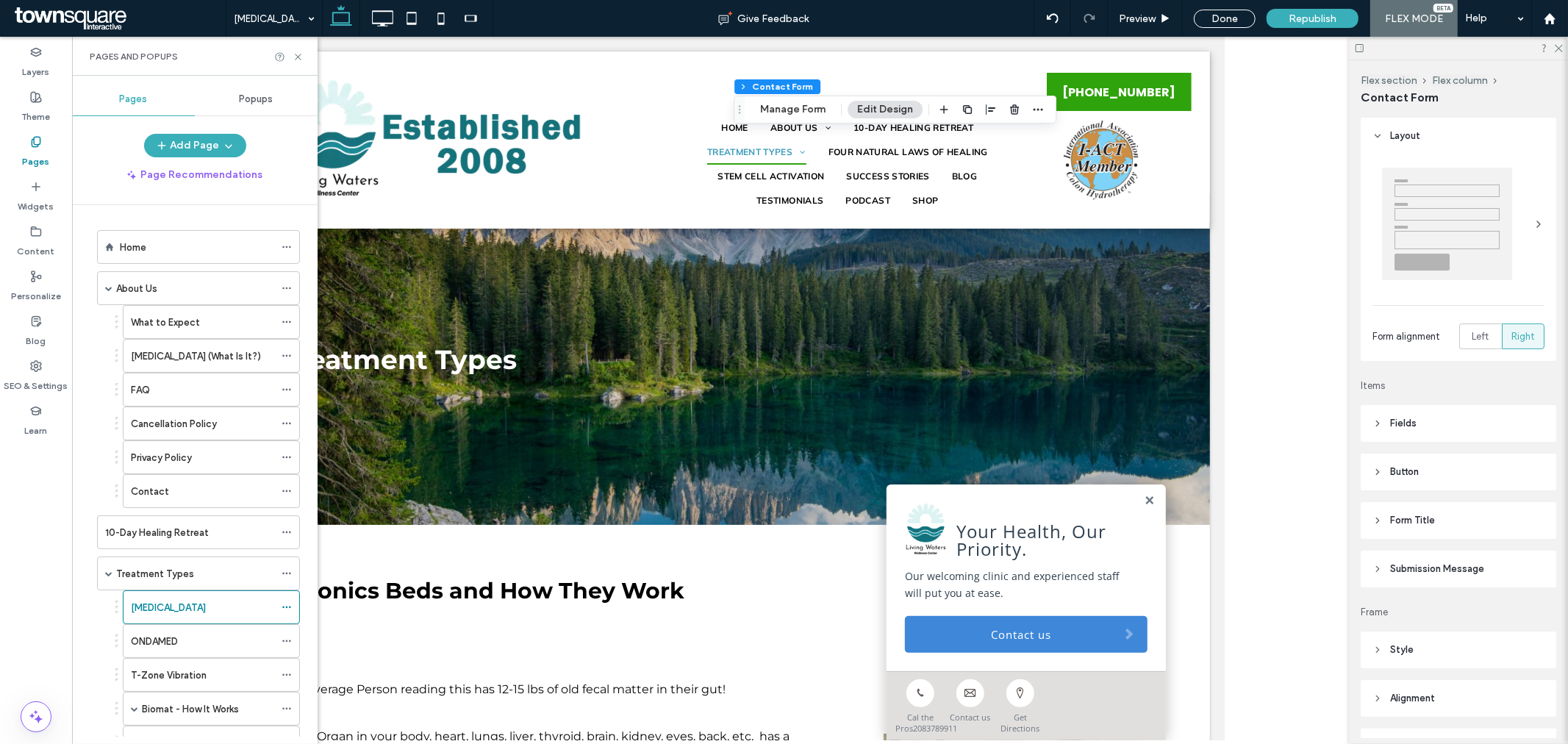
click at [159, 642] on label "ONDAMED" at bounding box center [155, 641] width 47 height 26
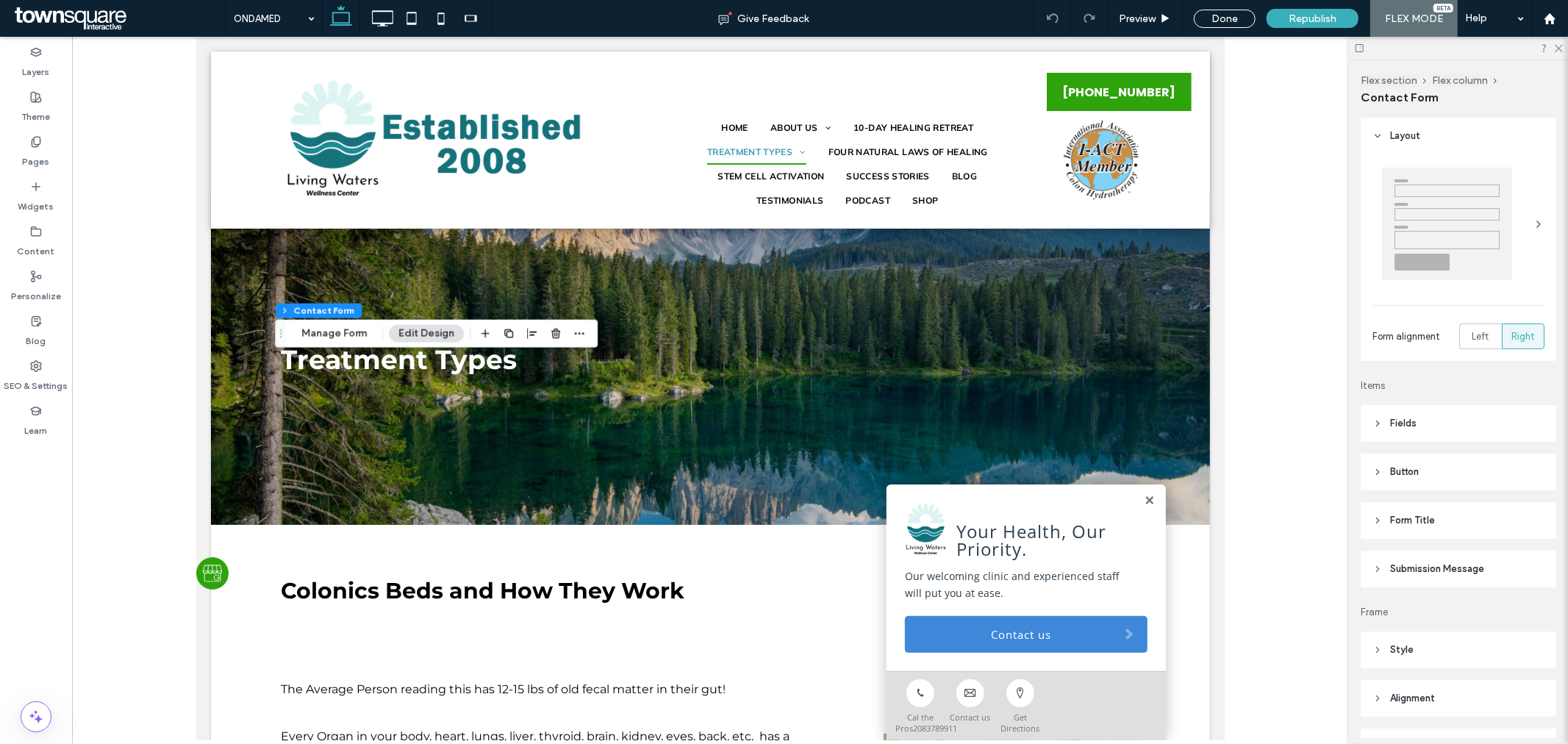
type input "*"
type input "***"
click at [341, 332] on button "Manage Form" at bounding box center [333, 333] width 84 height 18
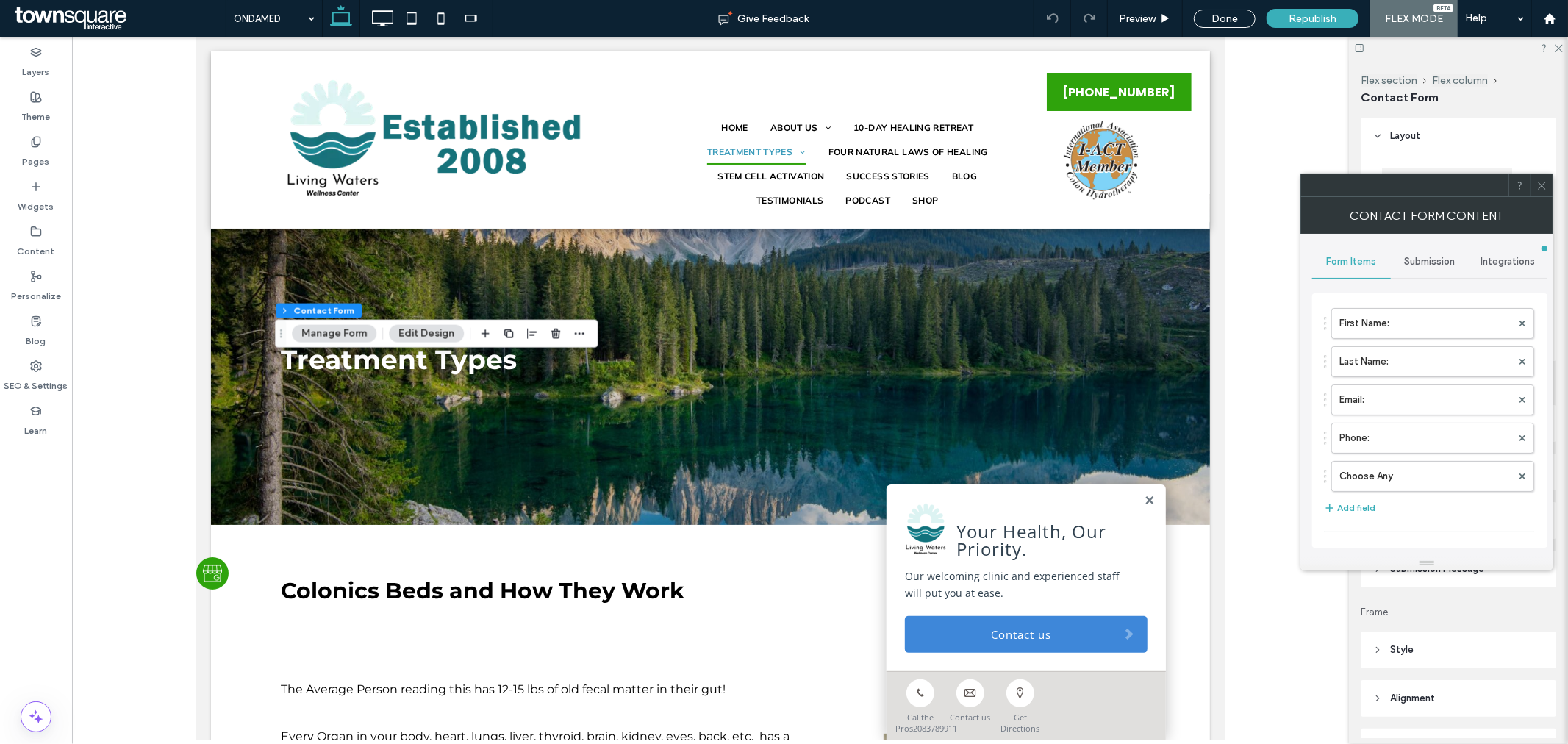
click at [1417, 262] on span "Submission" at bounding box center [1429, 262] width 50 height 11
click at [1462, 319] on label "New submission notification" at bounding box center [1430, 330] width 196 height 29
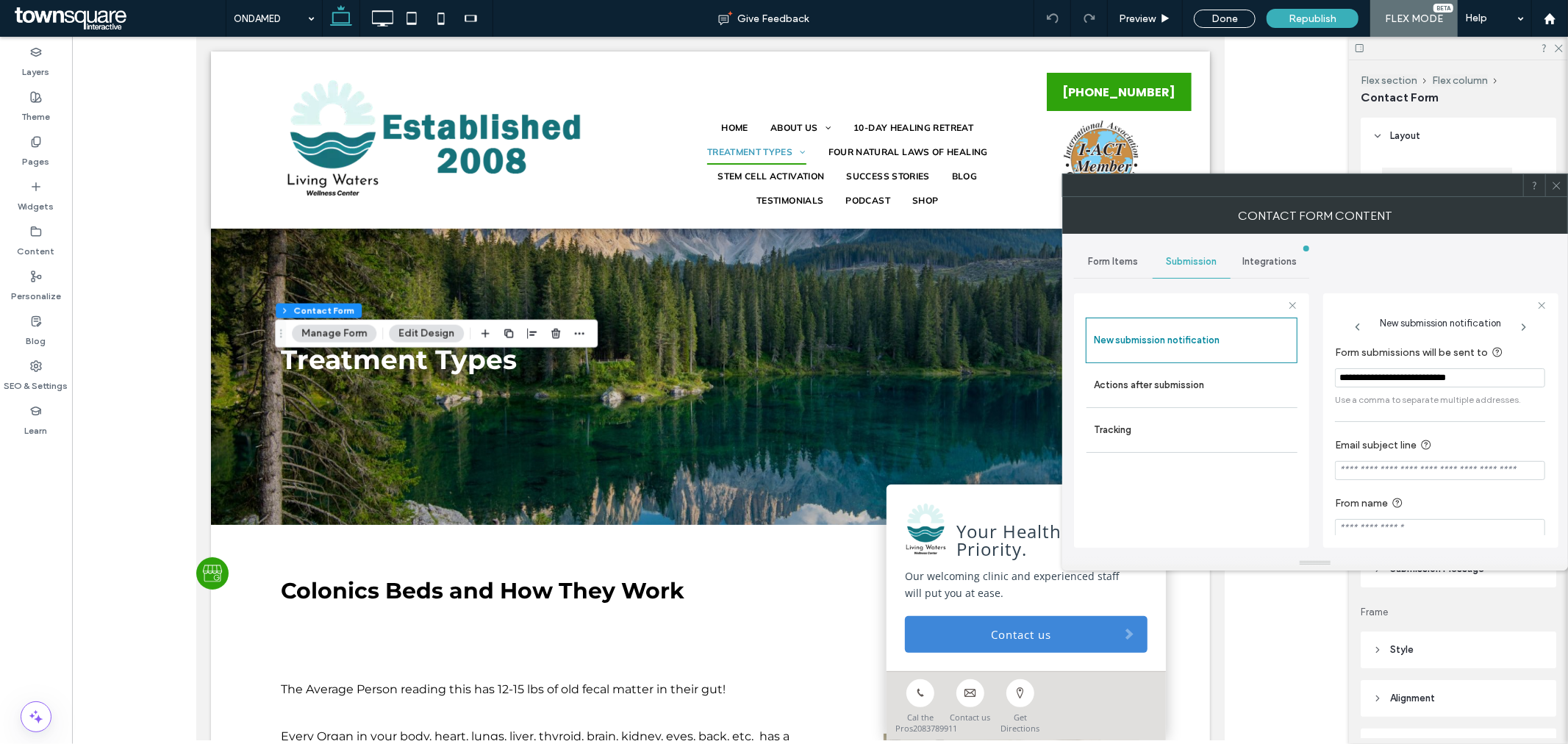
click at [1551, 175] on span at bounding box center [1557, 185] width 11 height 22
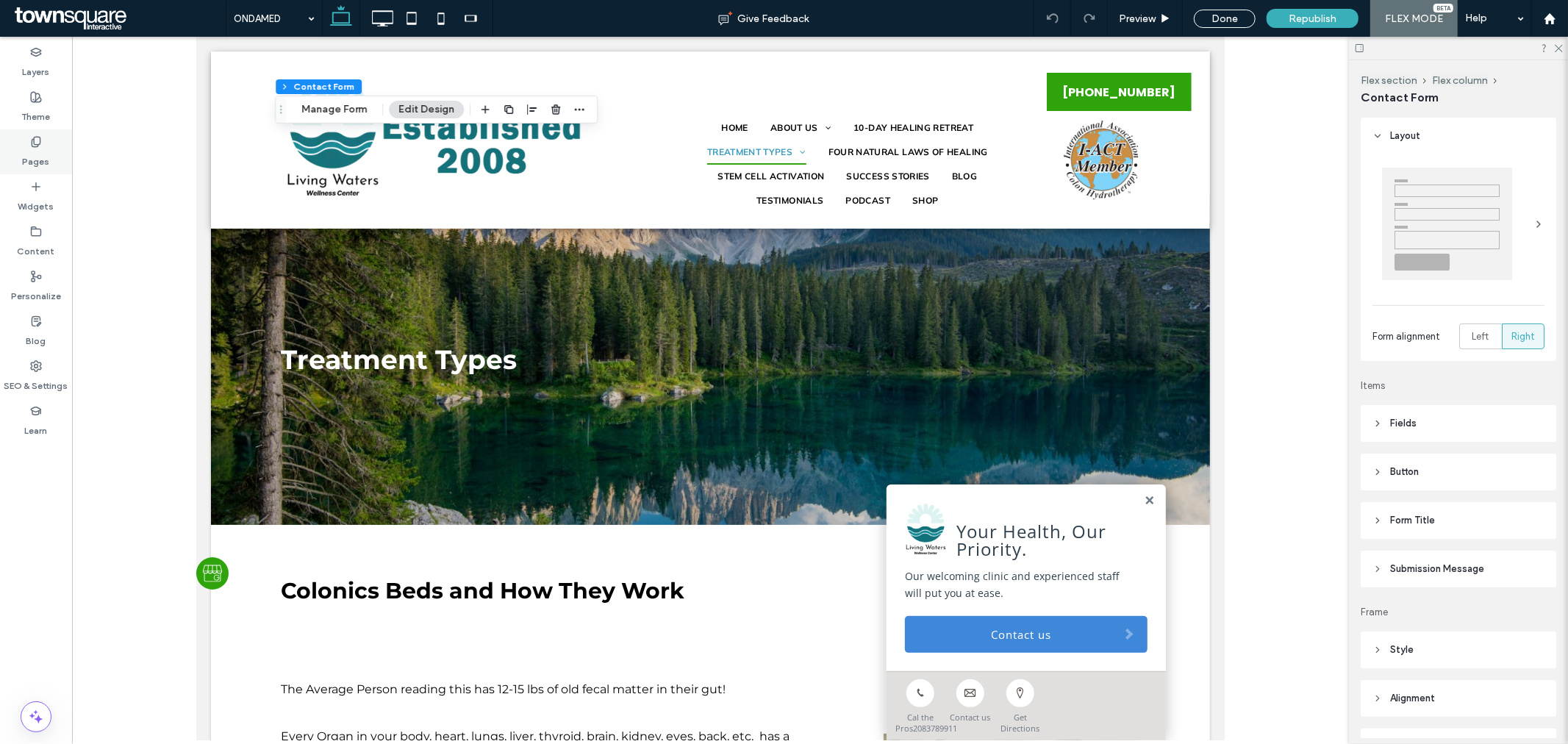
click at [43, 148] on label "Pages" at bounding box center [36, 158] width 28 height 21
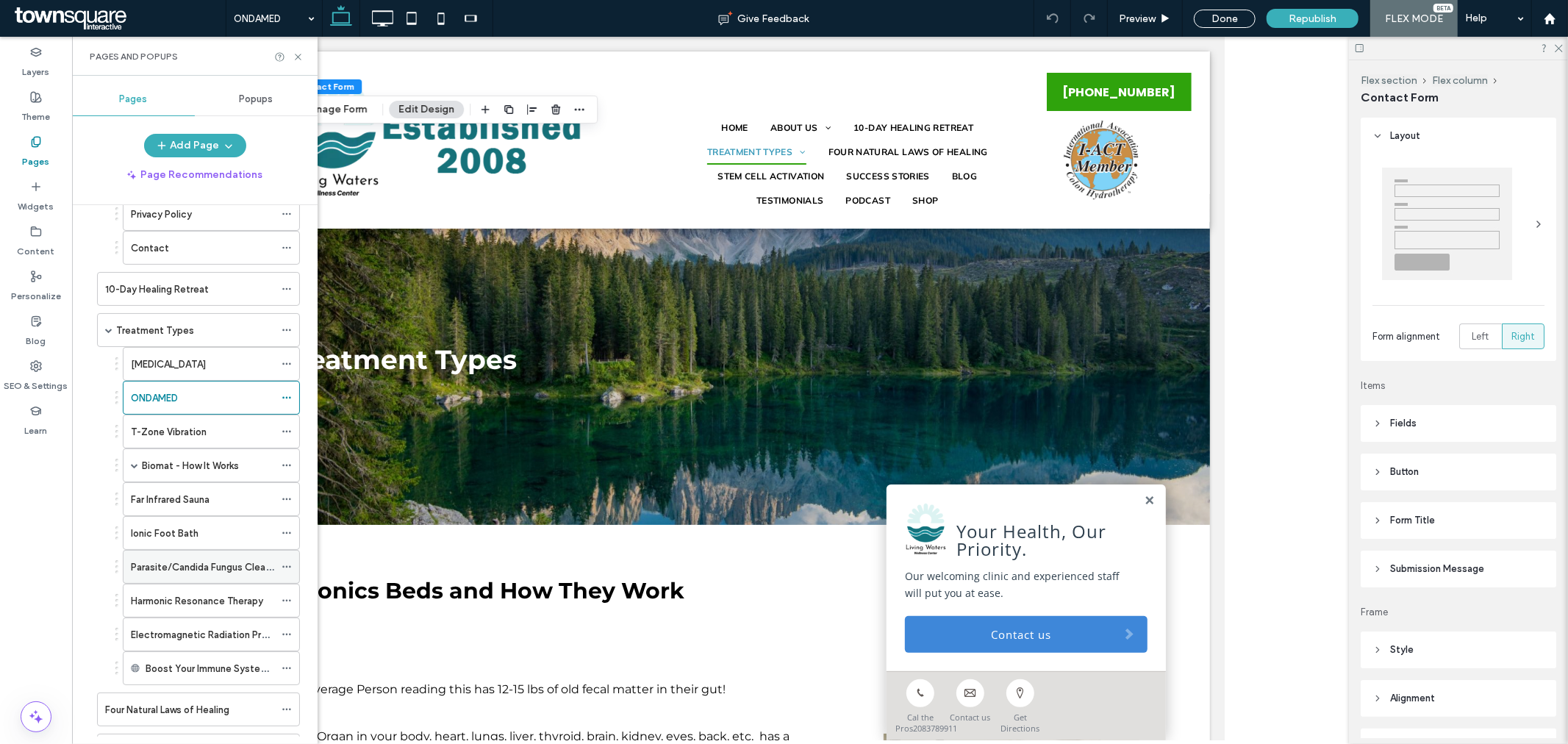
scroll to position [245, 0]
click at [216, 441] on div "T-Zone Vibration" at bounding box center [202, 430] width 143 height 32
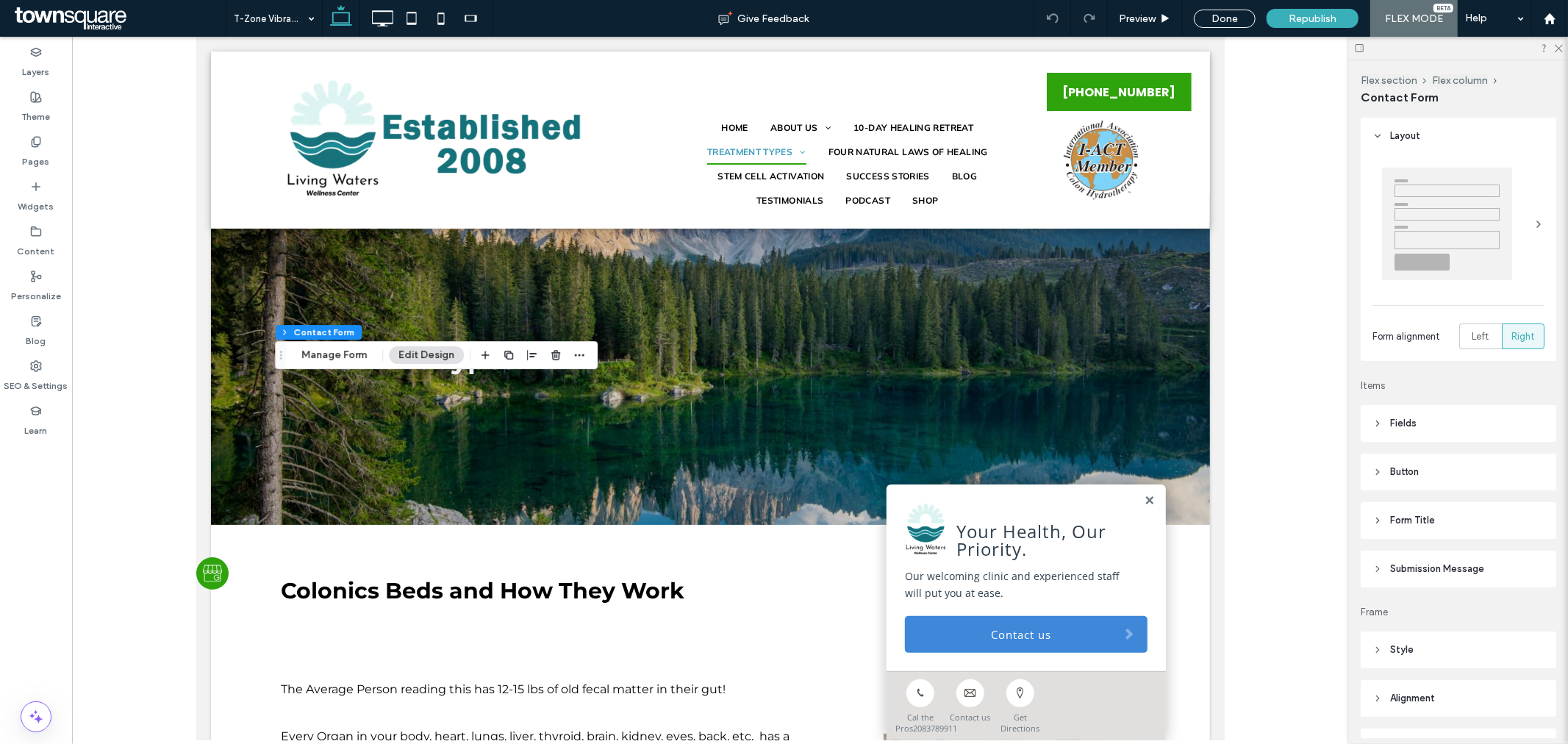
type input "*"
type input "***"
click at [333, 361] on button "Manage Form" at bounding box center [333, 355] width 84 height 18
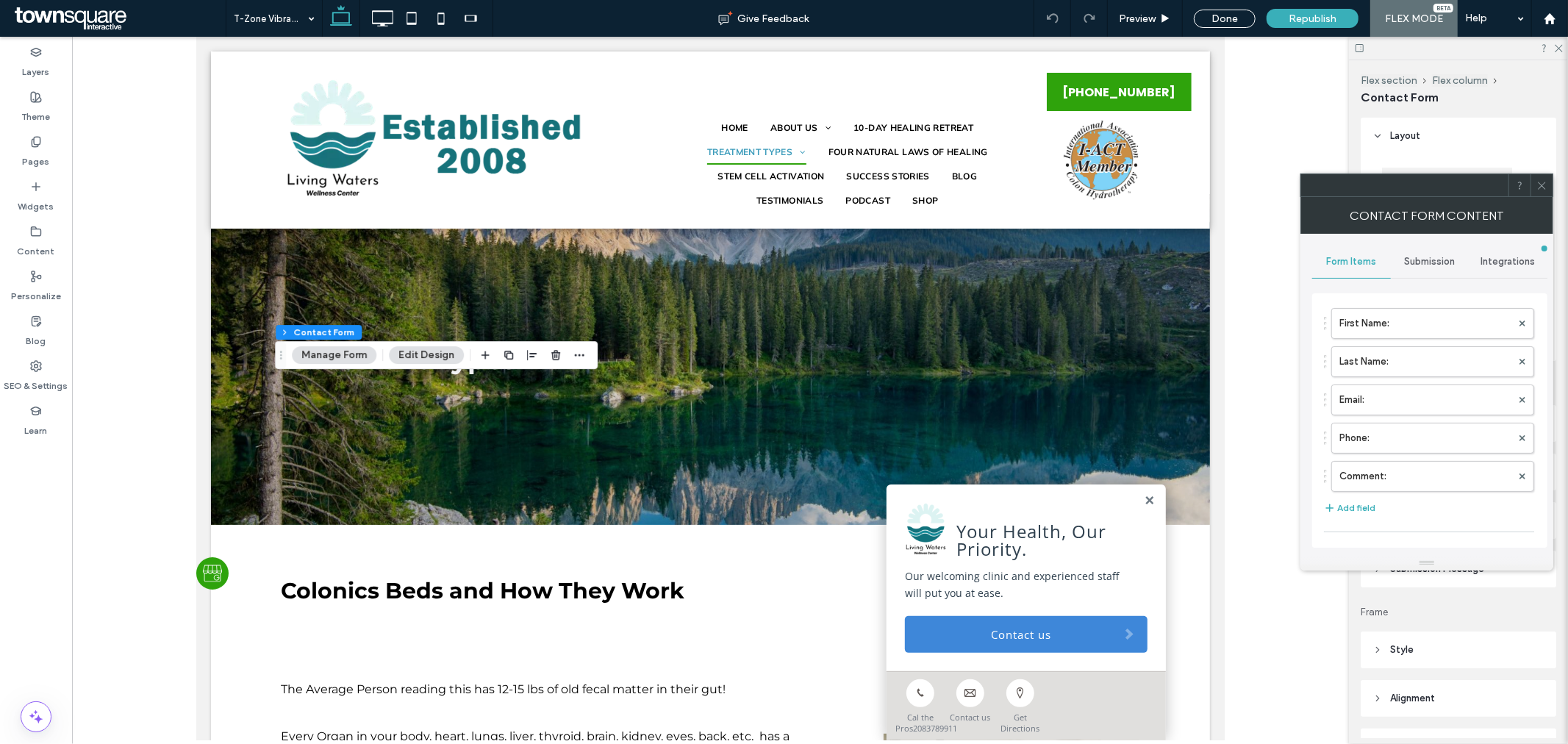
click at [1427, 256] on span "Submission" at bounding box center [1429, 262] width 50 height 11
click at [1419, 326] on label "New submission notification" at bounding box center [1430, 330] width 196 height 29
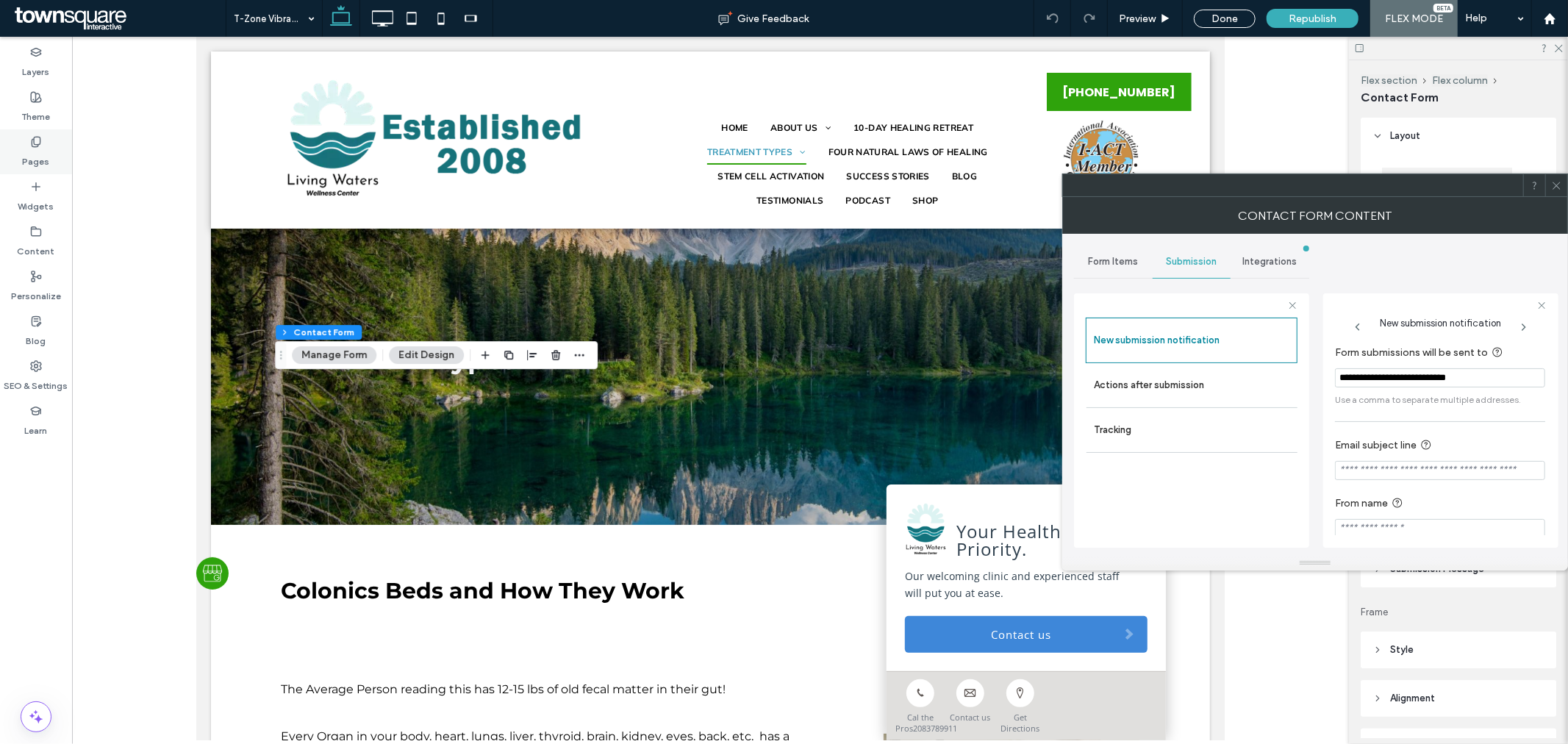
click at [21, 153] on div "Pages" at bounding box center [36, 151] width 72 height 45
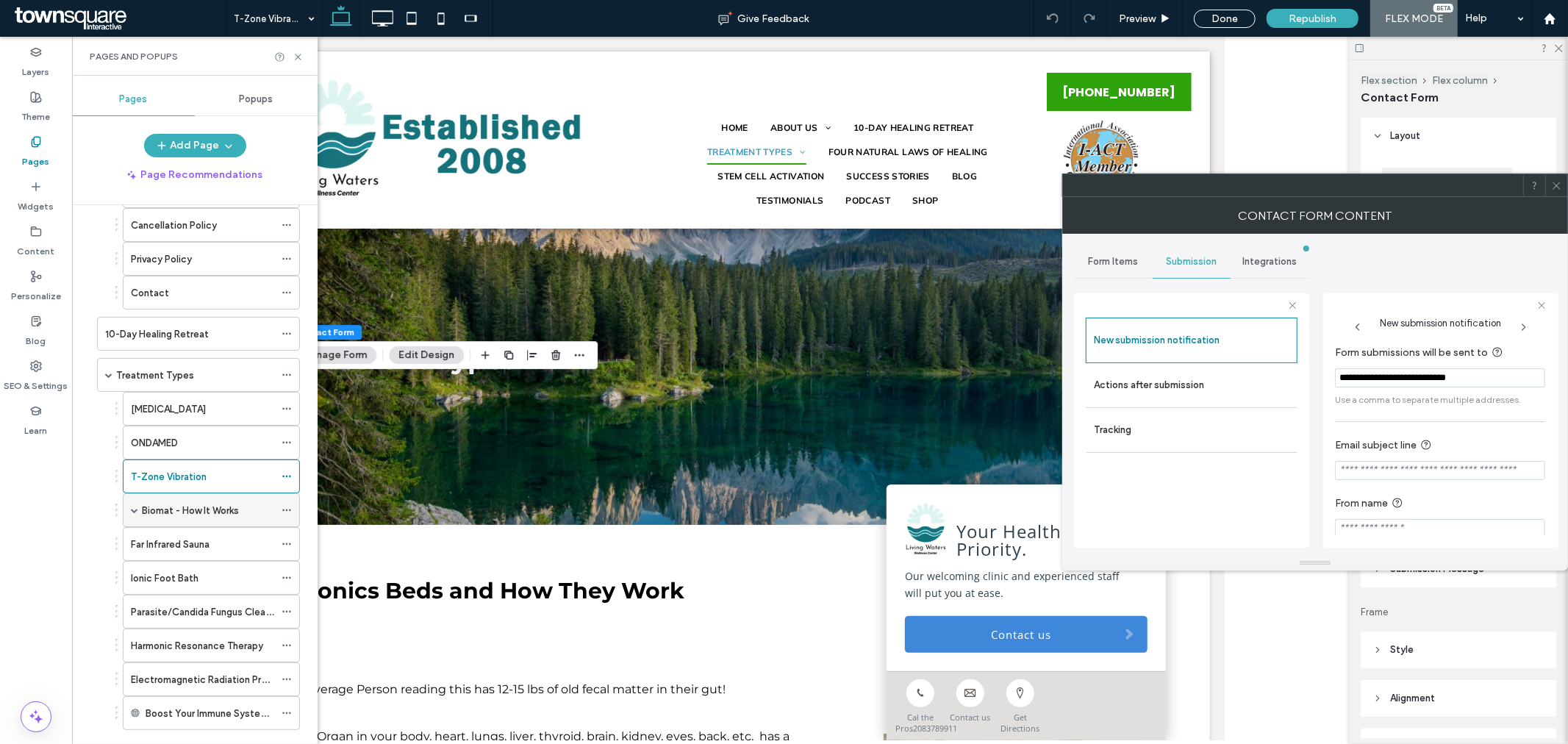
scroll to position [245, 0]
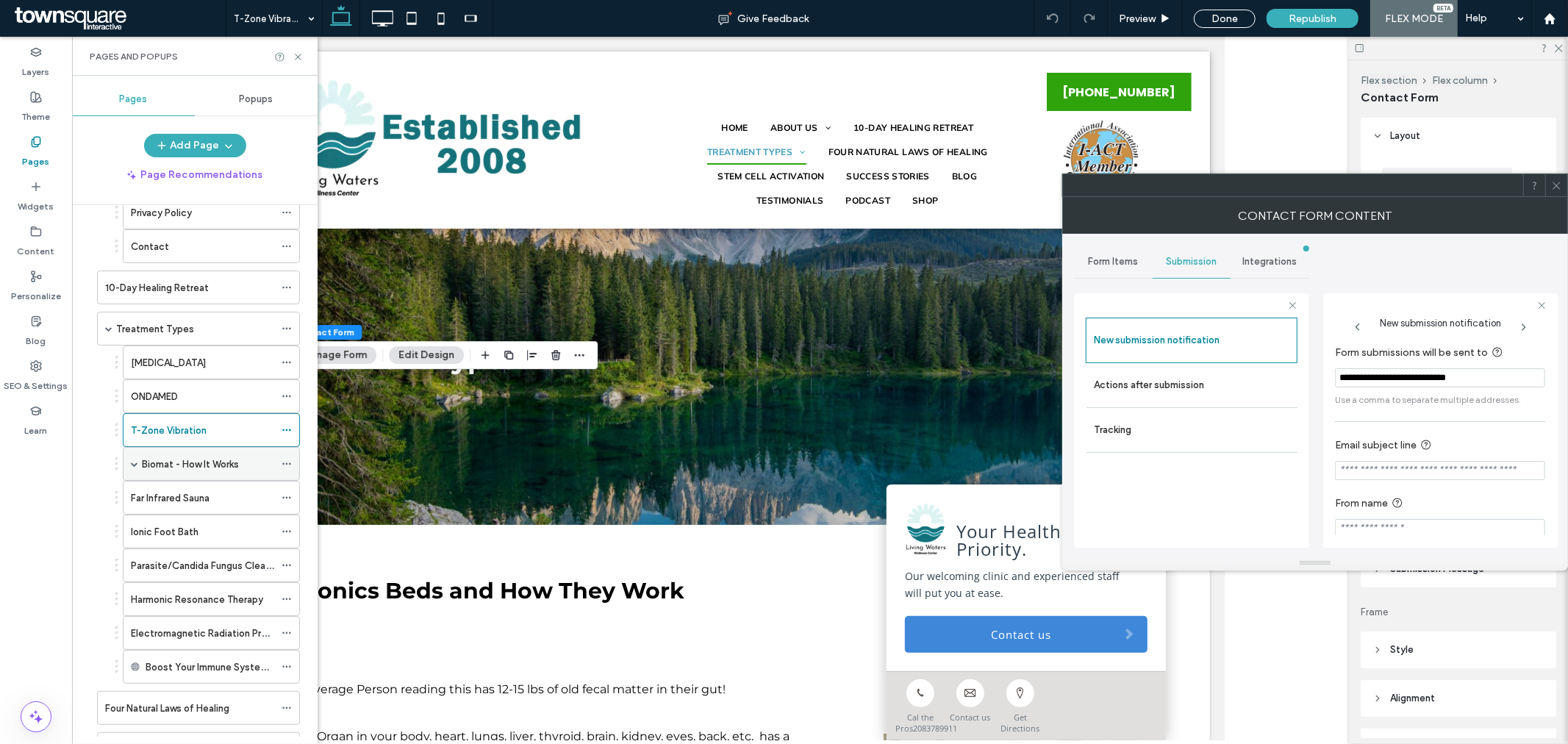
click at [165, 468] on label "Biomat - How It Works" at bounding box center [190, 464] width 97 height 26
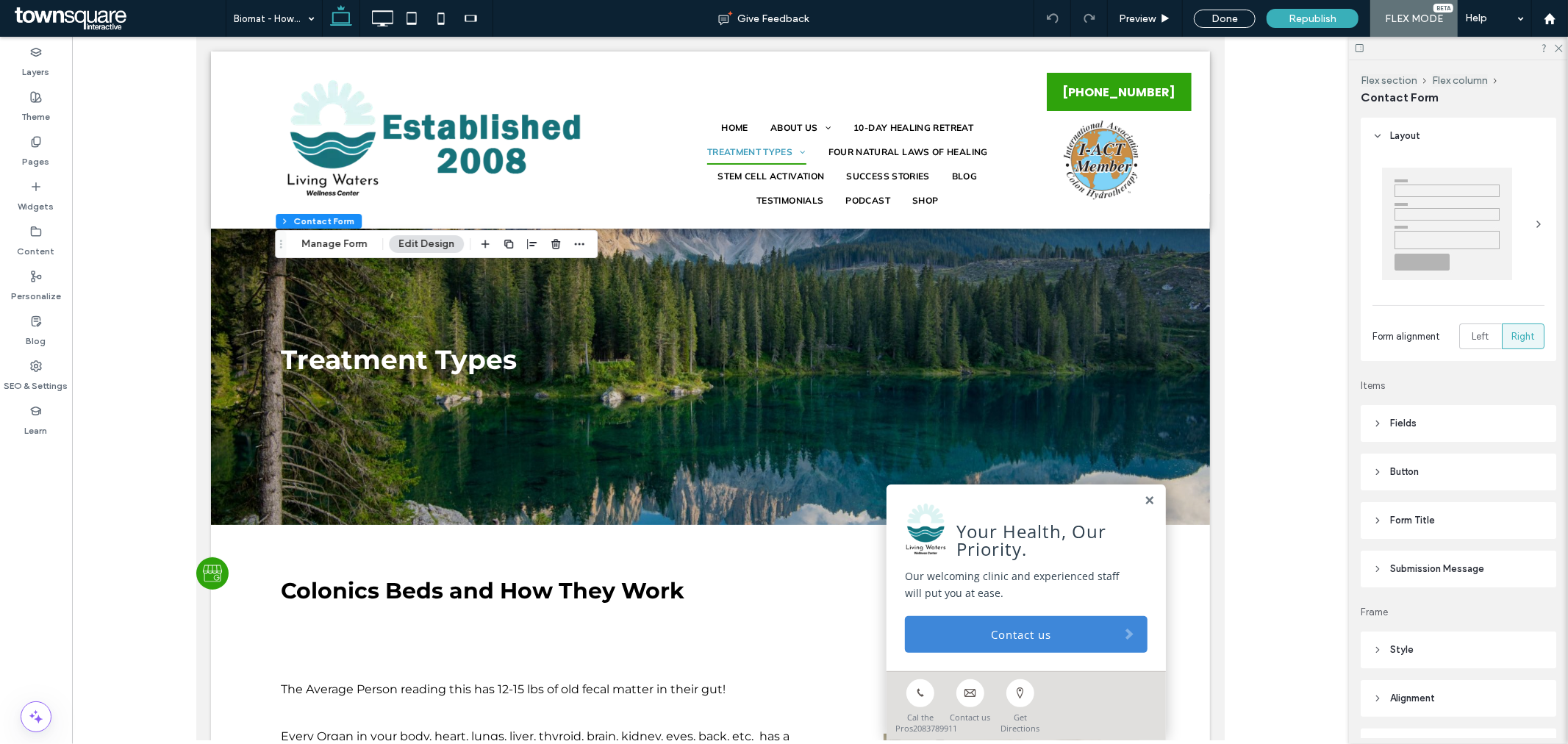
type input "*"
type input "***"
click at [349, 251] on button "Manage Form" at bounding box center [333, 244] width 84 height 18
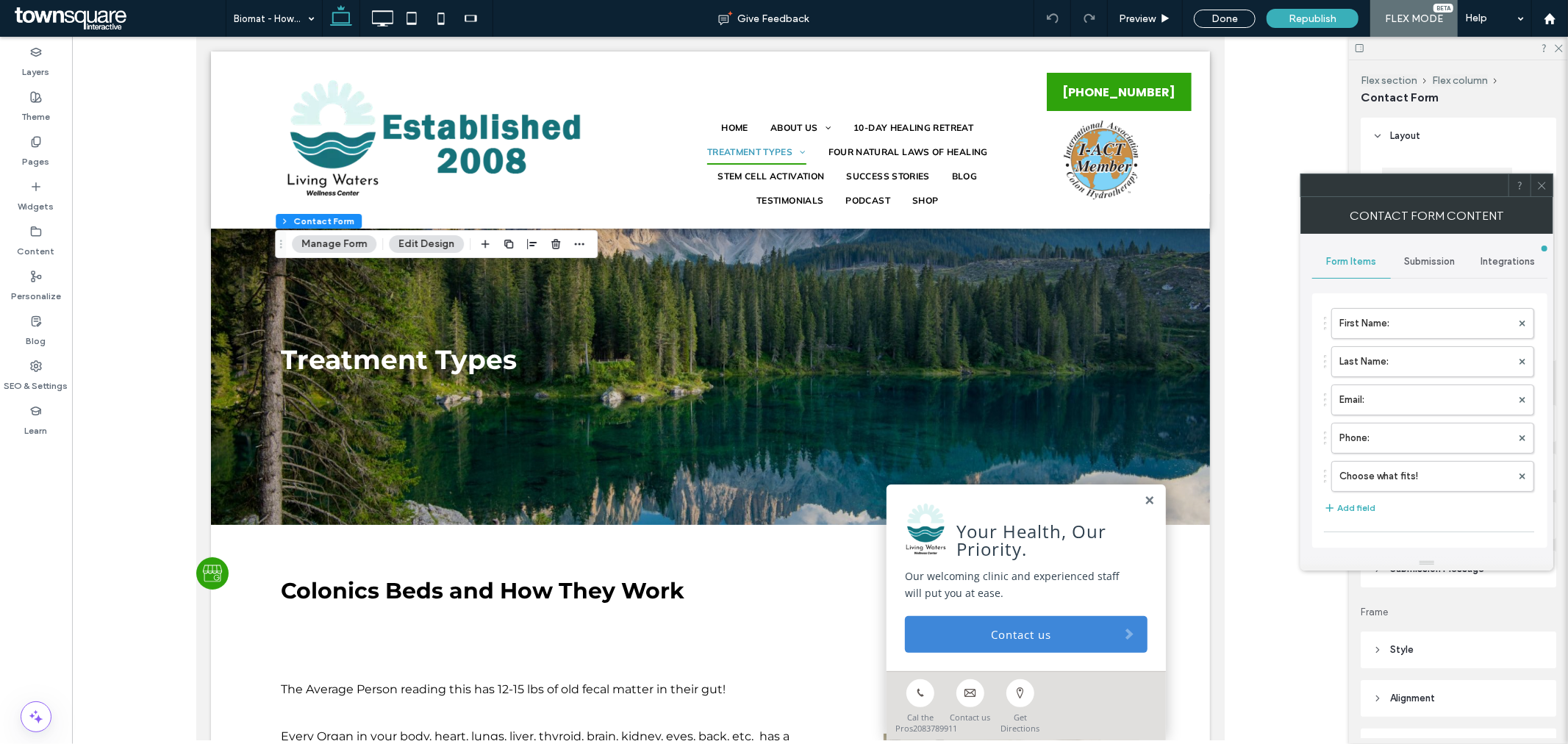
click at [1451, 260] on span "Submission" at bounding box center [1429, 262] width 50 height 11
click at [1434, 325] on label "New submission notification" at bounding box center [1430, 330] width 196 height 29
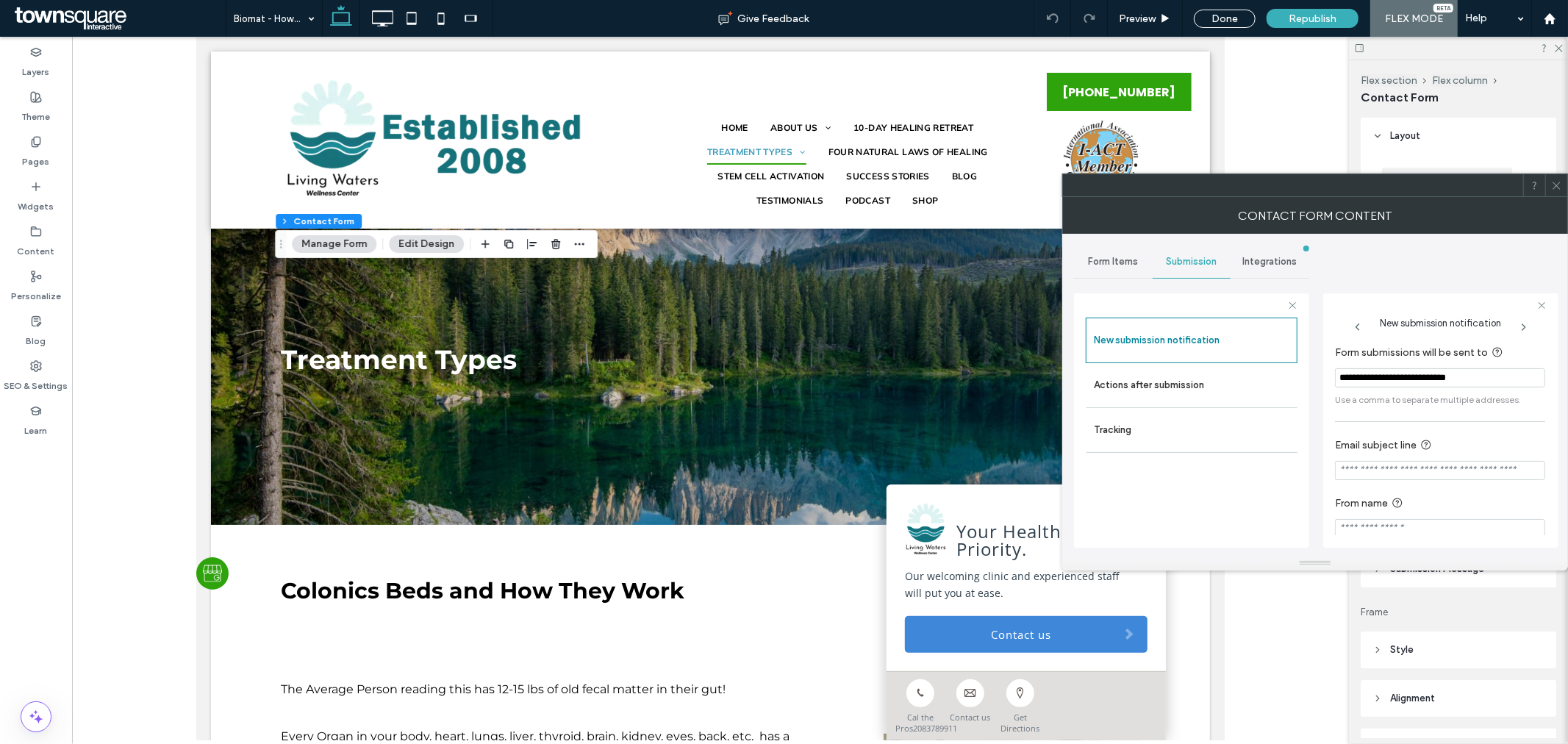
click at [1552, 186] on icon at bounding box center [1557, 186] width 11 height 11
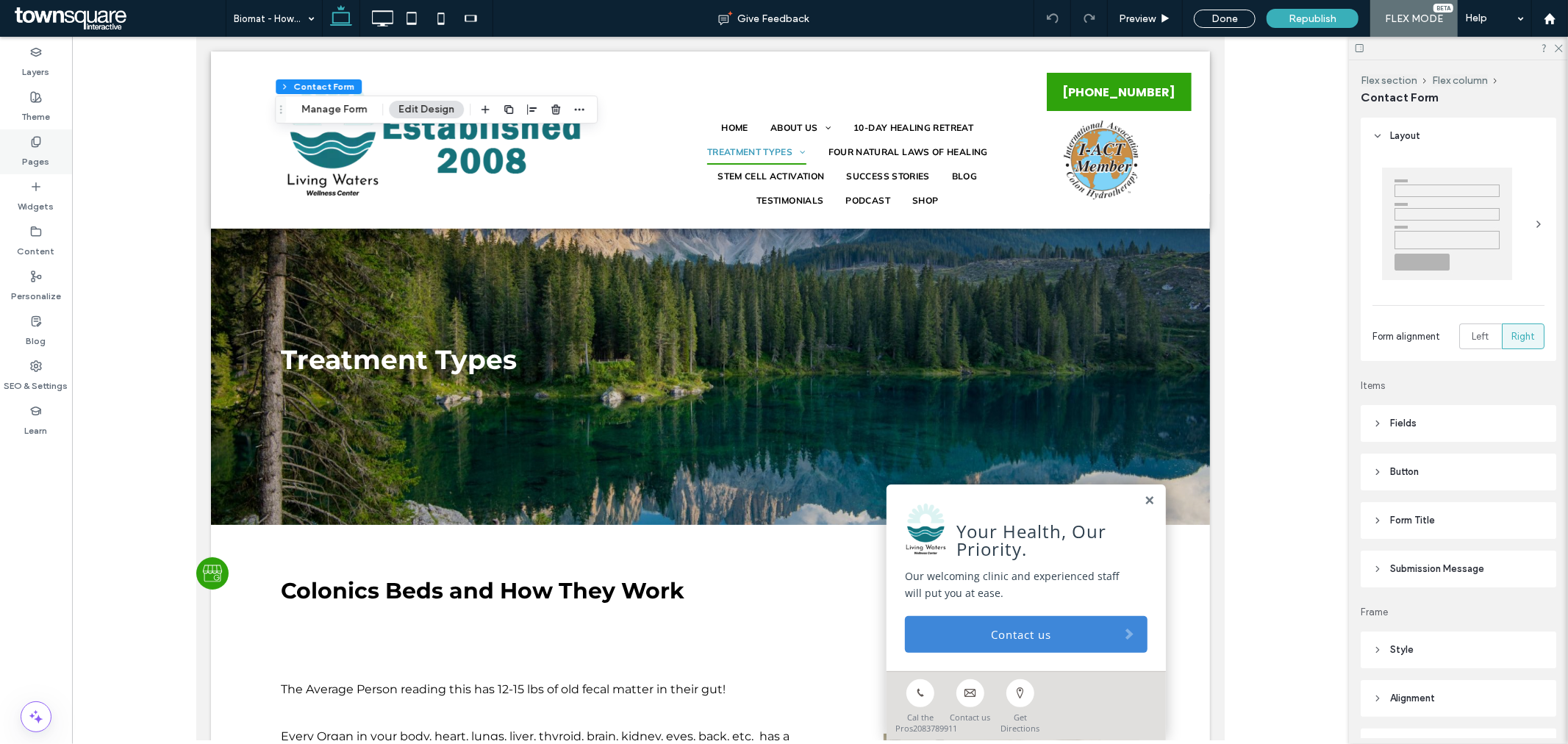
click at [32, 157] on label "Pages" at bounding box center [36, 158] width 28 height 21
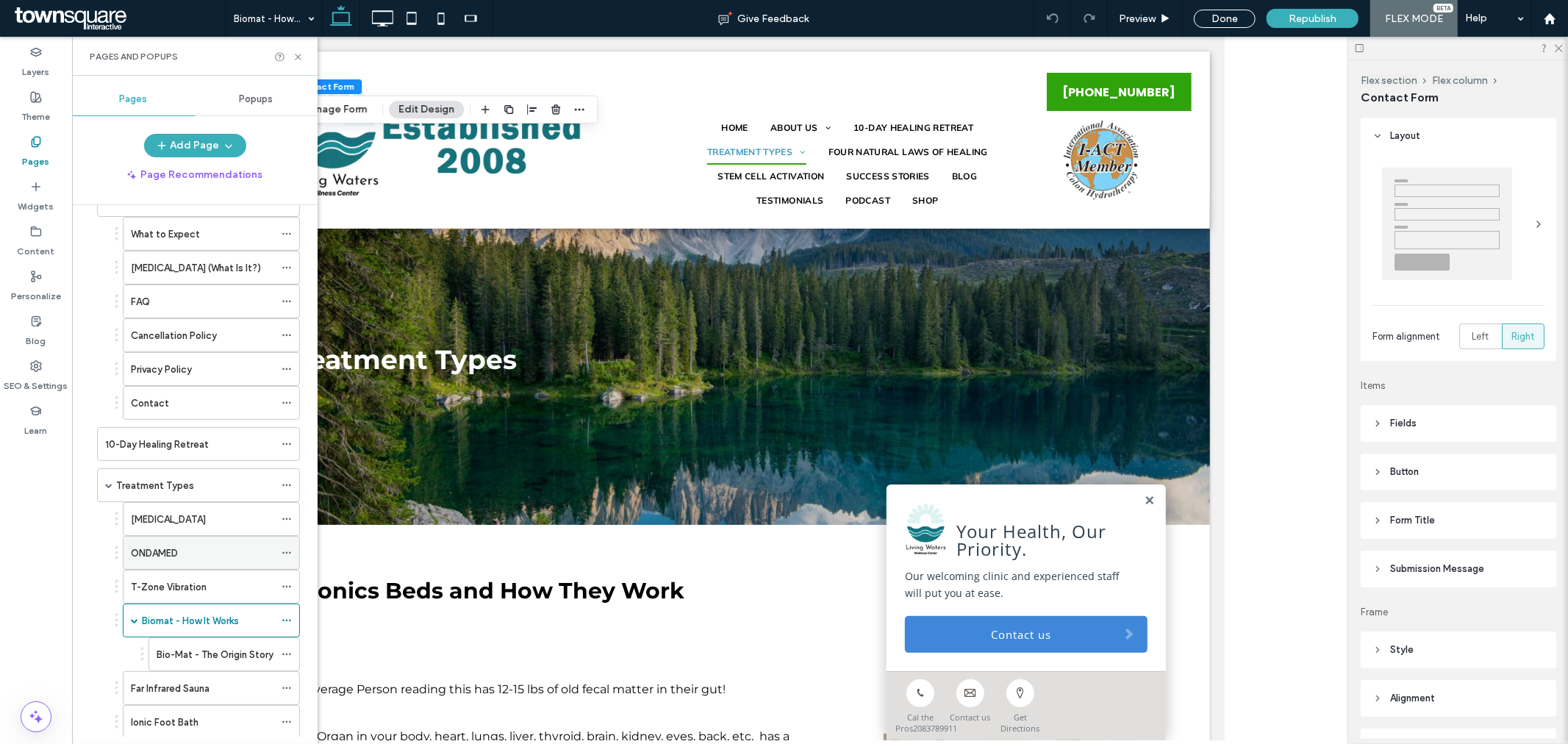
scroll to position [245, 0]
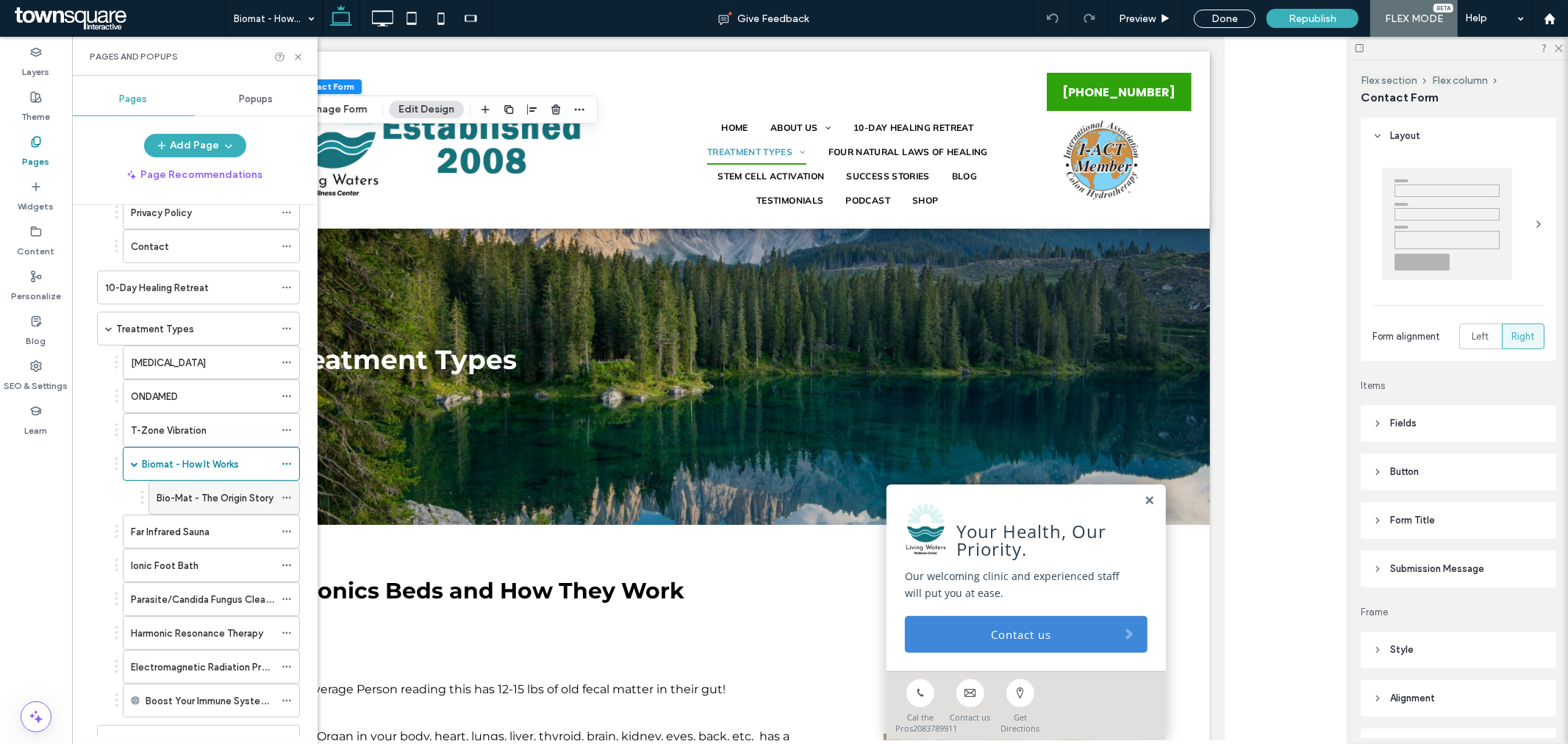
click at [204, 500] on label "Bio-Mat - The Origin Story" at bounding box center [215, 497] width 117 height 26
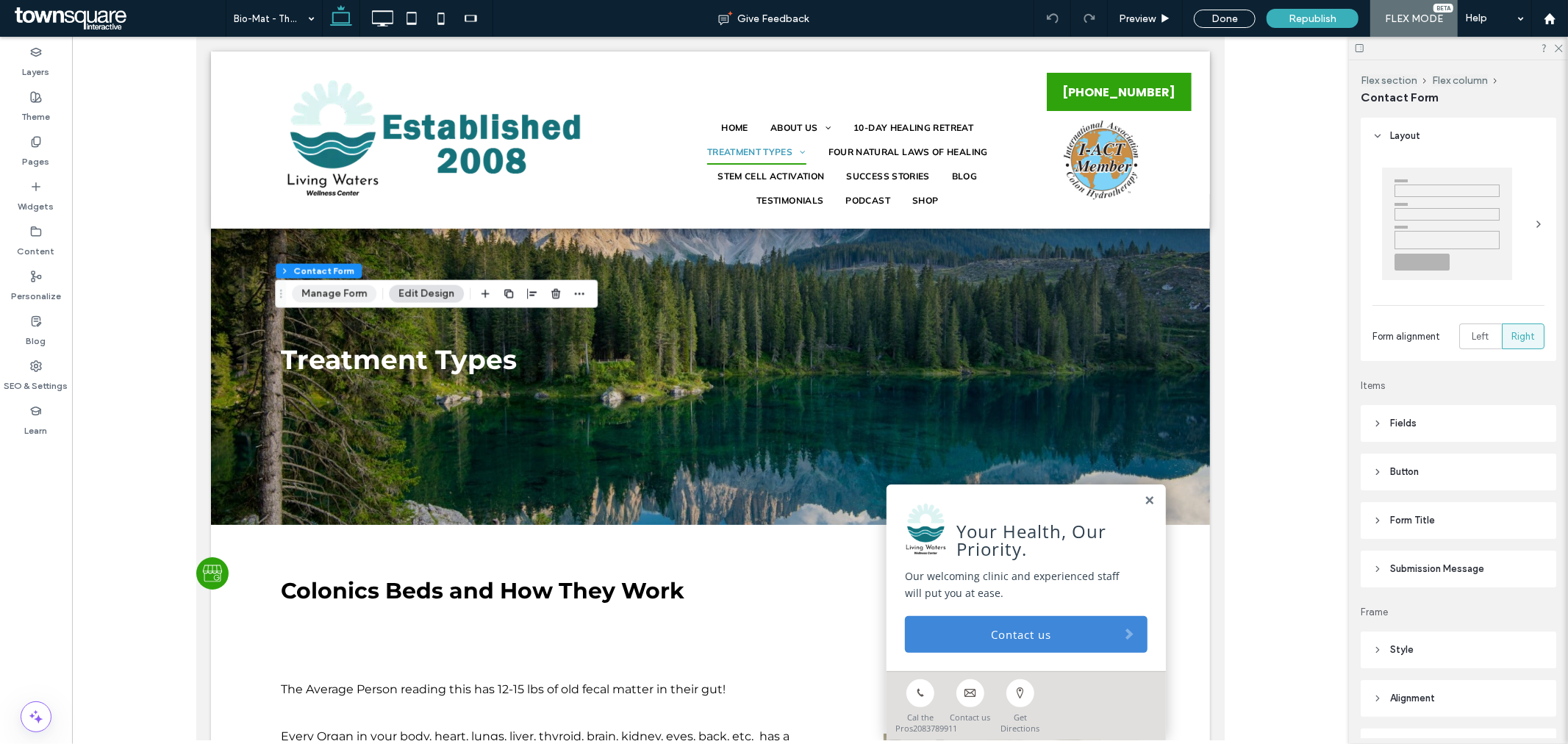
click at [340, 295] on button "Manage Form" at bounding box center [333, 294] width 84 height 18
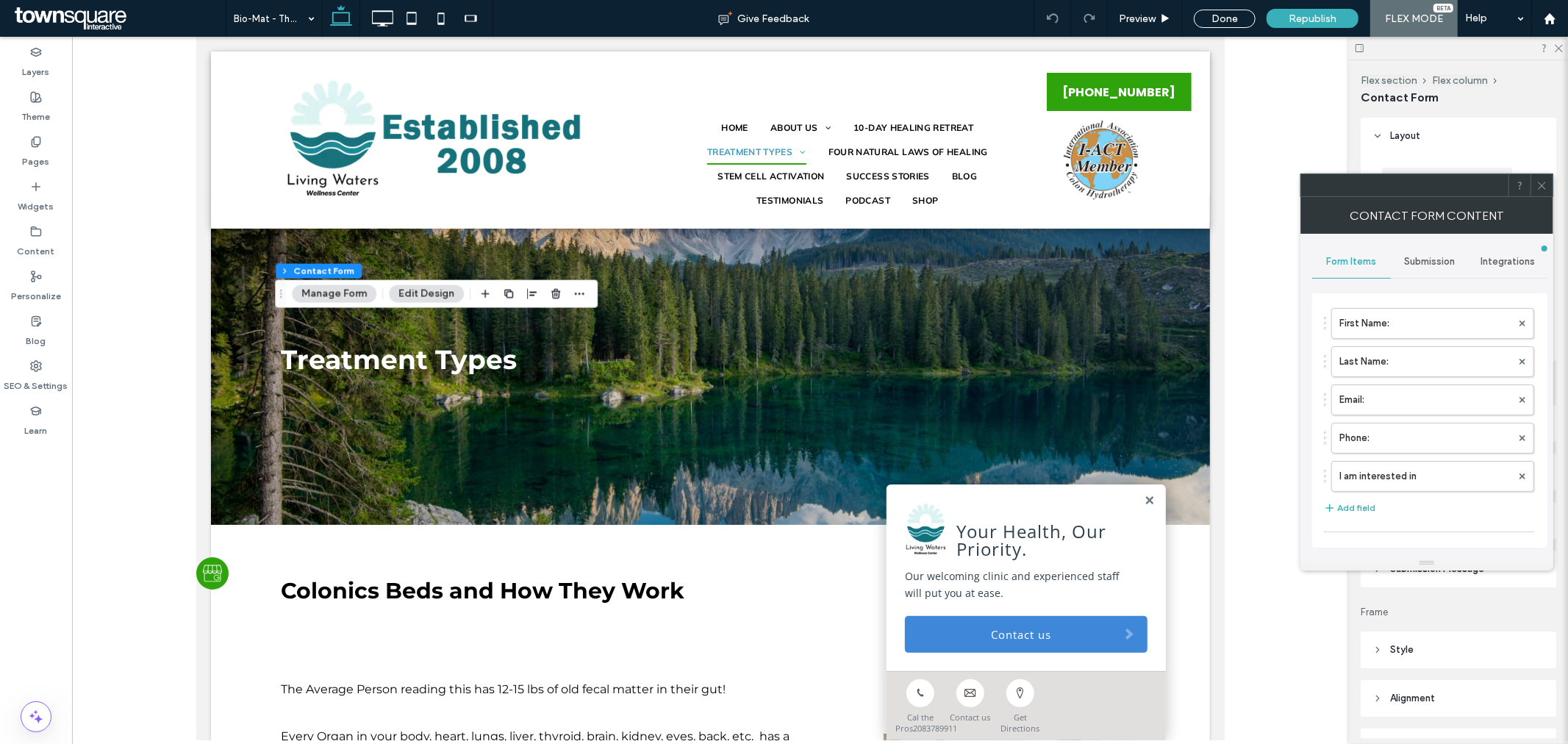
click at [1436, 263] on span "Submission" at bounding box center [1429, 262] width 50 height 11
click at [1436, 337] on label "New submission notification" at bounding box center [1430, 330] width 196 height 29
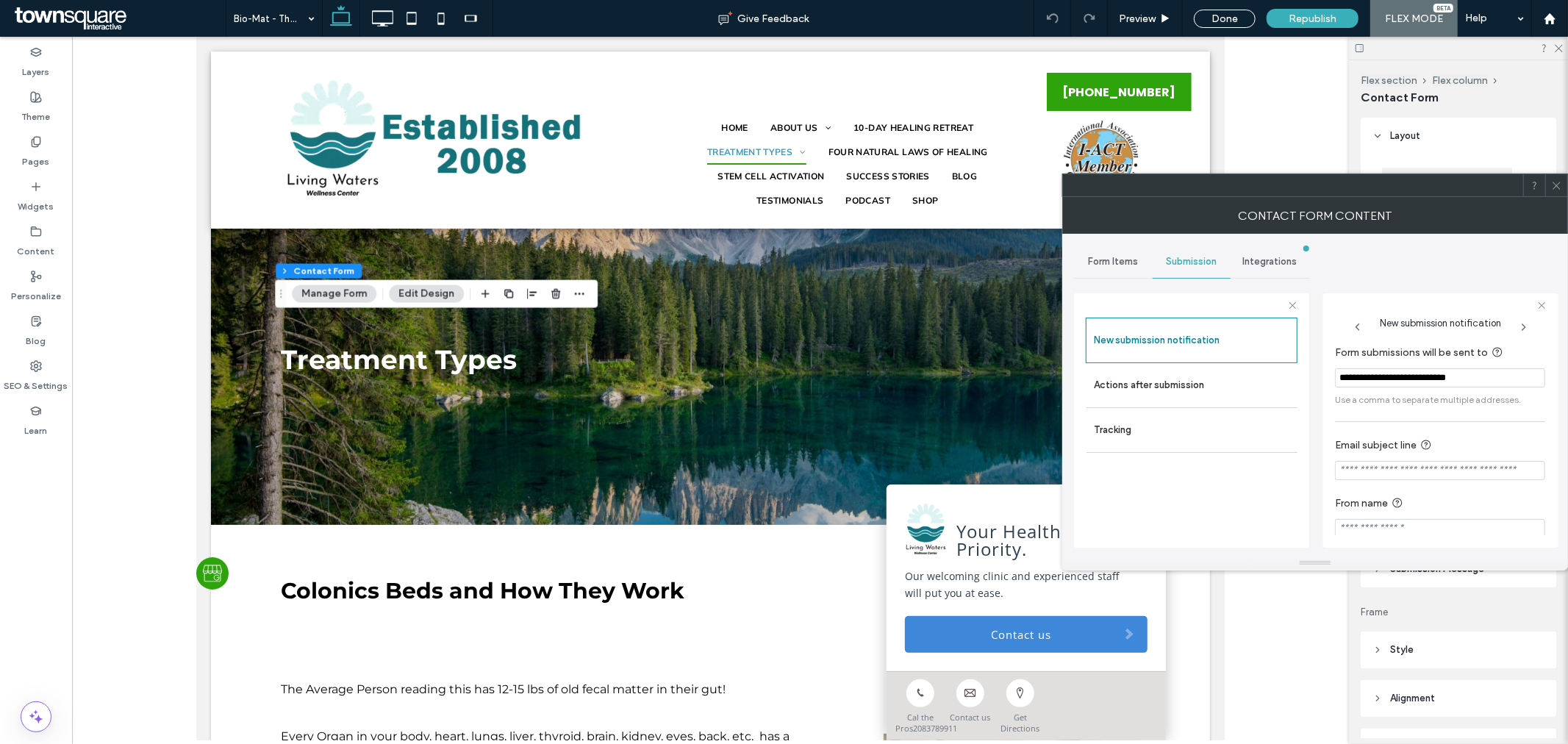
click at [1554, 188] on icon at bounding box center [1557, 186] width 11 height 11
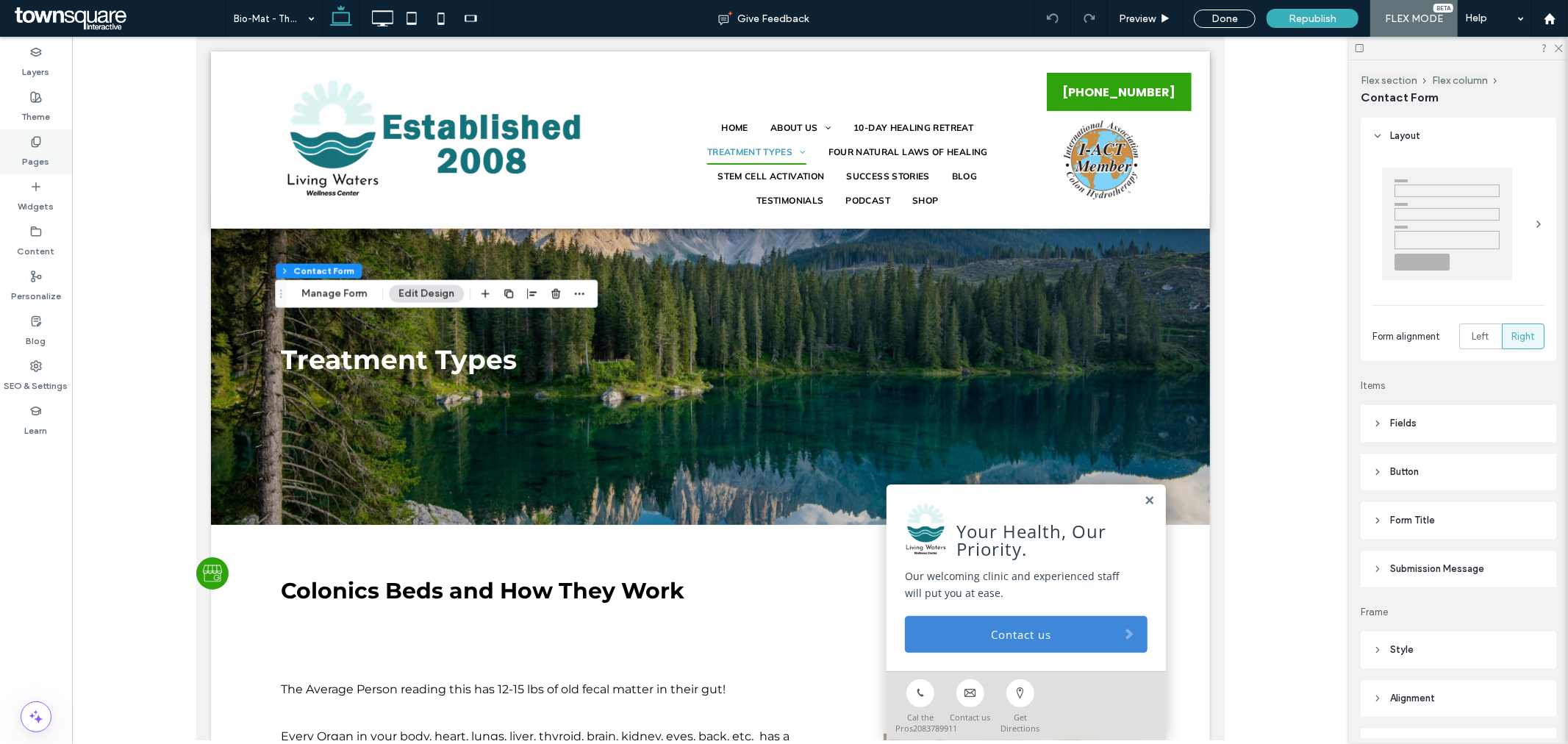
click at [48, 152] on div "Pages" at bounding box center [36, 151] width 72 height 45
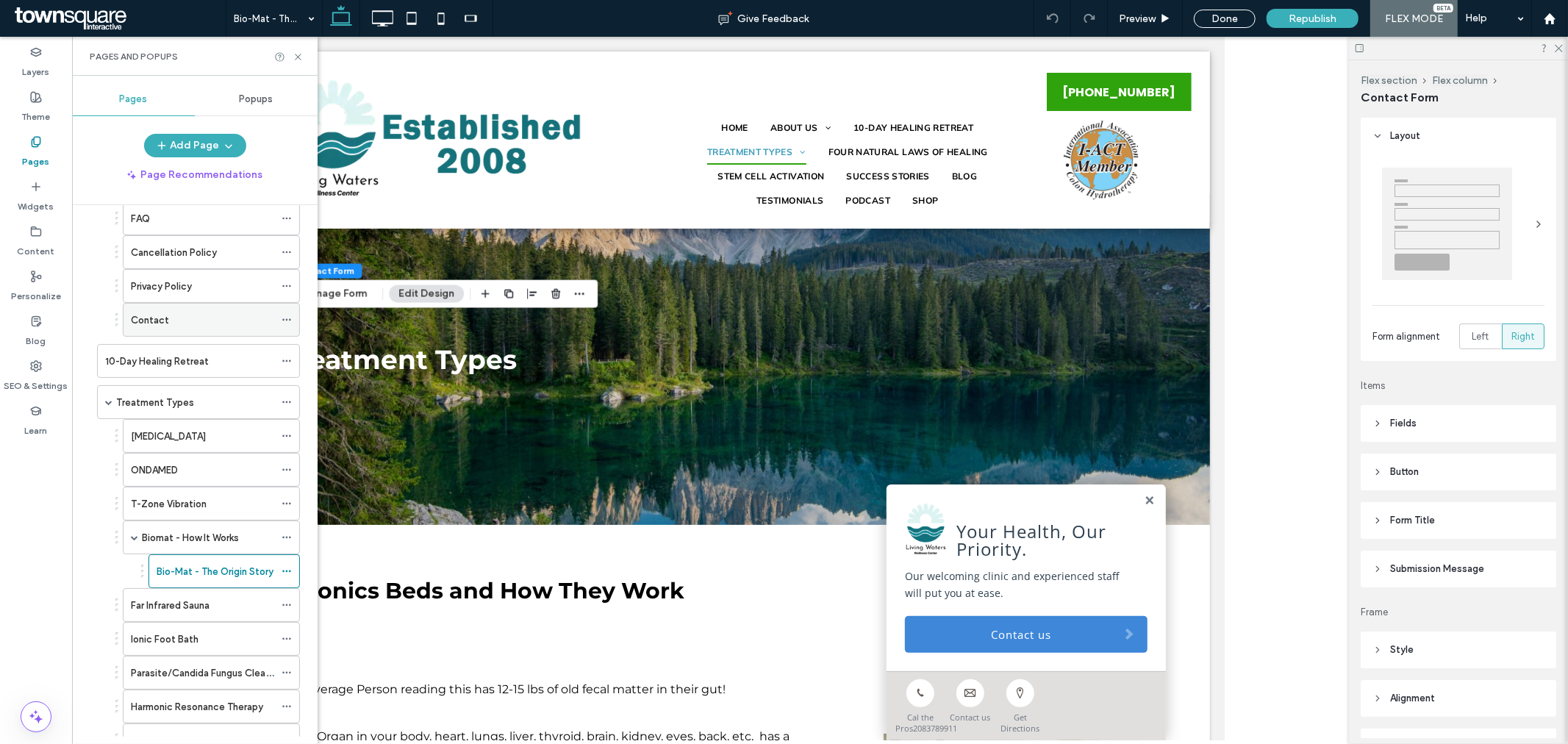
scroll to position [408, 0]
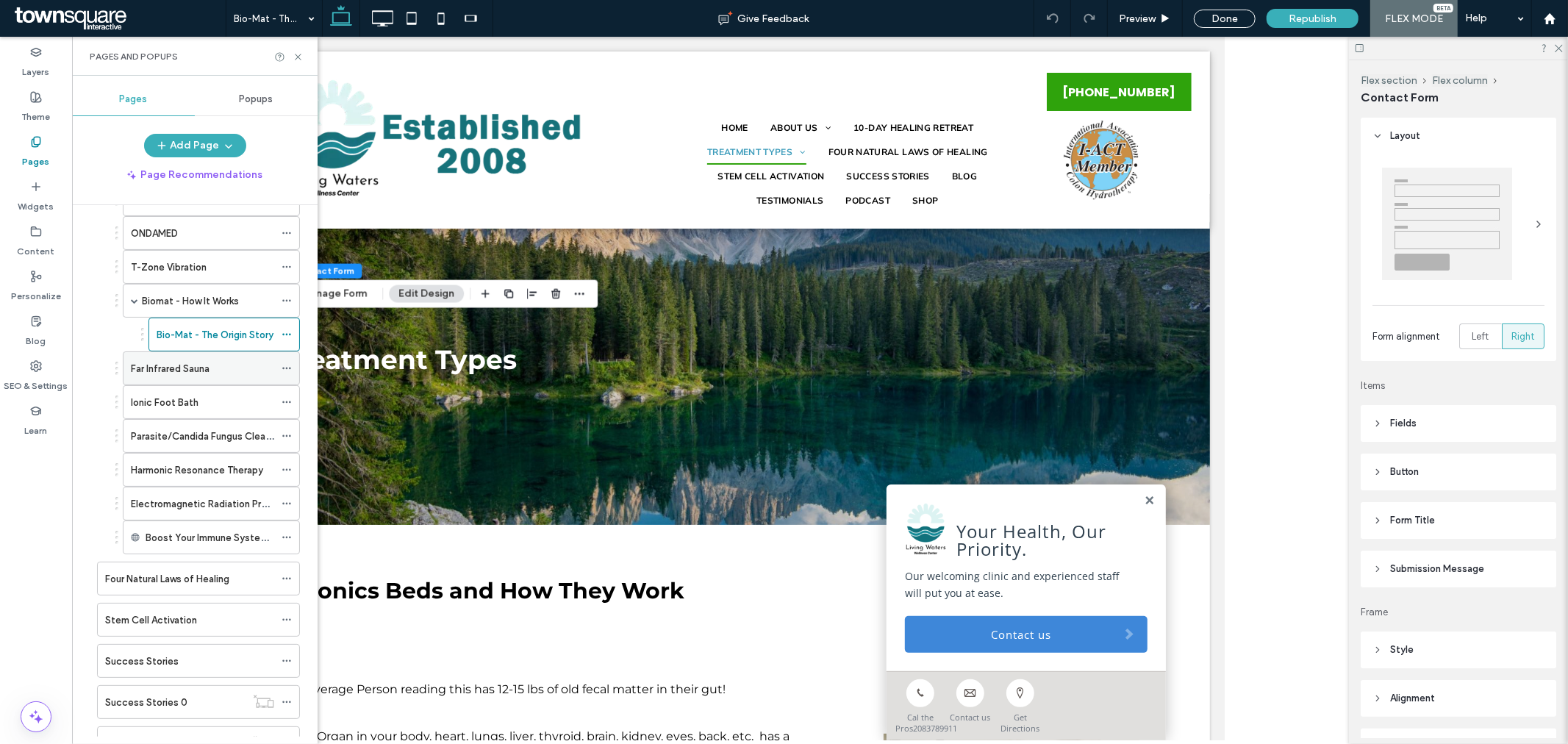
click at [210, 368] on label "Far Infrared Sauna" at bounding box center [170, 368] width 79 height 26
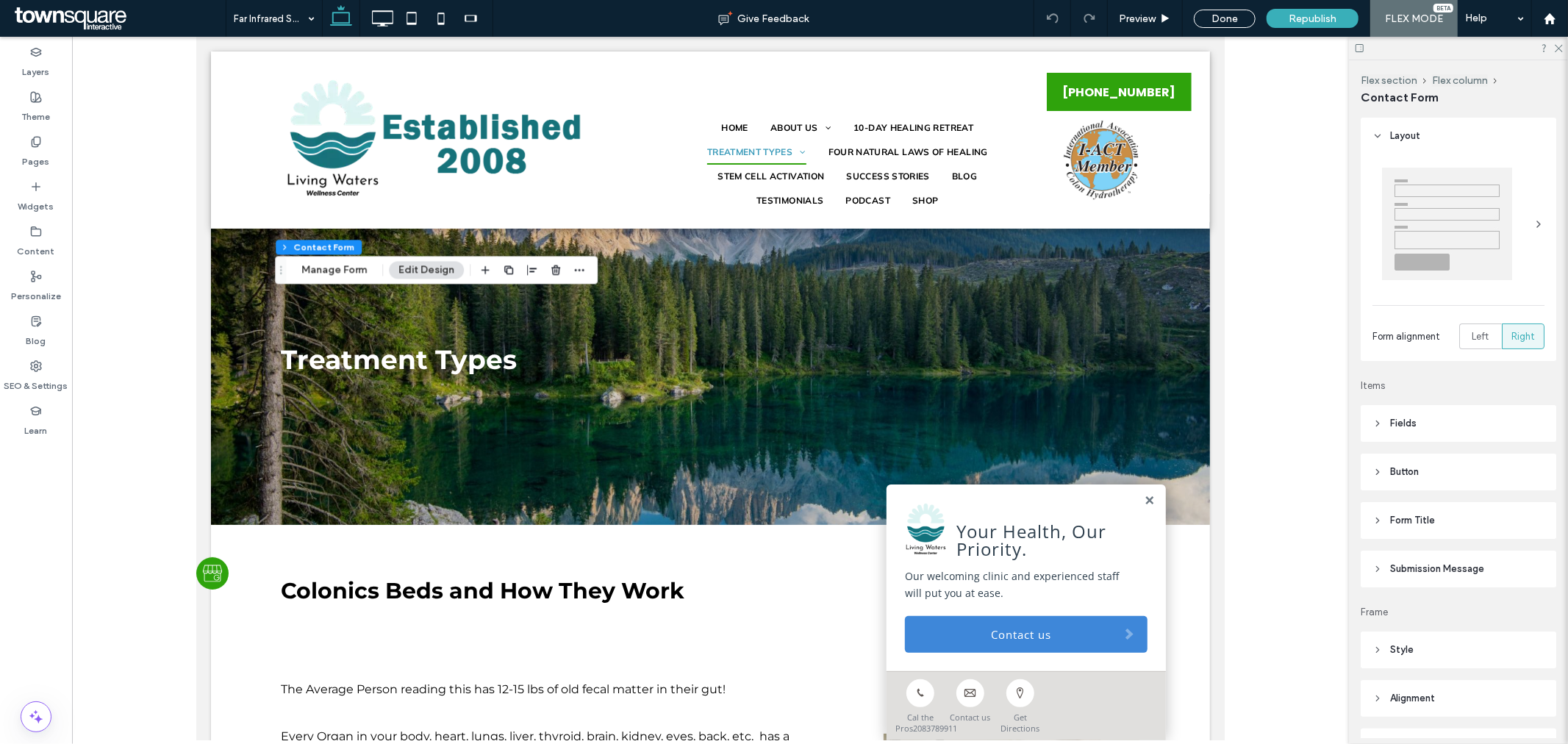
type input "*"
type input "***"
click at [345, 277] on button "Manage Form" at bounding box center [333, 270] width 84 height 18
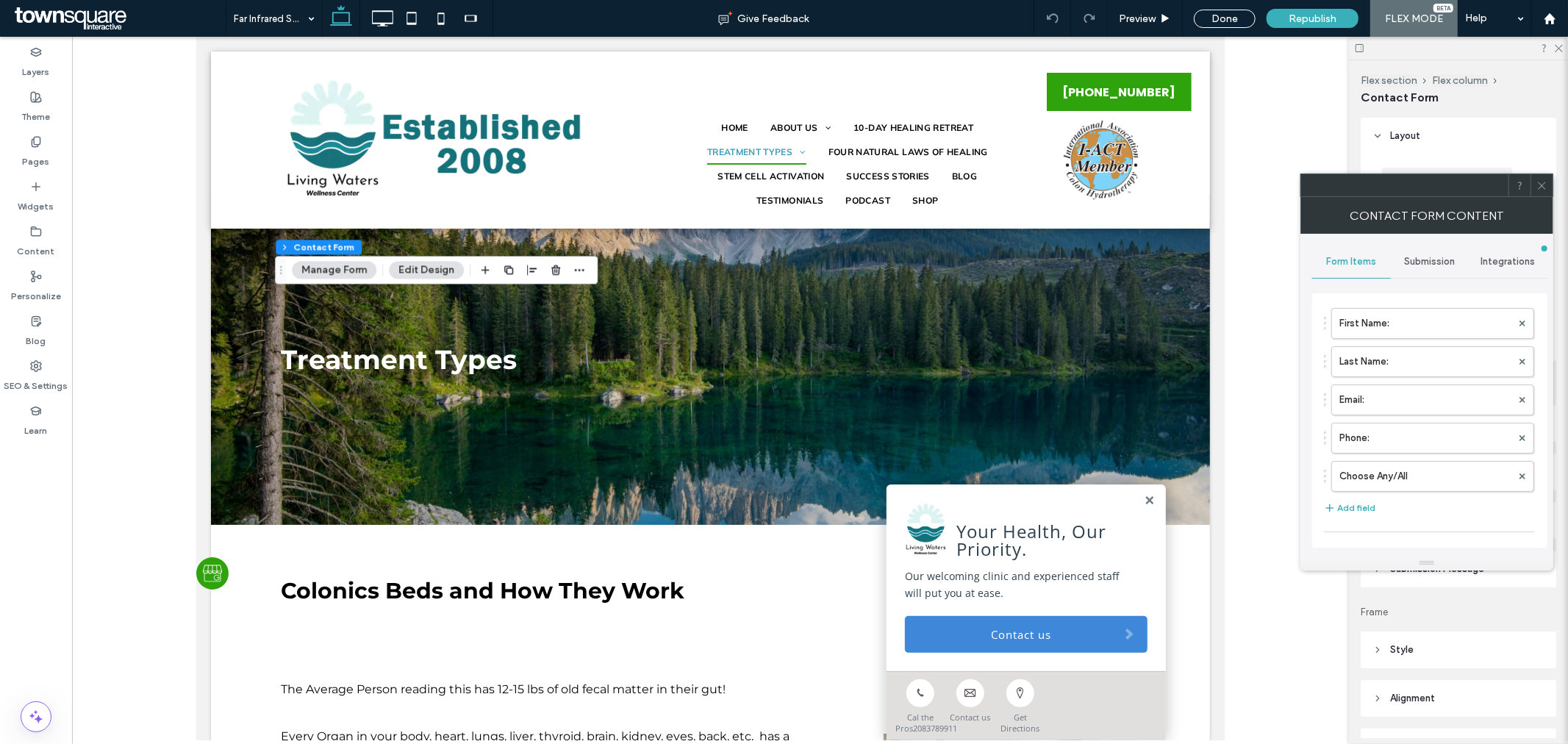
click at [1449, 260] on span "Submission" at bounding box center [1429, 262] width 50 height 11
click at [1479, 321] on label "New submission notification" at bounding box center [1430, 330] width 196 height 29
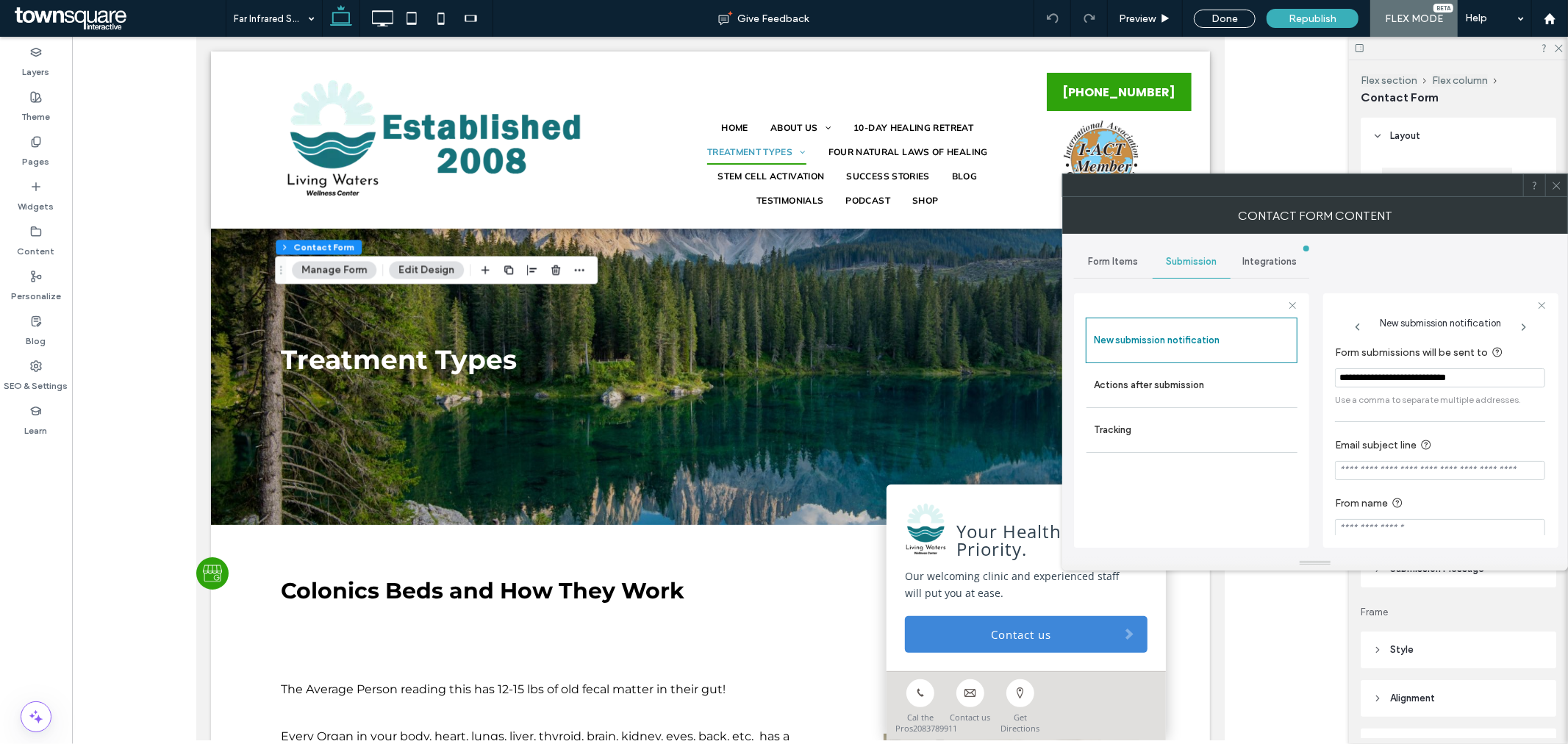
click at [1554, 186] on icon at bounding box center [1557, 186] width 11 height 11
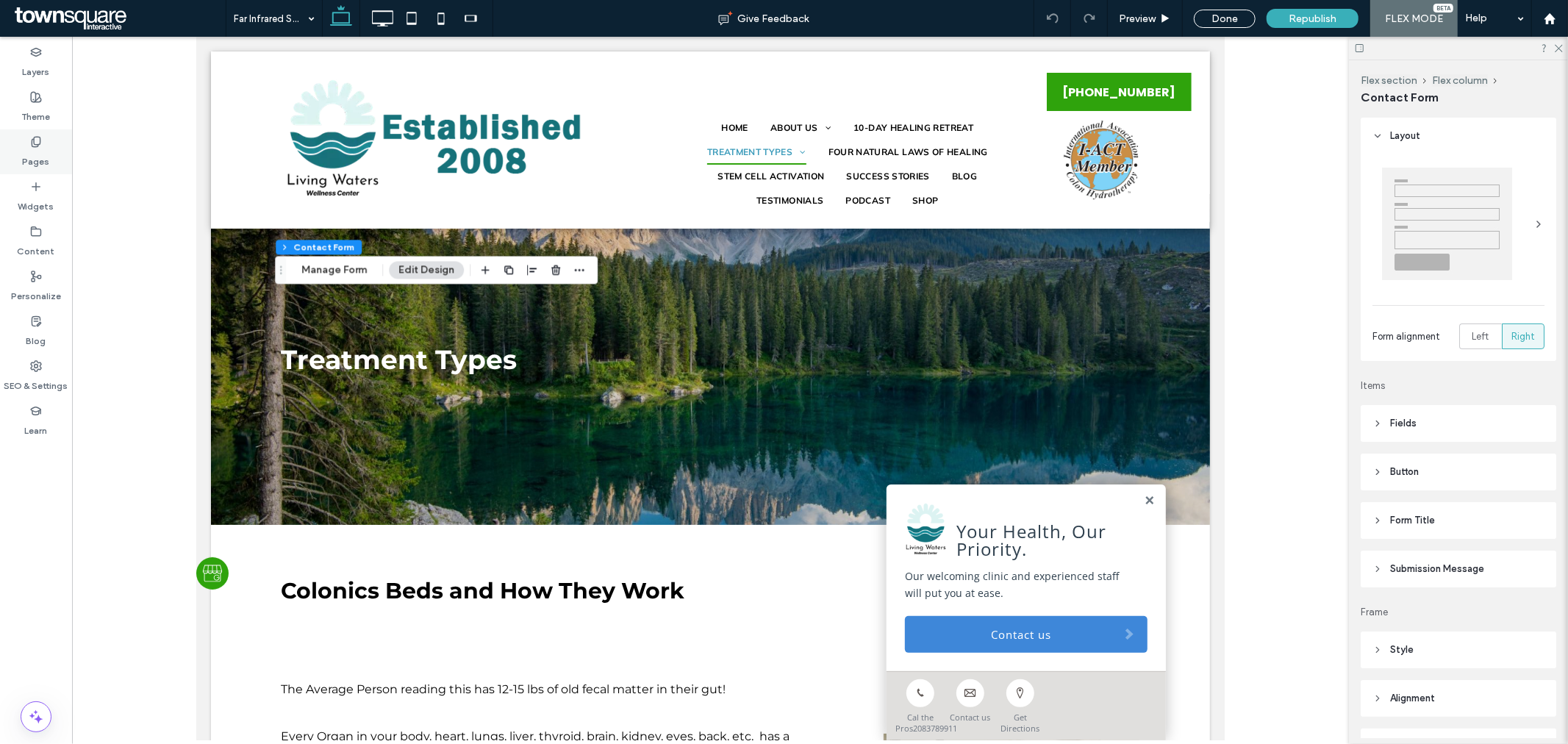
click at [40, 148] on label "Pages" at bounding box center [36, 158] width 28 height 21
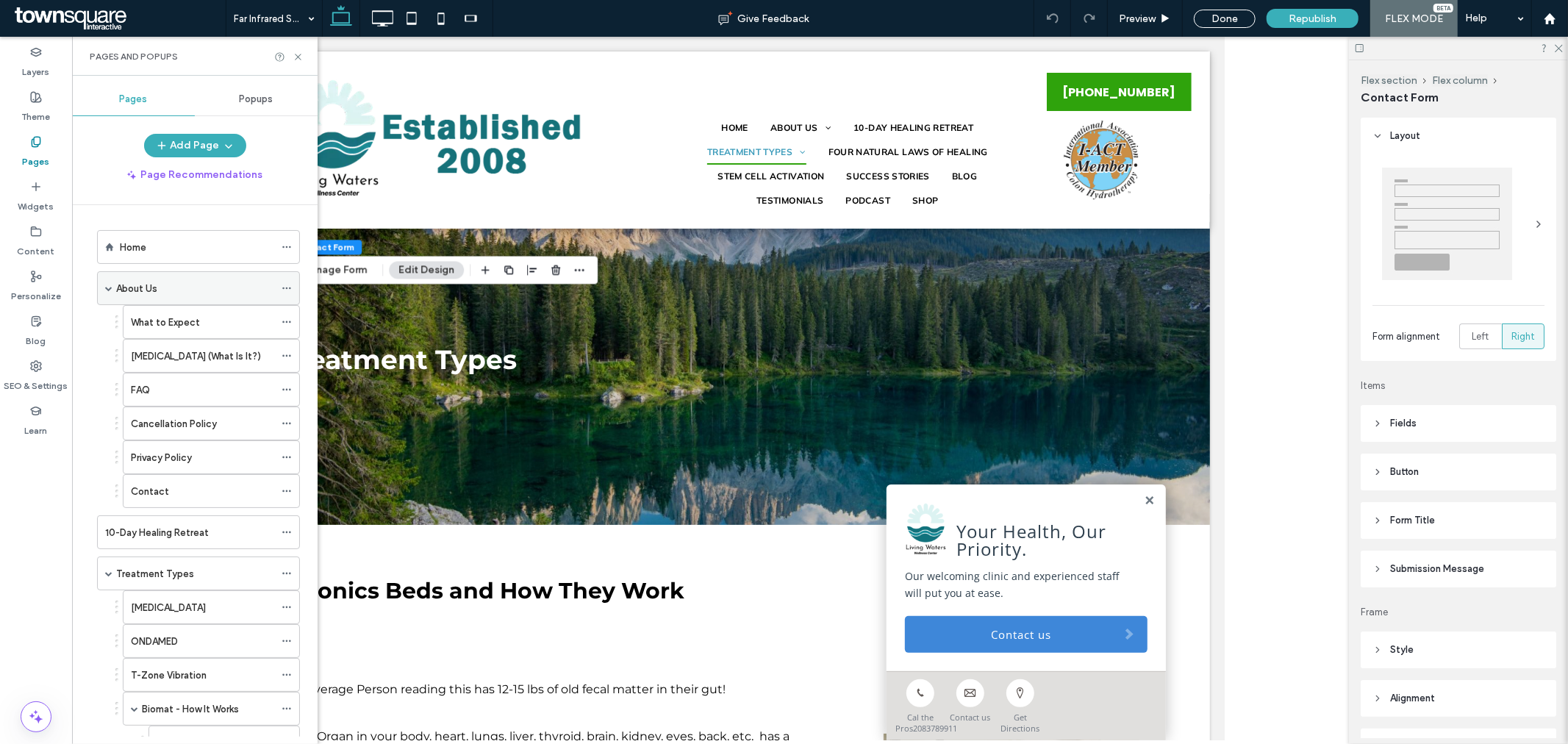
click at [108, 288] on span at bounding box center [109, 288] width 8 height 8
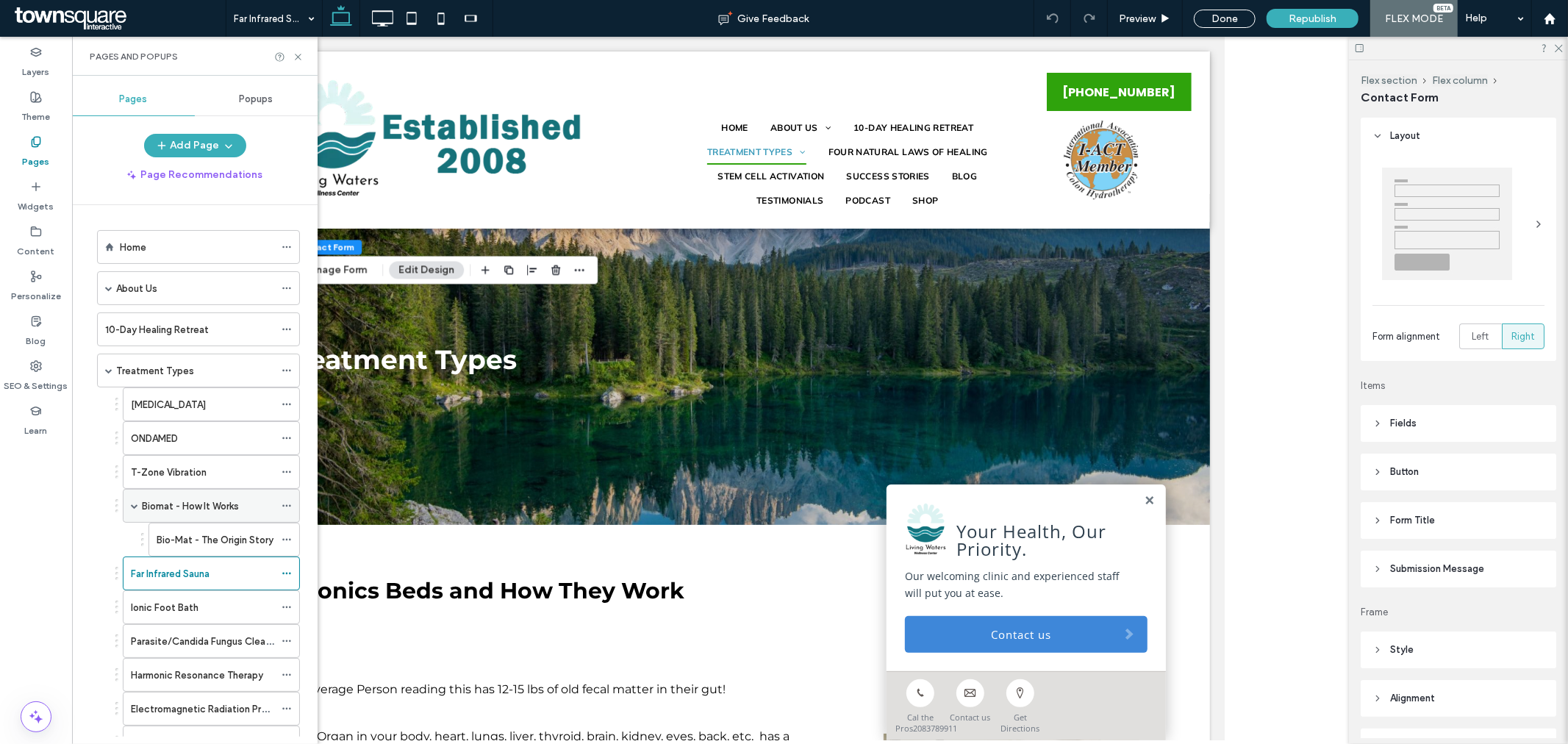
click at [129, 511] on div "Biomat - How It Works" at bounding box center [211, 506] width 177 height 34
click at [135, 510] on span at bounding box center [135, 506] width 8 height 8
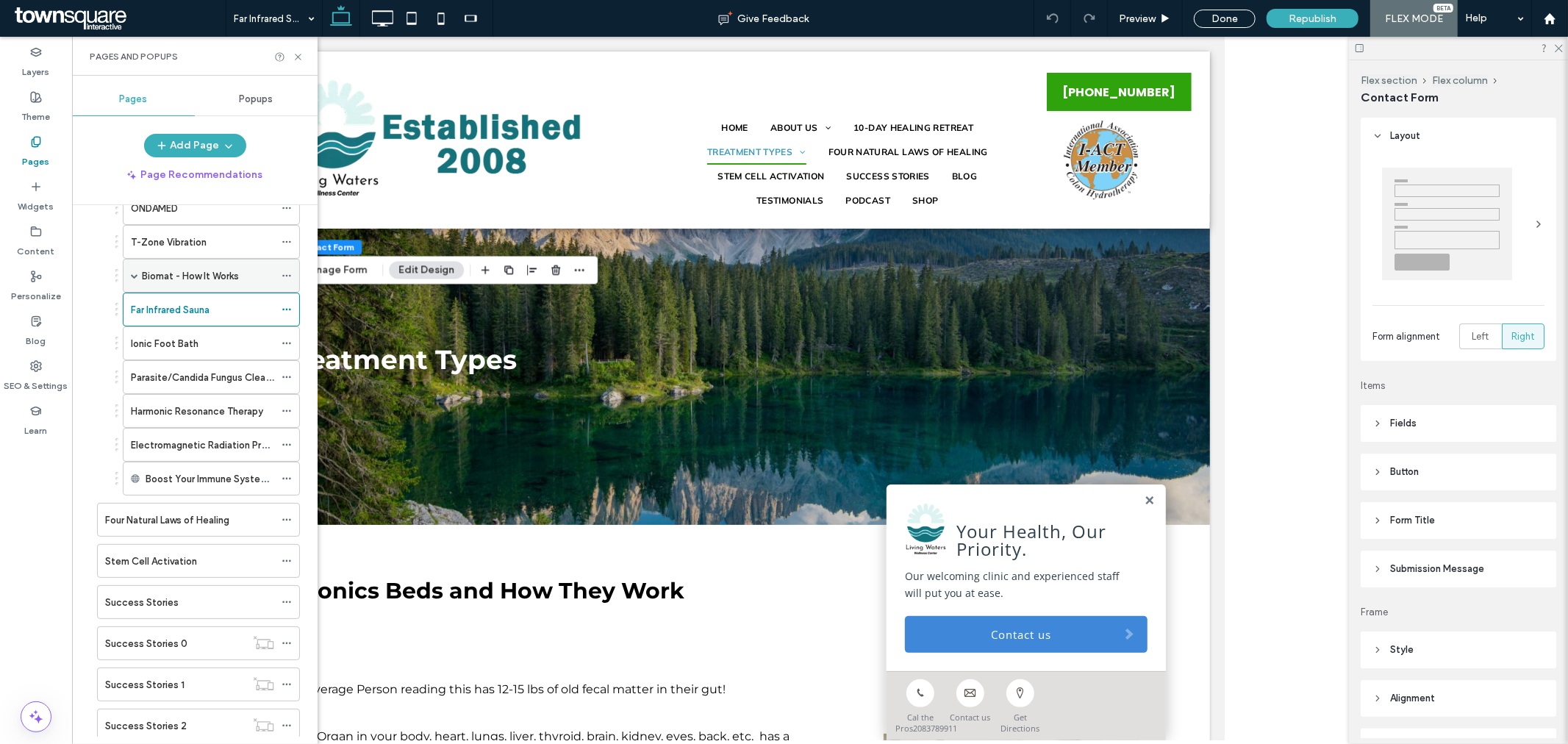
scroll to position [245, 0]
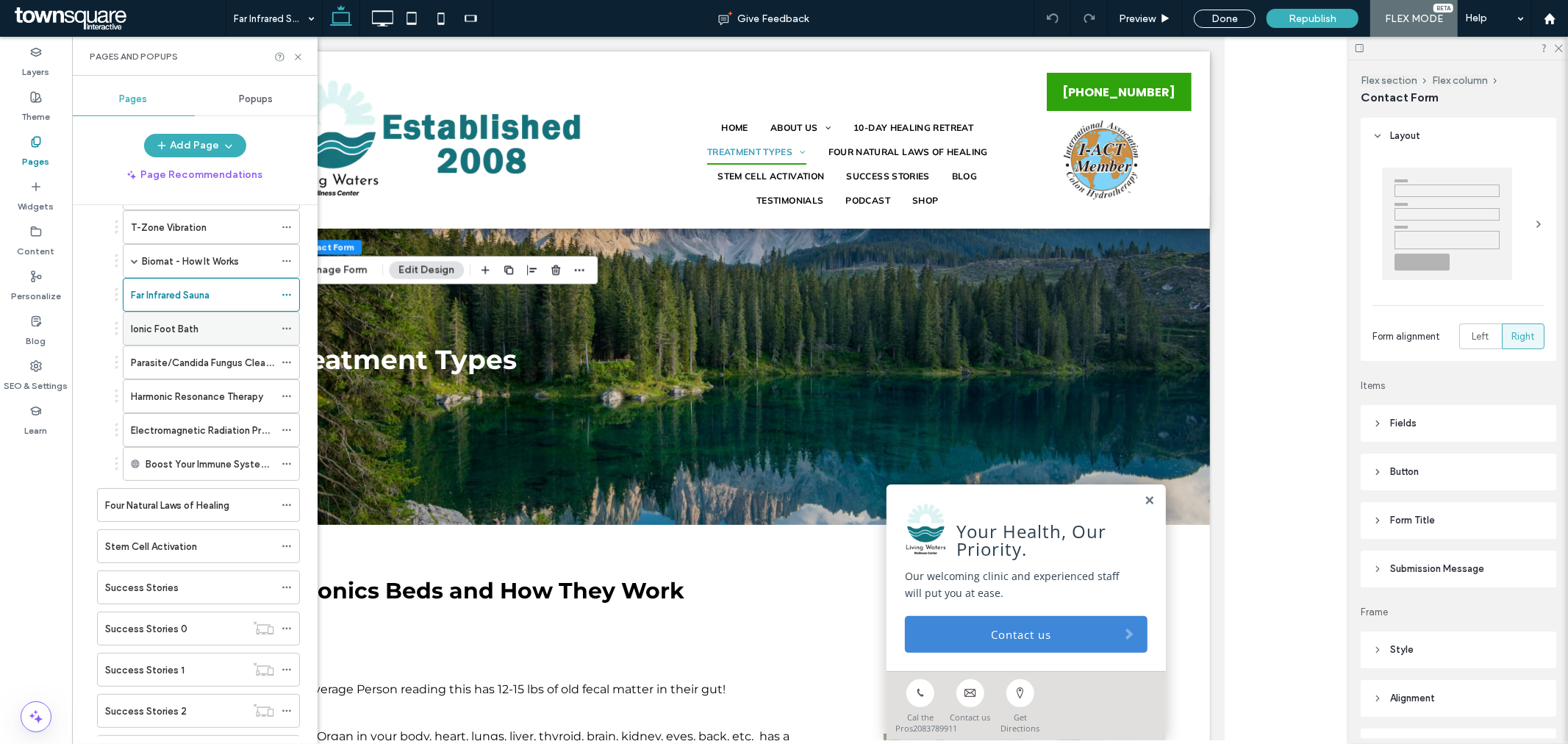
click at [192, 325] on label "Ionic Foot Bath" at bounding box center [164, 328] width 67 height 26
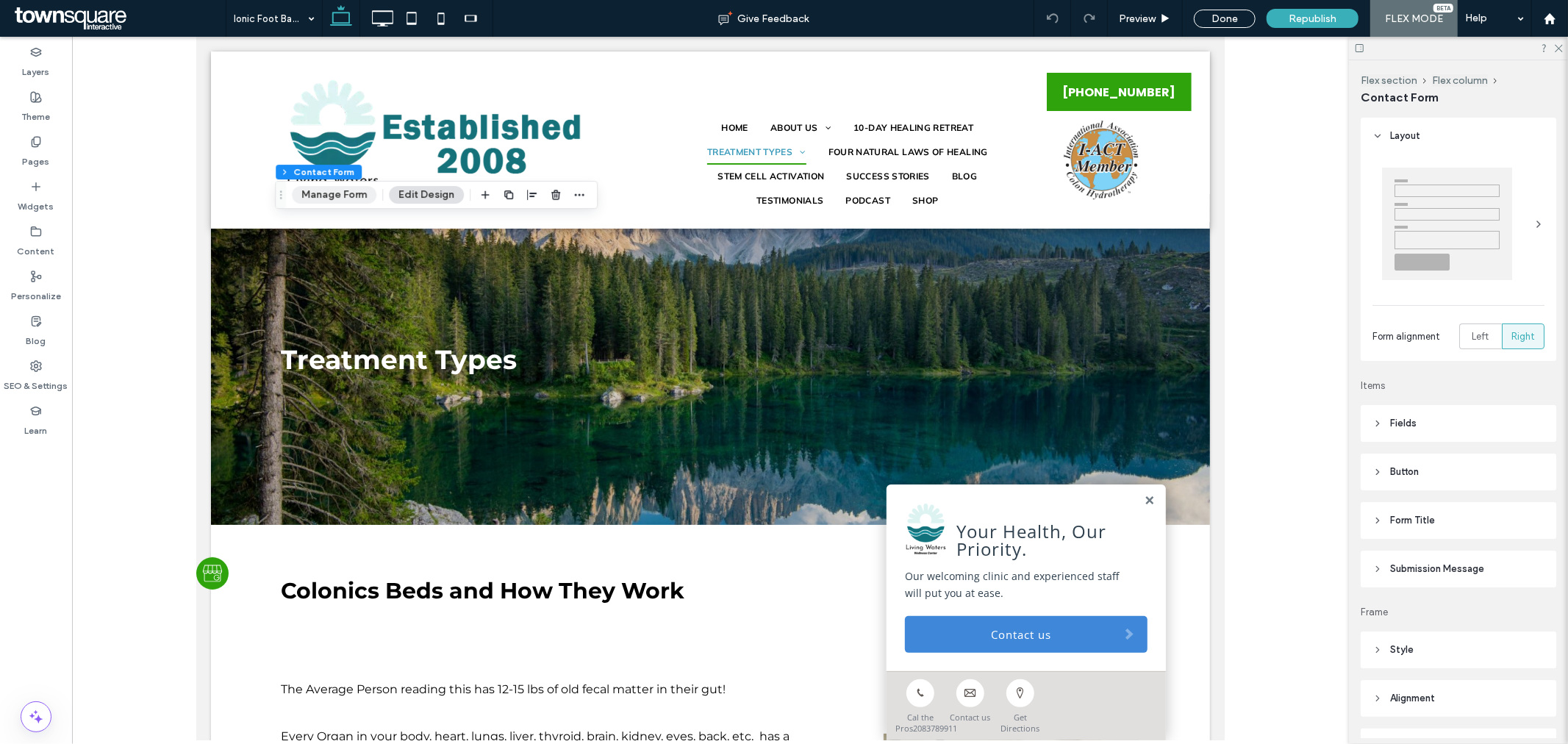
click at [338, 202] on button "Manage Form" at bounding box center [333, 195] width 84 height 18
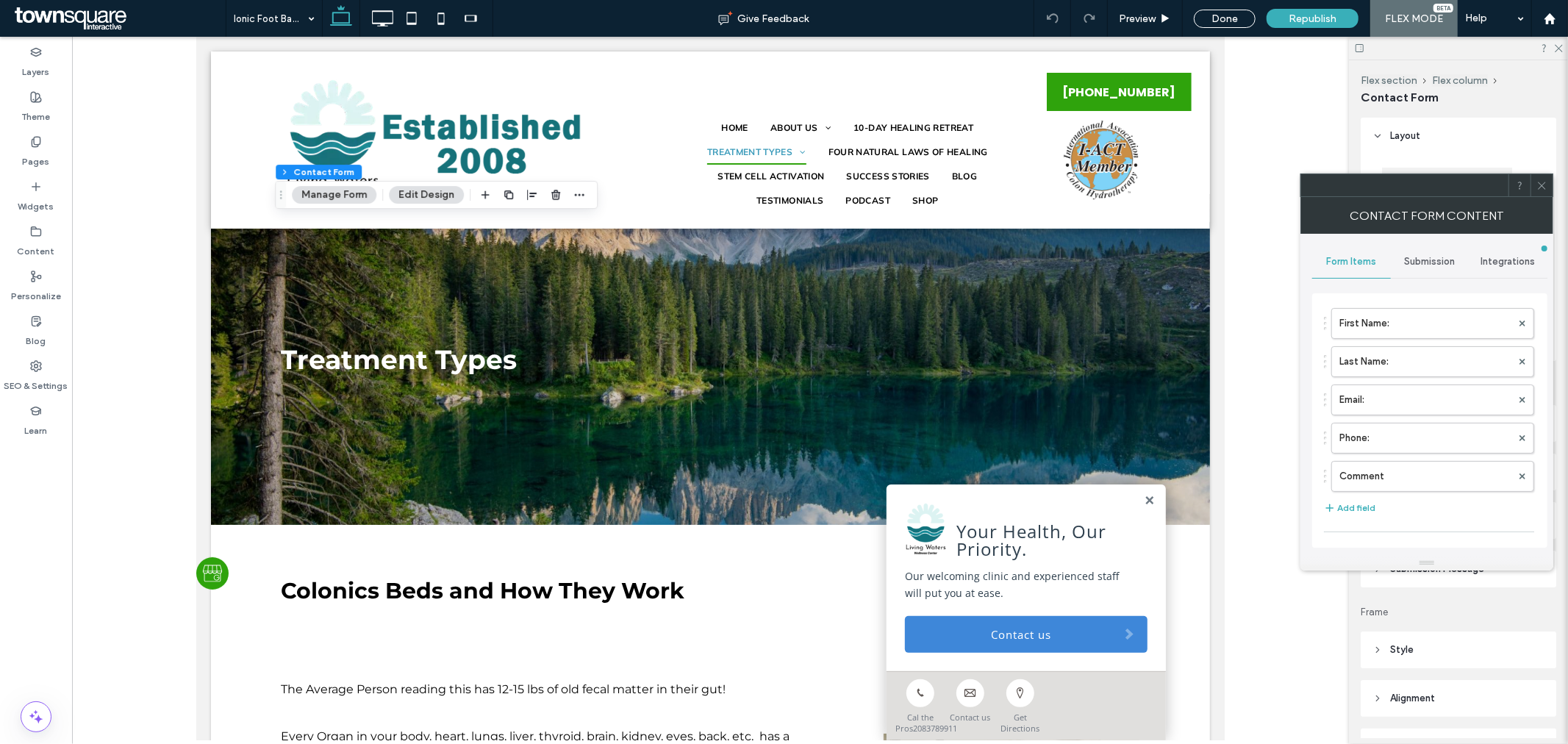
click at [1442, 258] on span "Submission" at bounding box center [1429, 262] width 50 height 11
click at [1433, 331] on label "New submission notification" at bounding box center [1430, 330] width 196 height 29
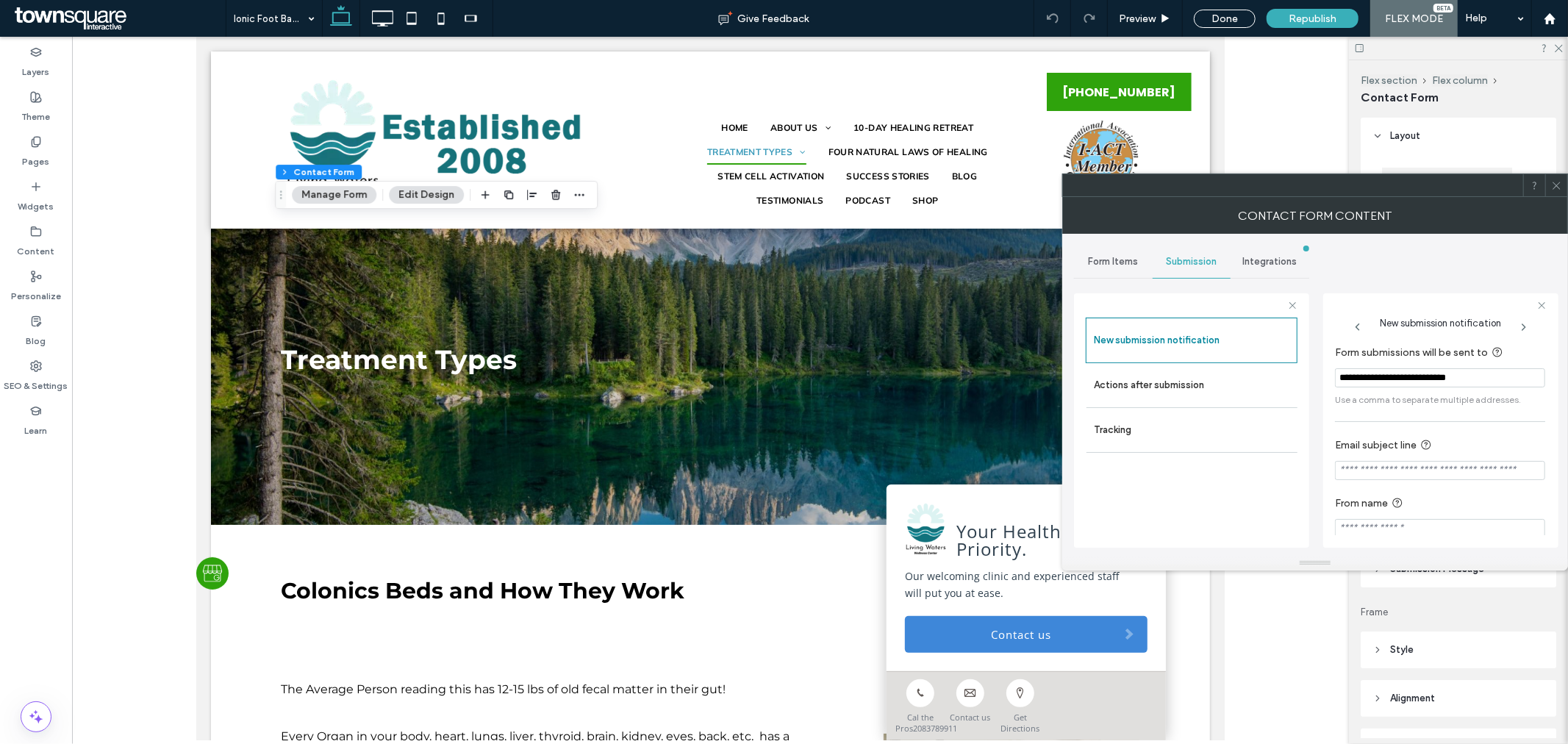
click at [1562, 186] on div at bounding box center [1556, 185] width 22 height 22
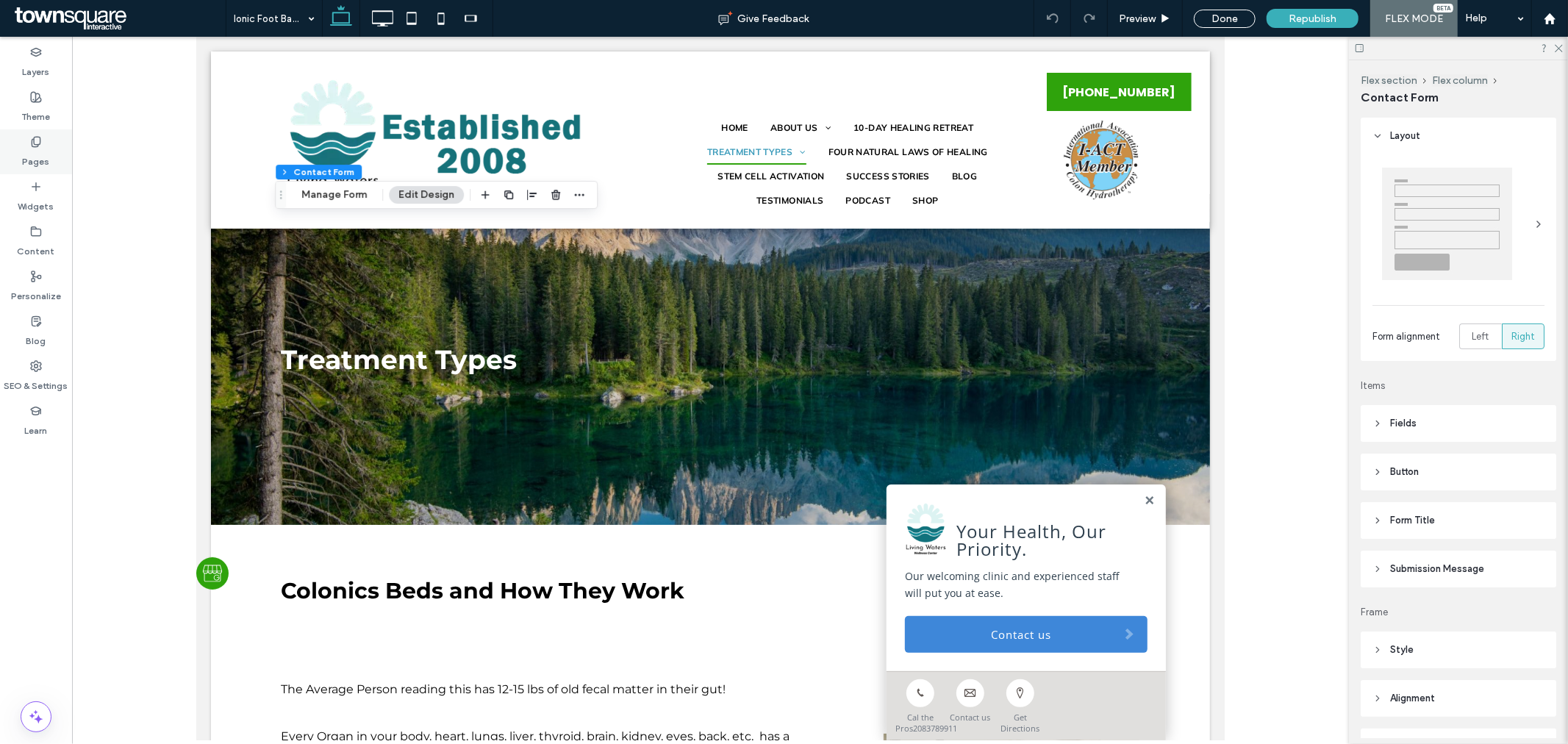
click at [47, 148] on label "Pages" at bounding box center [36, 158] width 28 height 21
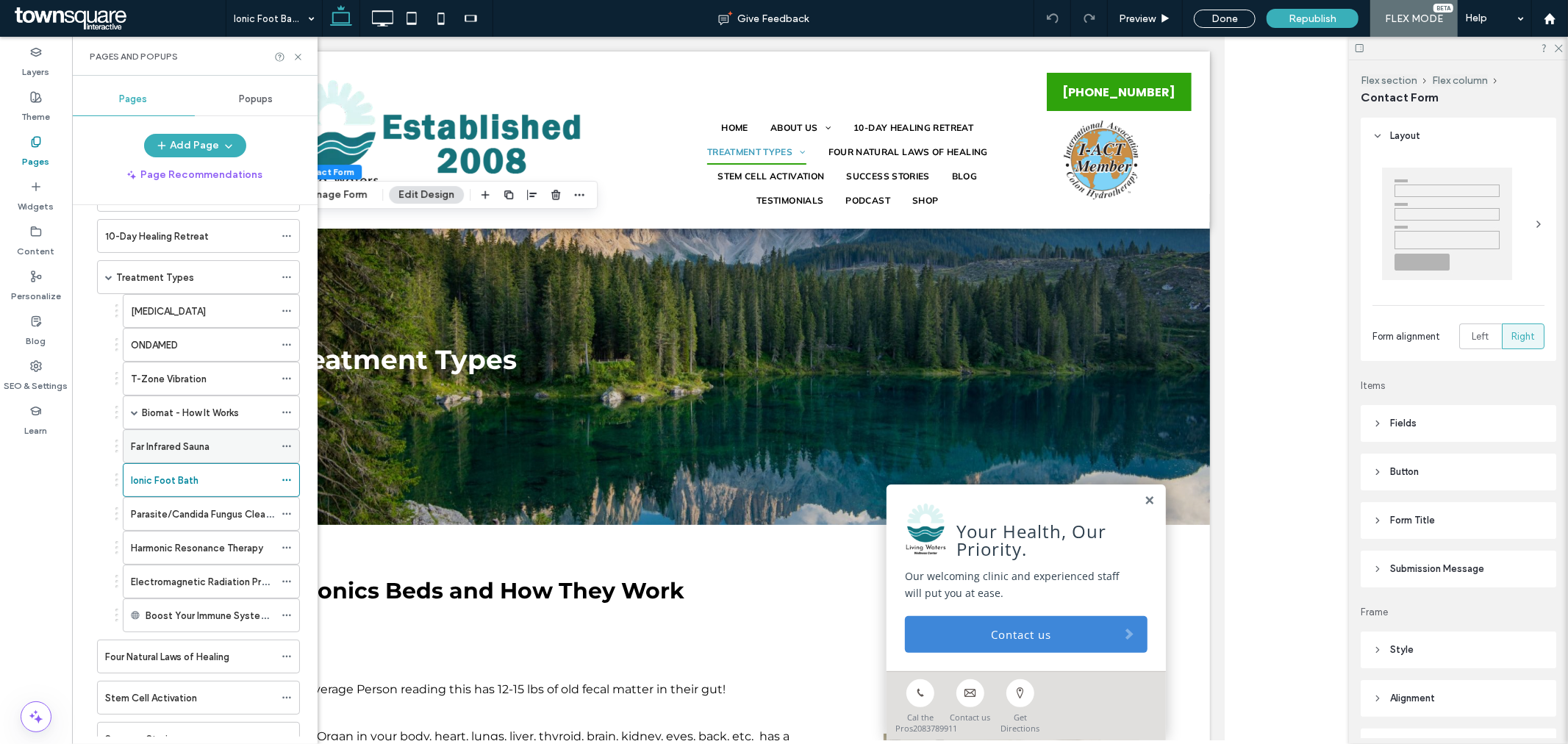
scroll to position [163, 0]
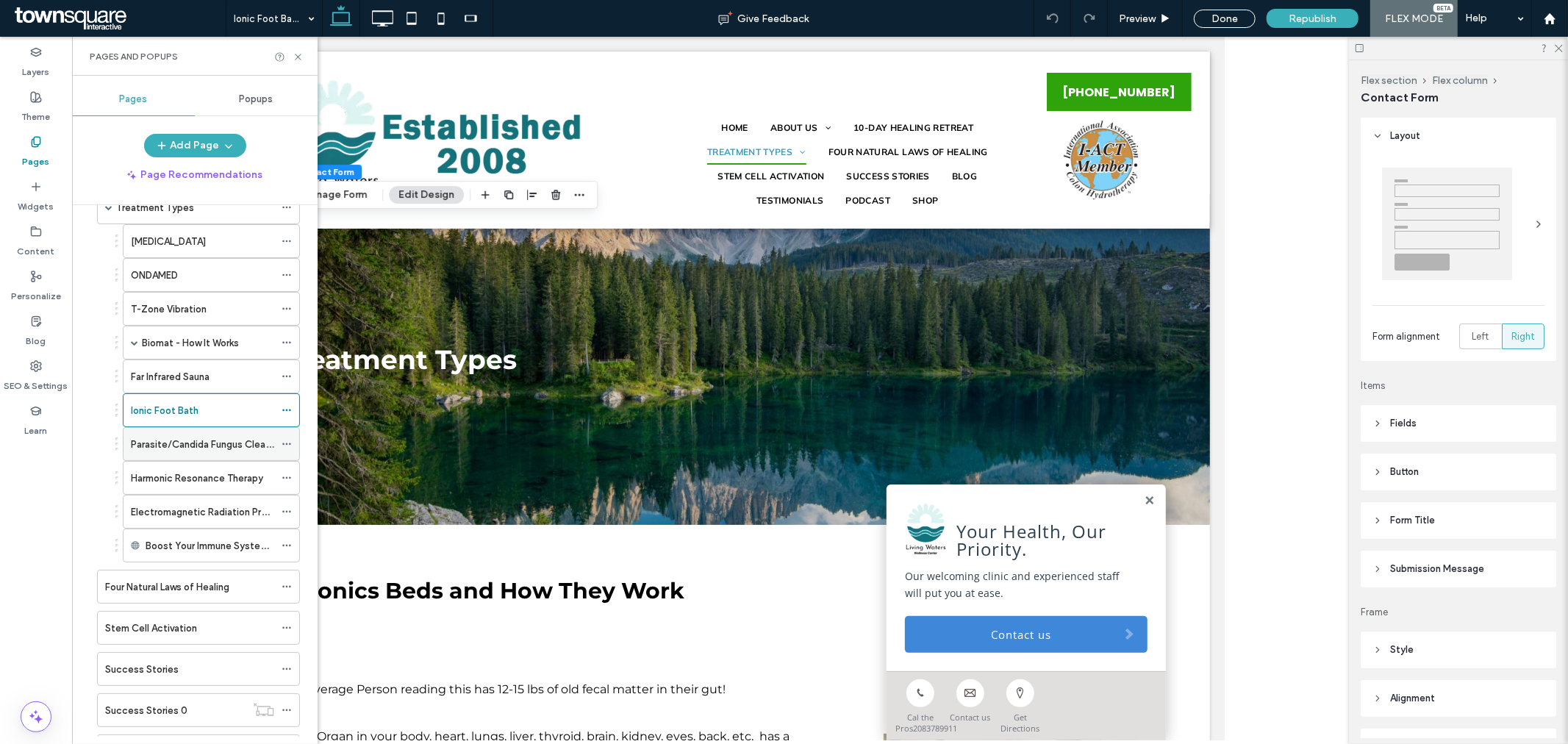
click at [192, 438] on label "Parasite/Candida Fungus Cleaning" at bounding box center [207, 444] width 153 height 26
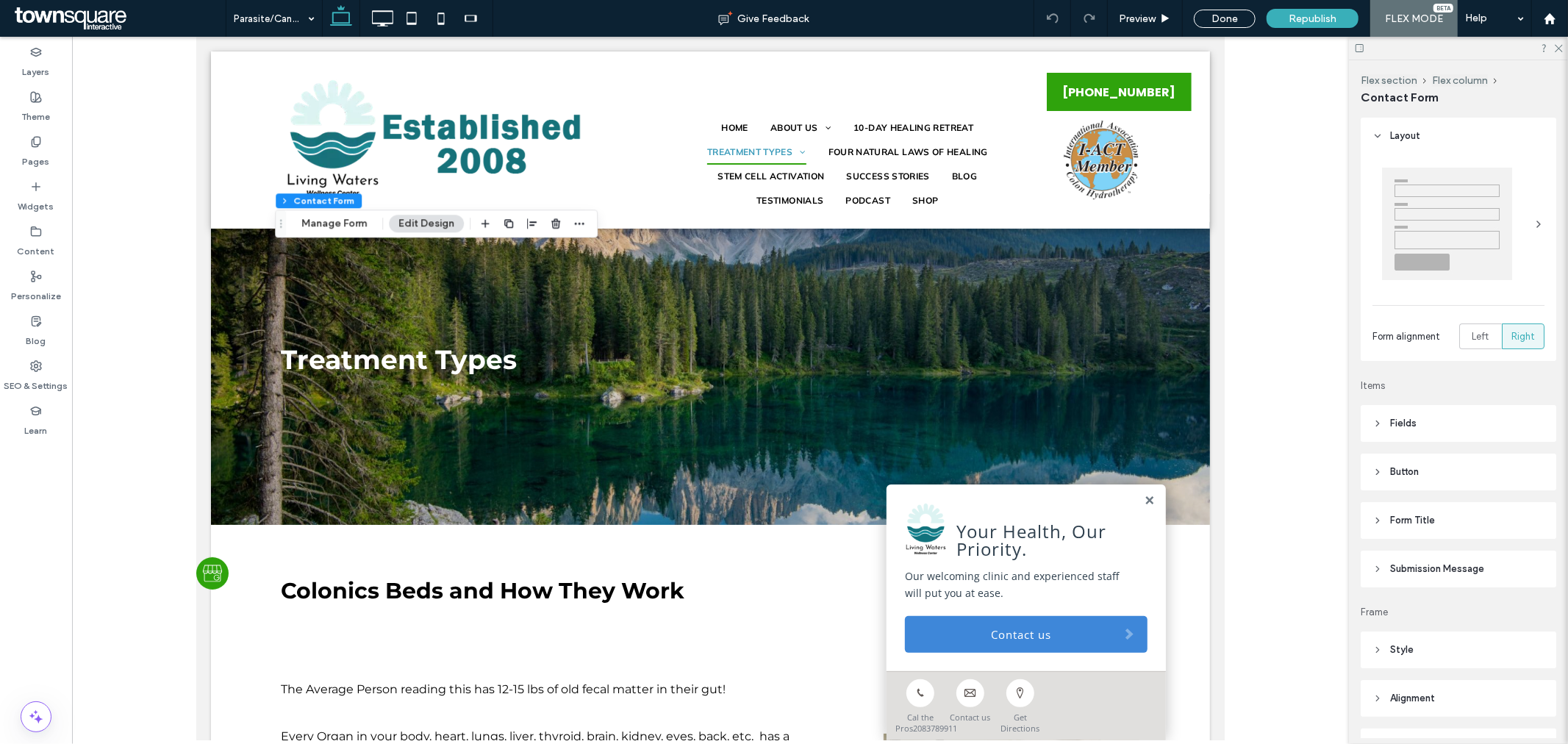
type input "*"
type input "***"
click at [355, 221] on button "Manage Form" at bounding box center [333, 223] width 84 height 18
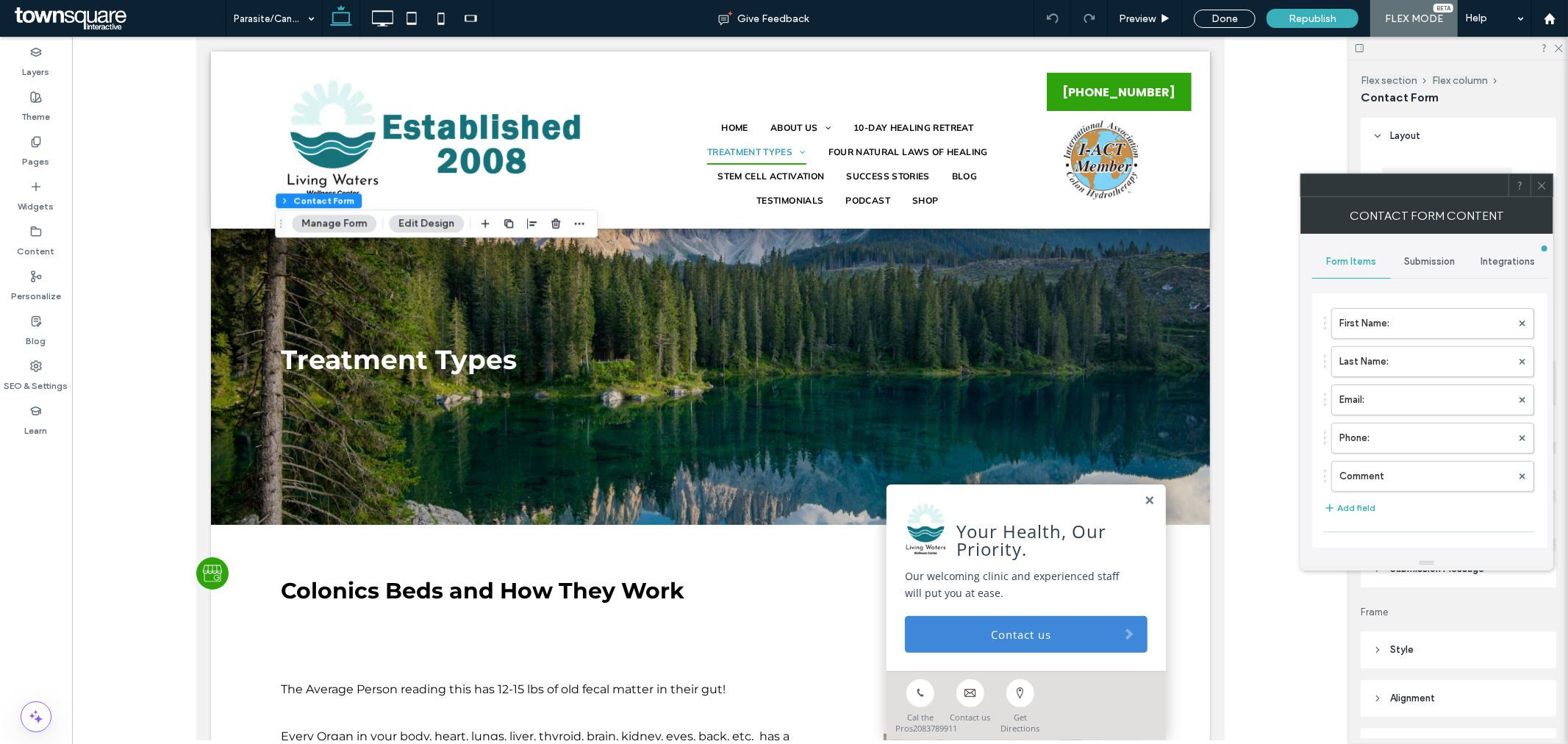
click at [1424, 253] on div "Submission" at bounding box center [1429, 262] width 79 height 32
click at [1441, 322] on label "New submission notification" at bounding box center [1430, 330] width 196 height 29
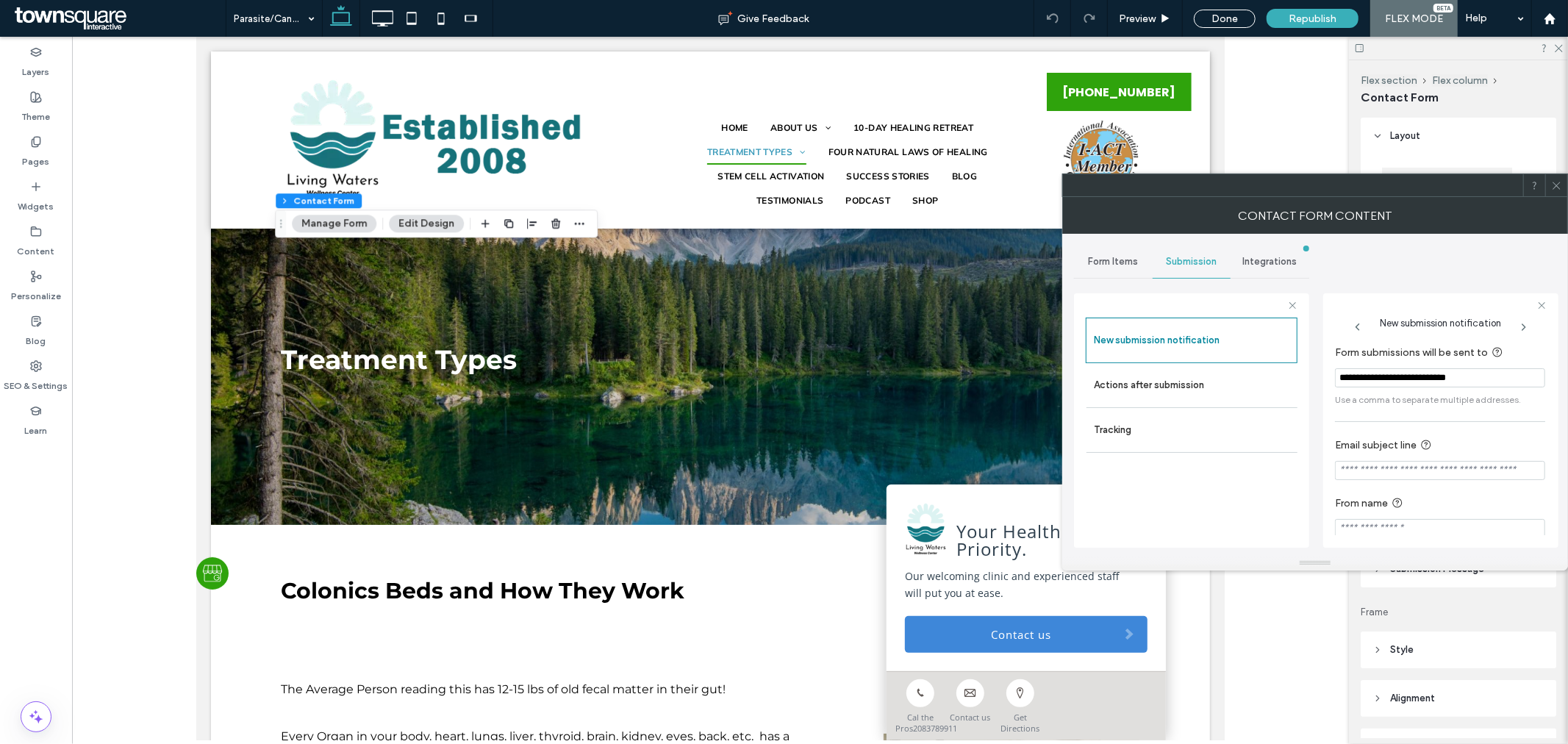
click at [1561, 184] on icon at bounding box center [1557, 186] width 11 height 11
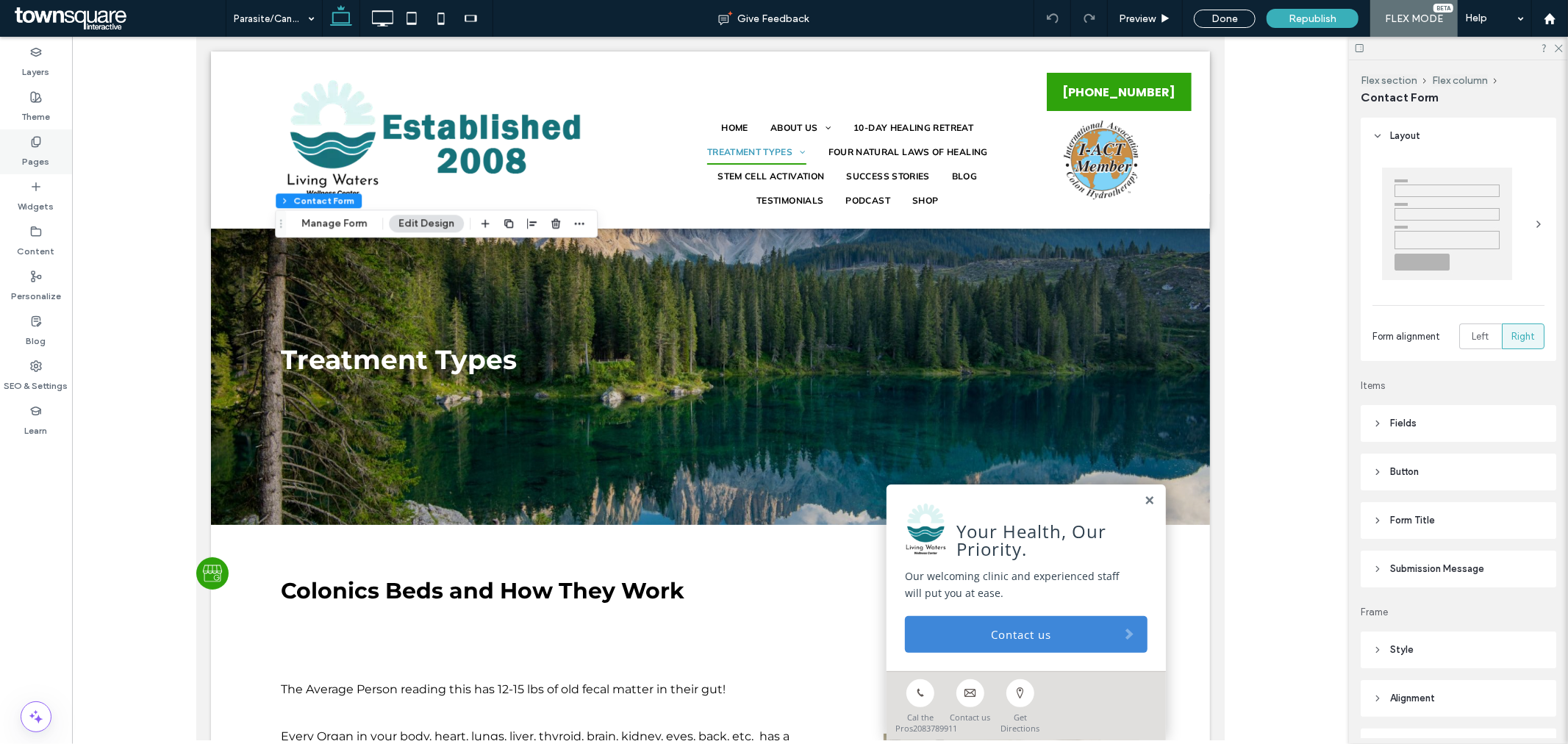
click at [31, 155] on label "Pages" at bounding box center [36, 158] width 28 height 21
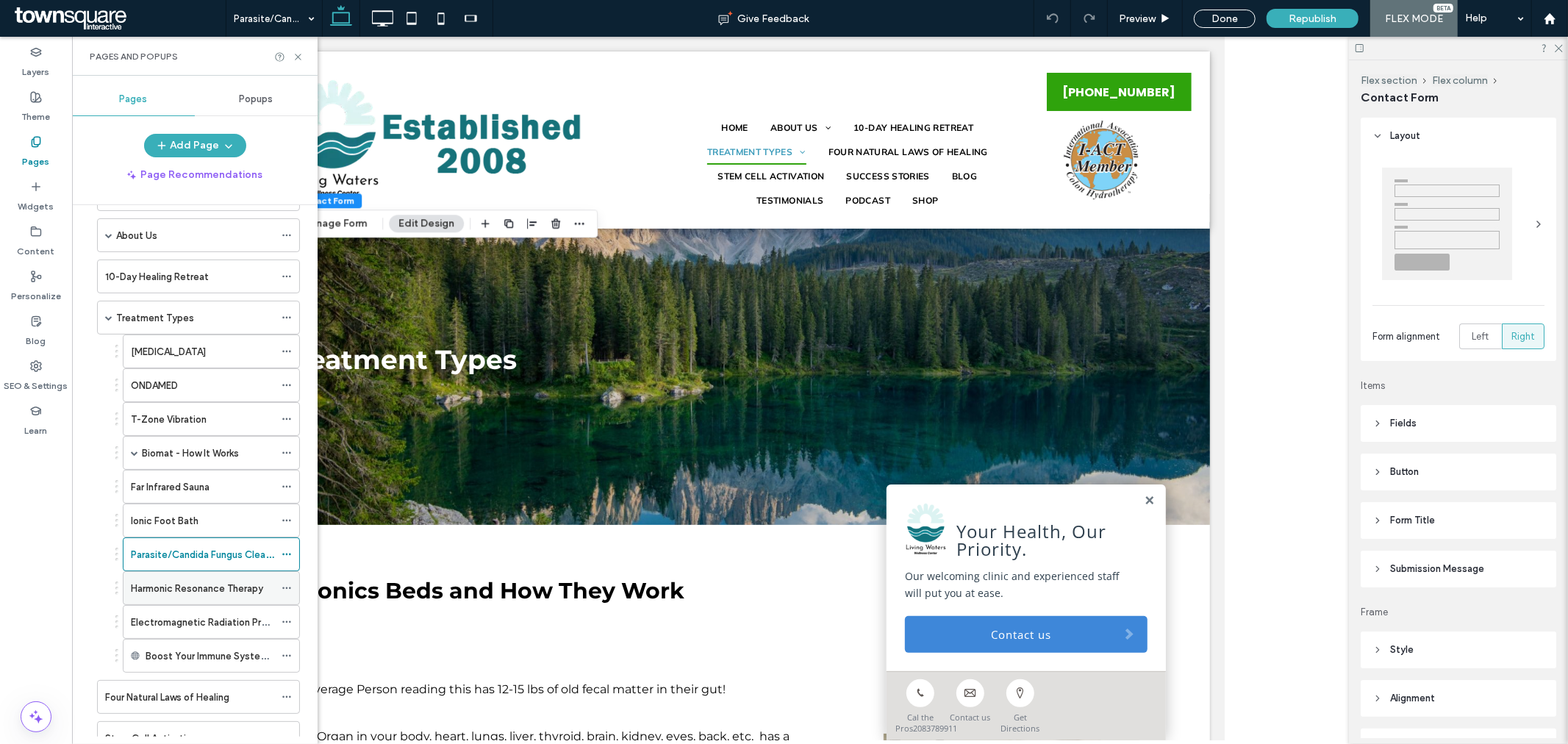
scroll to position [82, 0]
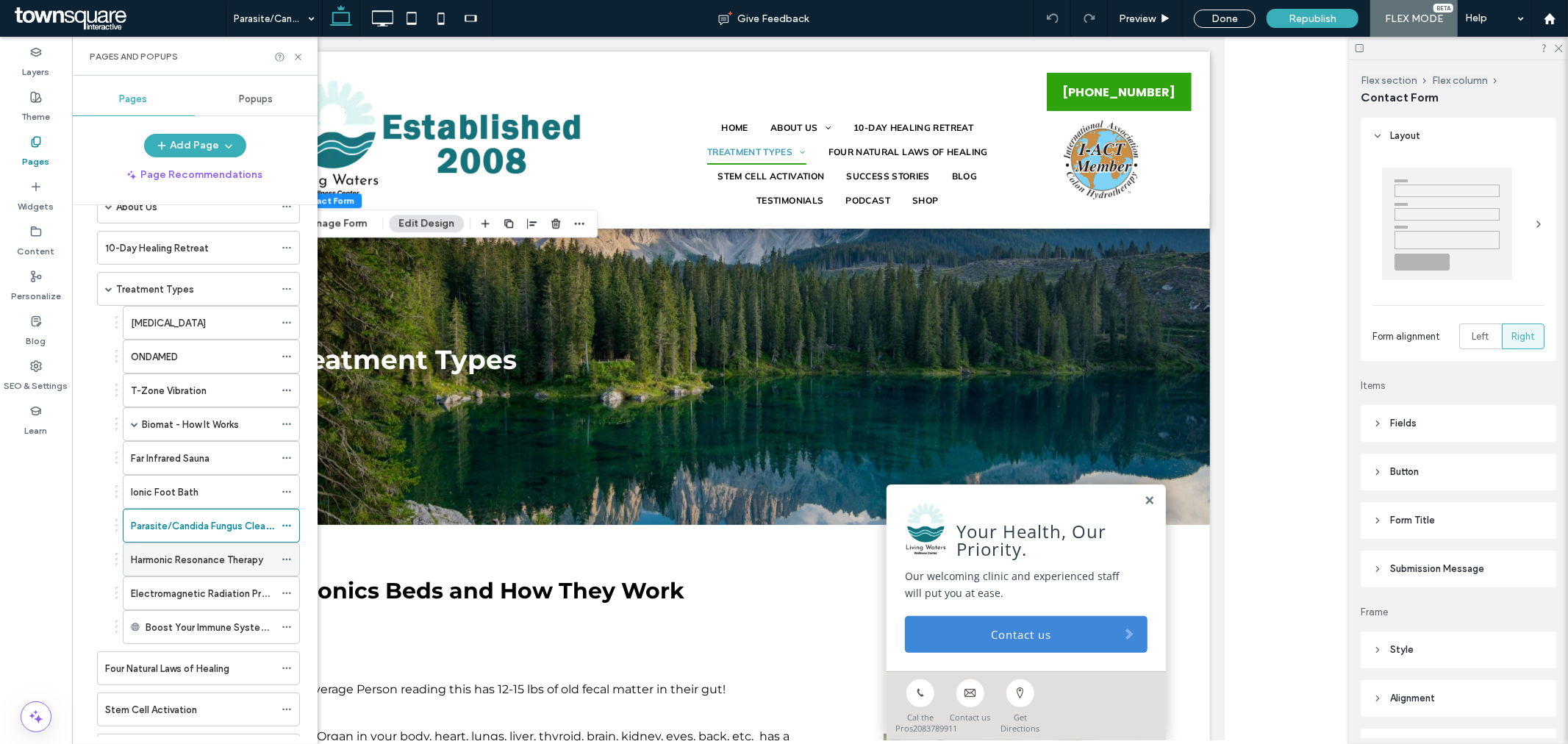
click at [200, 552] on div "Harmonic Resonance Therapy" at bounding box center [202, 559] width 143 height 32
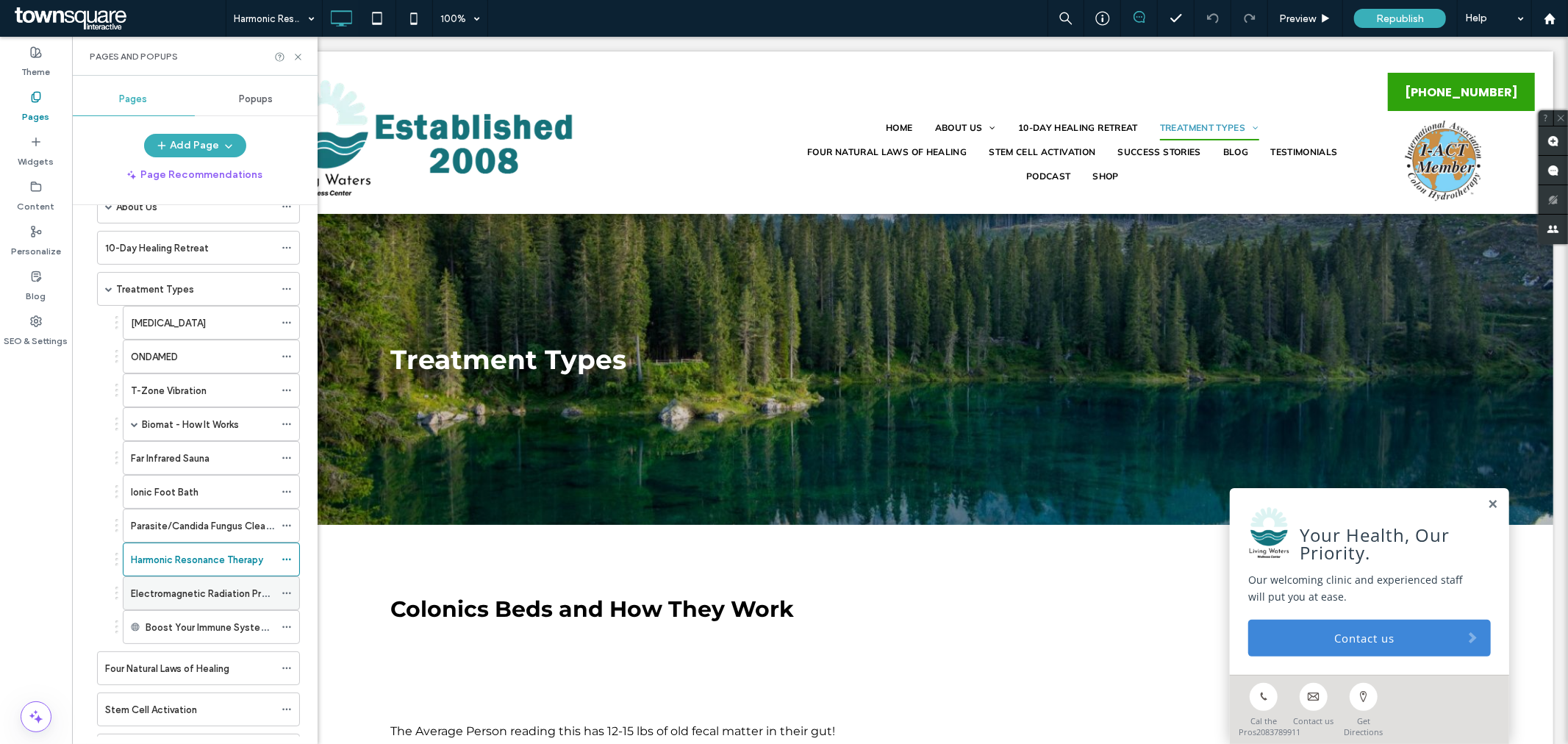
click at [184, 596] on label "Electromagnetic Radiation Protection" at bounding box center [215, 593] width 170 height 26
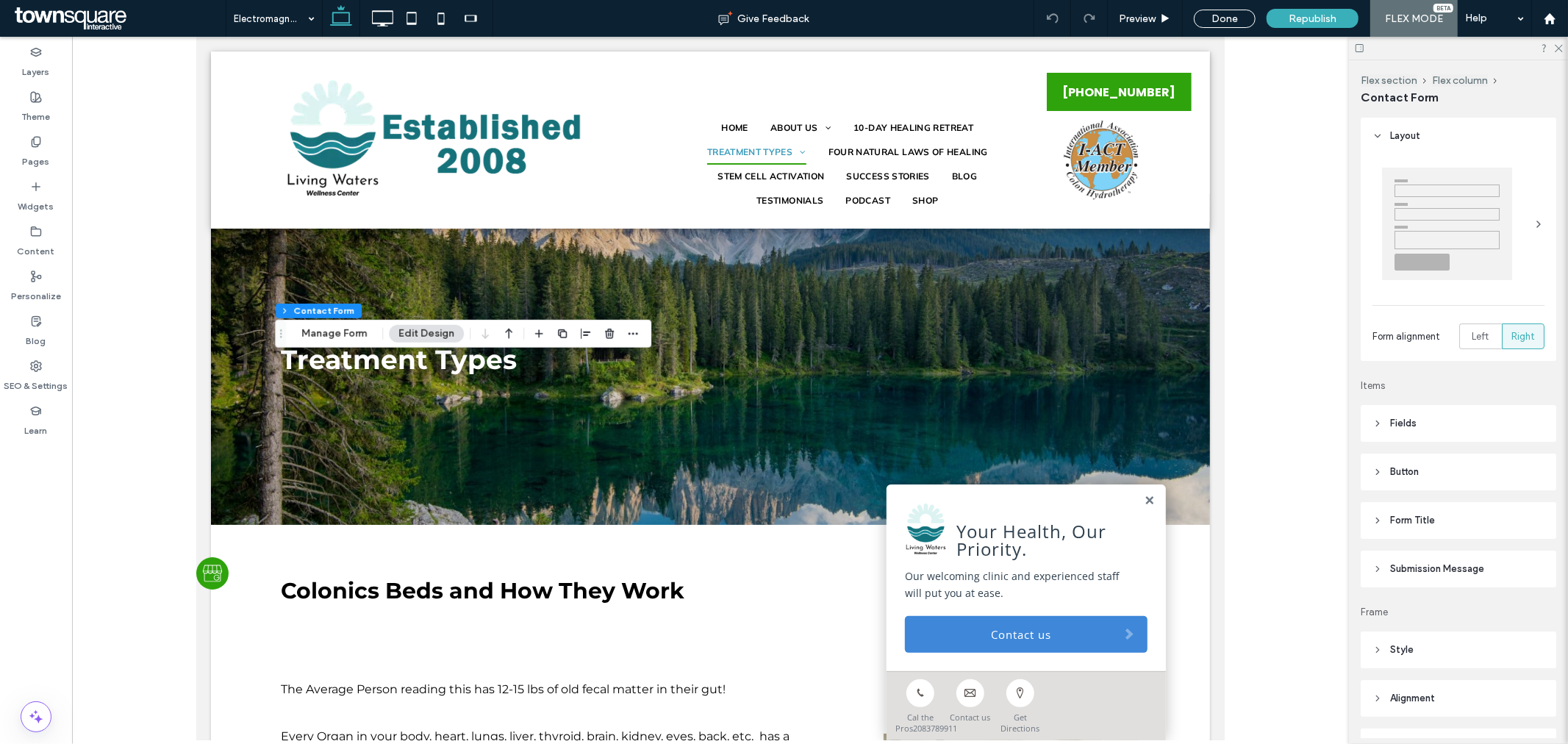
type input "*"
type input "***"
click at [324, 327] on button "Manage Form" at bounding box center [333, 333] width 84 height 18
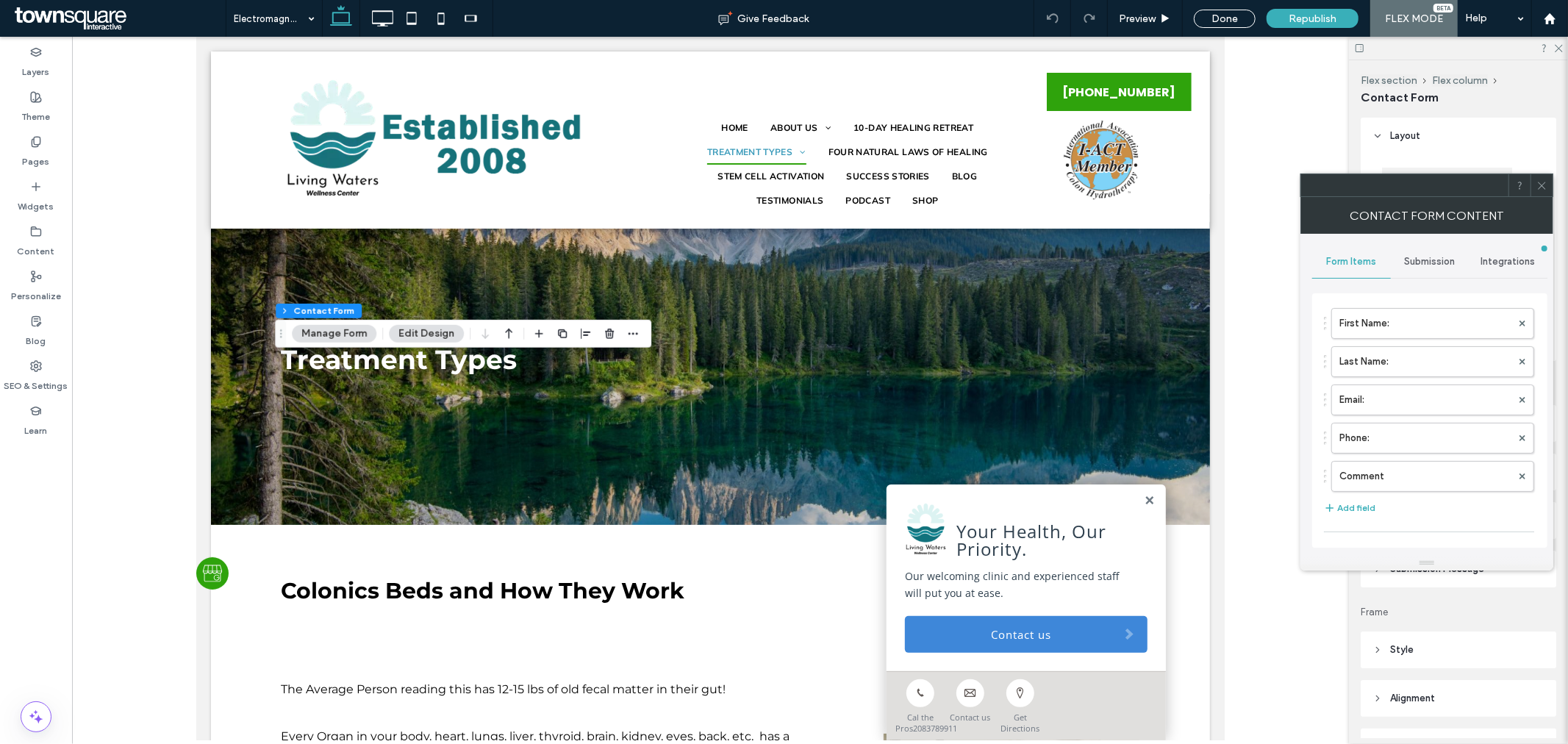
click at [1431, 261] on span "Submission" at bounding box center [1429, 262] width 50 height 11
click at [1420, 334] on label "New submission notification" at bounding box center [1430, 330] width 196 height 29
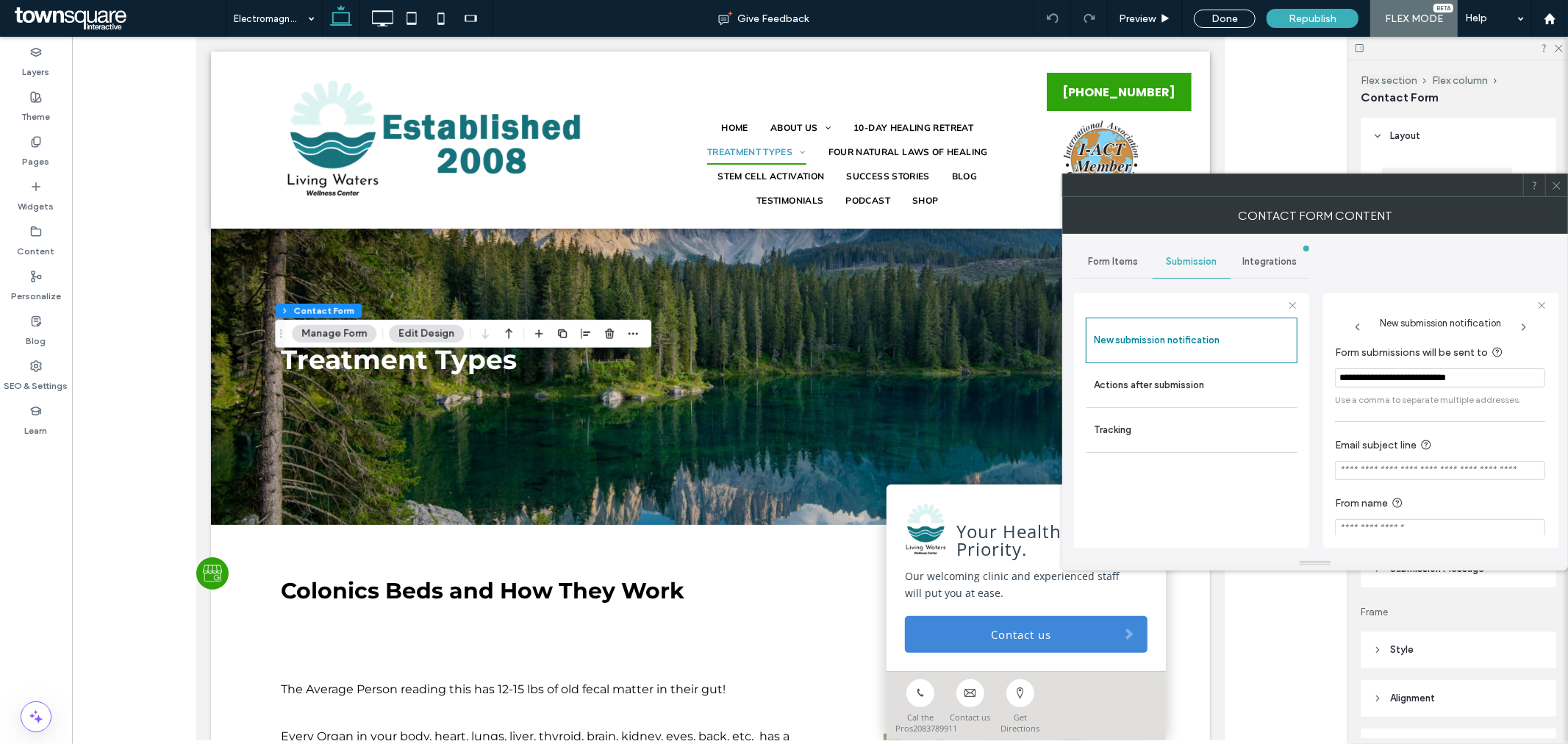
drag, startPoint x: 1545, startPoint y: 182, endPoint x: 1162, endPoint y: 204, distance: 383.6
click at [1546, 182] on div at bounding box center [1556, 185] width 22 height 22
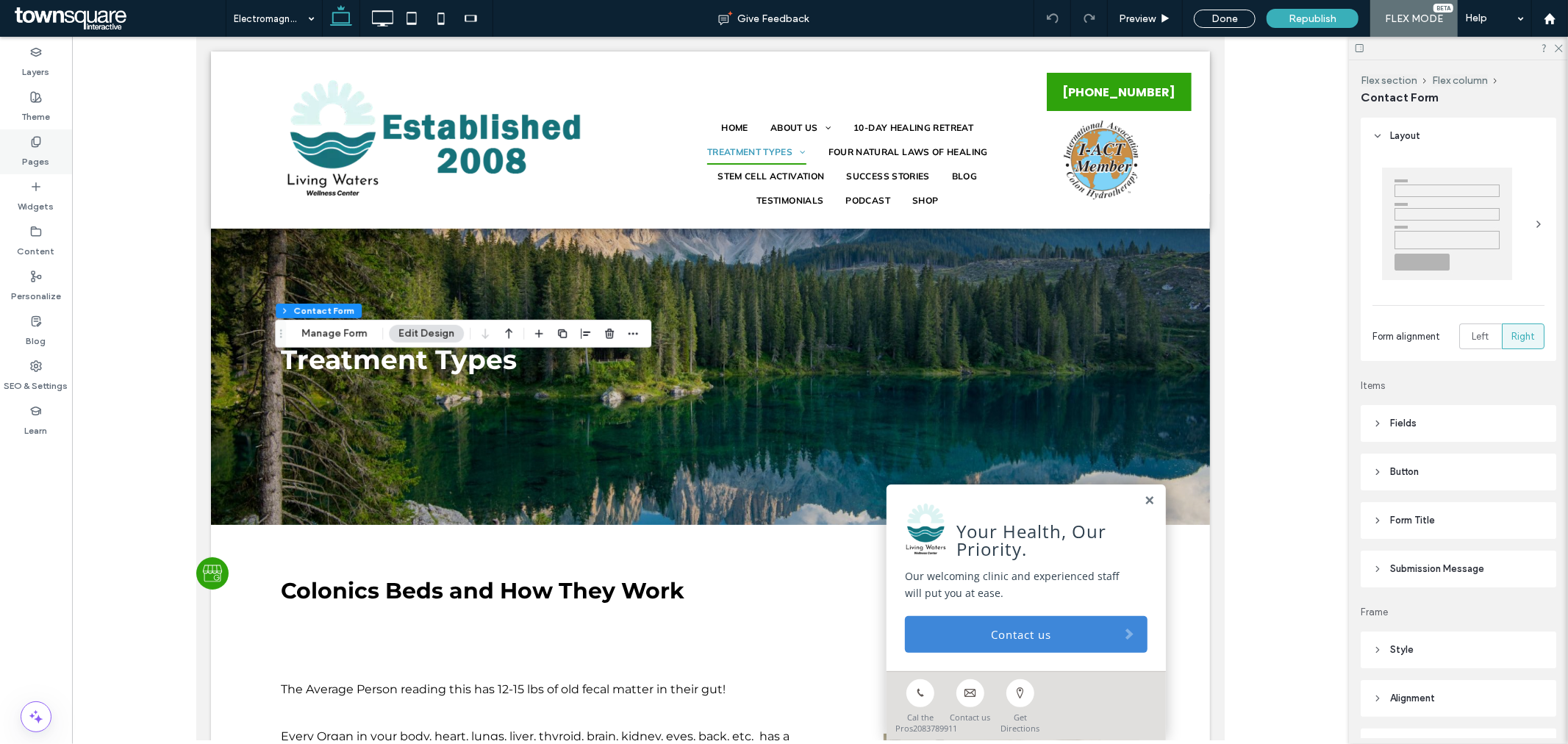
click at [59, 143] on div "Pages" at bounding box center [36, 151] width 72 height 45
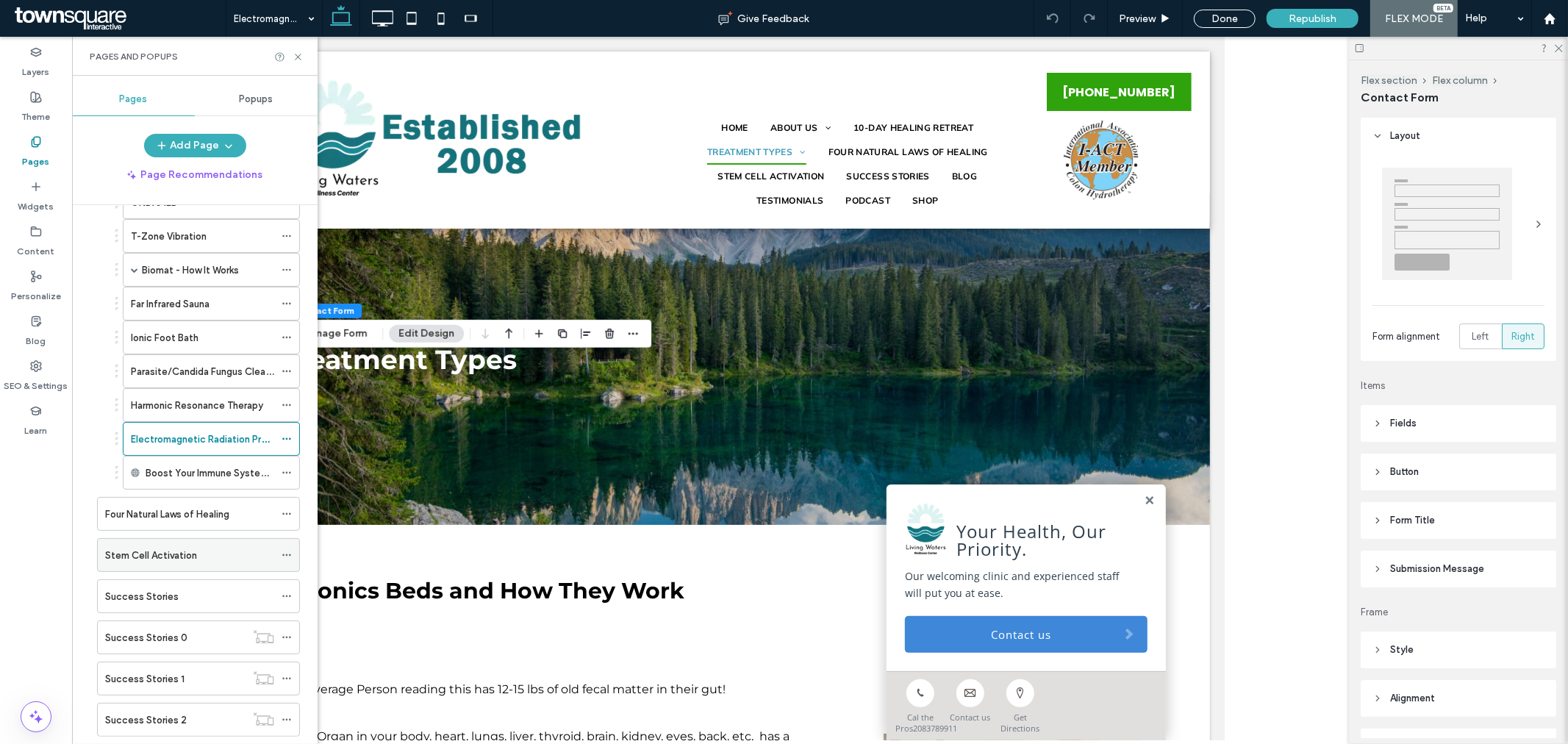
scroll to position [326, 0]
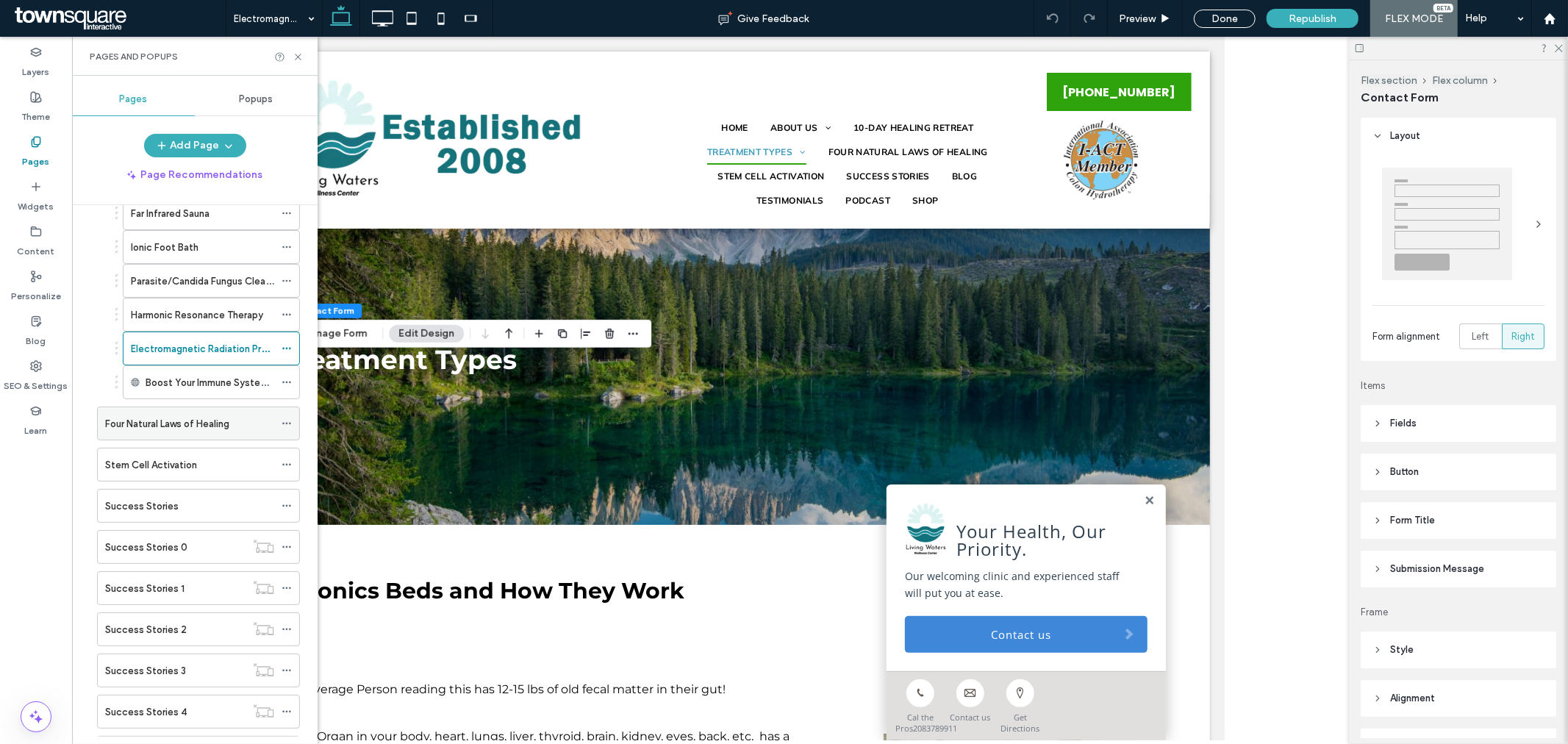
click at [206, 429] on label "Four Natural Laws of Healing" at bounding box center [167, 423] width 124 height 26
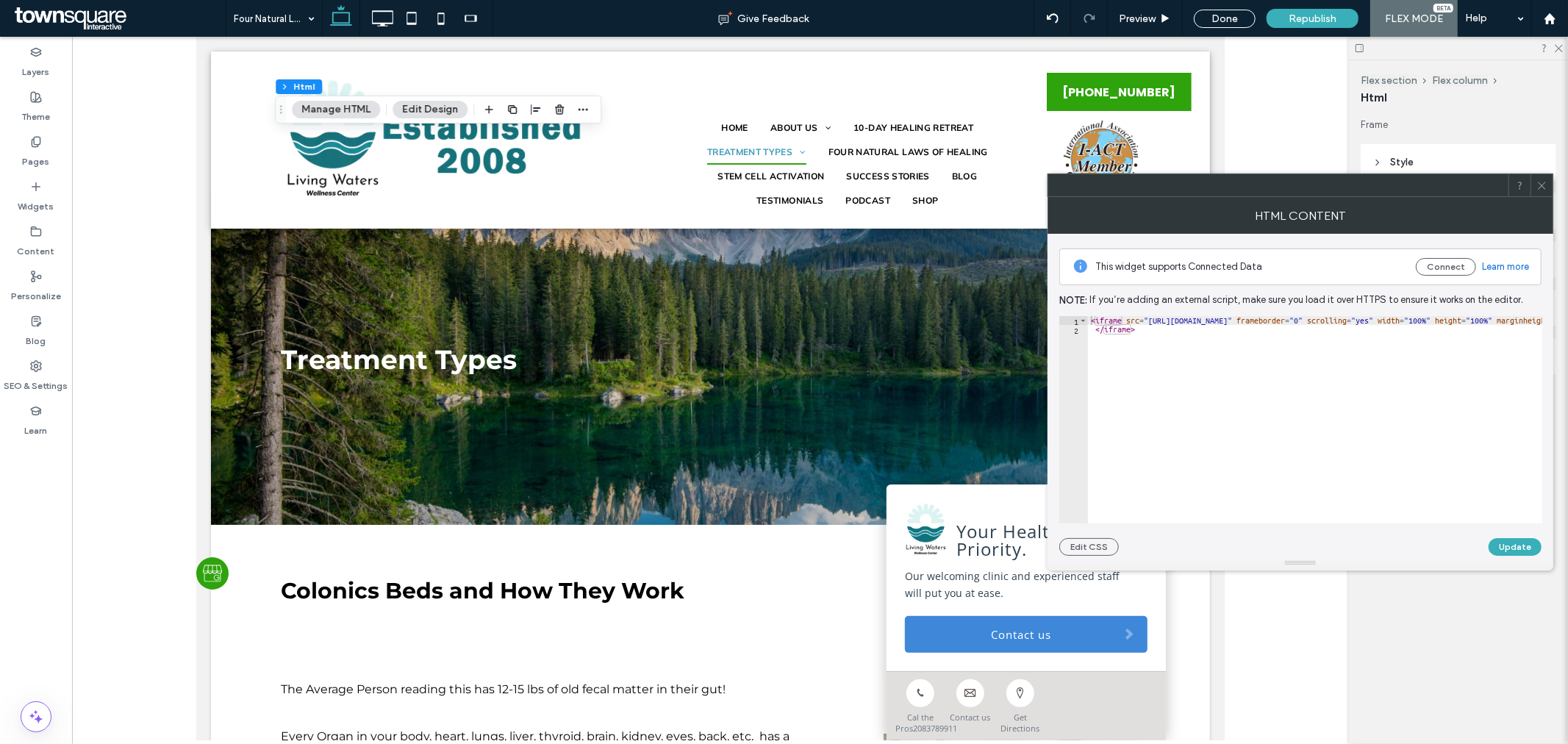
click at [1532, 185] on div at bounding box center [1541, 185] width 22 height 22
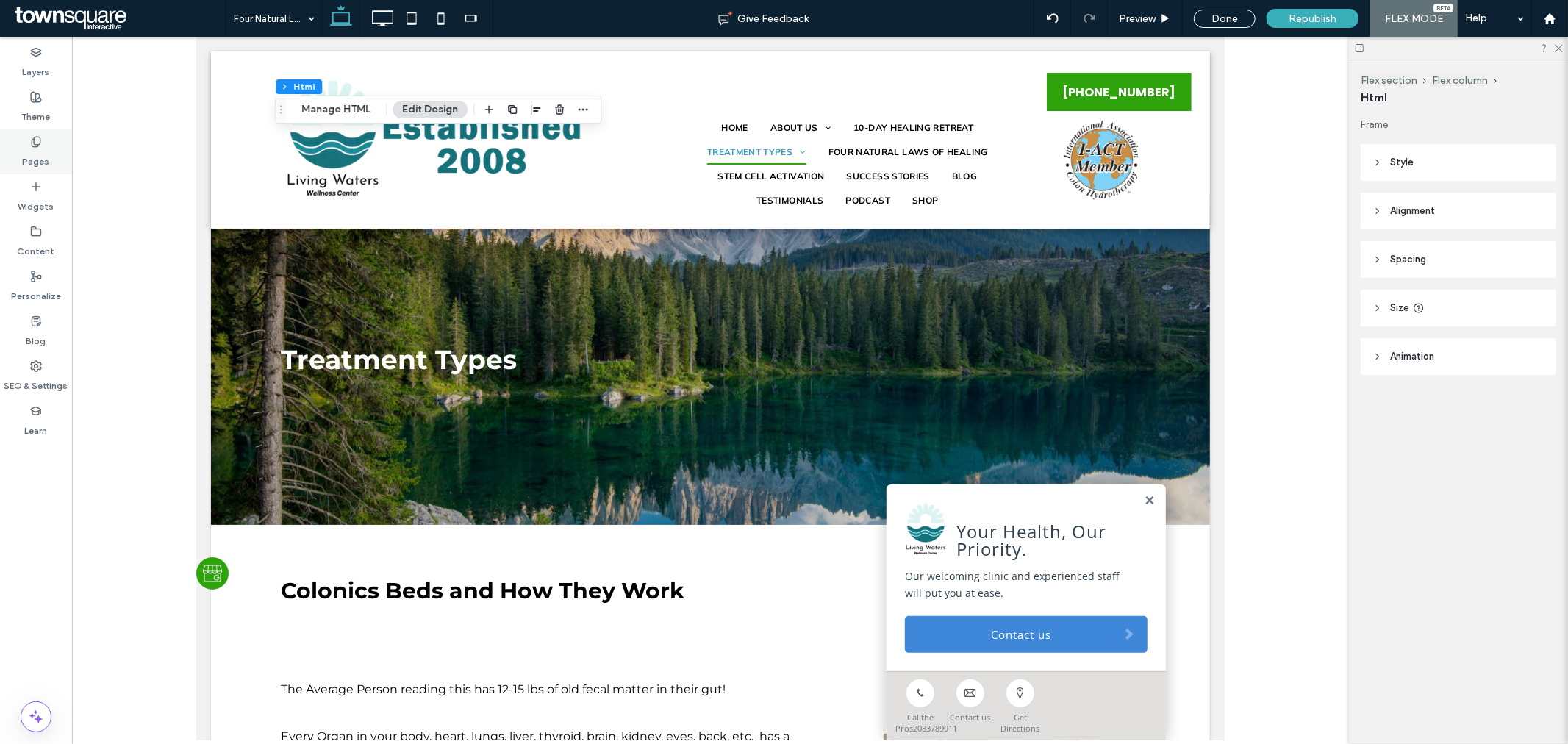
click at [34, 155] on label "Pages" at bounding box center [36, 158] width 28 height 21
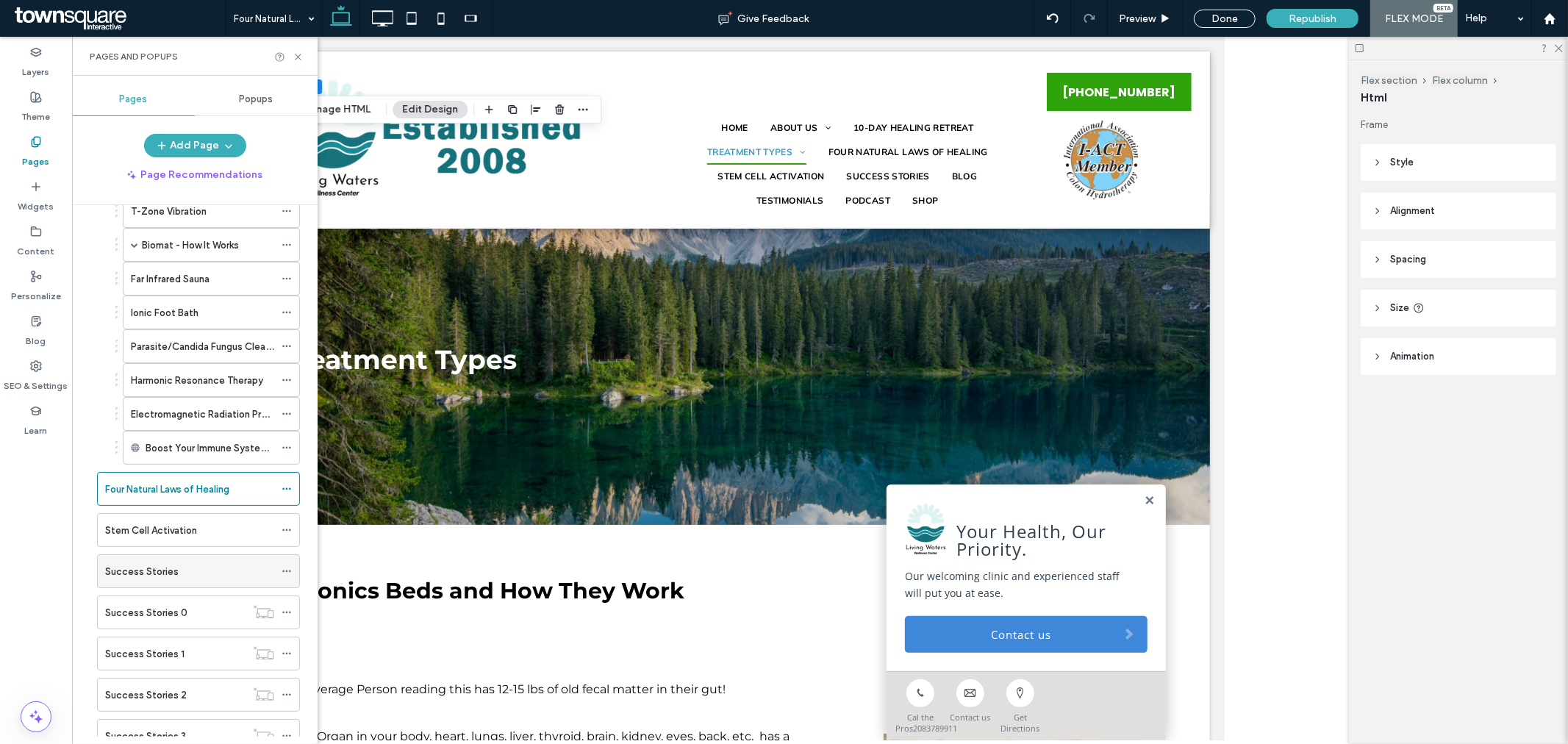
scroll to position [82, 0]
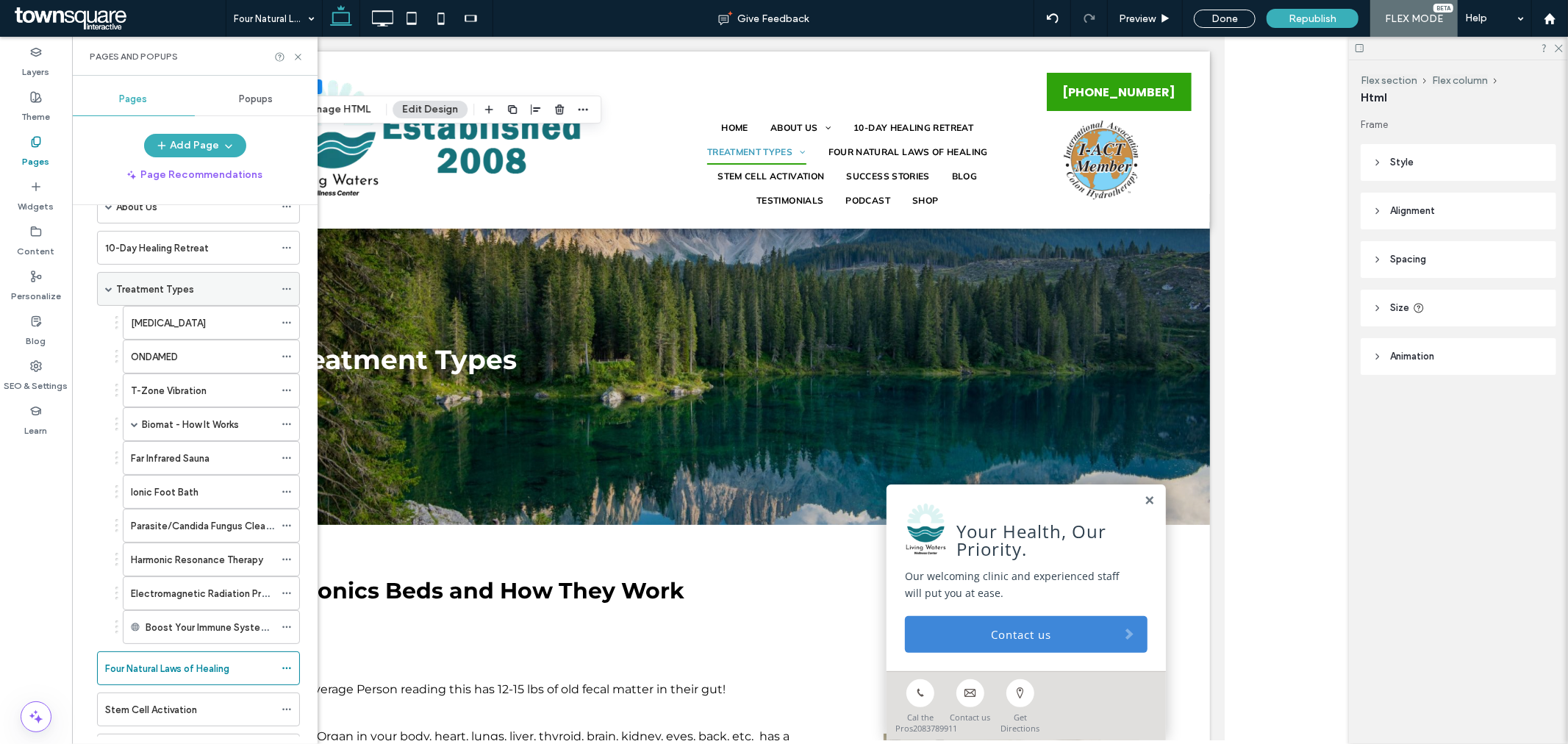
click at [105, 288] on span at bounding box center [109, 289] width 8 height 8
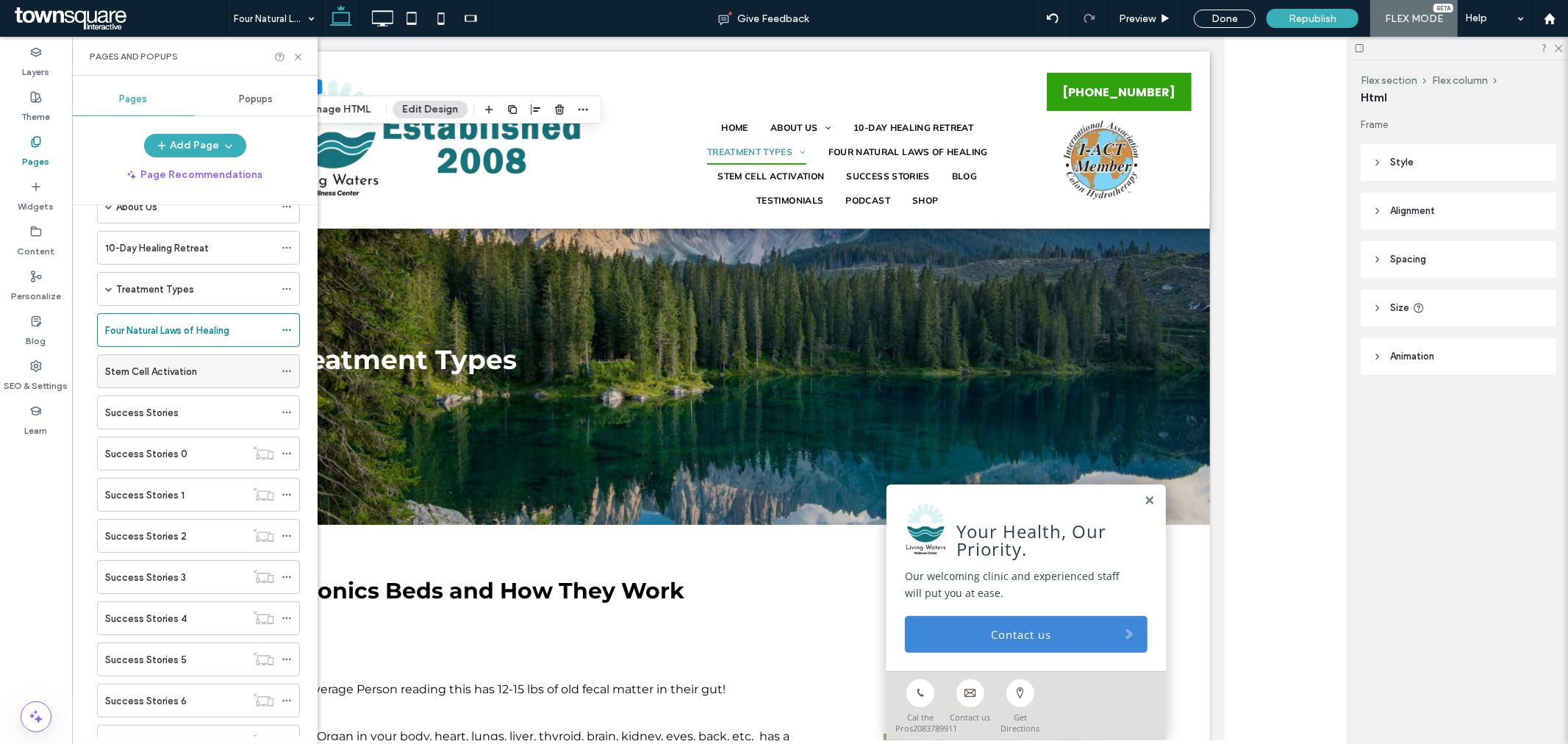
click at [171, 373] on label "Stem Cell Activation" at bounding box center [151, 371] width 92 height 26
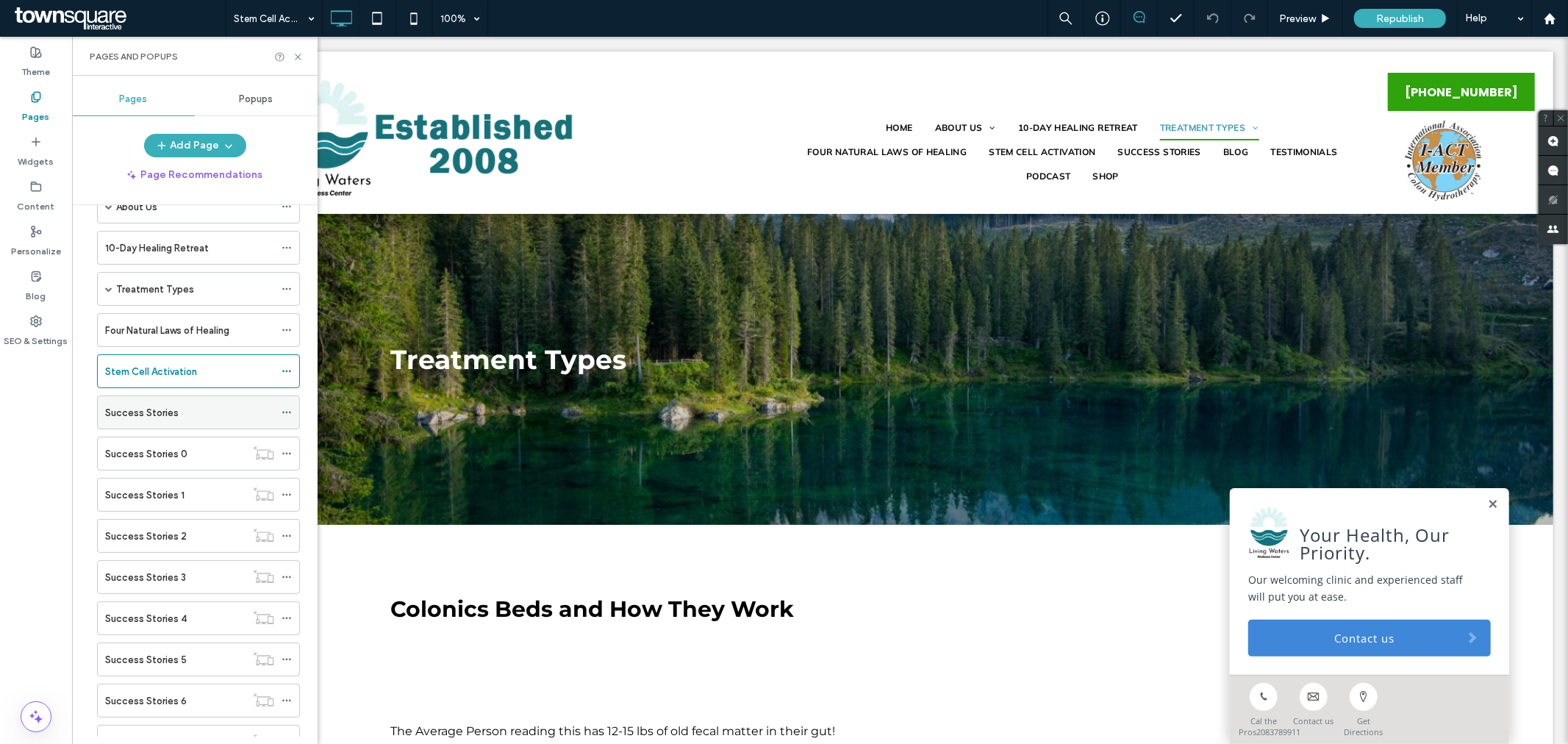
click at [125, 418] on label "Success Stories" at bounding box center [141, 412] width 73 height 26
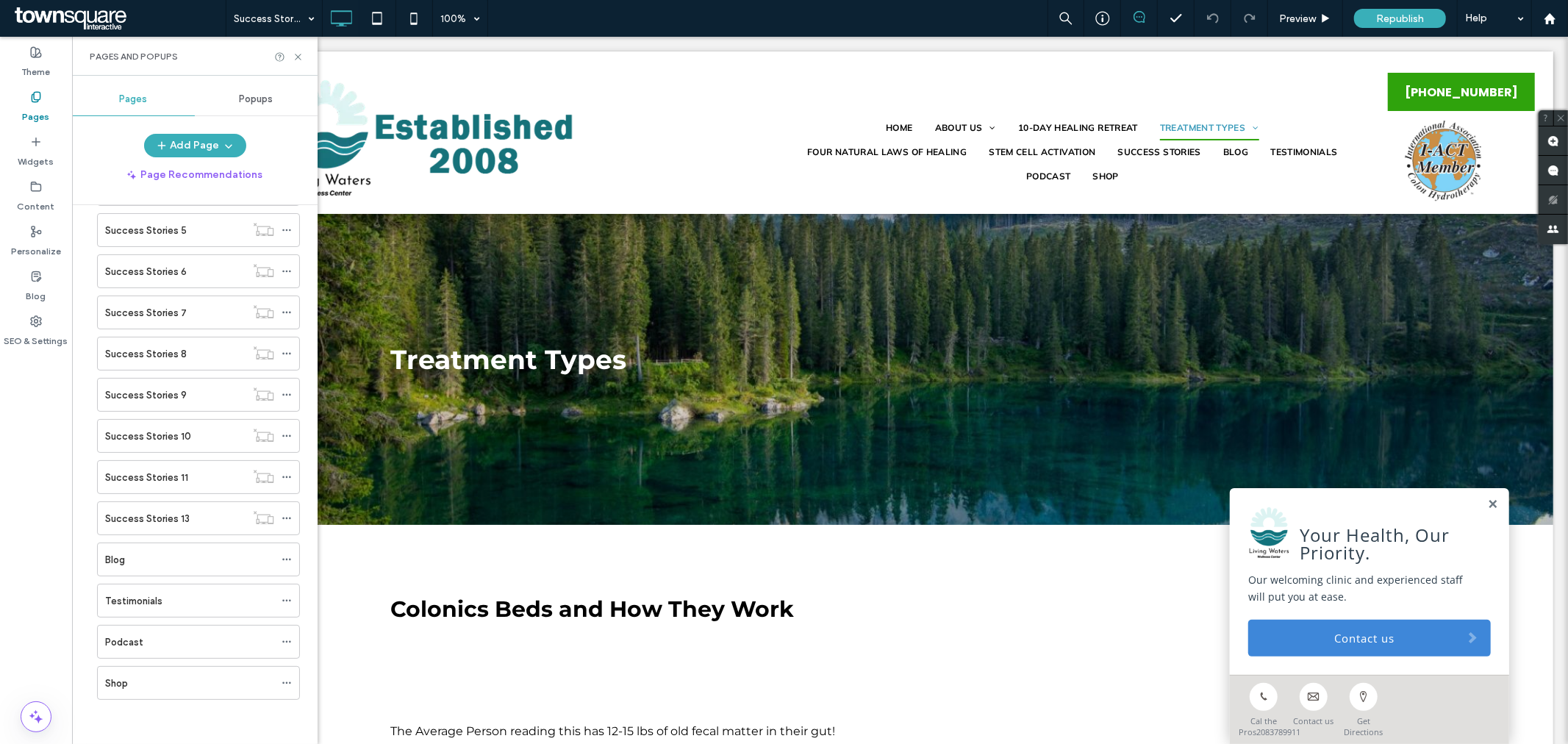
click at [198, 553] on div "Blog" at bounding box center [190, 560] width 169 height 15
click at [169, 594] on div "Testimonials" at bounding box center [190, 601] width 169 height 15
click at [156, 644] on div "Podcast" at bounding box center [190, 642] width 169 height 15
click at [177, 673] on div "Shop" at bounding box center [190, 683] width 169 height 32
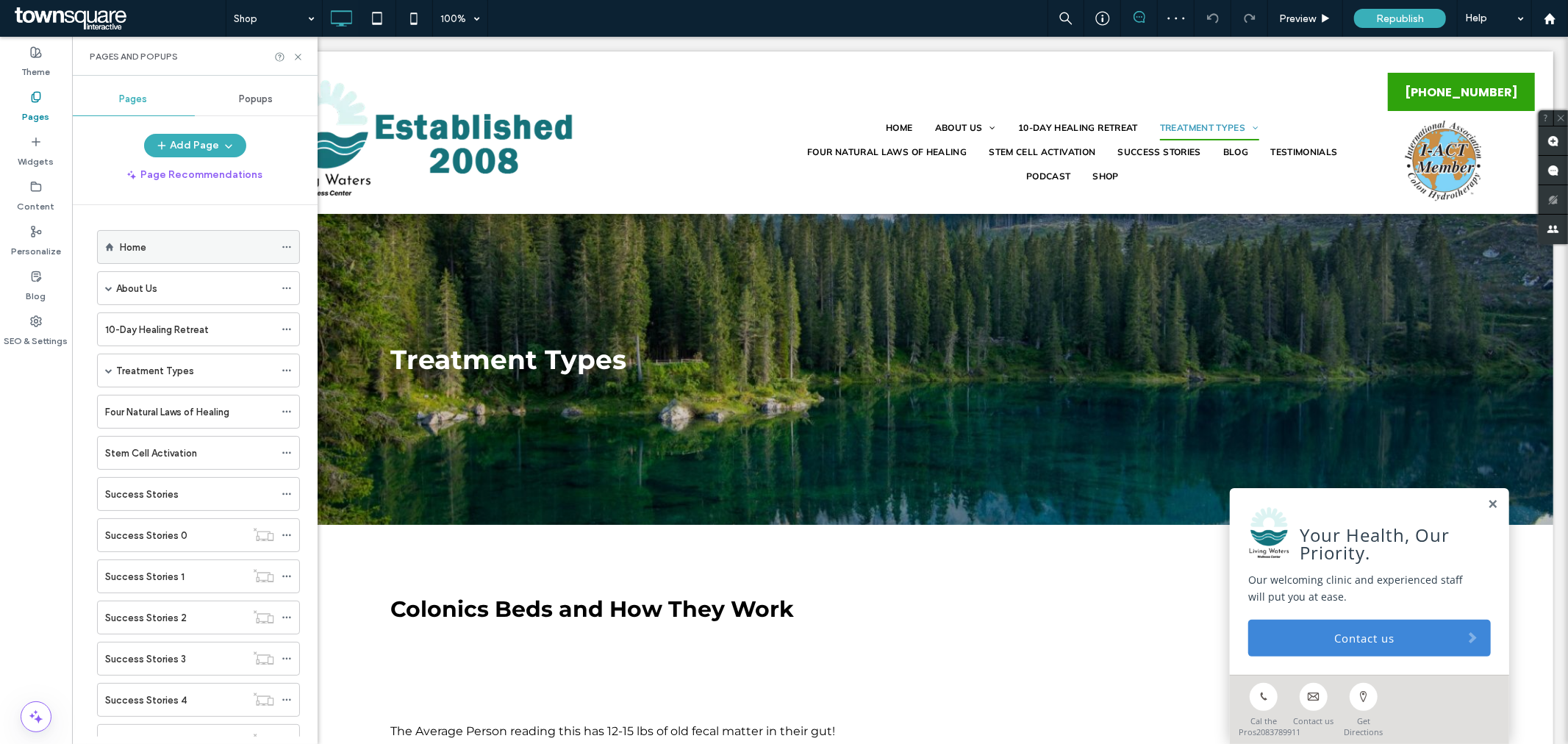
click at [172, 237] on div "Home" at bounding box center [196, 247] width 155 height 32
click at [254, 102] on div at bounding box center [784, 372] width 1568 height 744
click at [251, 100] on span "Popups" at bounding box center [257, 99] width 34 height 11
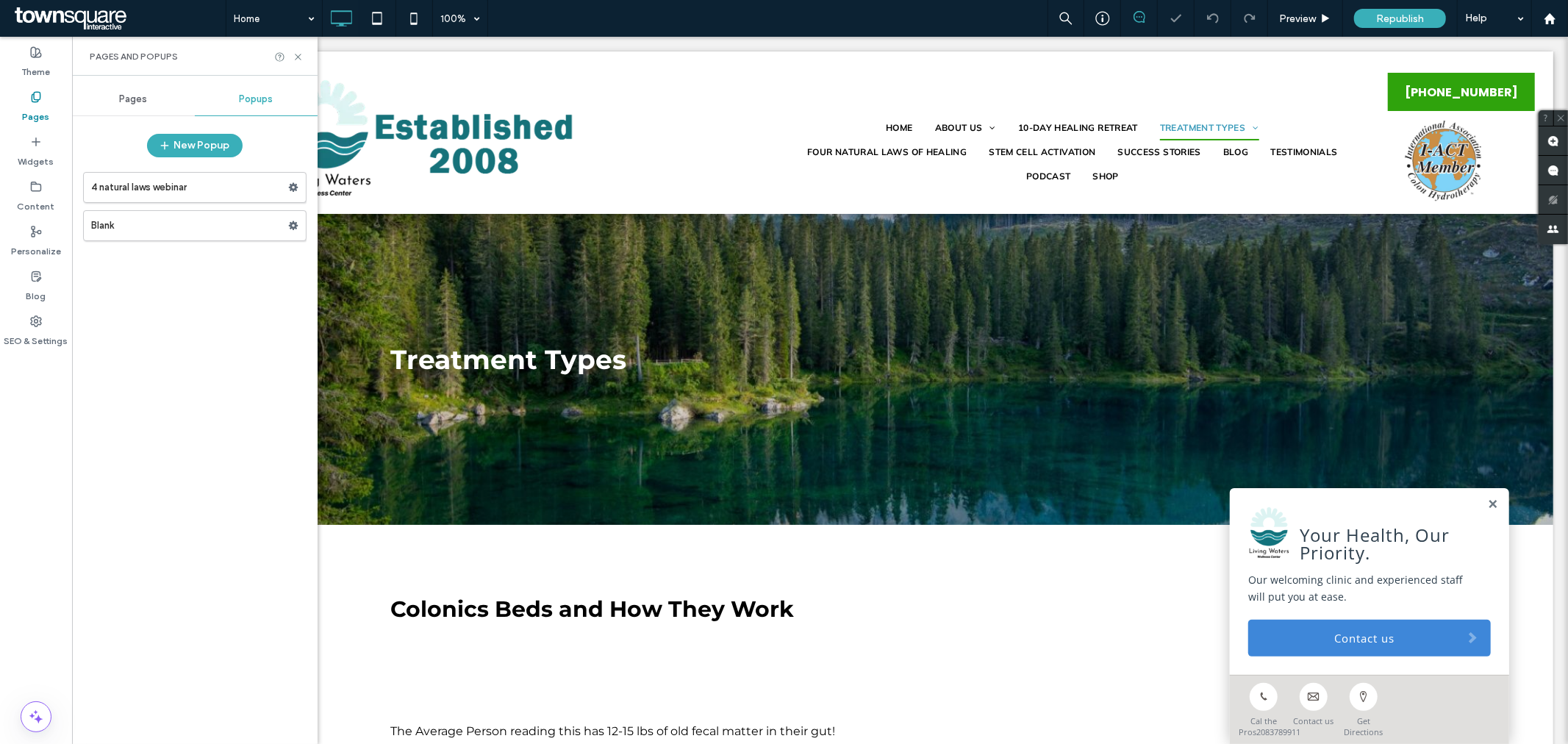
click at [136, 106] on div "Pages" at bounding box center [133, 100] width 122 height 32
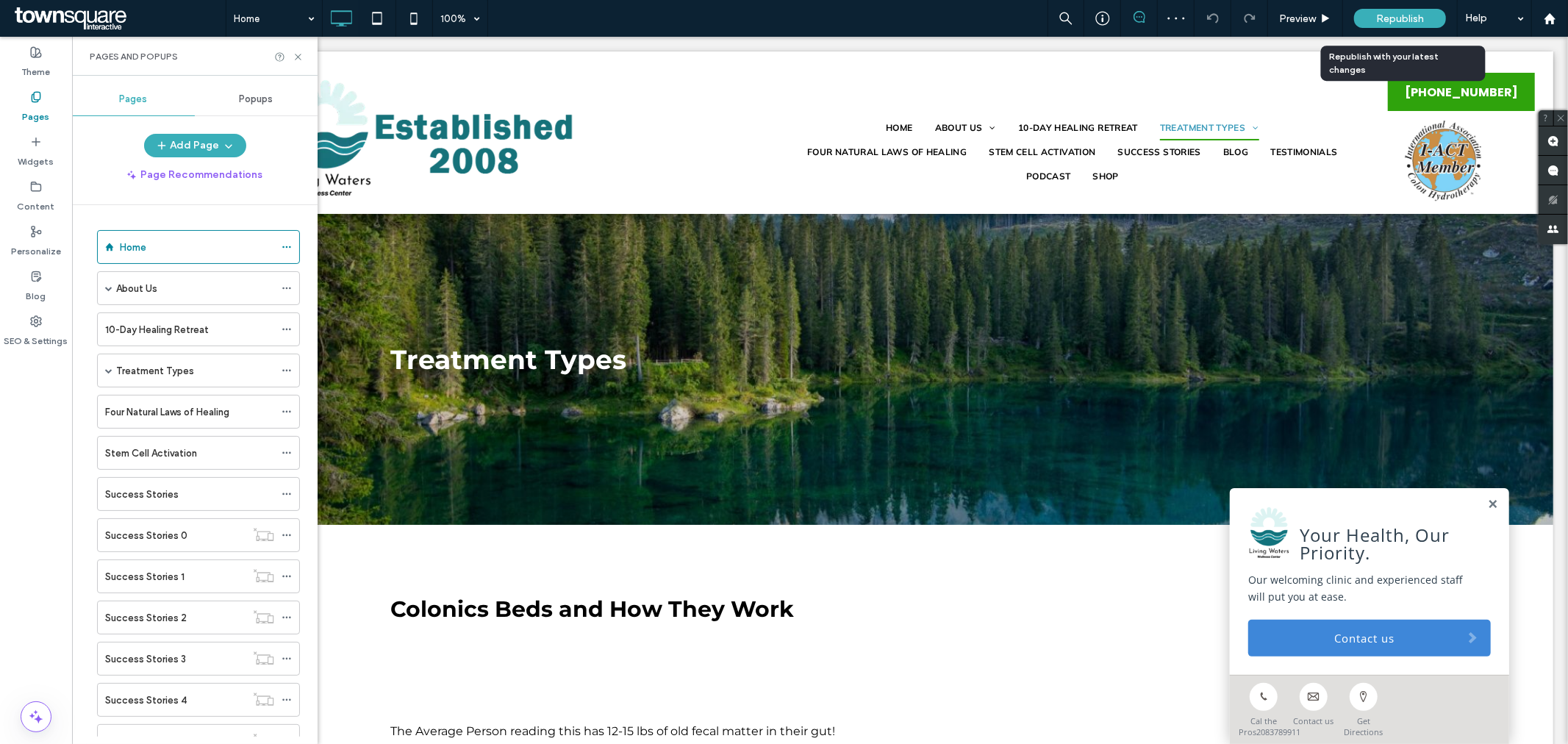
click at [1401, 12] on span "Republish" at bounding box center [1400, 18] width 47 height 12
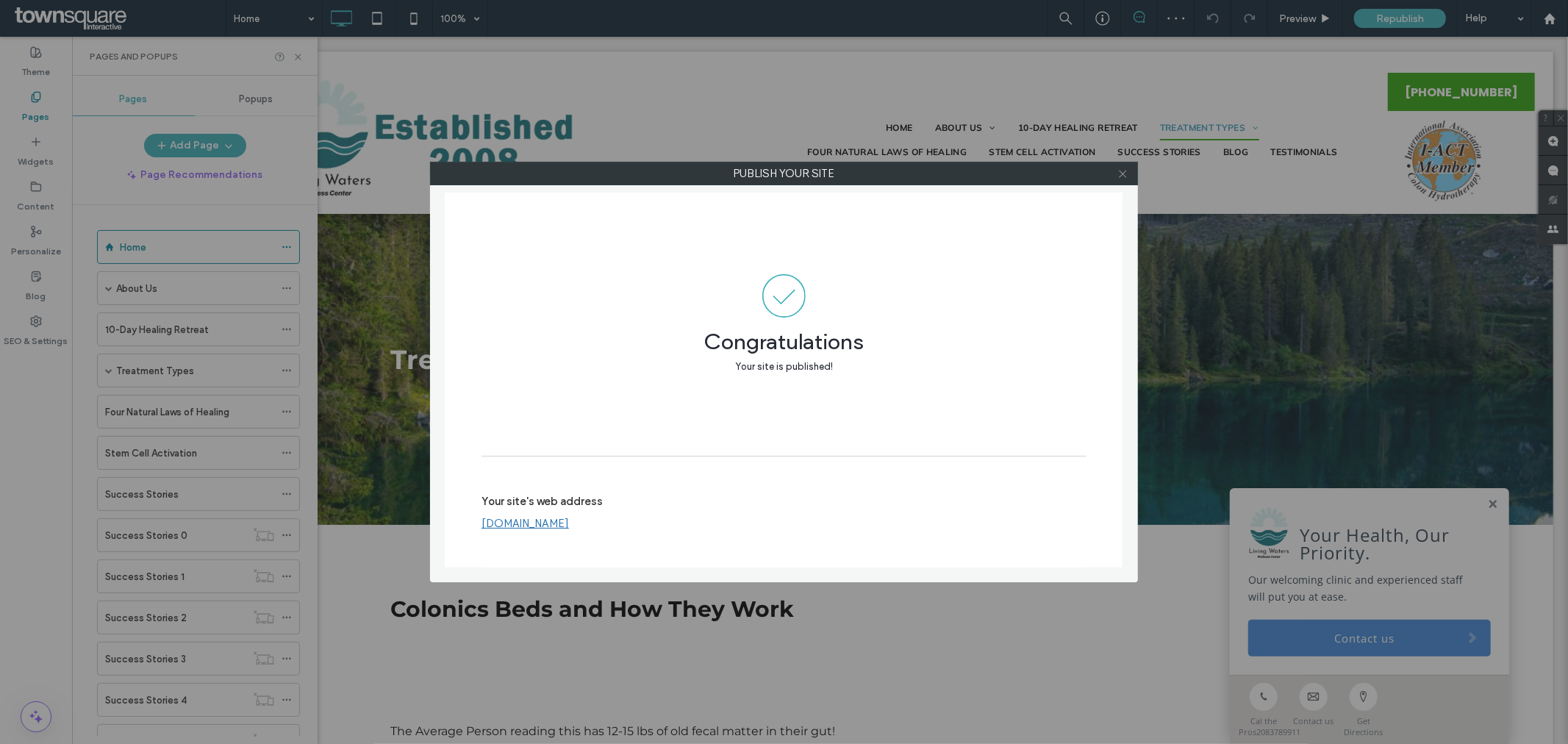
click at [1119, 173] on icon at bounding box center [1123, 174] width 11 height 11
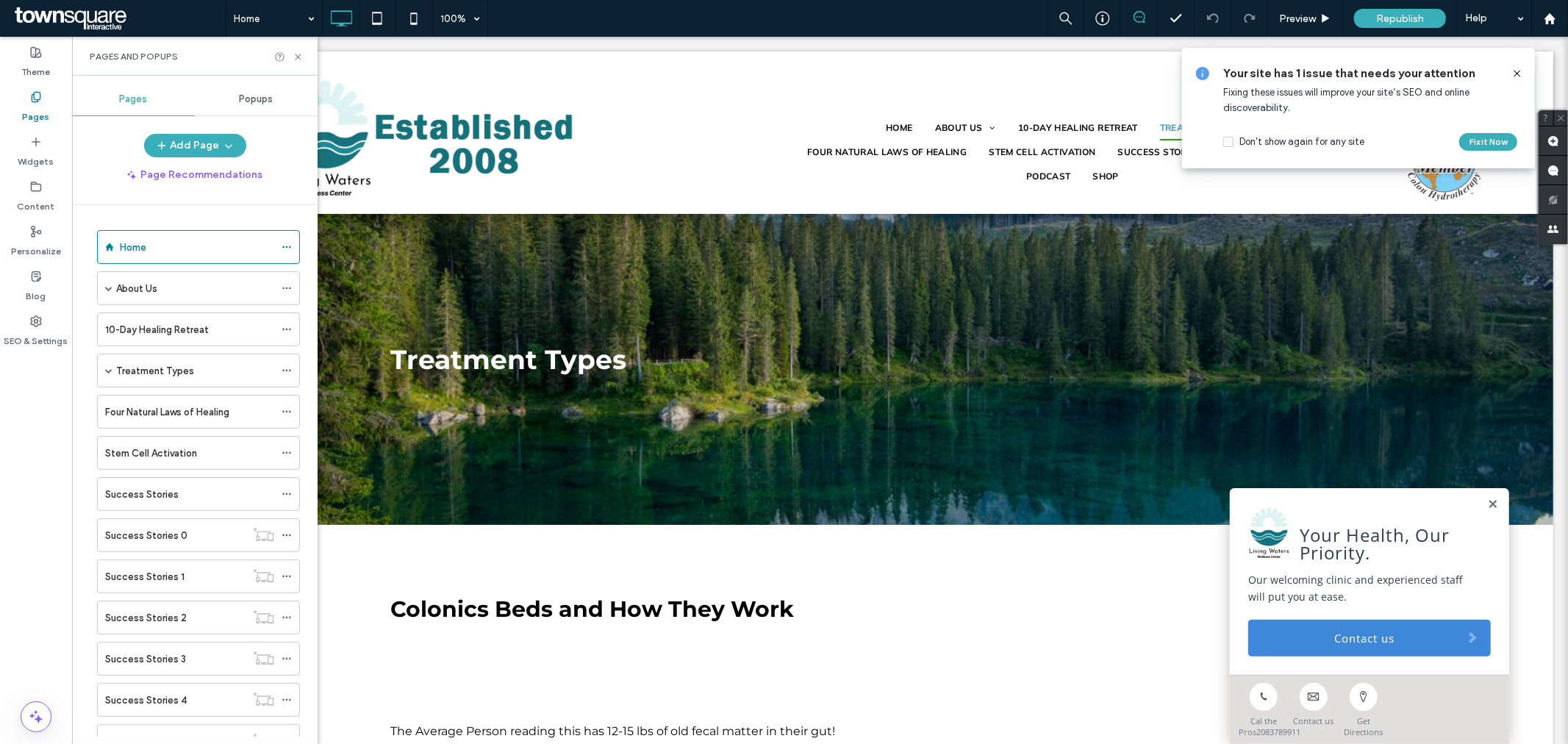
click at [1513, 70] on icon at bounding box center [1517, 73] width 11 height 11
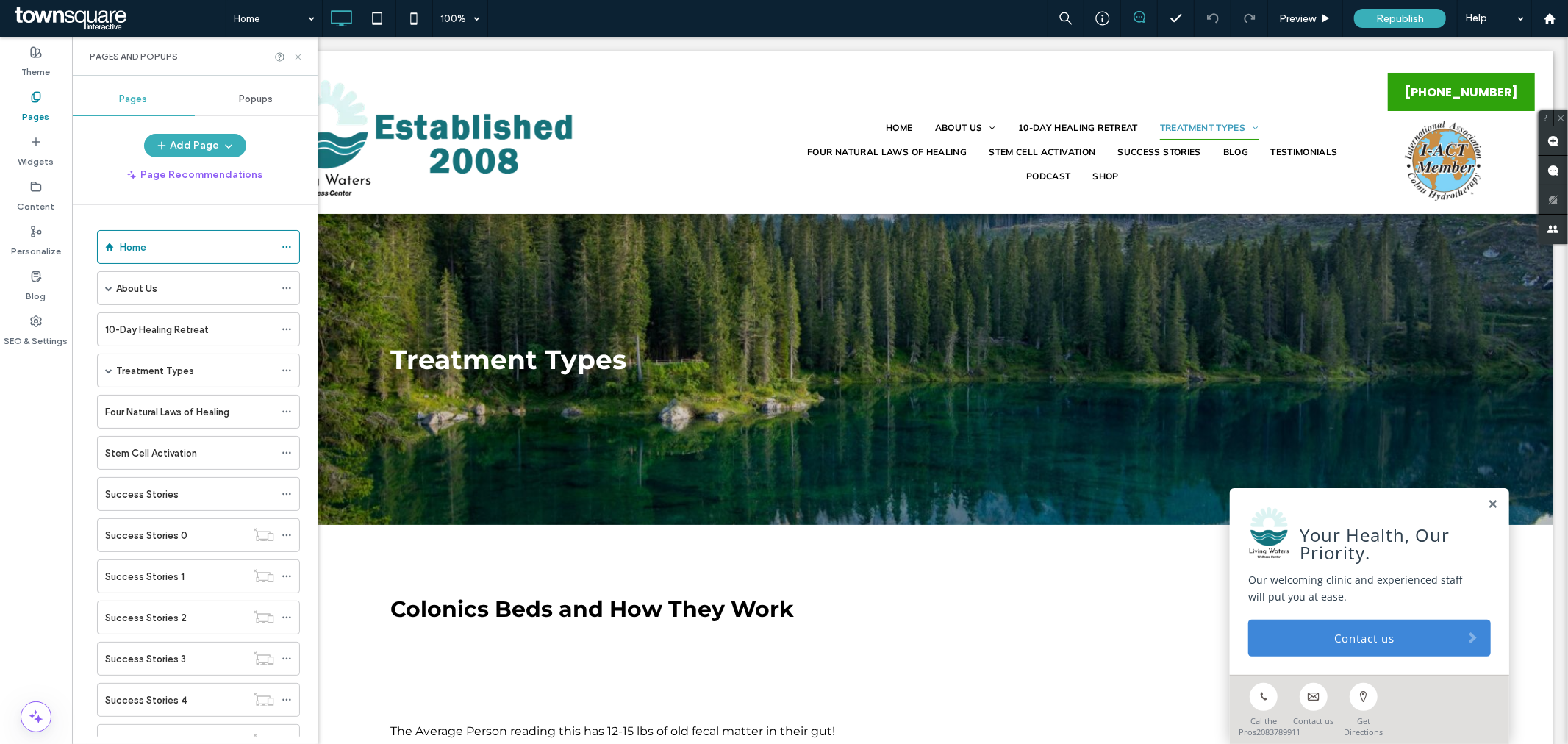
click at [298, 55] on icon at bounding box center [298, 57] width 11 height 11
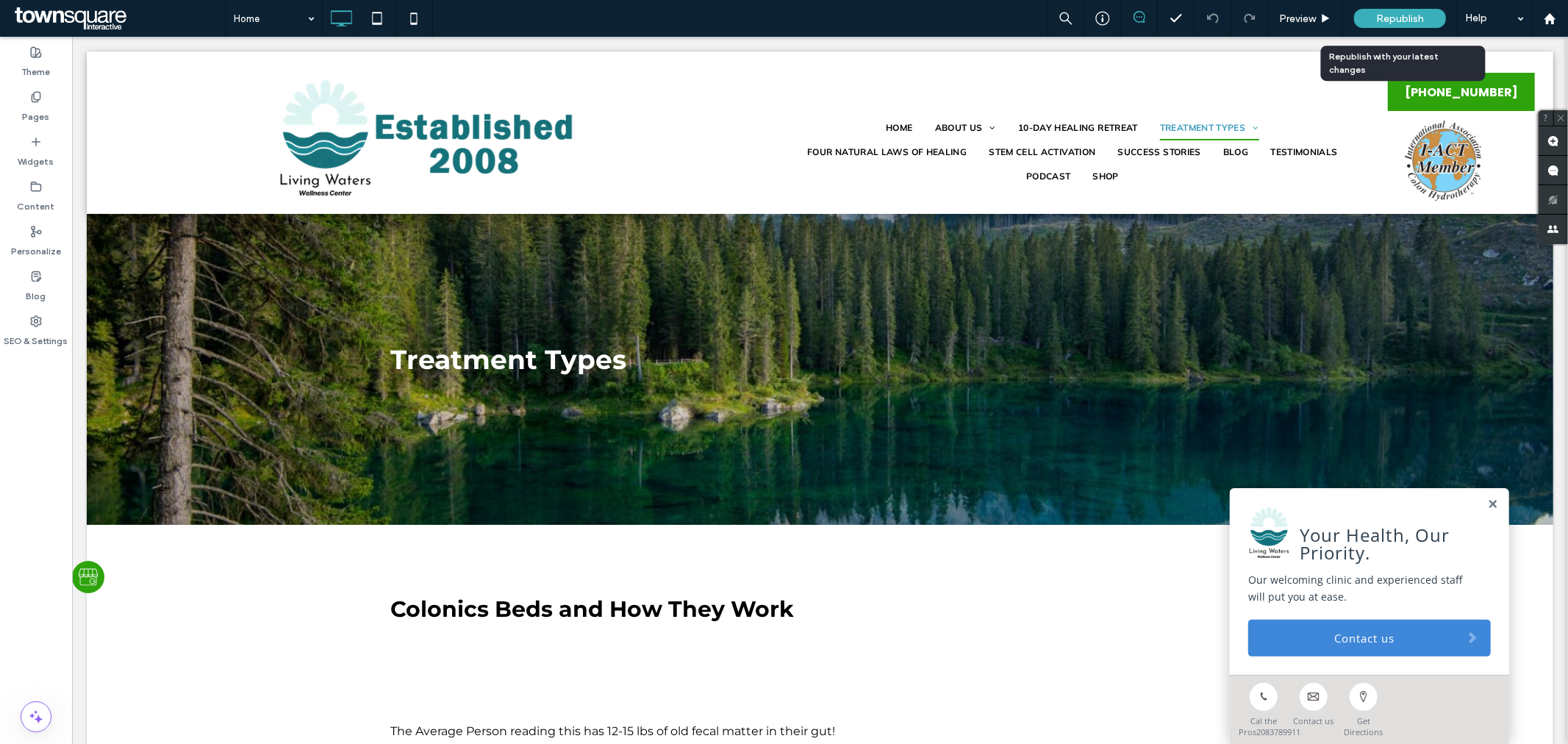
click at [1417, 24] on span "Republish" at bounding box center [1400, 18] width 47 height 12
